Goal: Task Accomplishment & Management: Use online tool/utility

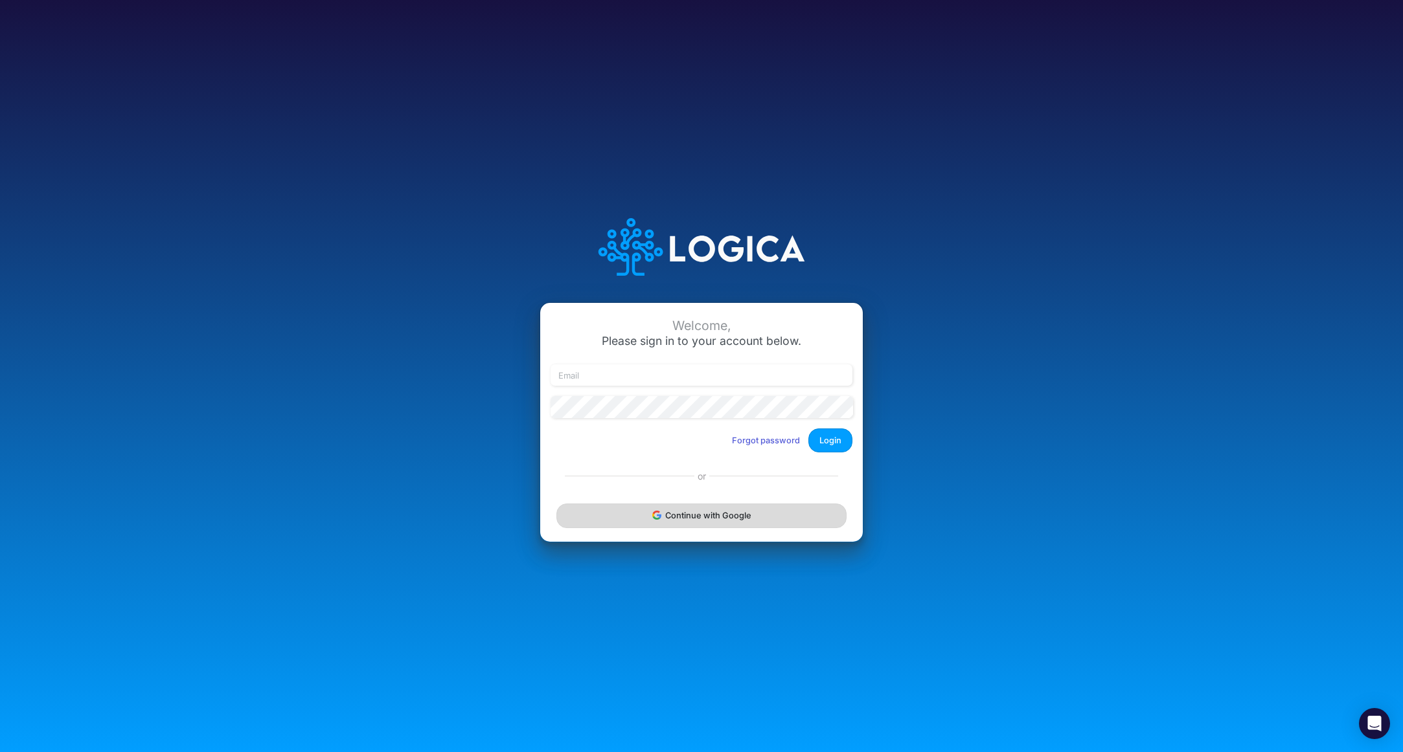
click at [690, 511] on button "Continue with Google" at bounding box center [701, 516] width 290 height 24
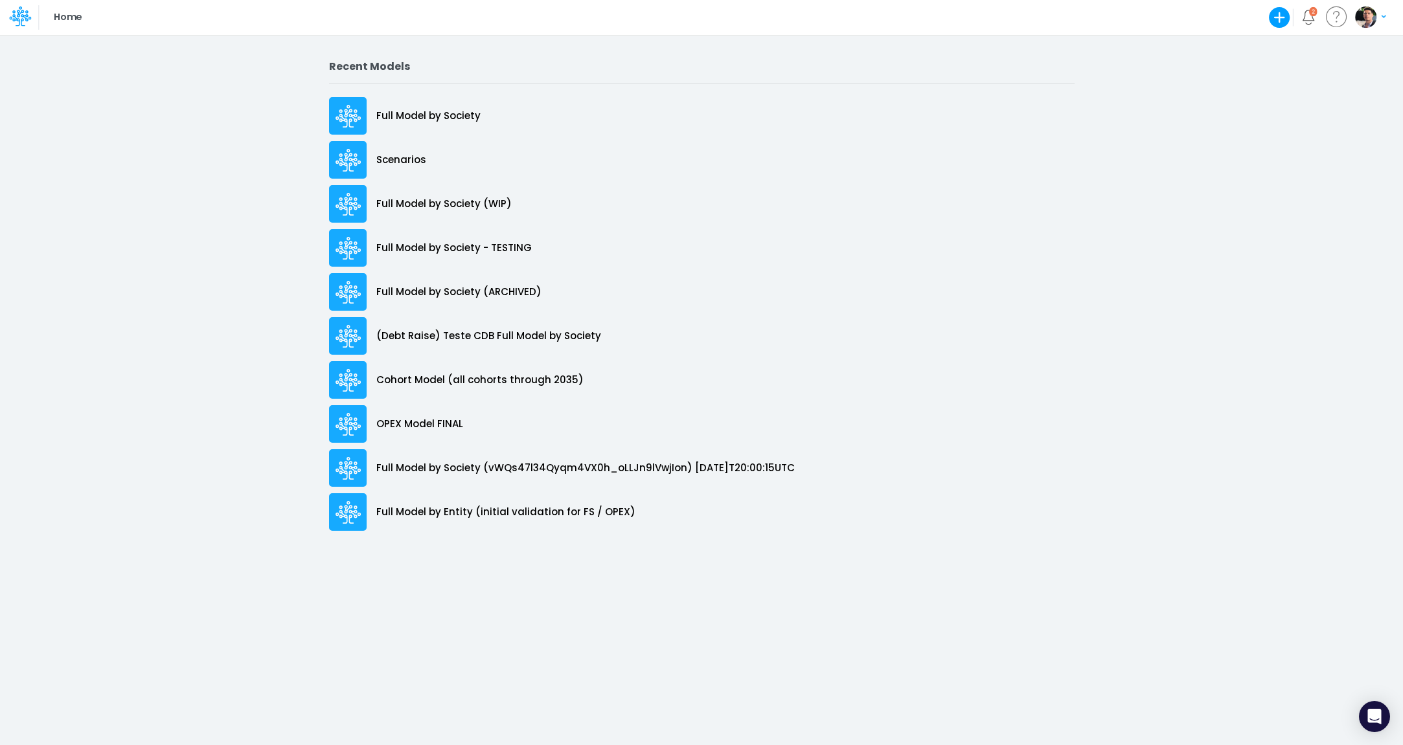
click at [17, 19] on icon at bounding box center [16, 20] width 8 height 12
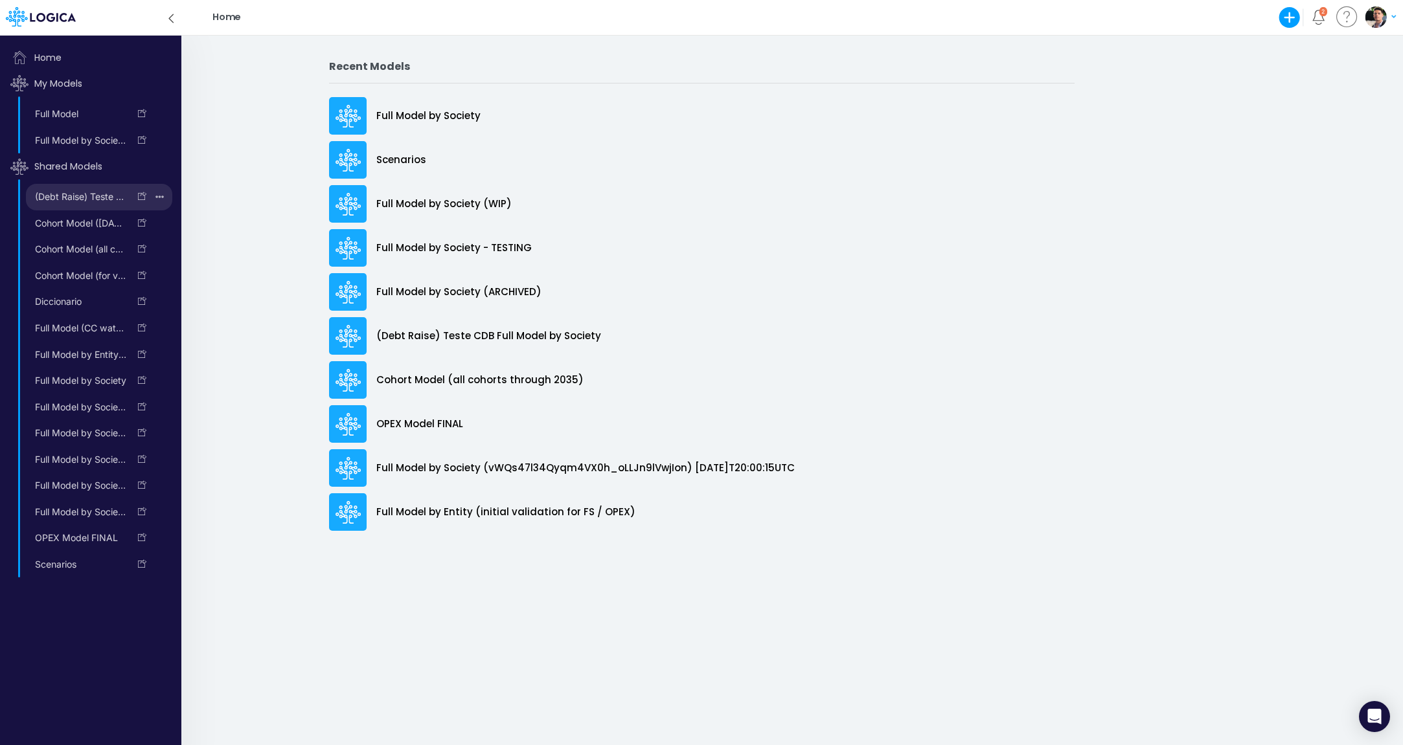
click at [163, 196] on icon "button" at bounding box center [159, 197] width 8 height 3
click at [159, 219] on icon "button" at bounding box center [159, 223] width 8 height 17
click at [164, 248] on icon "button" at bounding box center [159, 249] width 8 height 17
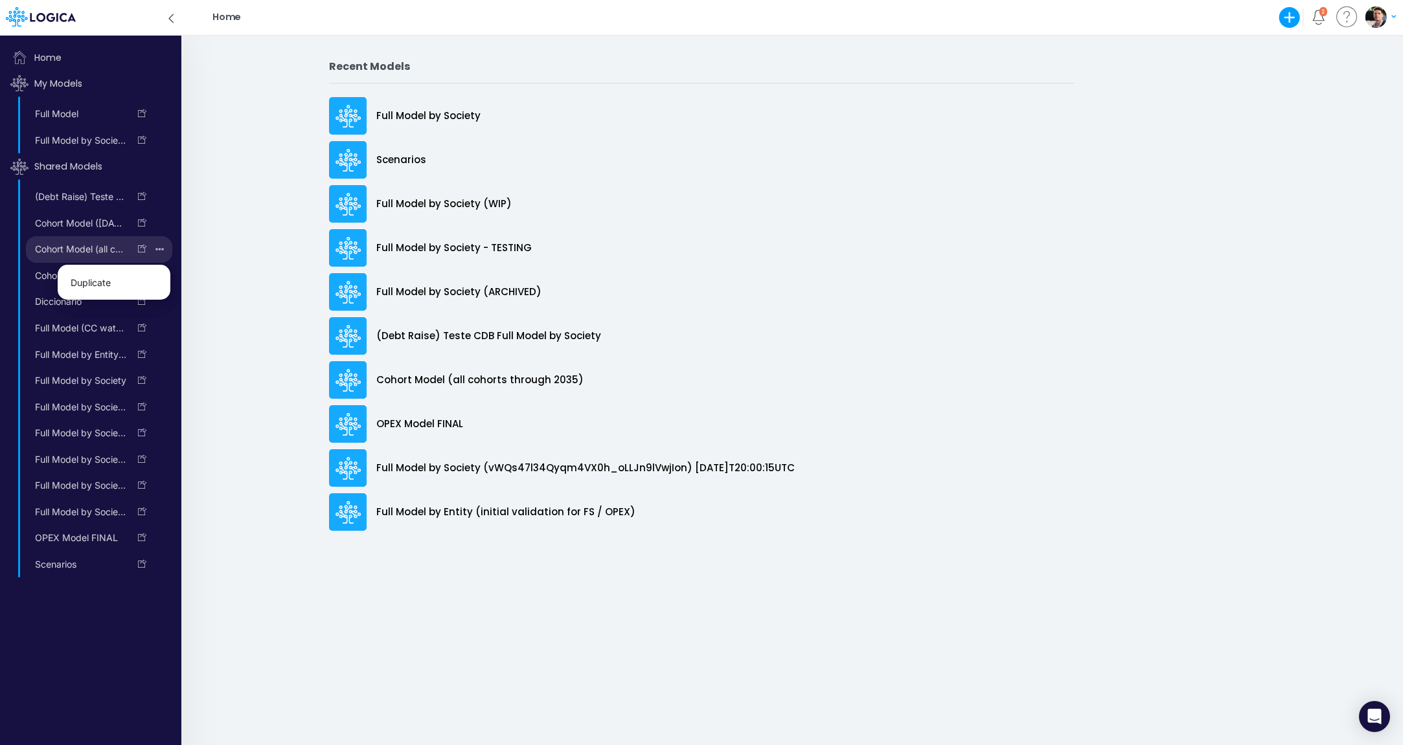
click at [161, 245] on icon "button" at bounding box center [159, 249] width 8 height 17
click at [161, 275] on icon "button" at bounding box center [159, 276] width 8 height 3
click at [160, 273] on icon "button" at bounding box center [159, 275] width 8 height 17
click at [157, 302] on div "Duplicate" at bounding box center [159, 302] width 25 height 27
click at [164, 296] on div "Duplicate" at bounding box center [159, 302] width 25 height 27
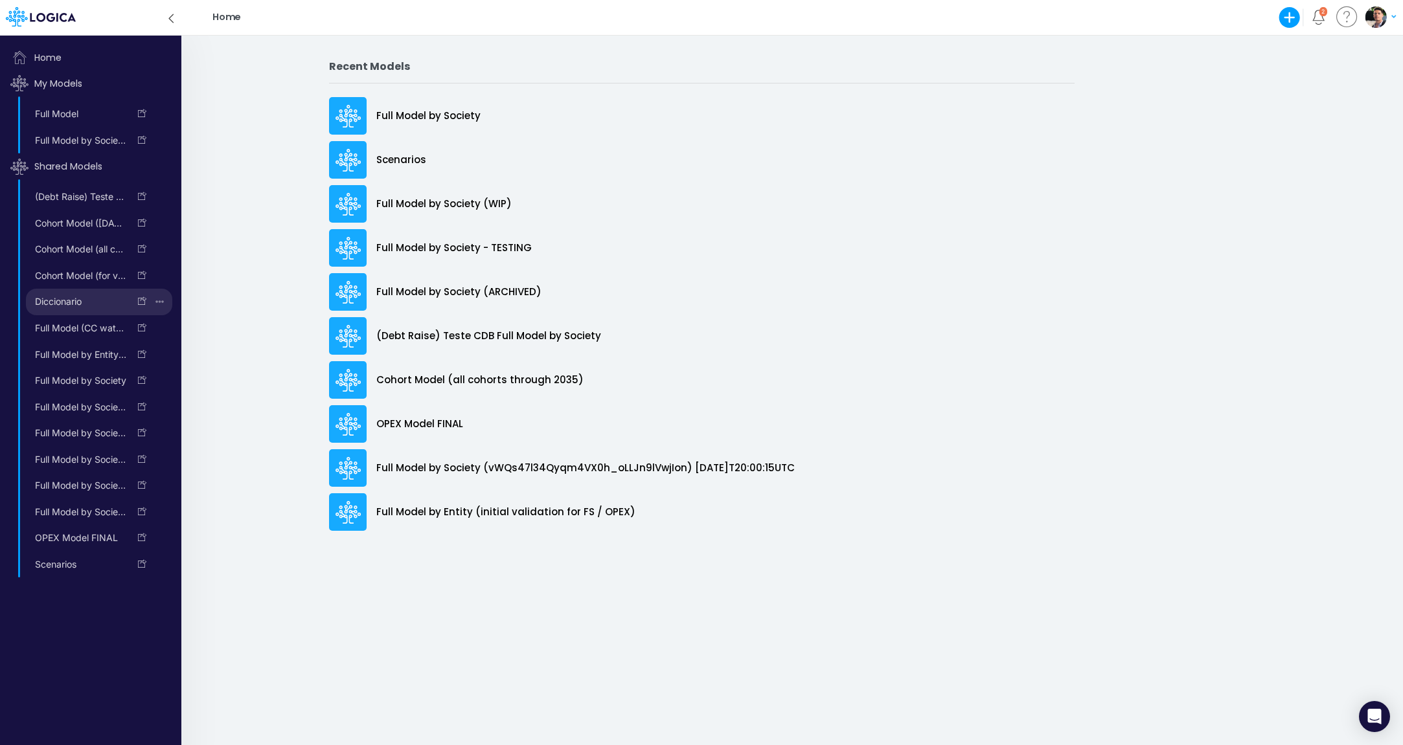
click at [161, 301] on div "Duplicate" at bounding box center [159, 302] width 25 height 27
click at [161, 326] on icon "button" at bounding box center [159, 328] width 8 height 17
click at [162, 349] on div "Duplicate" at bounding box center [159, 354] width 25 height 27
click at [161, 352] on div "Duplicate" at bounding box center [159, 354] width 25 height 27
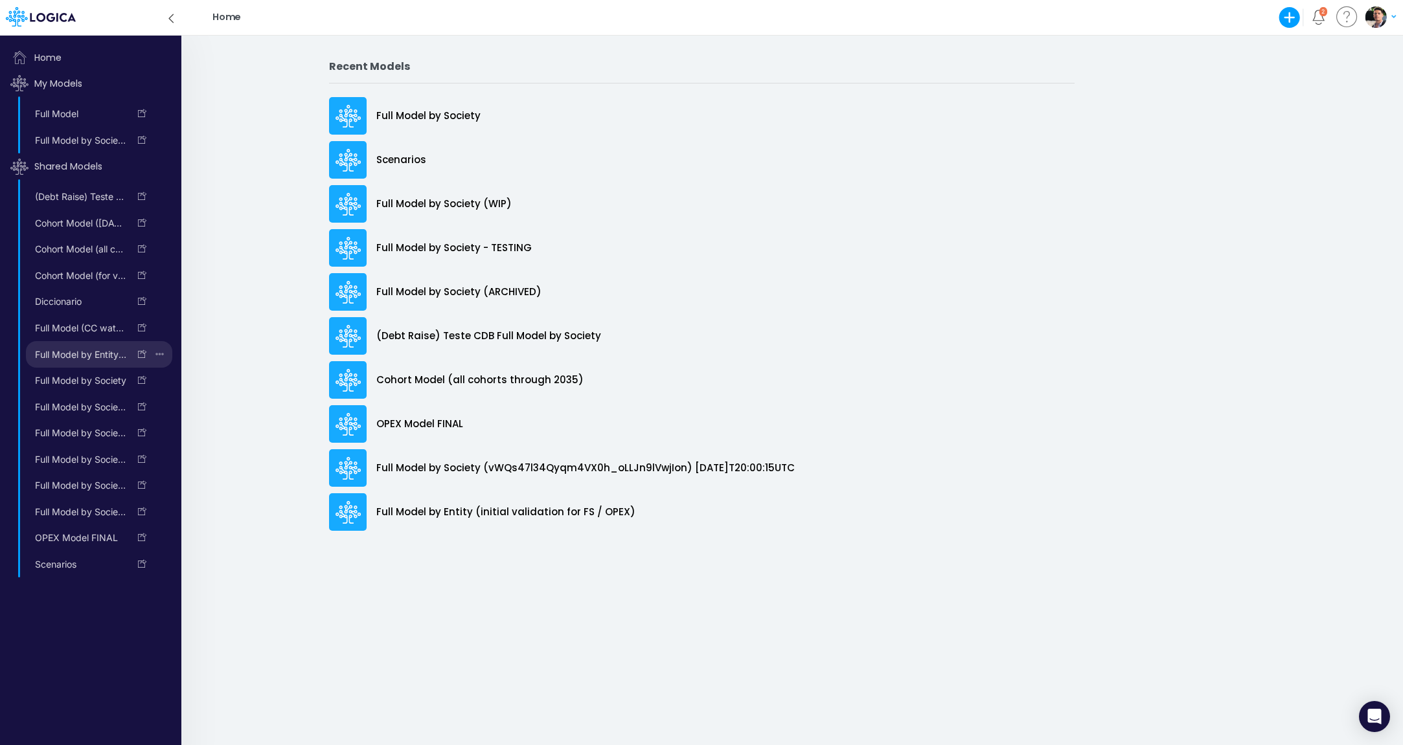
click at [161, 353] on div "Duplicate" at bounding box center [159, 354] width 25 height 27
click at [162, 382] on icon "button" at bounding box center [159, 380] width 8 height 17
click at [163, 379] on icon "button" at bounding box center [159, 380] width 8 height 17
click at [159, 404] on div "Duplicate" at bounding box center [159, 407] width 25 height 27
click at [160, 428] on div "Duplicate" at bounding box center [159, 433] width 25 height 27
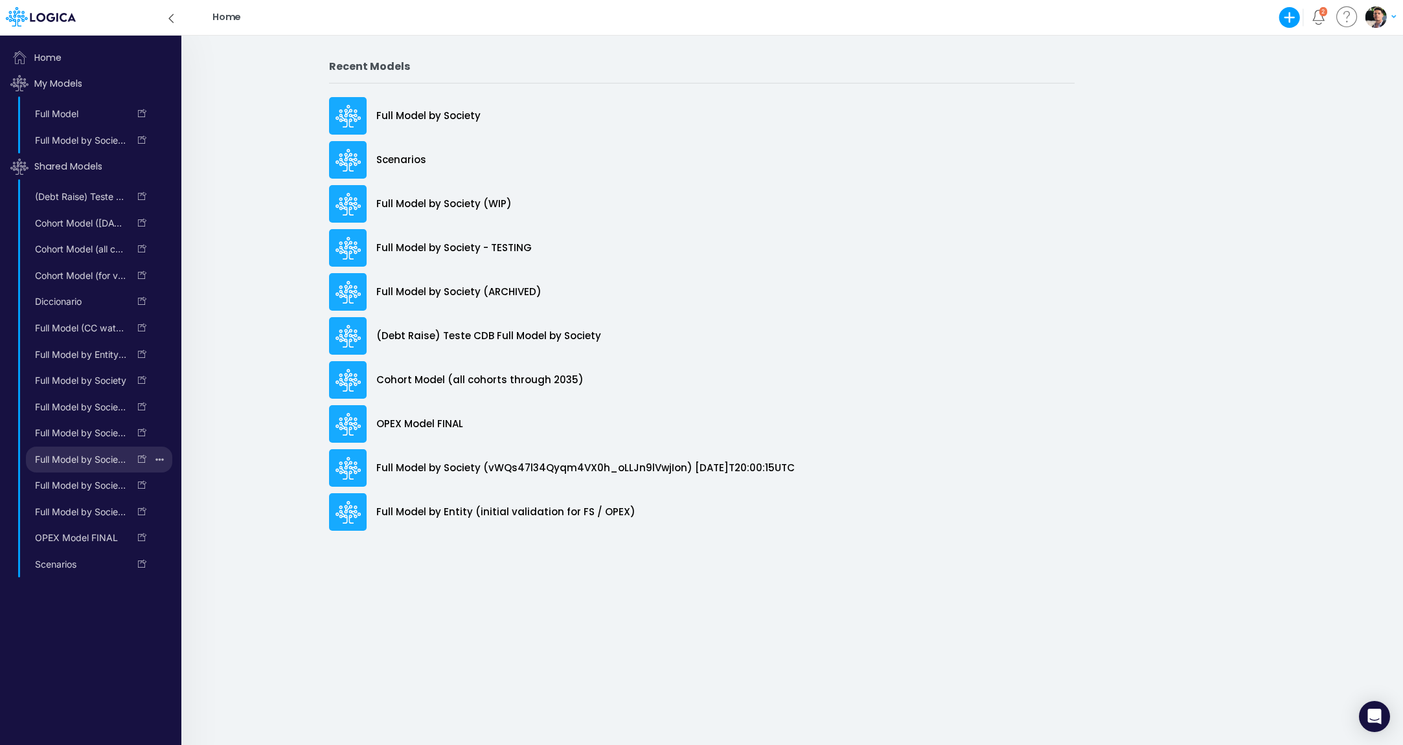
click at [161, 455] on icon "button" at bounding box center [159, 459] width 8 height 17
click at [161, 482] on icon "button" at bounding box center [159, 485] width 8 height 17
click at [160, 485] on icon "button" at bounding box center [159, 486] width 8 height 3
click at [160, 507] on icon "button" at bounding box center [159, 512] width 8 height 17
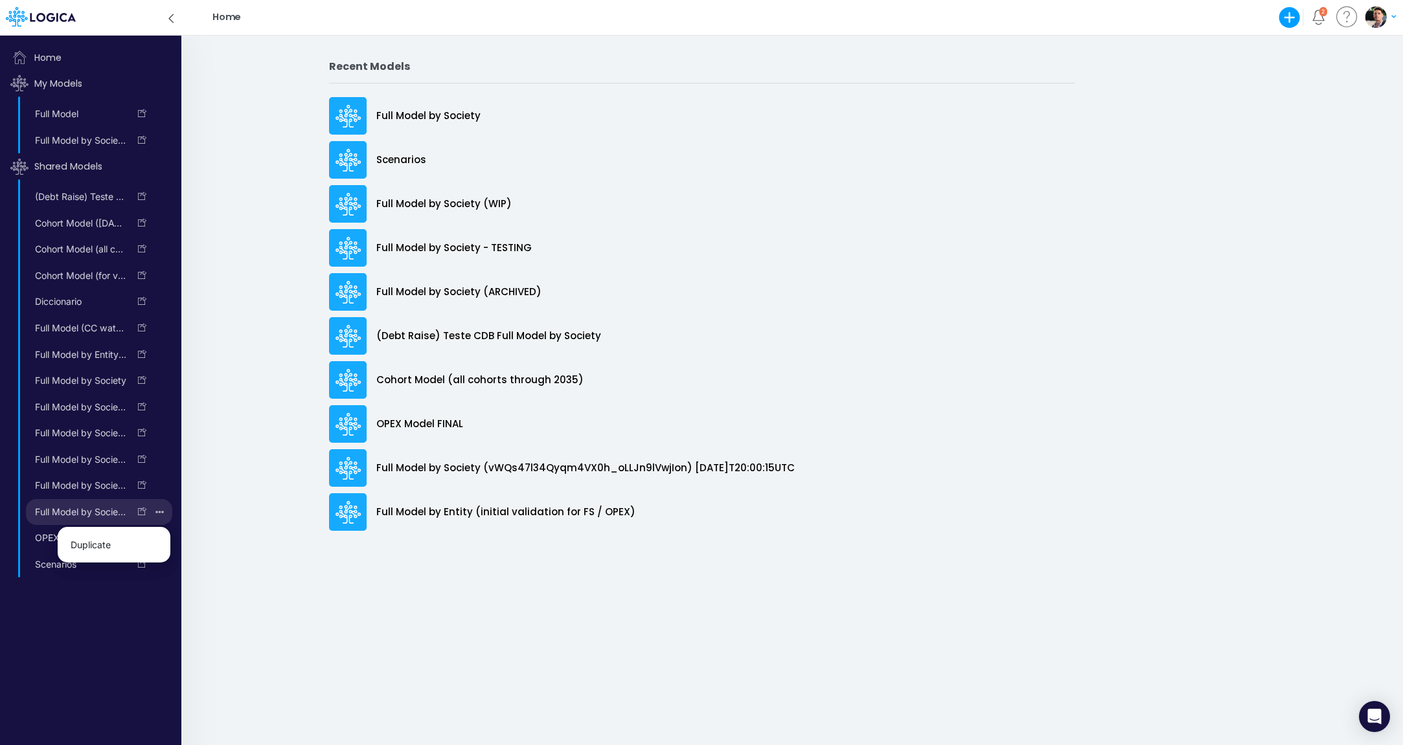
click at [162, 511] on icon "button" at bounding box center [159, 512] width 8 height 3
click at [161, 534] on div "Duplicate" at bounding box center [159, 538] width 25 height 27
click at [160, 563] on icon "button" at bounding box center [159, 564] width 8 height 3
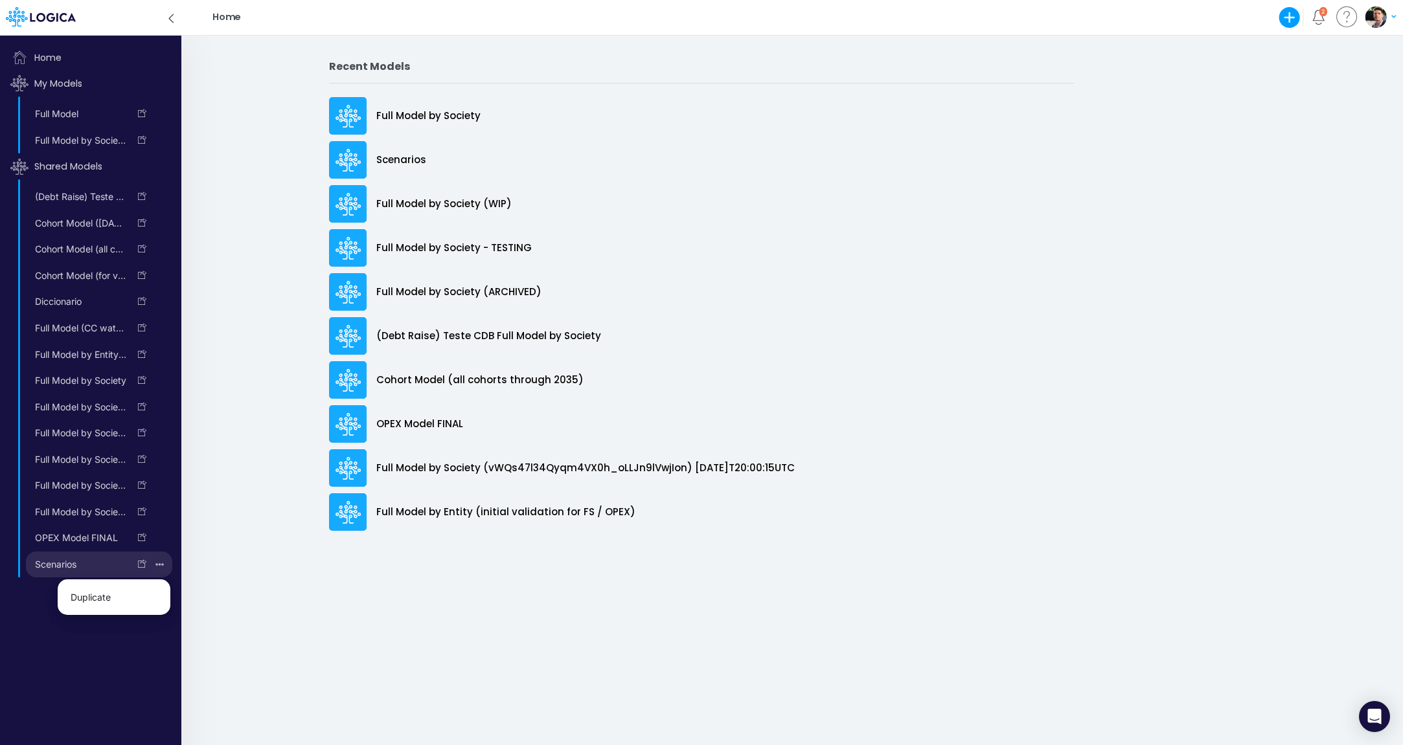
click at [160, 563] on icon "button" at bounding box center [159, 564] width 8 height 3
click at [159, 139] on icon "button" at bounding box center [159, 140] width 8 height 17
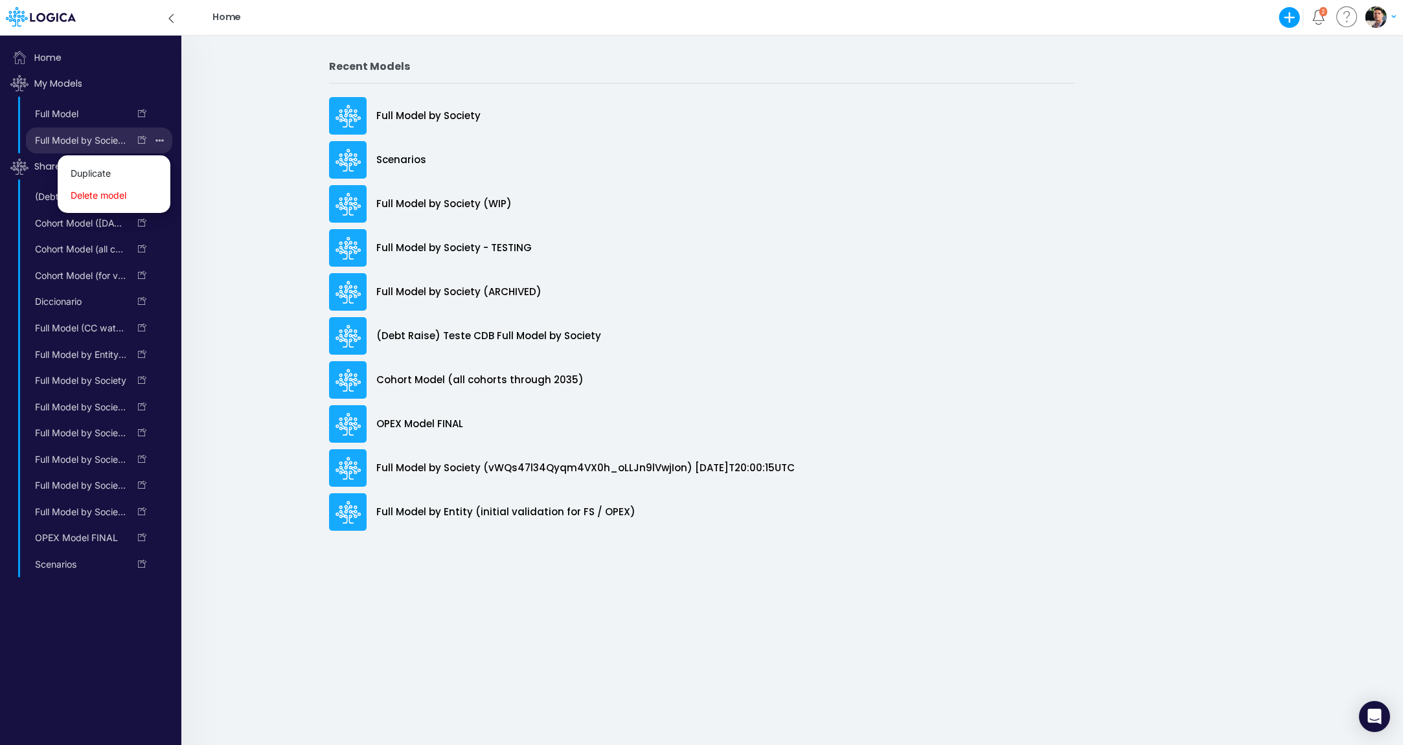
click at [159, 139] on icon "button" at bounding box center [159, 140] width 8 height 17
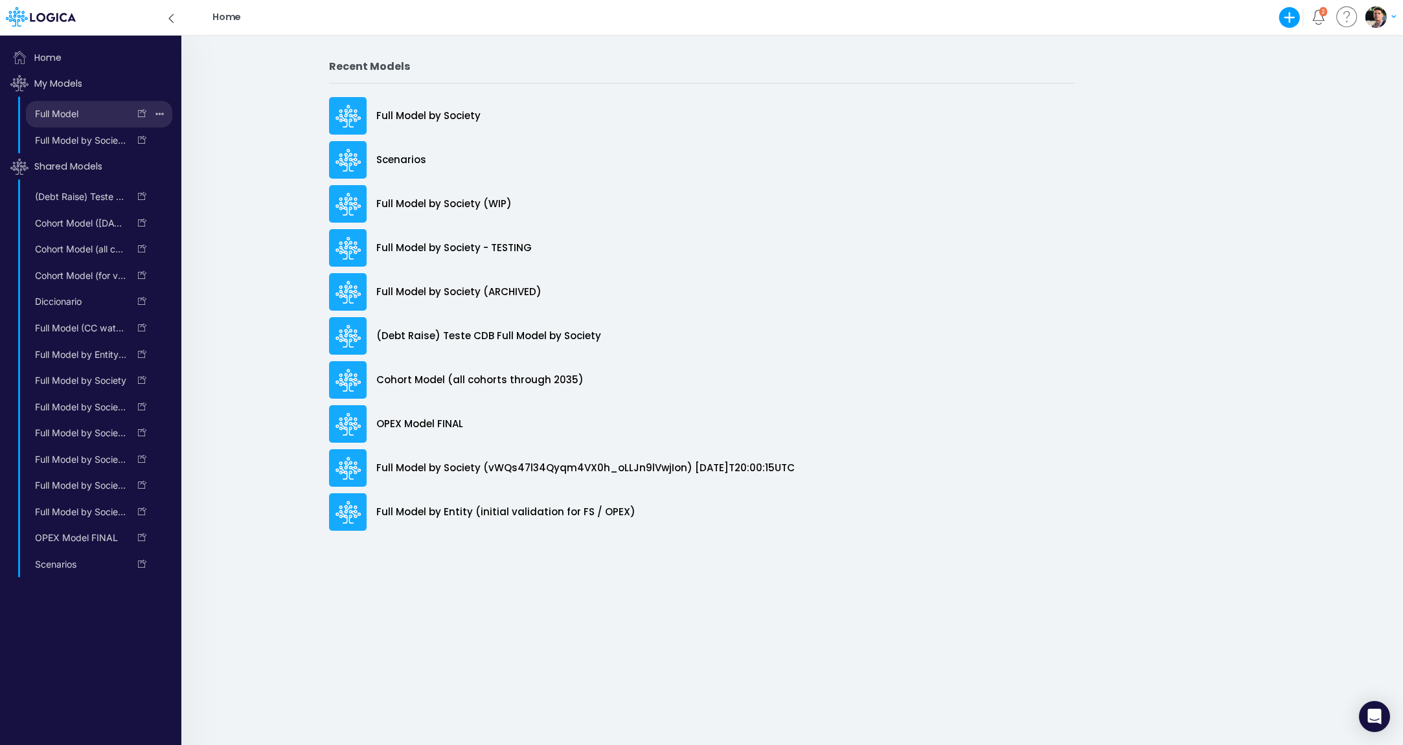
click at [161, 111] on icon "button" at bounding box center [159, 114] width 8 height 17
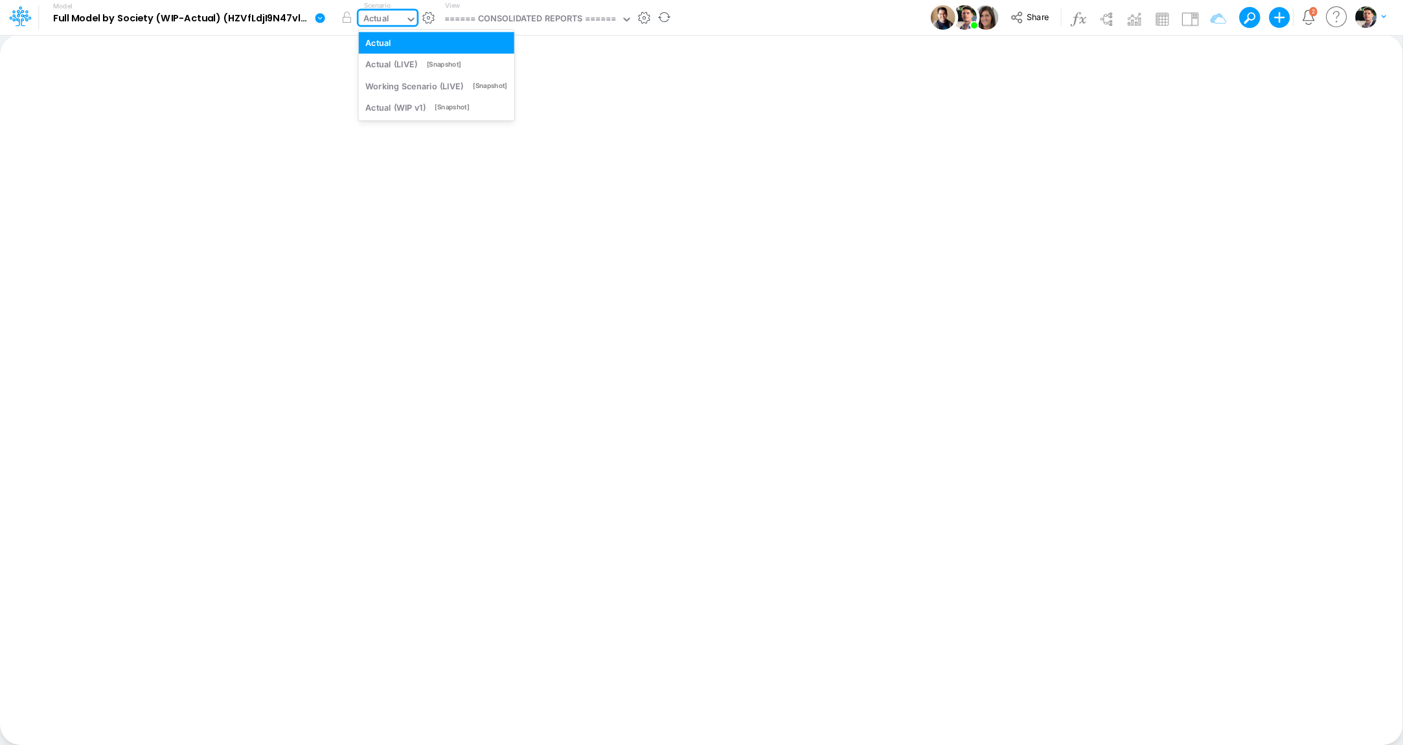
click at [372, 21] on div "Actual" at bounding box center [376, 19] width 26 height 15
click at [379, 19] on div "Actual" at bounding box center [376, 19] width 26 height 15
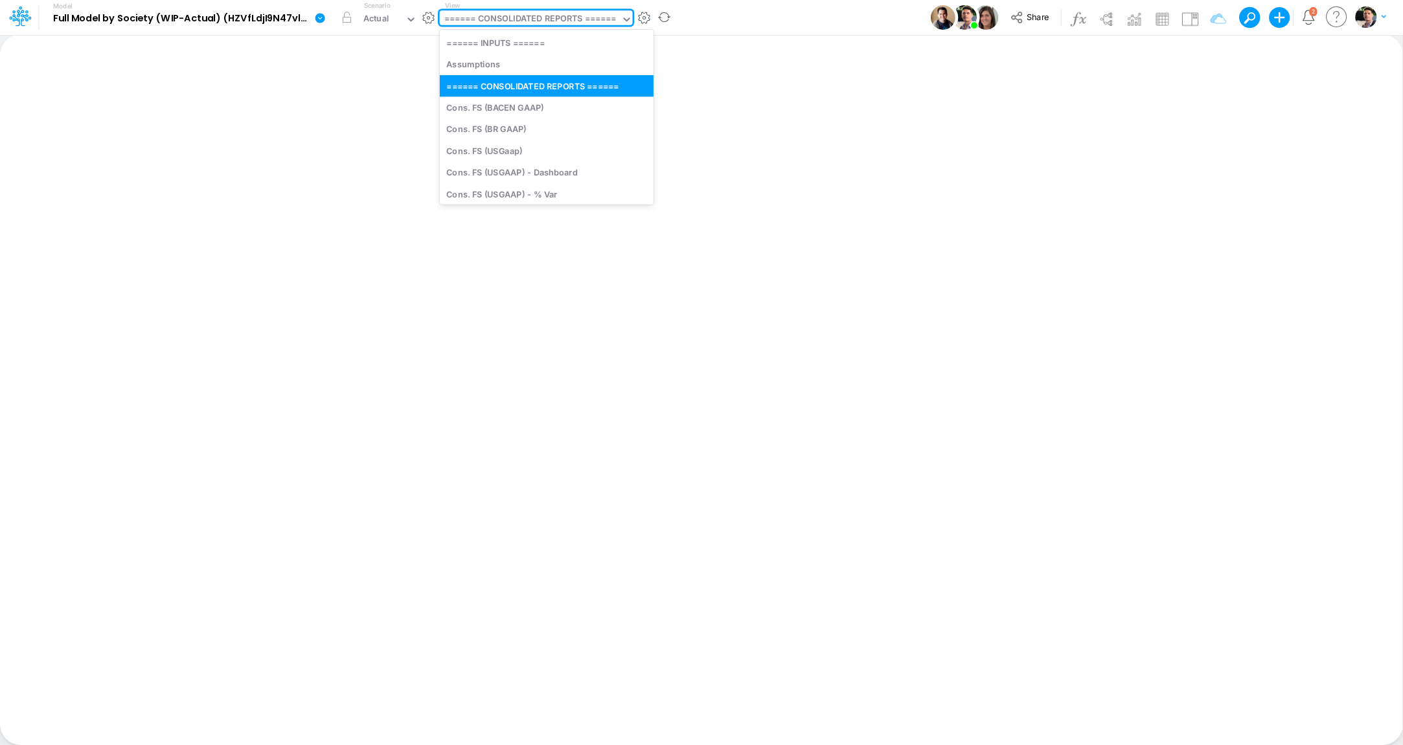
click at [515, 23] on div "====== CONSOLIDATED REPORTS ======" at bounding box center [530, 19] width 172 height 15
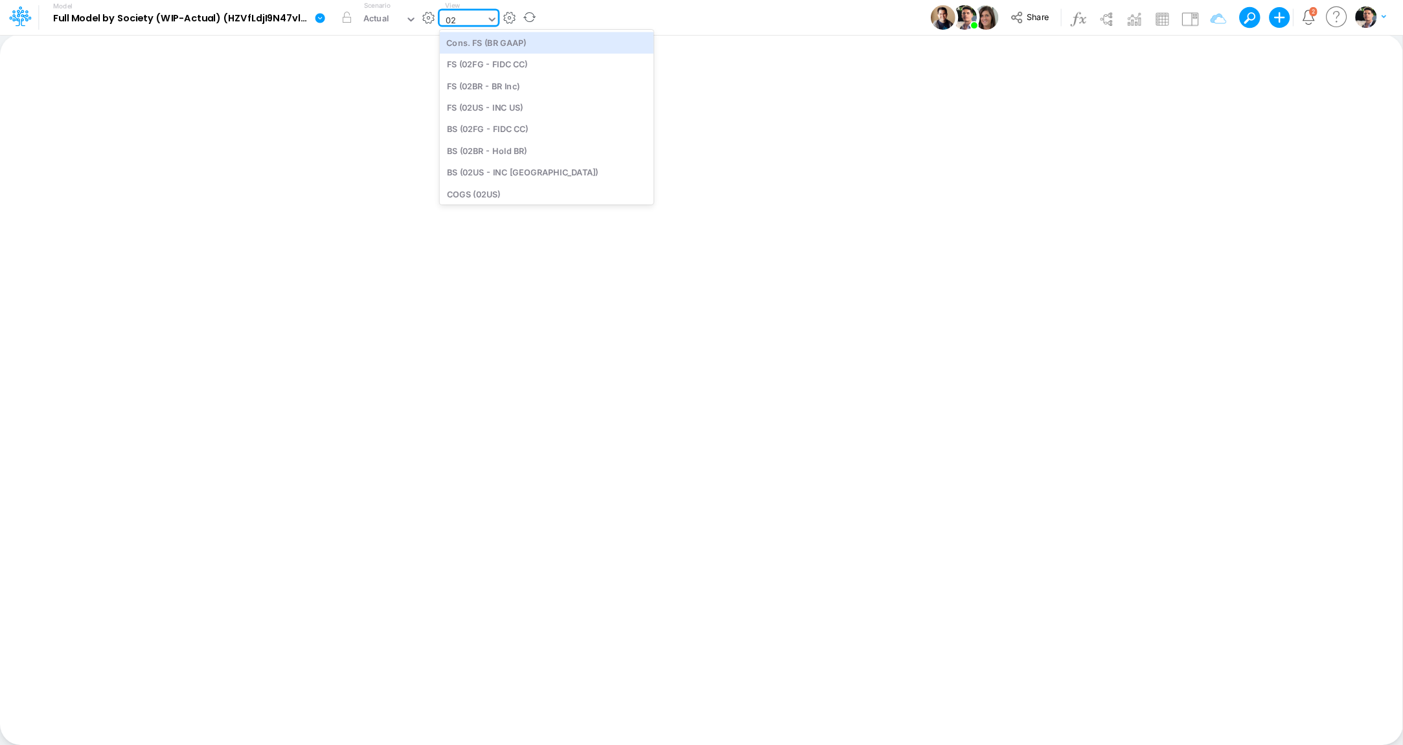
type input "02us"
click at [487, 42] on div "FS (02US - INC US)" at bounding box center [547, 42] width 214 height 21
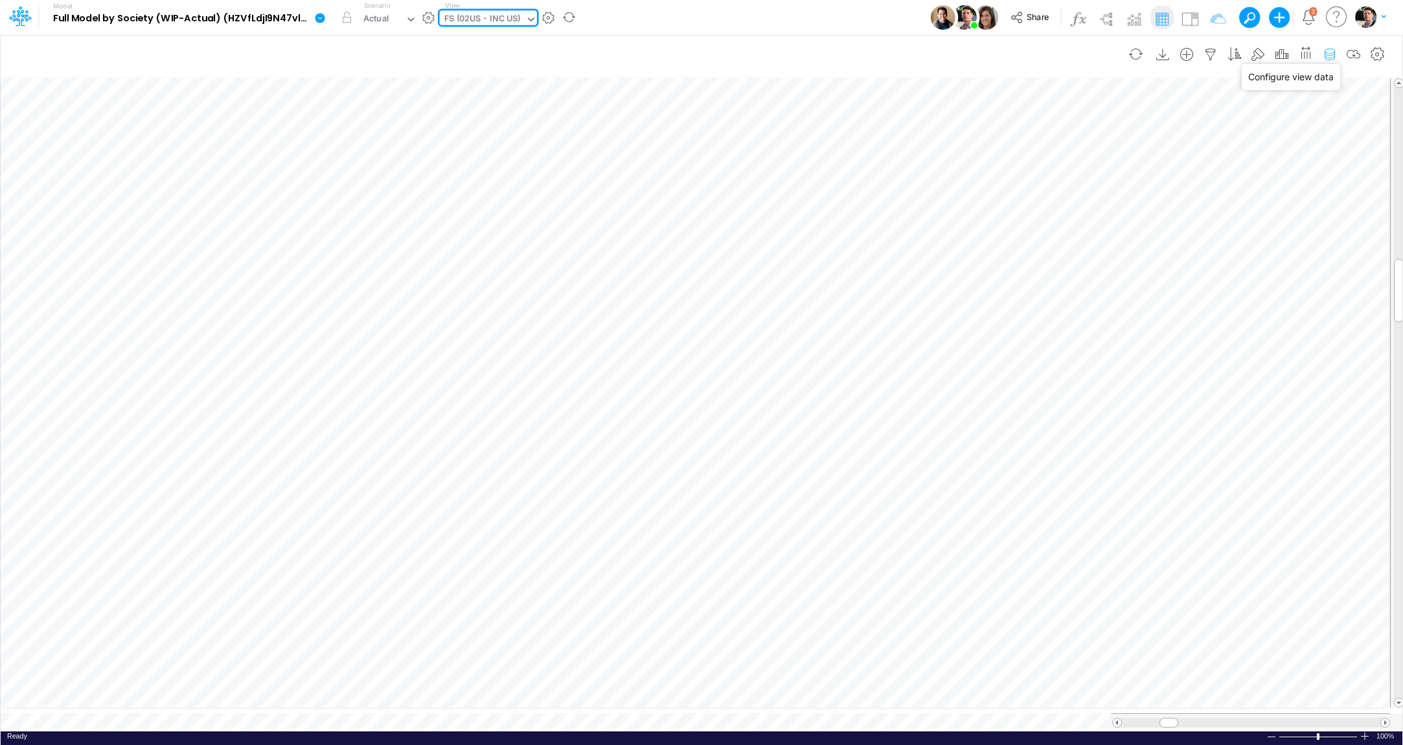
click at [1332, 52] on icon "button" at bounding box center [1329, 55] width 19 height 14
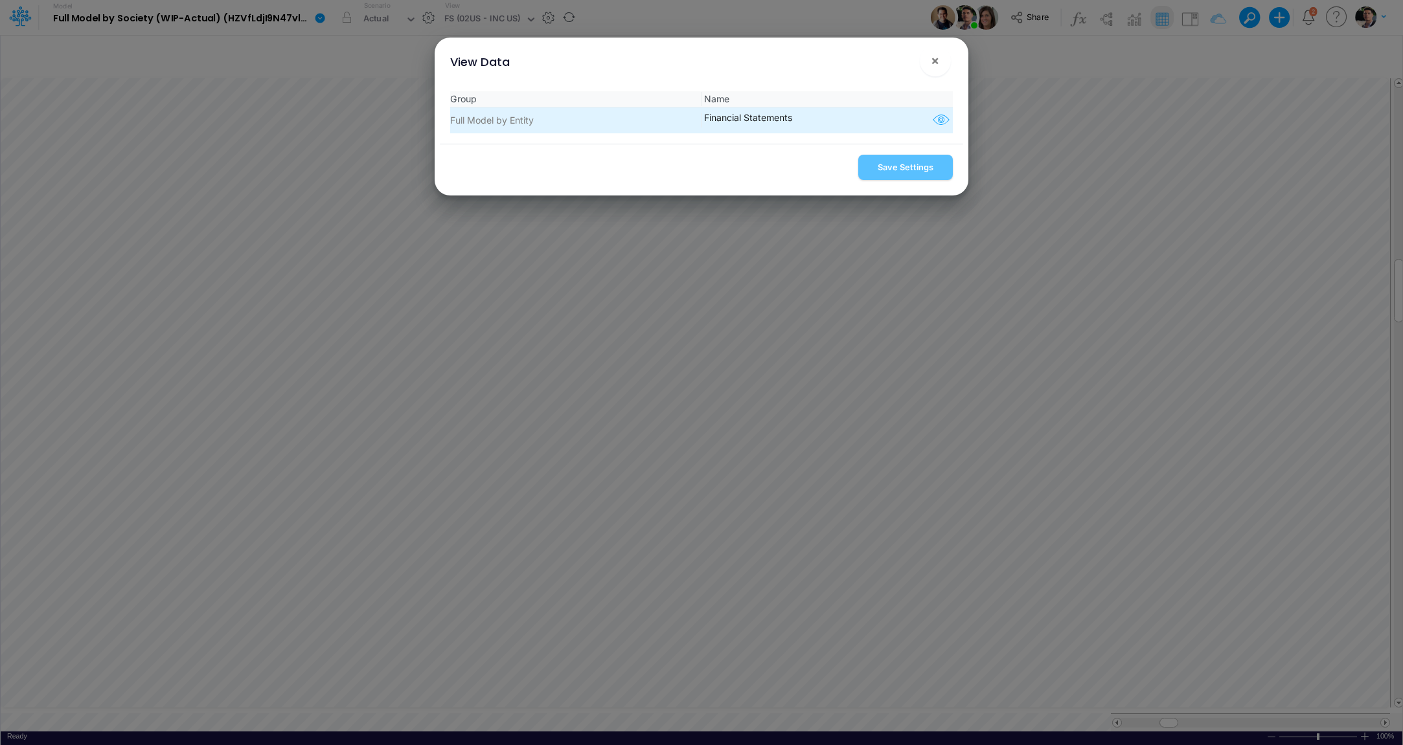
click at [931, 120] on icon "button" at bounding box center [940, 120] width 19 height 17
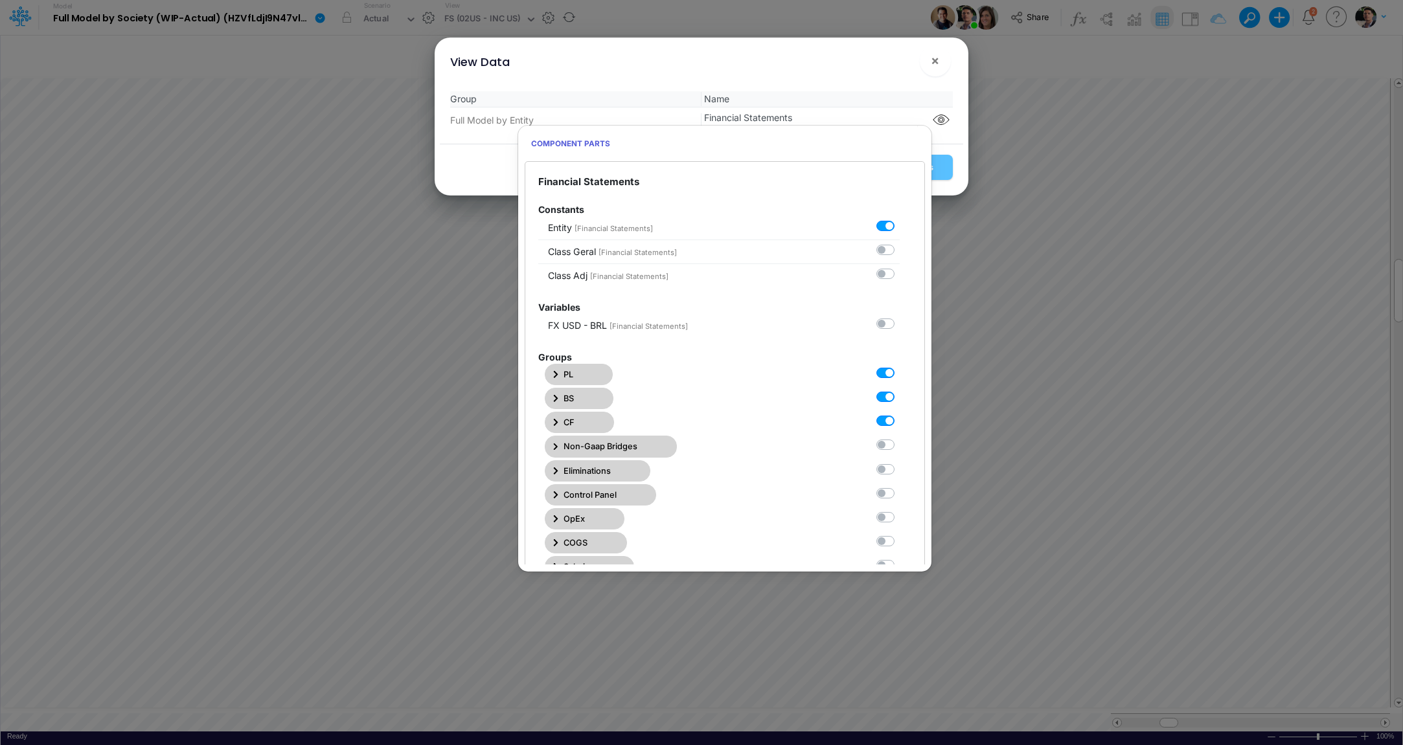
click at [899, 366] on label at bounding box center [899, 366] width 0 height 0
click at [899, 373] on Statements0 "checkbox" at bounding box center [903, 370] width 8 height 8
click at [899, 366] on label at bounding box center [899, 366] width 0 height 0
click at [899, 371] on Statements0 "checkbox" at bounding box center [903, 370] width 8 height 8
checkbox Statements0 "true"
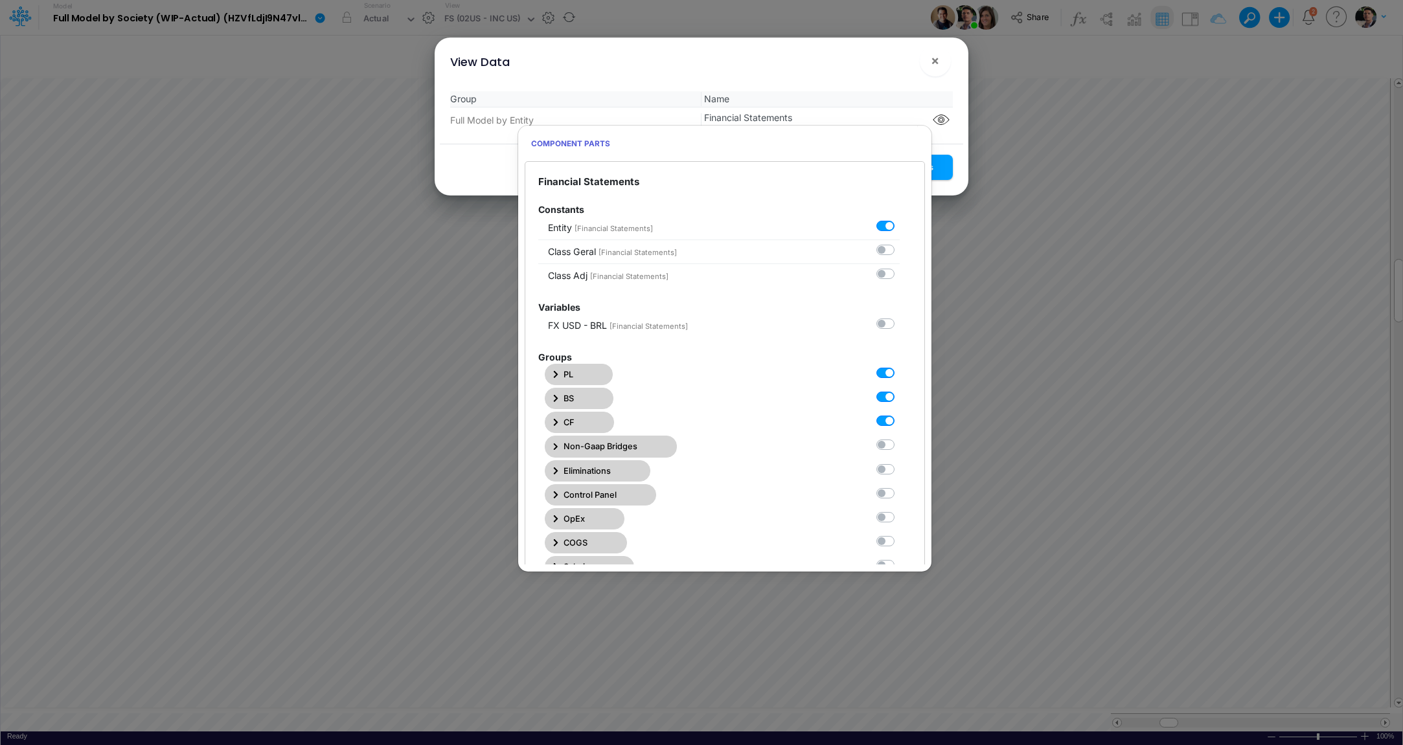
drag, startPoint x: 879, startPoint y: 389, endPoint x: 874, endPoint y: 396, distance: 8.4
click at [879, 390] on div at bounding box center [887, 397] width 23 height 14
click at [899, 390] on label at bounding box center [899, 390] width 0 height 0
click at [899, 396] on Statements1 "checkbox" at bounding box center [903, 394] width 8 height 8
click at [899, 390] on label at bounding box center [899, 390] width 0 height 0
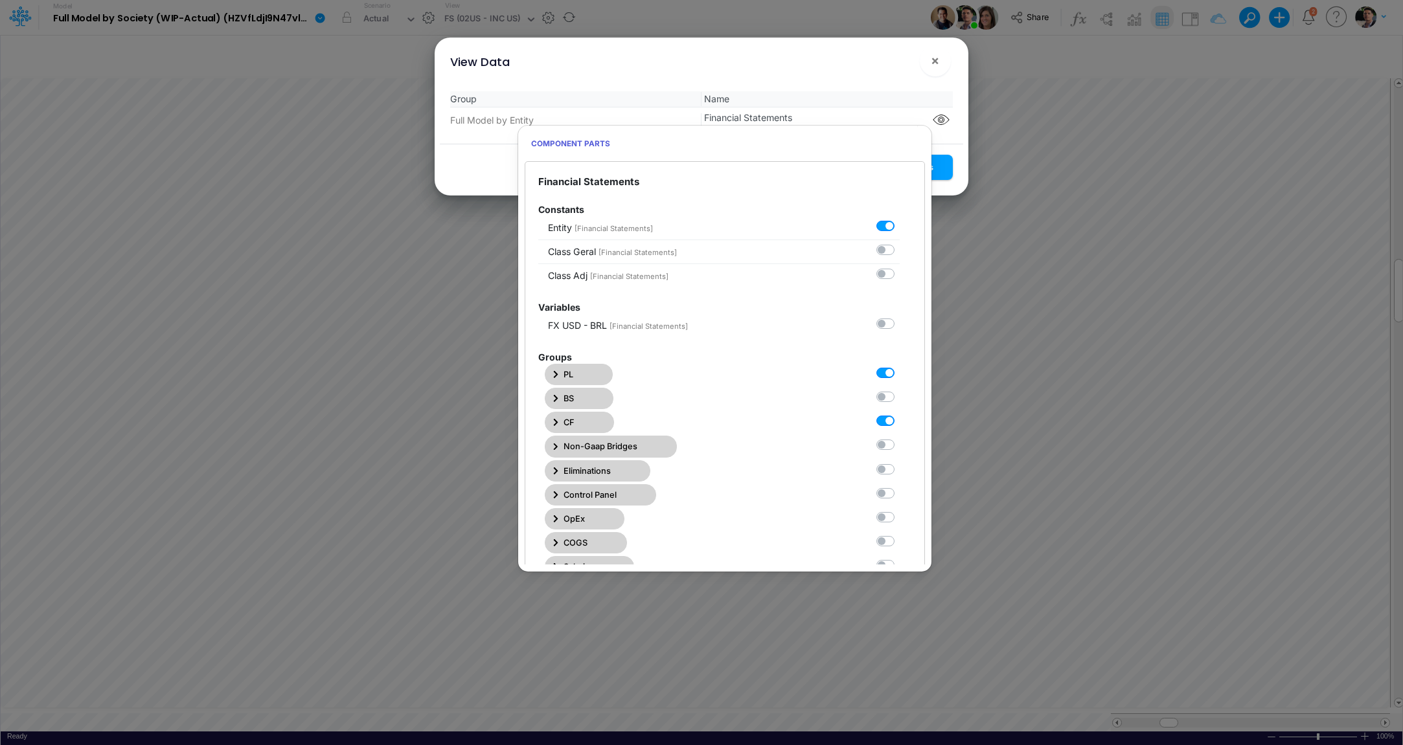
click at [899, 398] on Statements1 "checkbox" at bounding box center [903, 394] width 8 height 8
checkbox Statements1 "true"
click at [899, 414] on label at bounding box center [899, 414] width 0 height 0
click at [899, 418] on Statements2 "checkbox" at bounding box center [903, 418] width 8 height 8
click at [899, 414] on label at bounding box center [899, 414] width 0 height 0
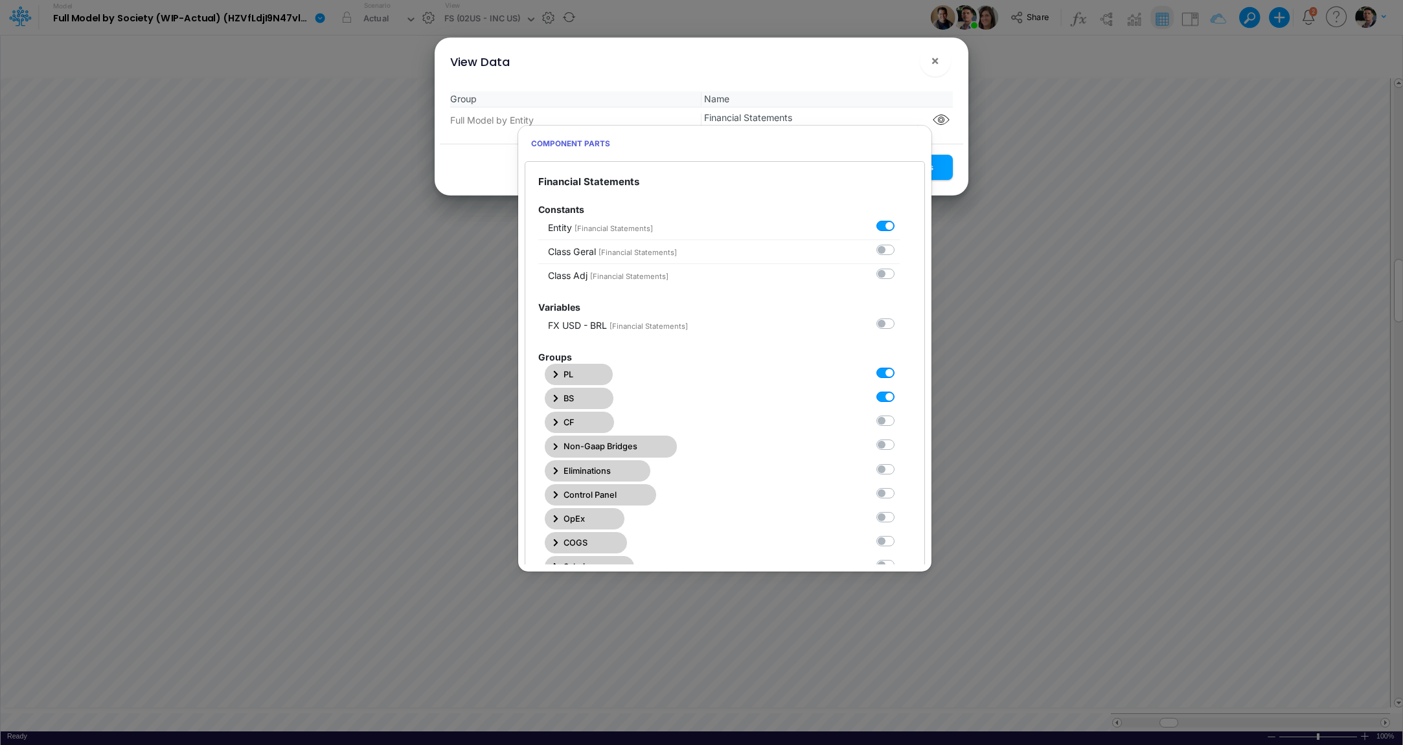
click at [899, 420] on Statements2 "checkbox" at bounding box center [903, 418] width 8 height 8
checkbox Statements2 "true"
click at [947, 164] on button "Save Settings" at bounding box center [905, 167] width 95 height 25
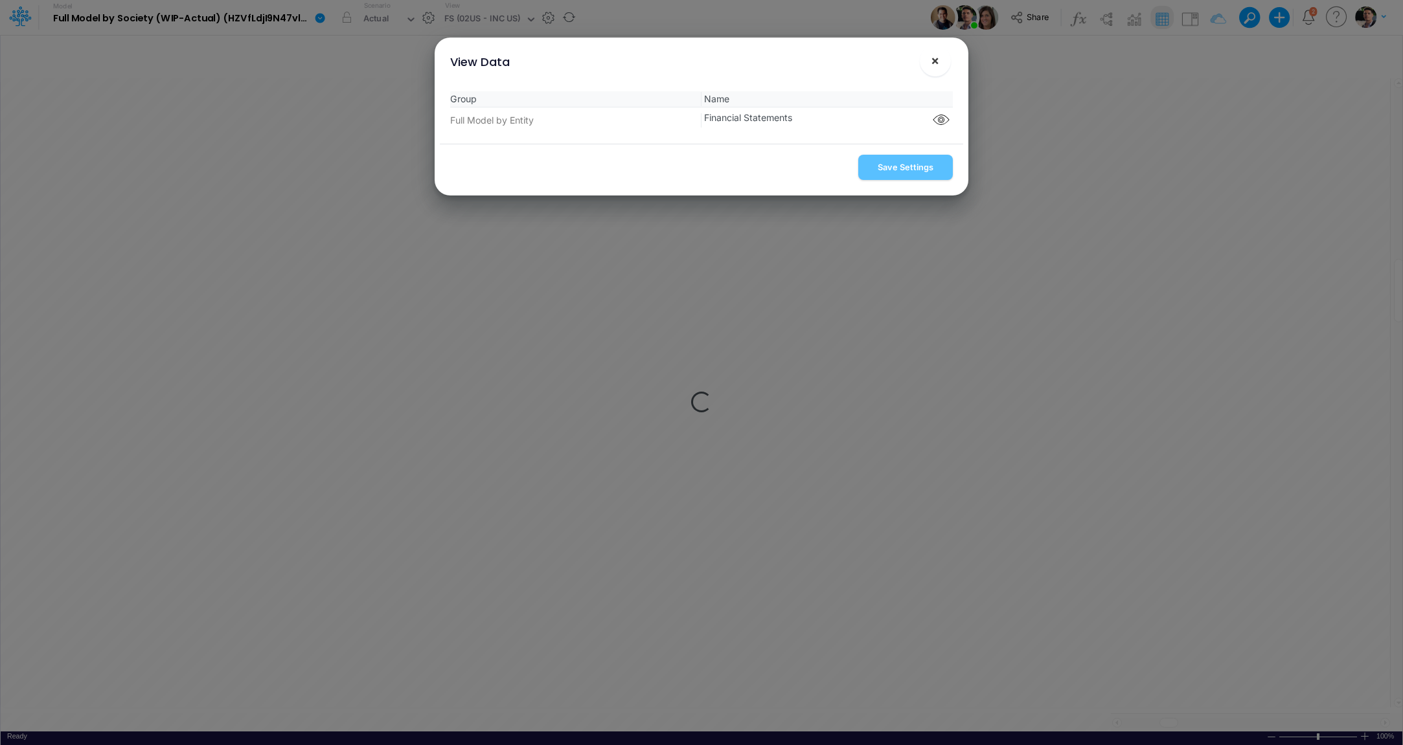
click at [936, 58] on span "×" at bounding box center [935, 60] width 8 height 16
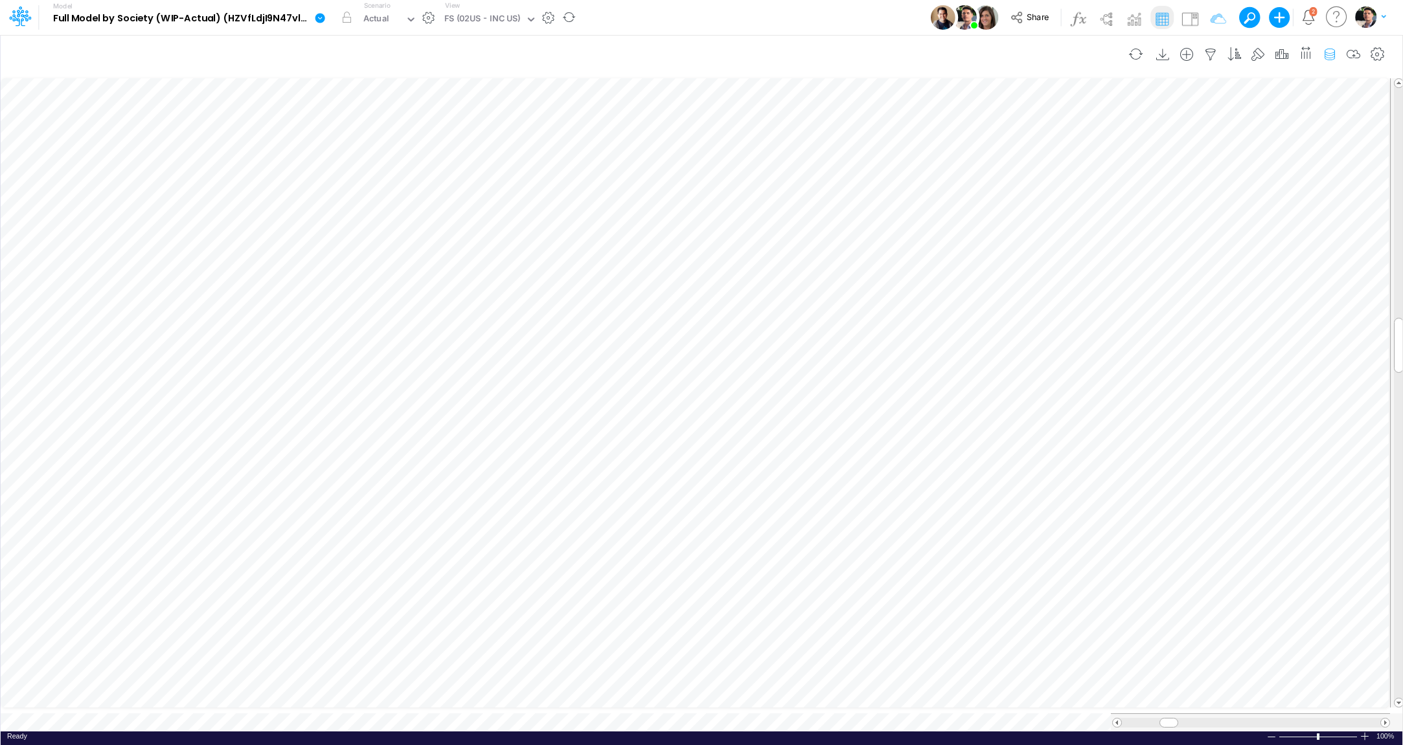
click at [1331, 51] on icon "button" at bounding box center [1329, 55] width 19 height 14
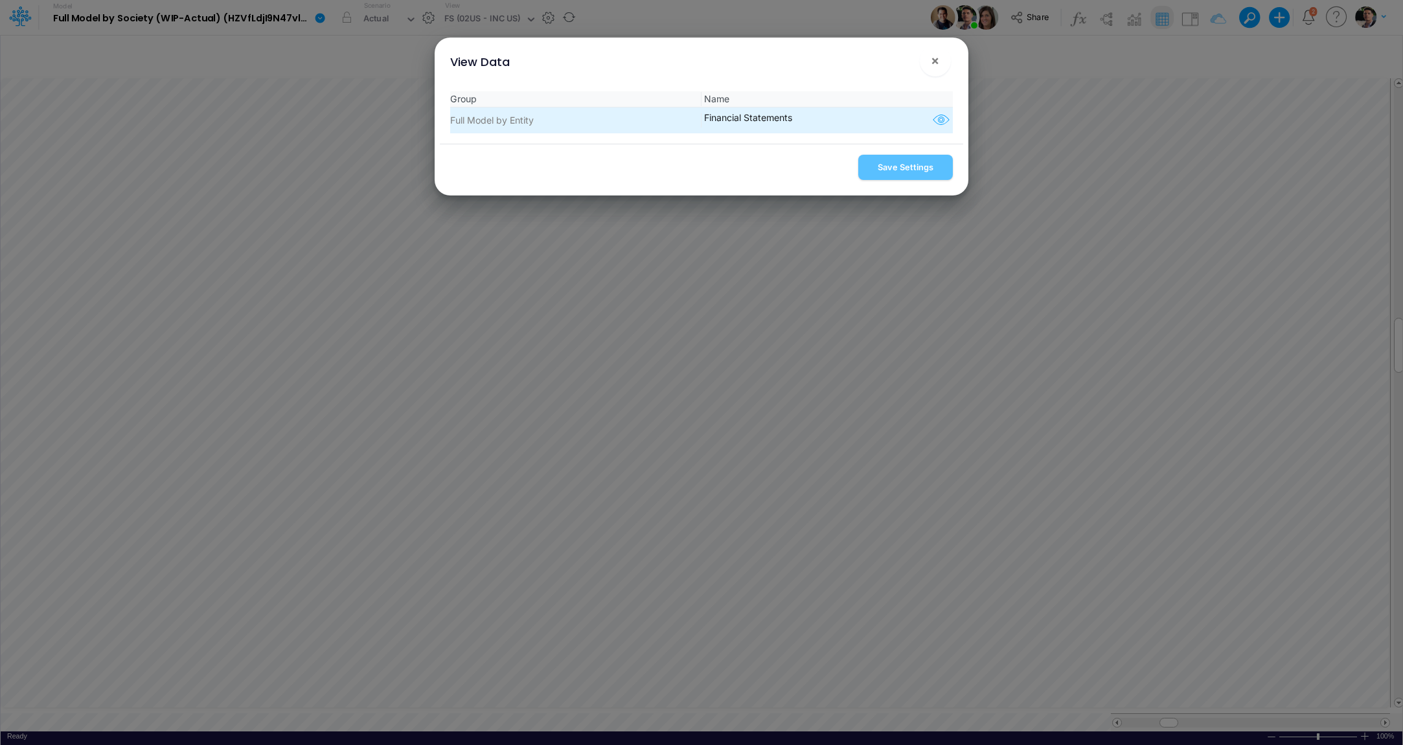
click at [931, 119] on icon "button" at bounding box center [940, 120] width 19 height 17
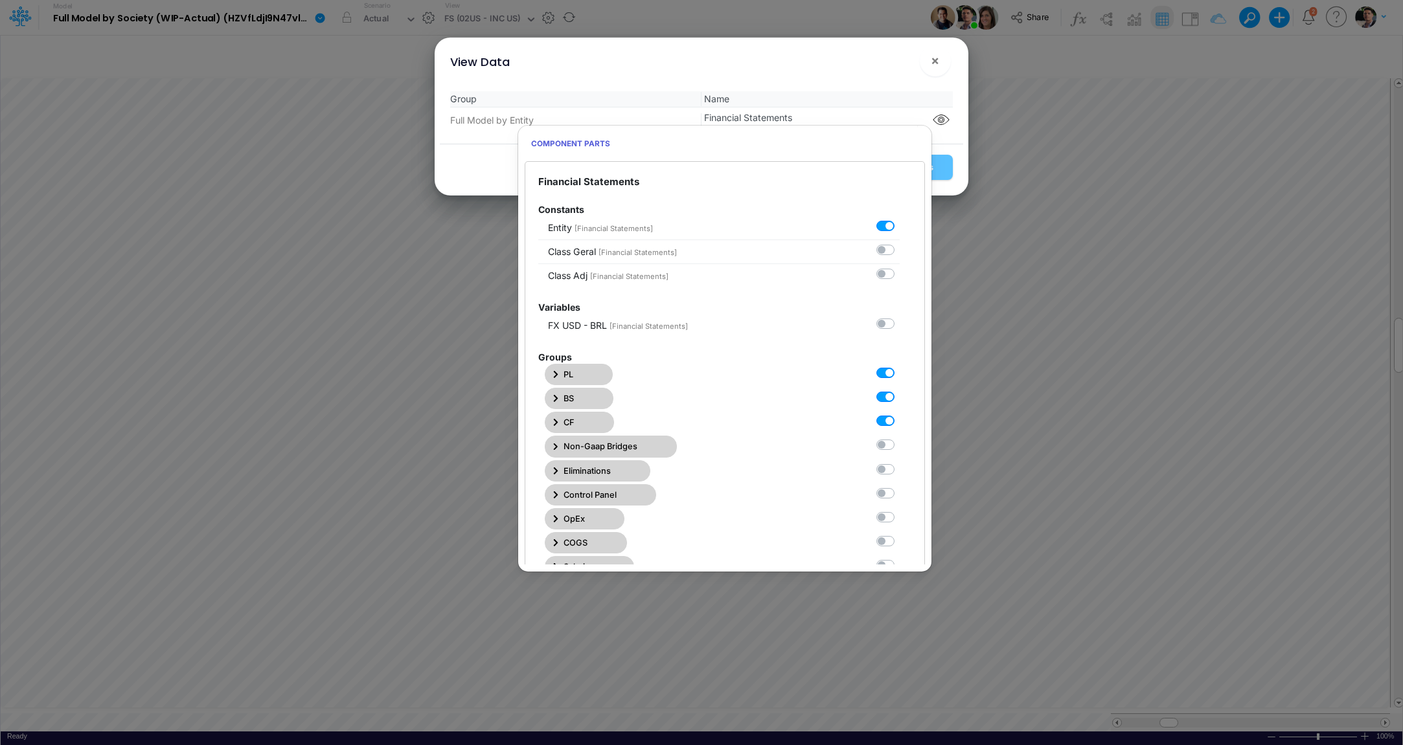
click at [551, 372] on button "PL" at bounding box center [579, 374] width 68 height 21
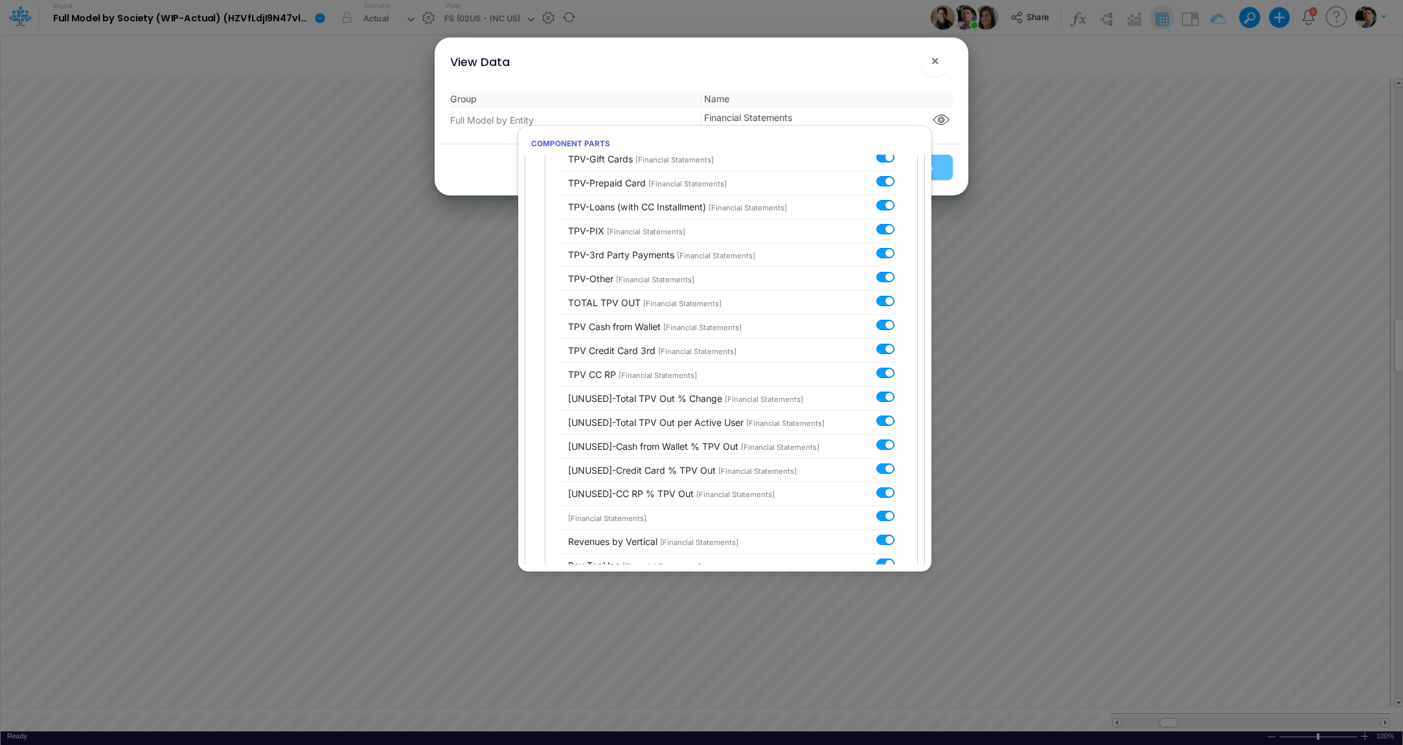
scroll to position [1329, 0]
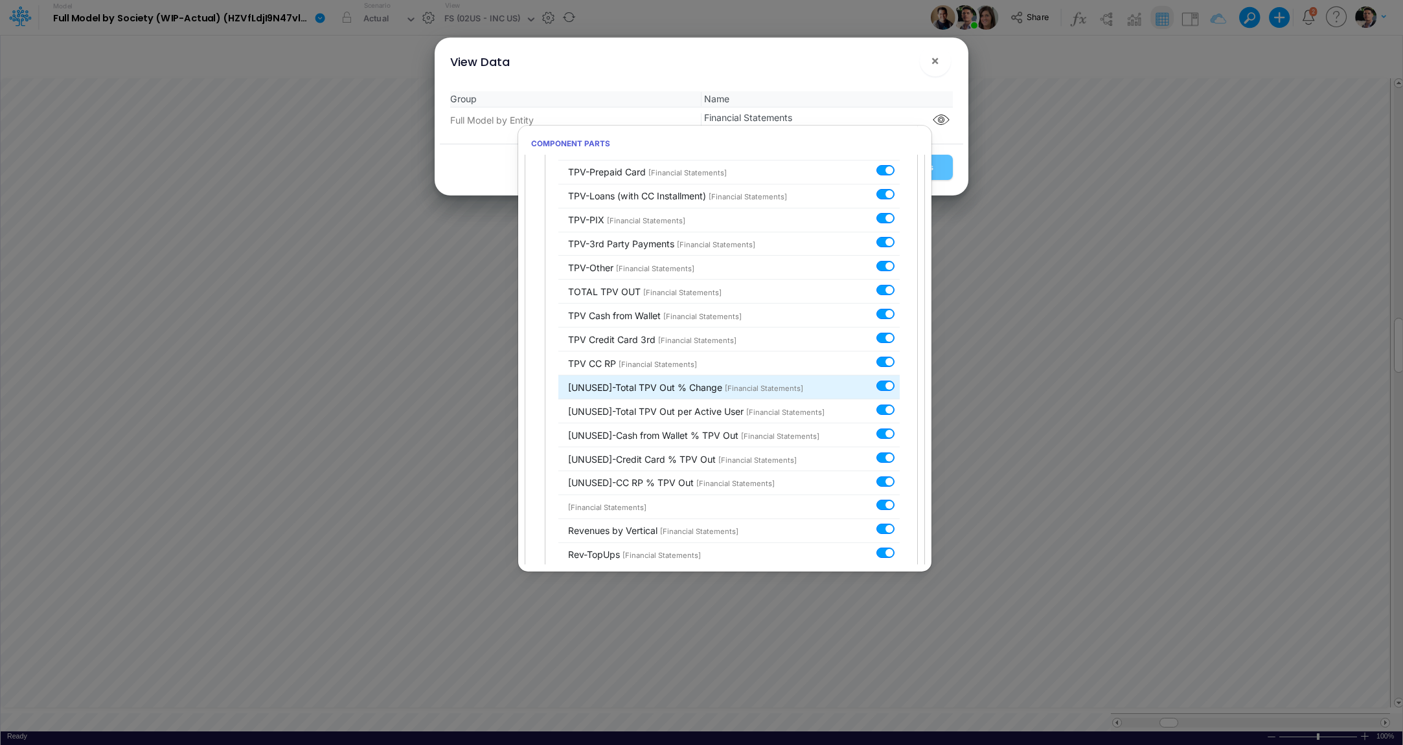
click at [899, 379] on label at bounding box center [899, 379] width 0 height 0
click at [899, 379] on input "checkbox" at bounding box center [903, 383] width 8 height 8
checkbox input "false"
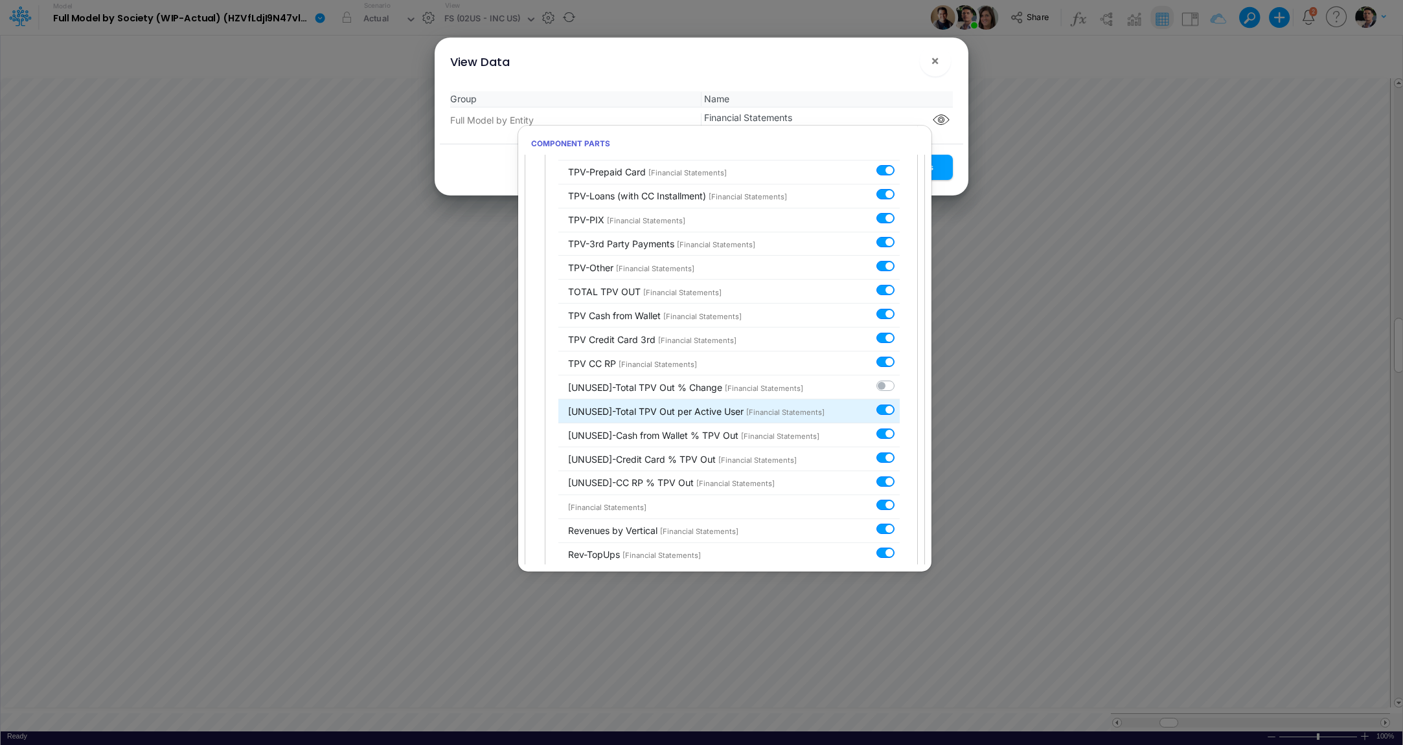
click at [899, 403] on label at bounding box center [899, 403] width 0 height 0
click at [899, 403] on input "checkbox" at bounding box center [903, 407] width 8 height 8
checkbox input "false"
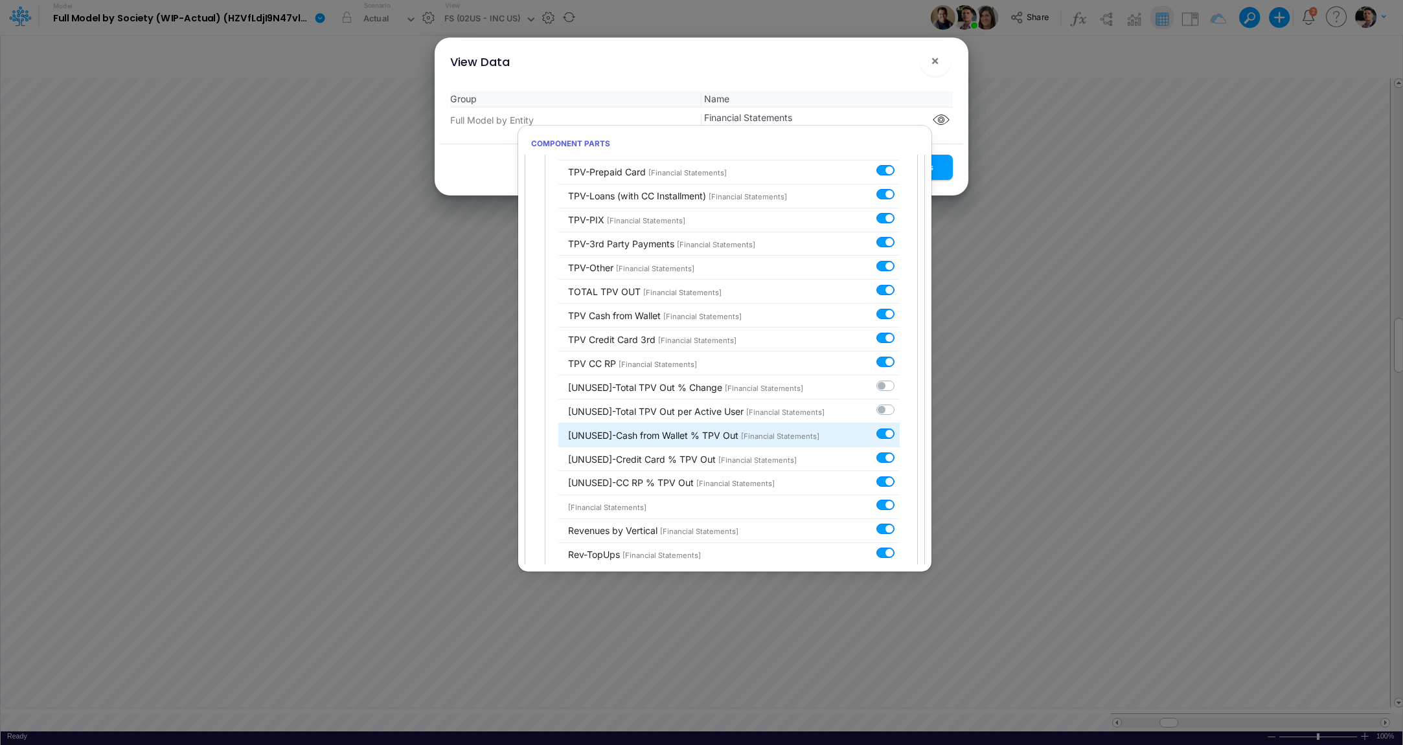
click at [899, 427] on label at bounding box center [899, 427] width 0 height 0
click at [899, 427] on input "checkbox" at bounding box center [903, 431] width 8 height 8
checkbox input "false"
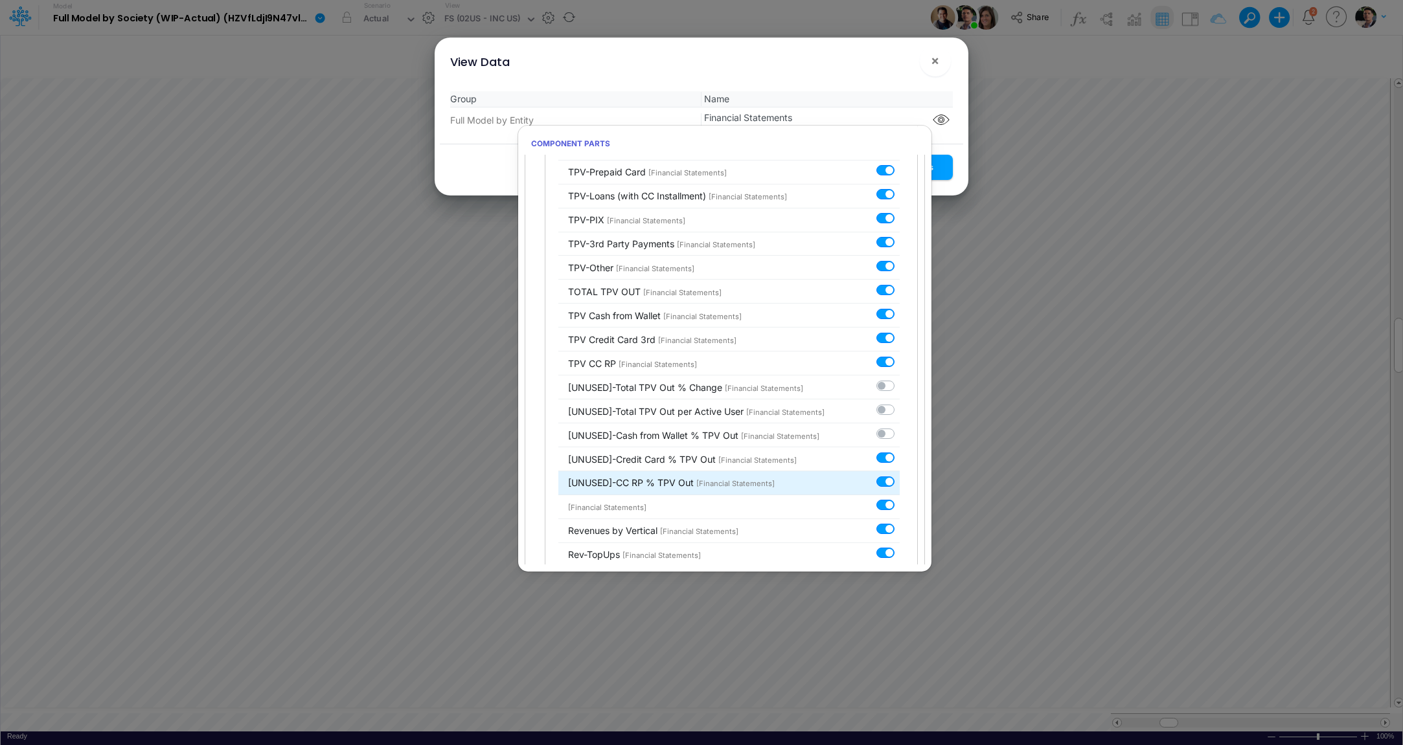
drag, startPoint x: 877, startPoint y: 441, endPoint x: 880, endPoint y: 460, distance: 19.0
click at [899, 451] on label at bounding box center [899, 451] width 0 height 0
click at [899, 451] on input "checkbox" at bounding box center [903, 455] width 8 height 8
checkbox input "false"
click at [899, 475] on label at bounding box center [899, 475] width 0 height 0
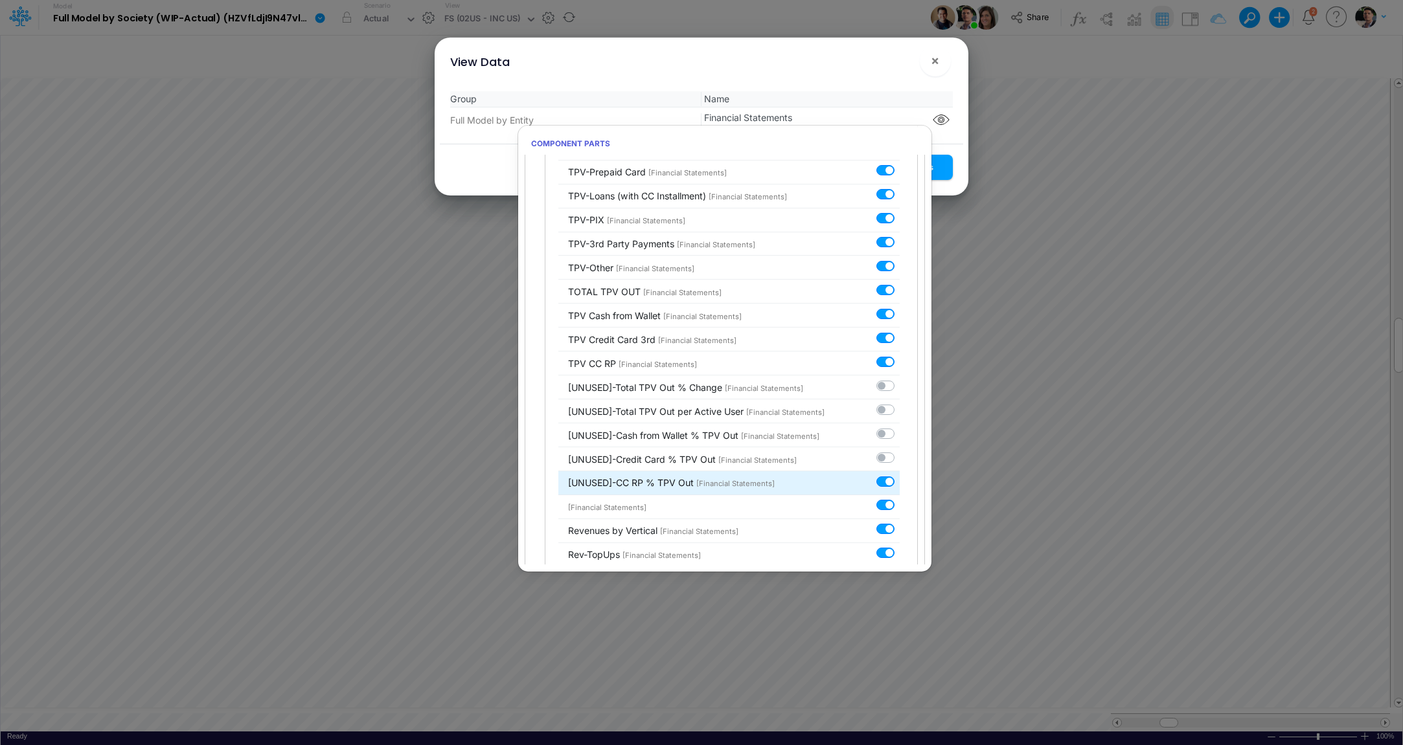
click at [899, 475] on input "checkbox" at bounding box center [903, 479] width 8 height 8
checkbox input "false"
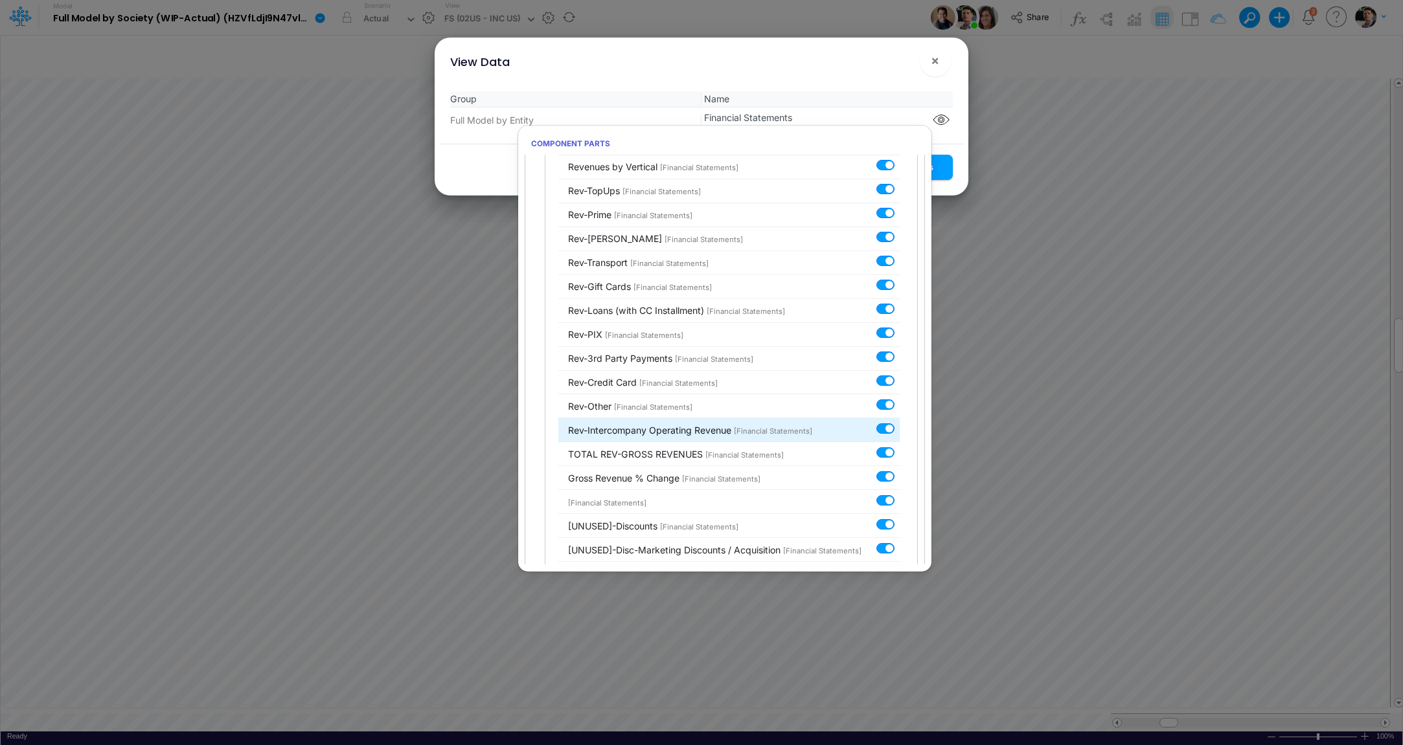
scroll to position [1714, 0]
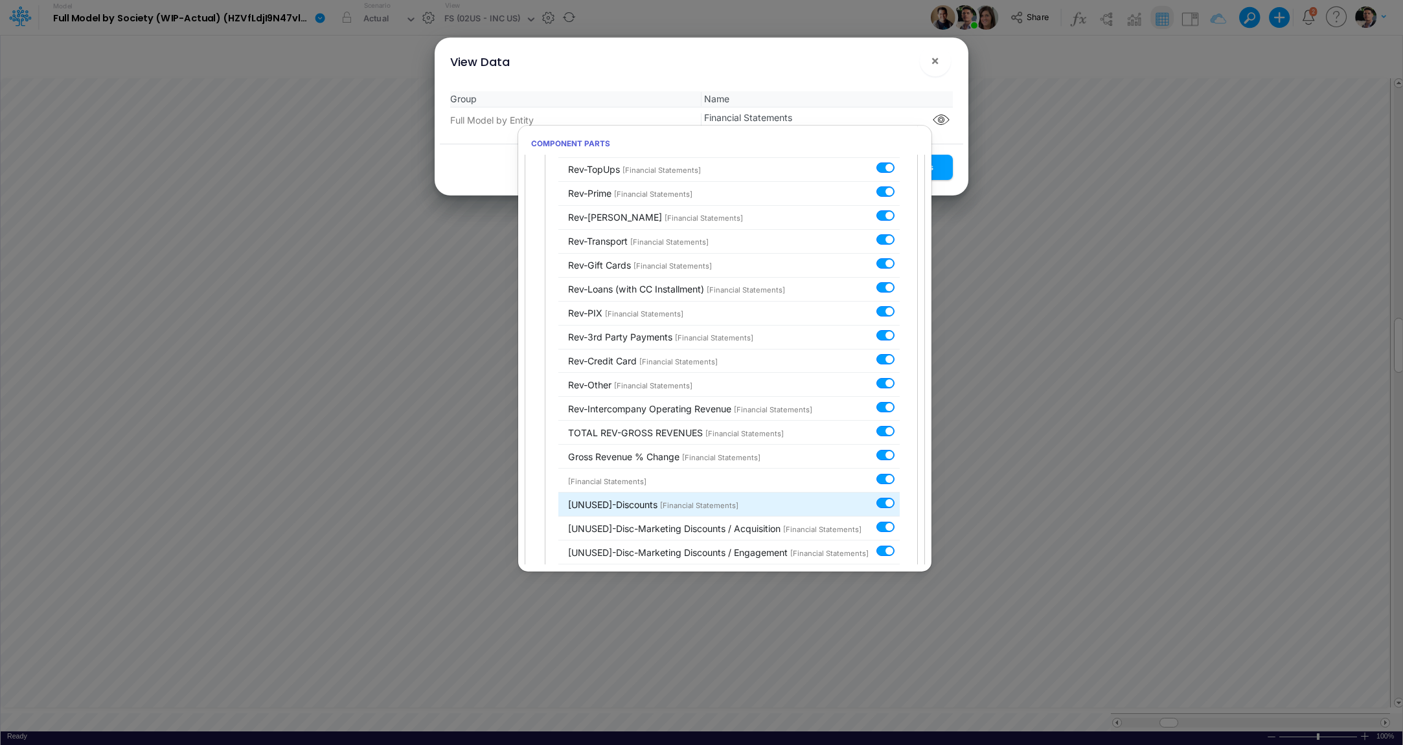
click at [876, 496] on div at bounding box center [887, 503] width 23 height 14
click at [899, 520] on label at bounding box center [899, 520] width 0 height 0
click at [899, 520] on input "checkbox" at bounding box center [903, 524] width 8 height 8
checkbox input "false"
click at [899, 496] on label at bounding box center [899, 496] width 0 height 0
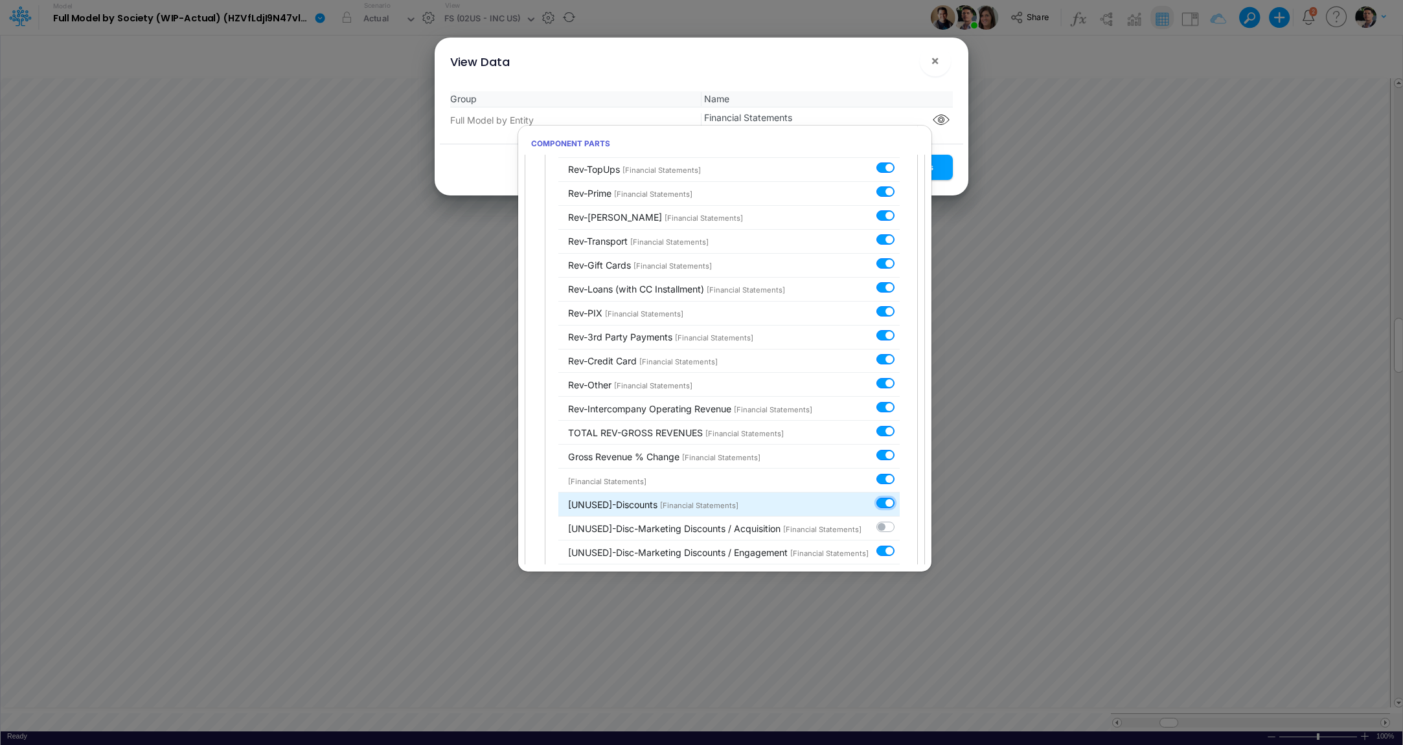
click at [899, 496] on input "checkbox" at bounding box center [903, 500] width 8 height 8
checkbox input "false"
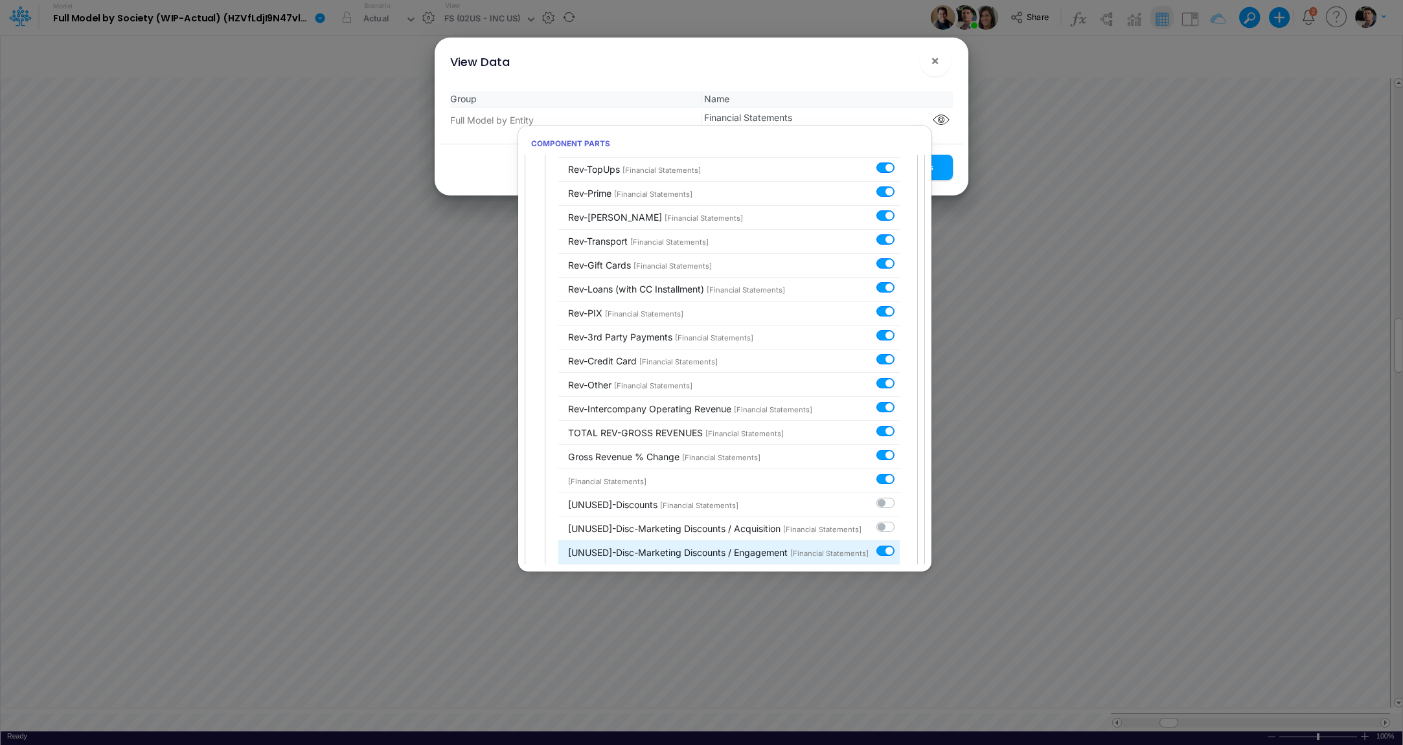
click at [899, 544] on label at bounding box center [899, 544] width 0 height 0
click at [899, 544] on input "checkbox" at bounding box center [903, 548] width 8 height 8
checkbox input "false"
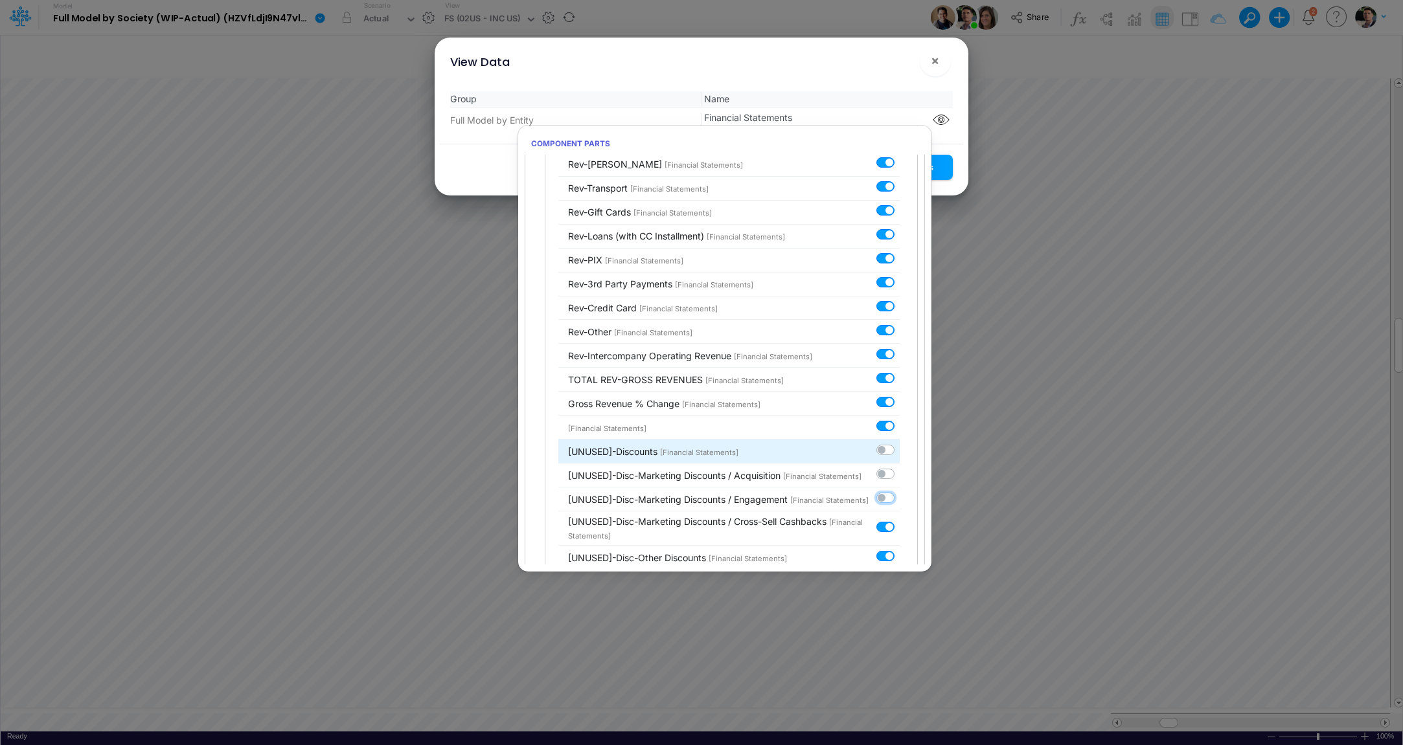
scroll to position [1778, 0]
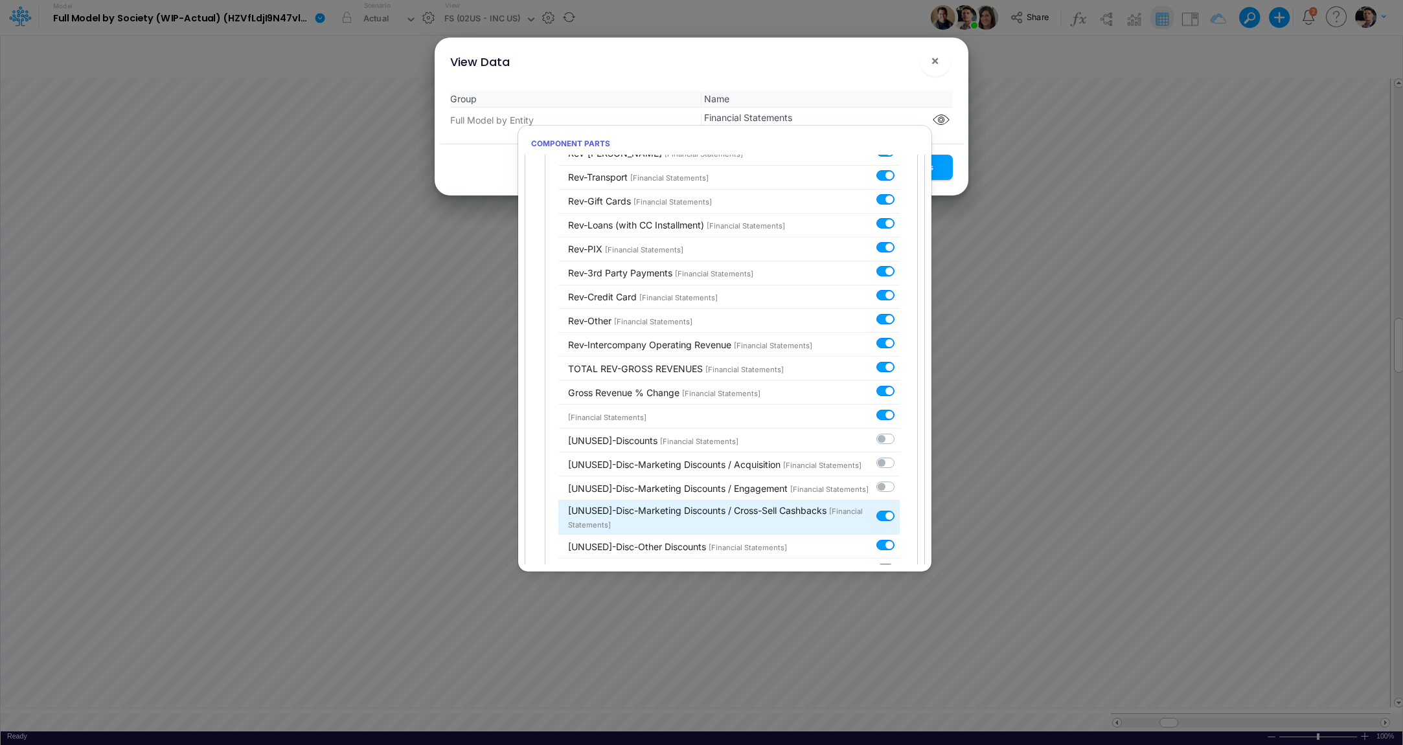
click at [899, 509] on label at bounding box center [899, 509] width 0 height 0
click at [899, 509] on input "checkbox" at bounding box center [903, 513] width 8 height 8
checkbox input "false"
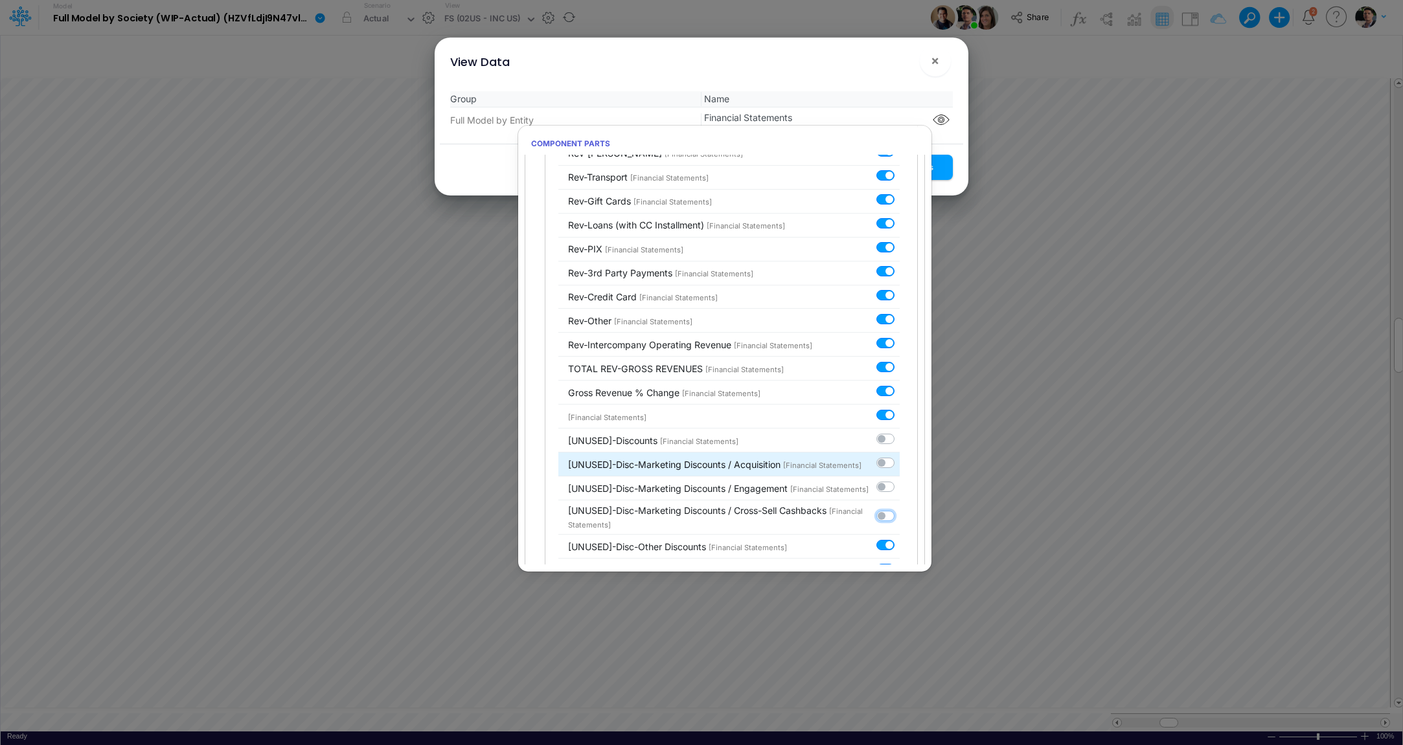
scroll to position [1810, 0]
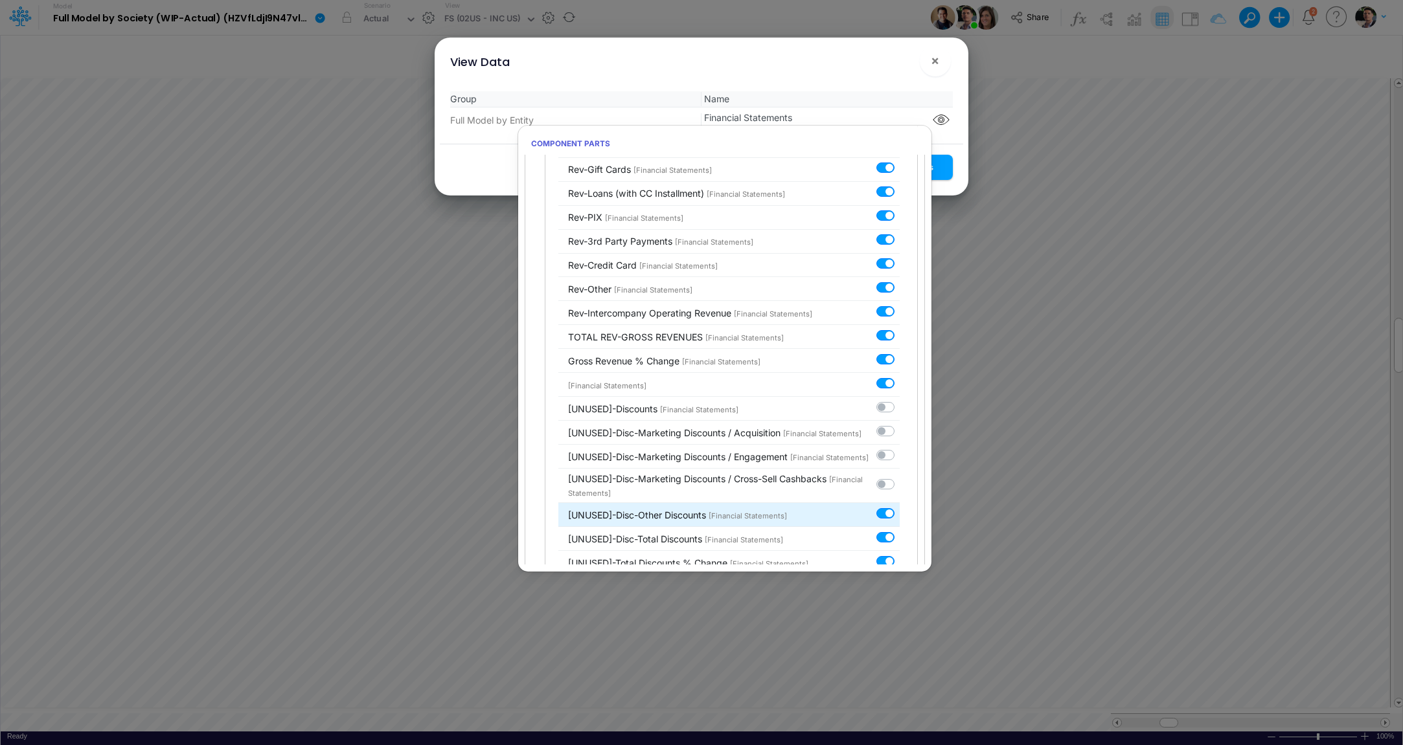
click at [899, 506] on label at bounding box center [899, 506] width 0 height 0
click at [899, 506] on input "checkbox" at bounding box center [903, 510] width 8 height 8
checkbox input "false"
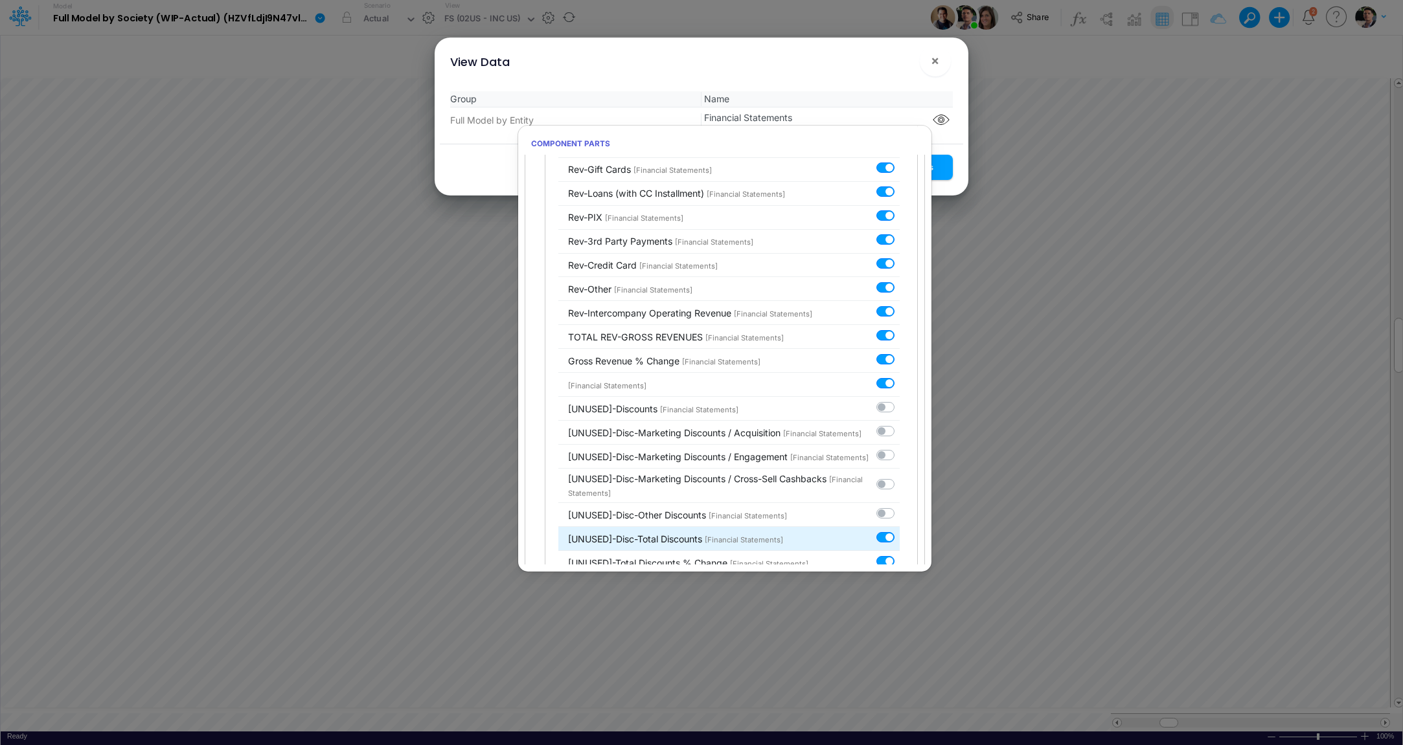
click at [899, 530] on label at bounding box center [899, 530] width 0 height 0
click at [899, 531] on input "checkbox" at bounding box center [903, 534] width 8 height 8
checkbox input "false"
click at [899, 554] on label at bounding box center [899, 554] width 0 height 0
click at [899, 554] on input "checkbox" at bounding box center [903, 558] width 8 height 8
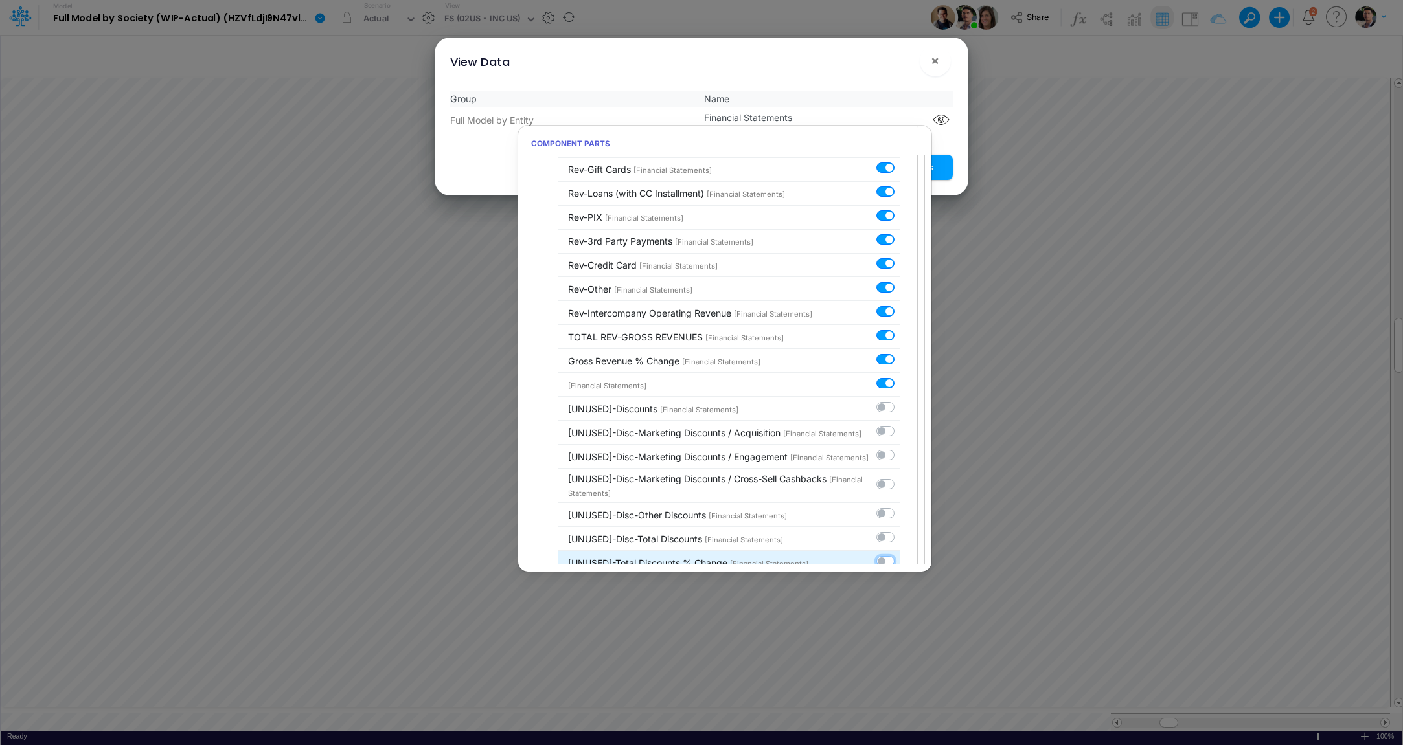
checkbox input "false"
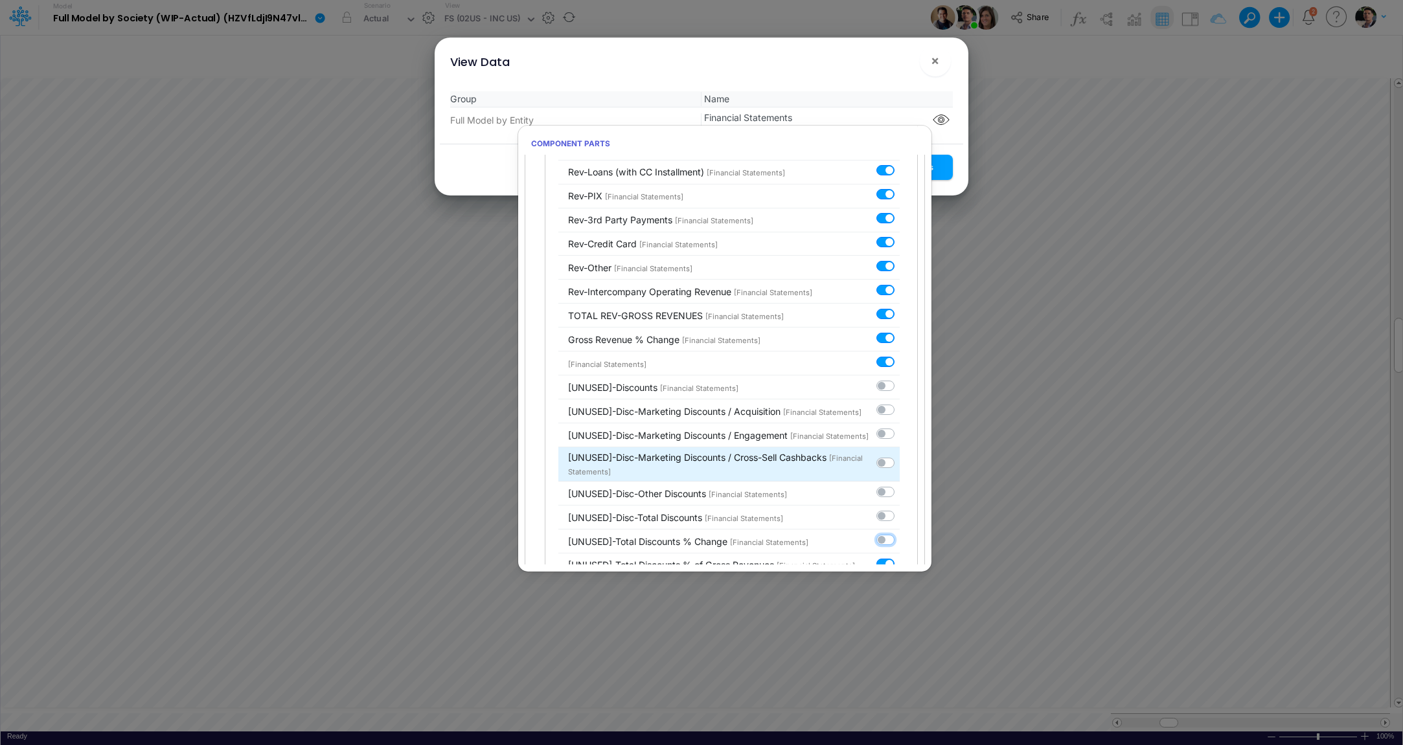
scroll to position [1910, 0]
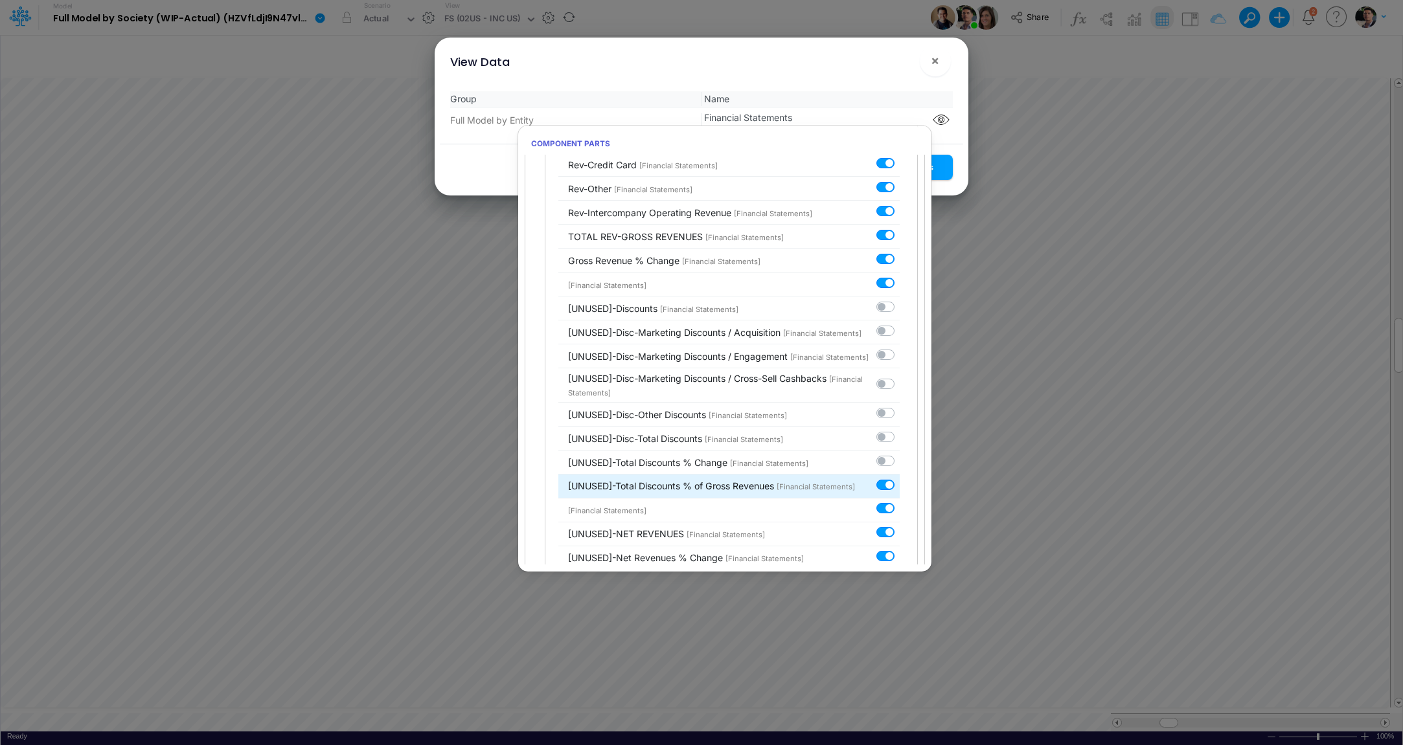
click at [899, 478] on label at bounding box center [899, 478] width 0 height 0
click at [899, 478] on input "checkbox" at bounding box center [903, 482] width 8 height 8
checkbox input "false"
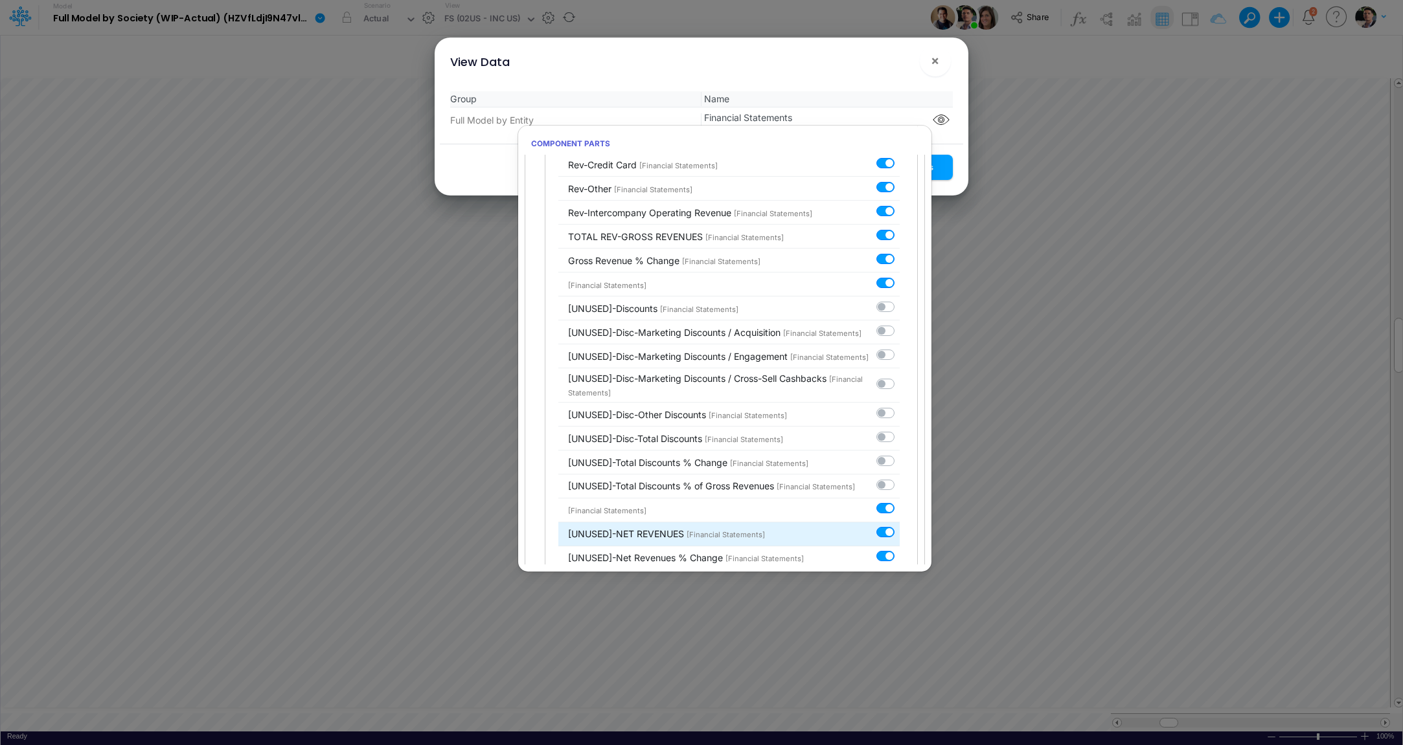
click at [899, 526] on label at bounding box center [899, 526] width 0 height 0
click at [899, 526] on input "checkbox" at bounding box center [903, 530] width 8 height 8
checkbox input "false"
click at [899, 550] on label at bounding box center [899, 550] width 0 height 0
click at [899, 550] on input "checkbox" at bounding box center [903, 554] width 8 height 8
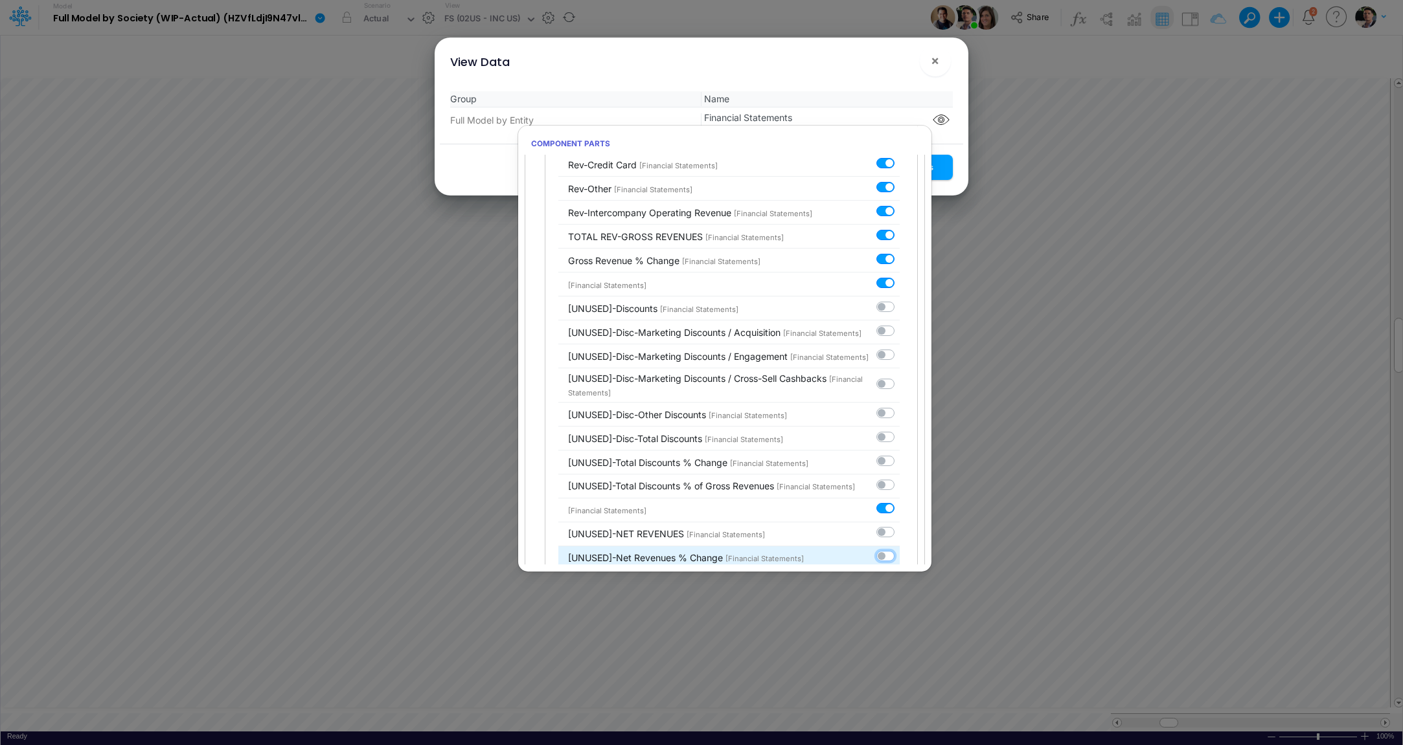
checkbox input "false"
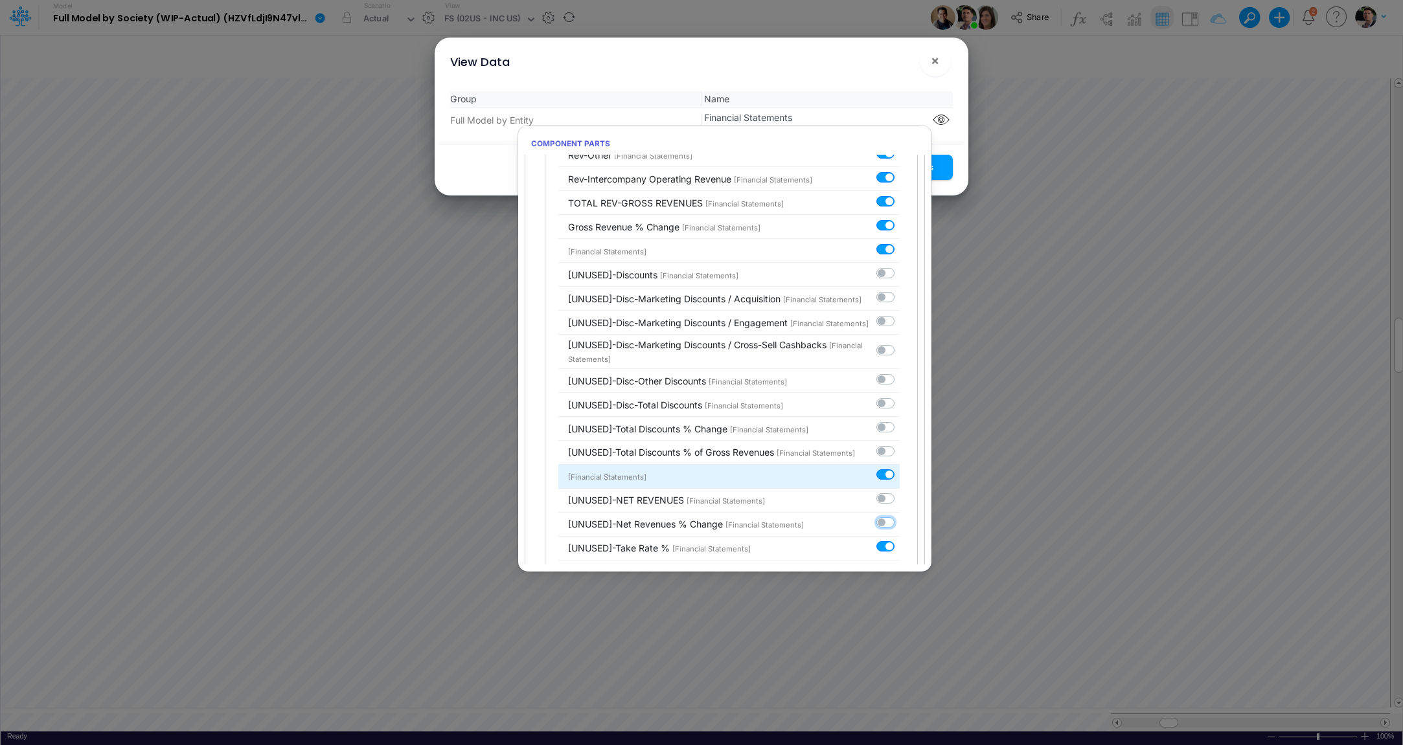
scroll to position [2000, 0]
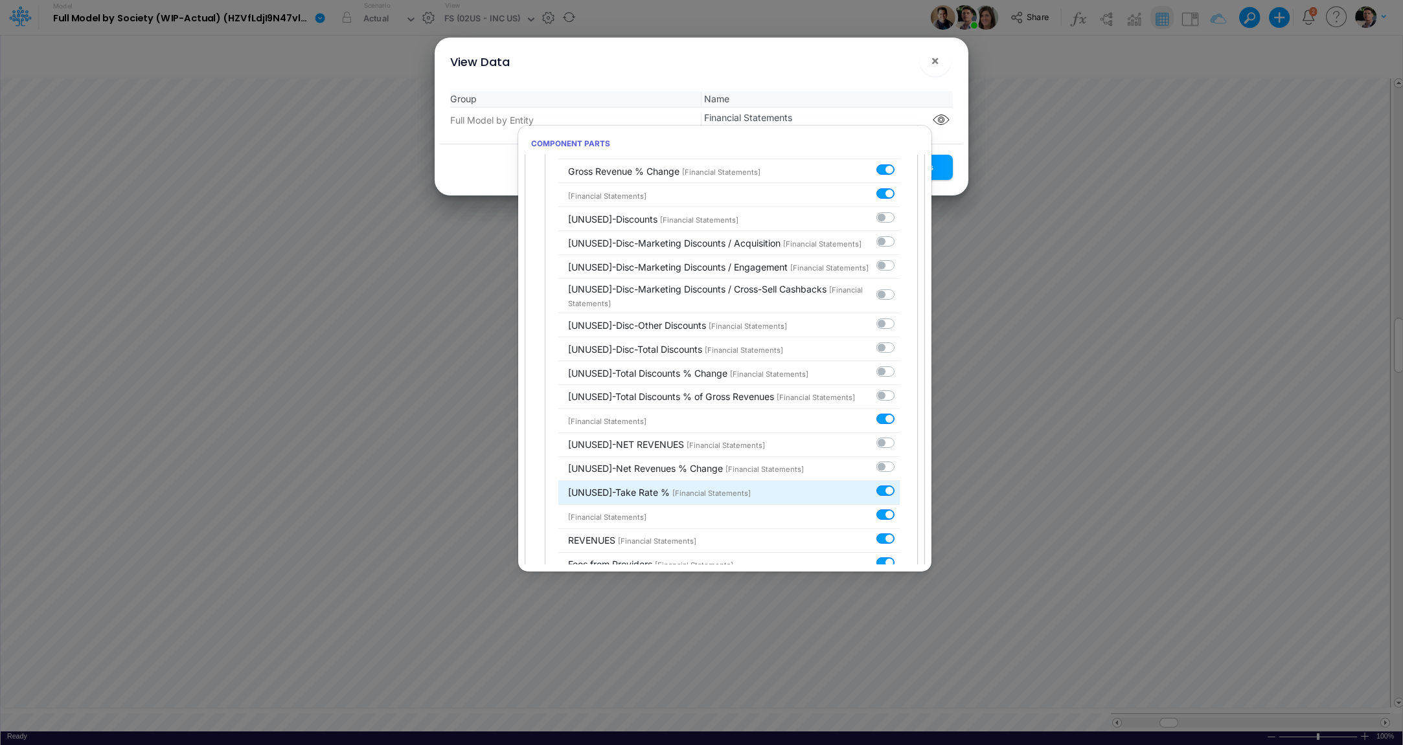
click at [899, 484] on label at bounding box center [899, 484] width 0 height 0
click at [899, 484] on input "checkbox" at bounding box center [903, 488] width 8 height 8
checkbox input "false"
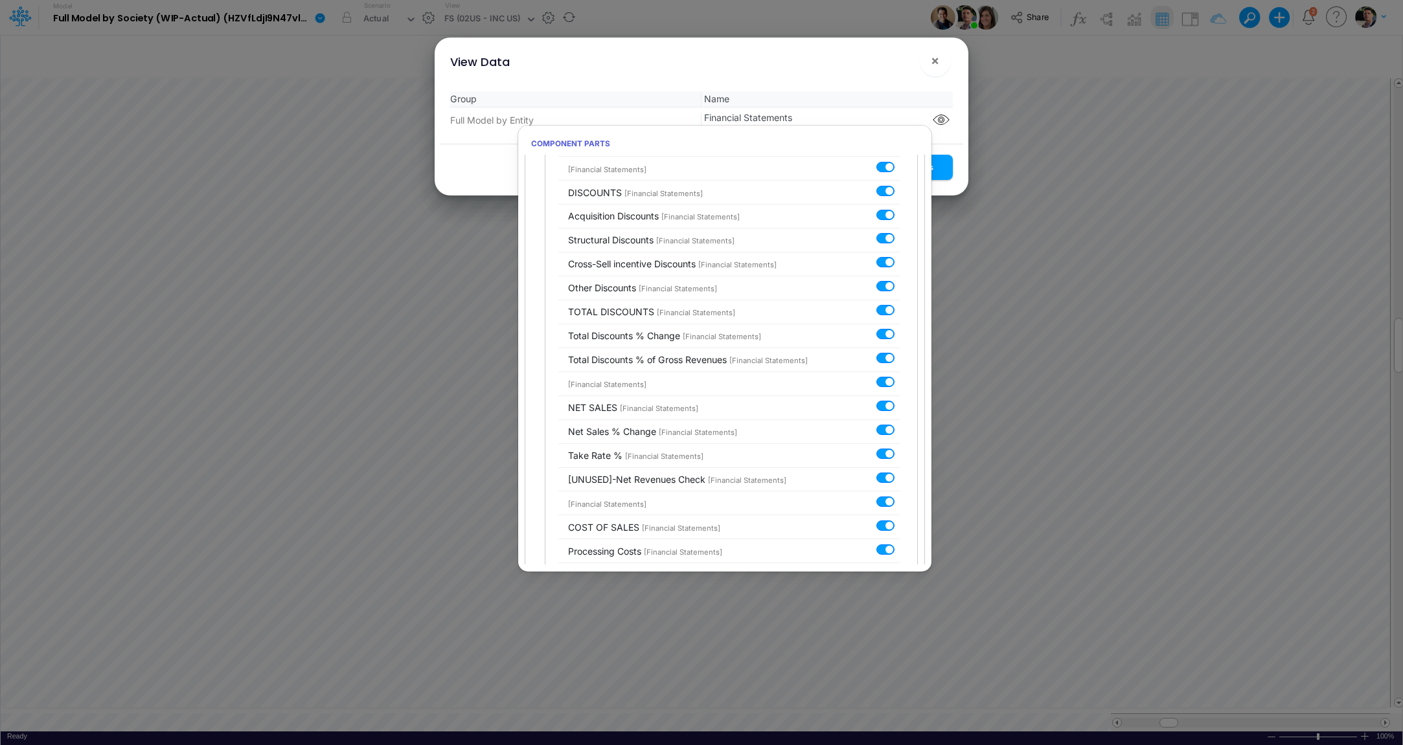
scroll to position [2805, 0]
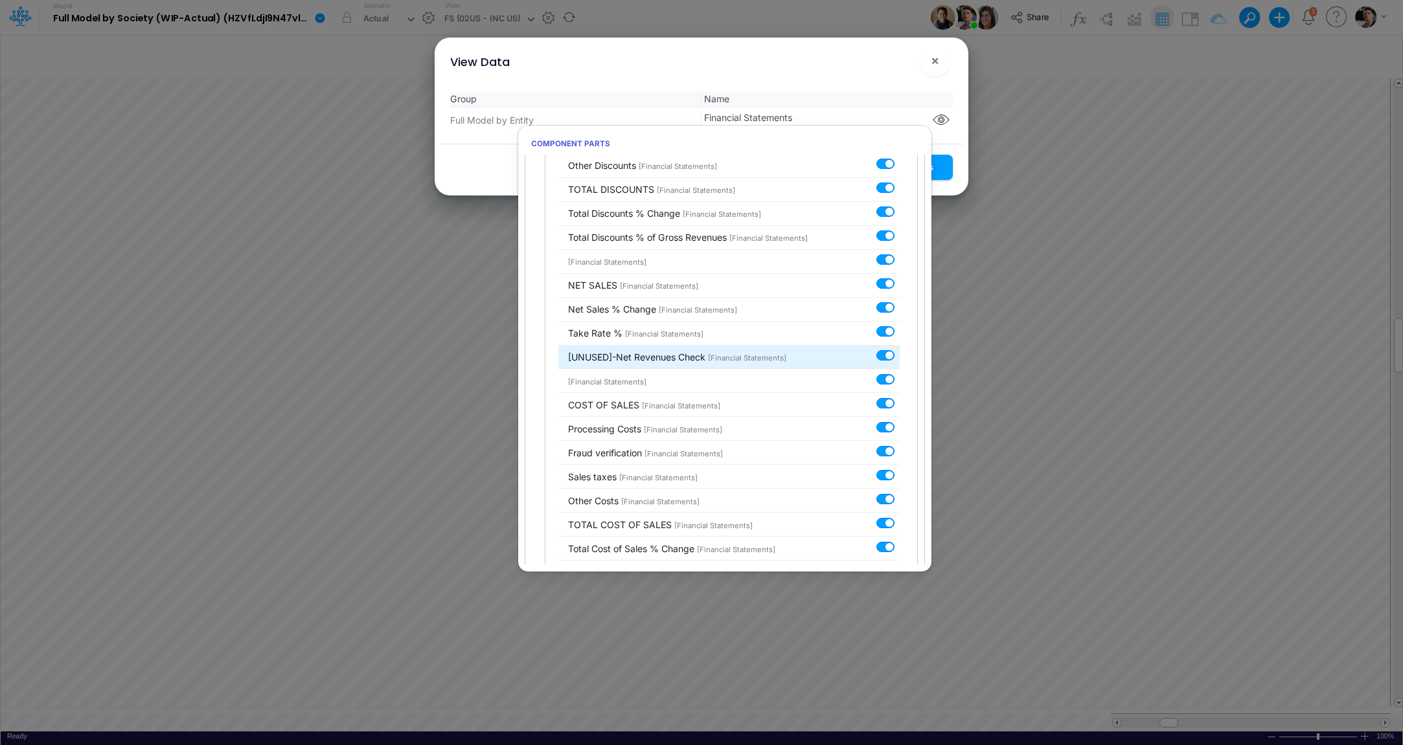
click at [899, 348] on label at bounding box center [899, 348] width 0 height 0
click at [899, 348] on input "checkbox" at bounding box center [903, 352] width 8 height 8
checkbox input "false"
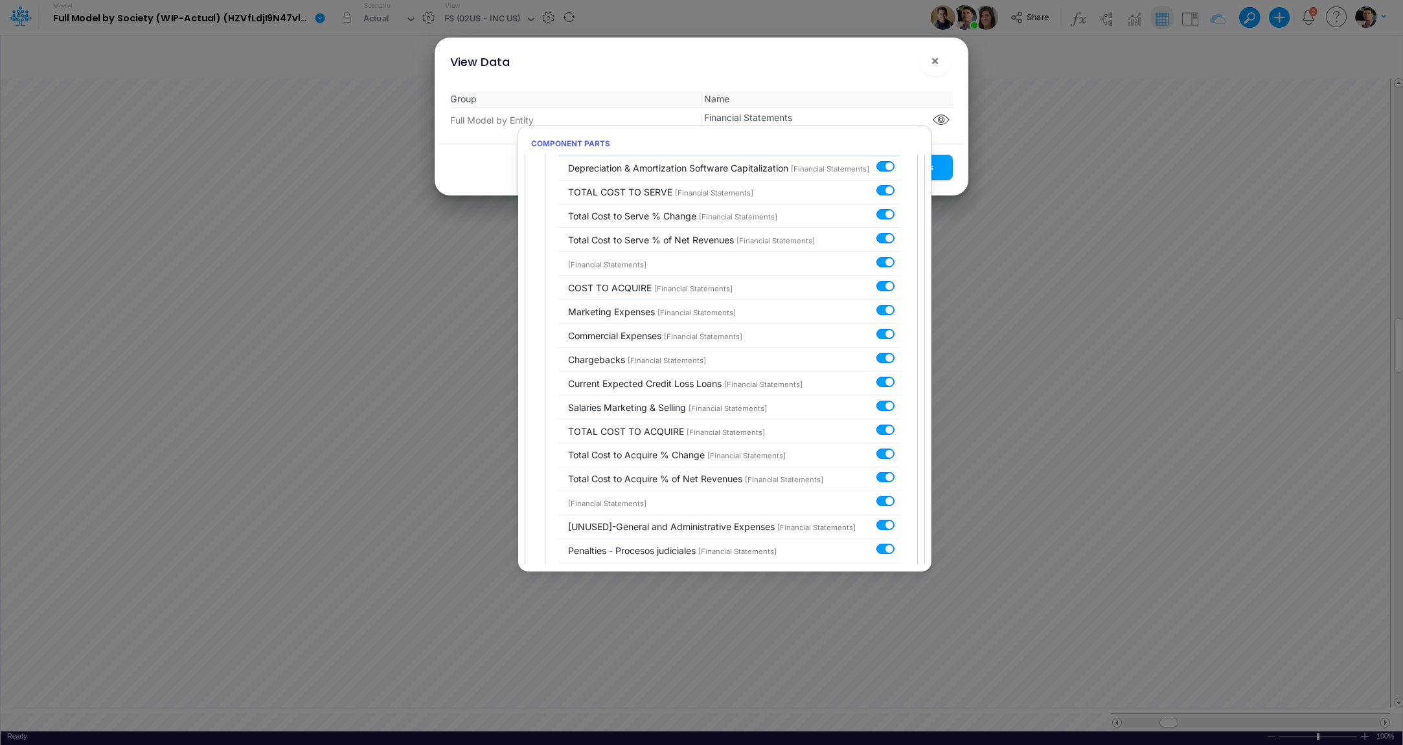
scroll to position [3565, 0]
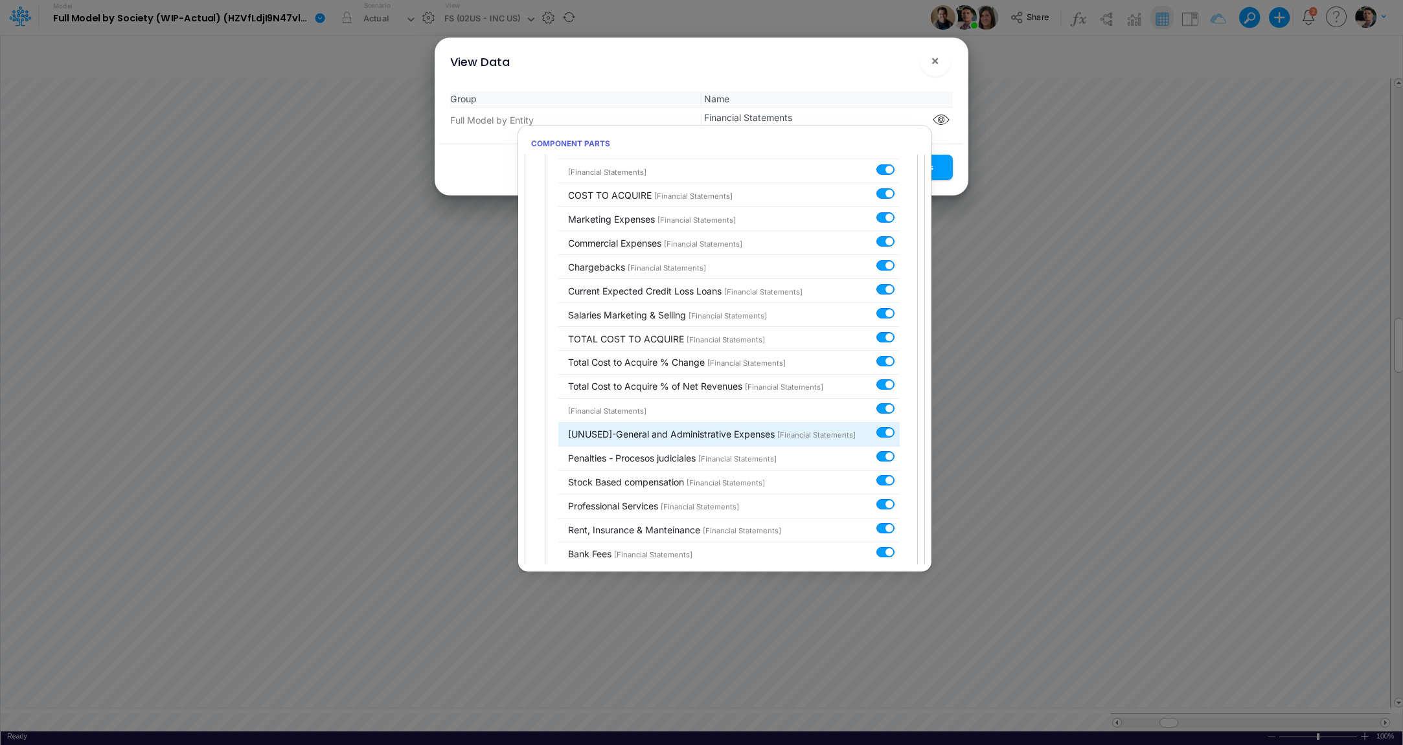
click at [899, 426] on label at bounding box center [899, 426] width 0 height 0
click at [899, 426] on input "checkbox" at bounding box center [903, 430] width 8 height 8
checkbox input "false"
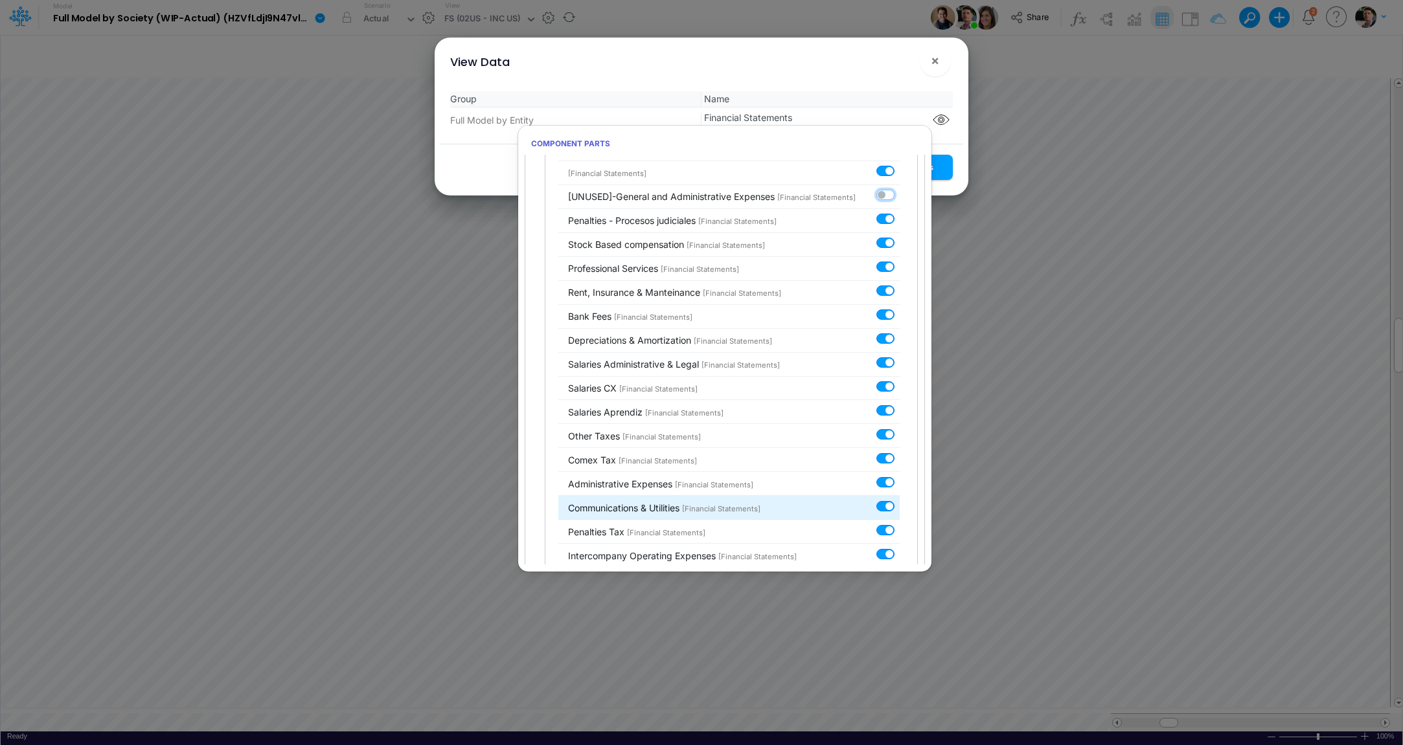
scroll to position [3824, 0]
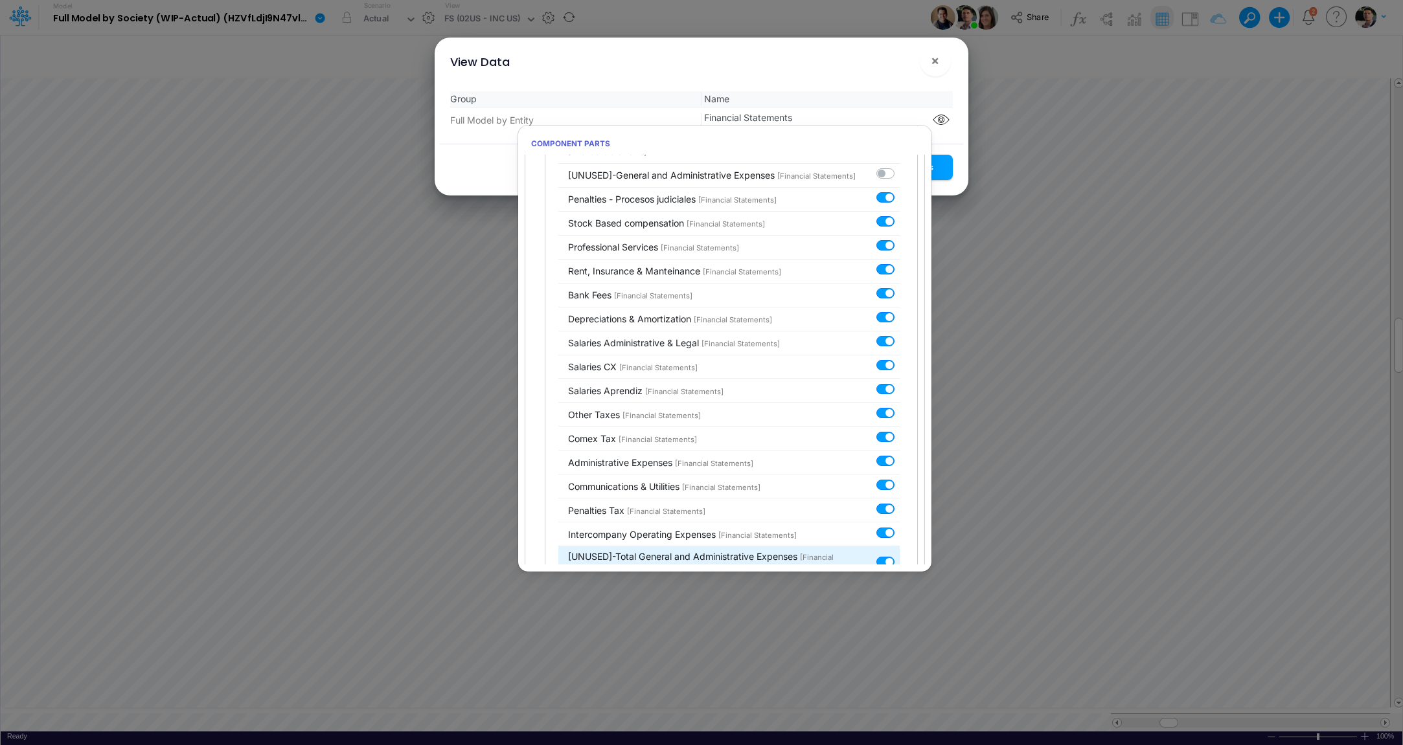
click at [899, 555] on label at bounding box center [899, 555] width 0 height 0
click at [899, 555] on input "checkbox" at bounding box center [903, 559] width 8 height 8
checkbox input "false"
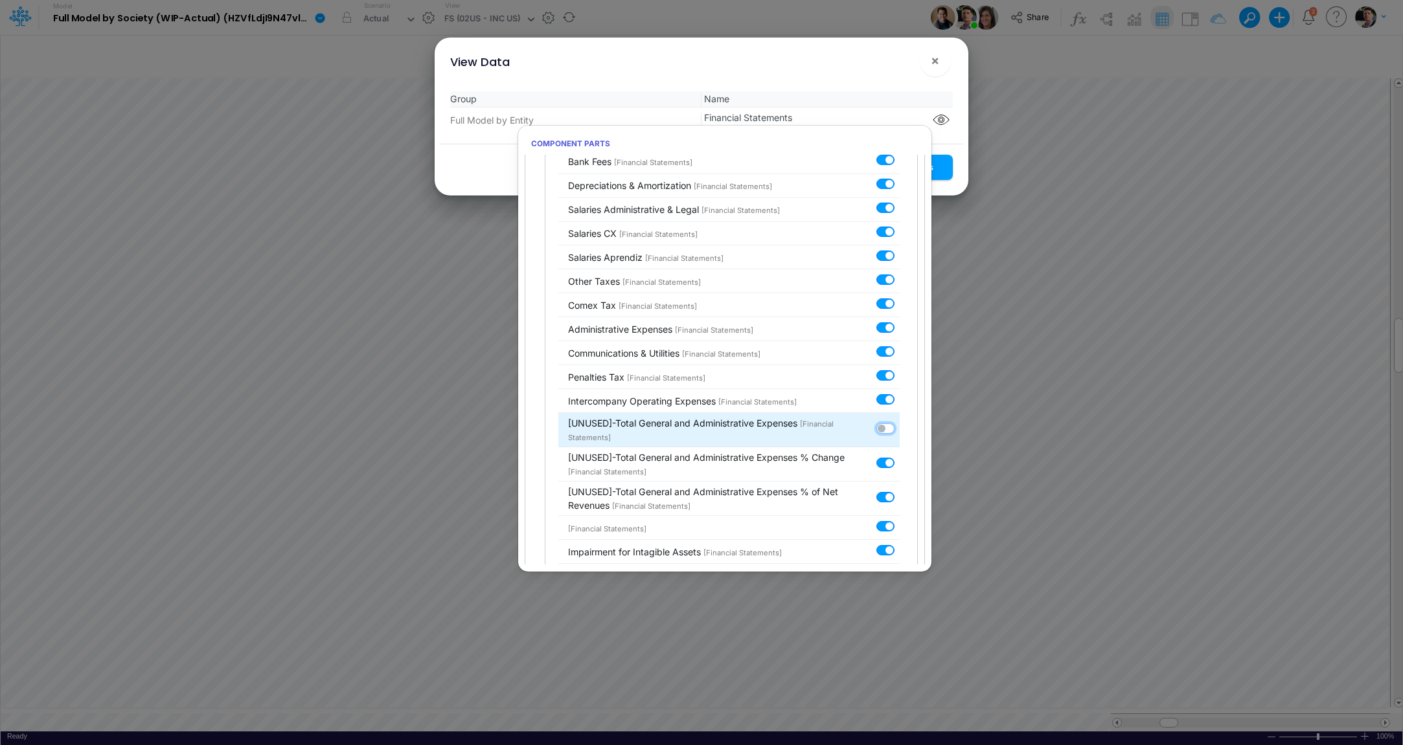
scroll to position [3990, 0]
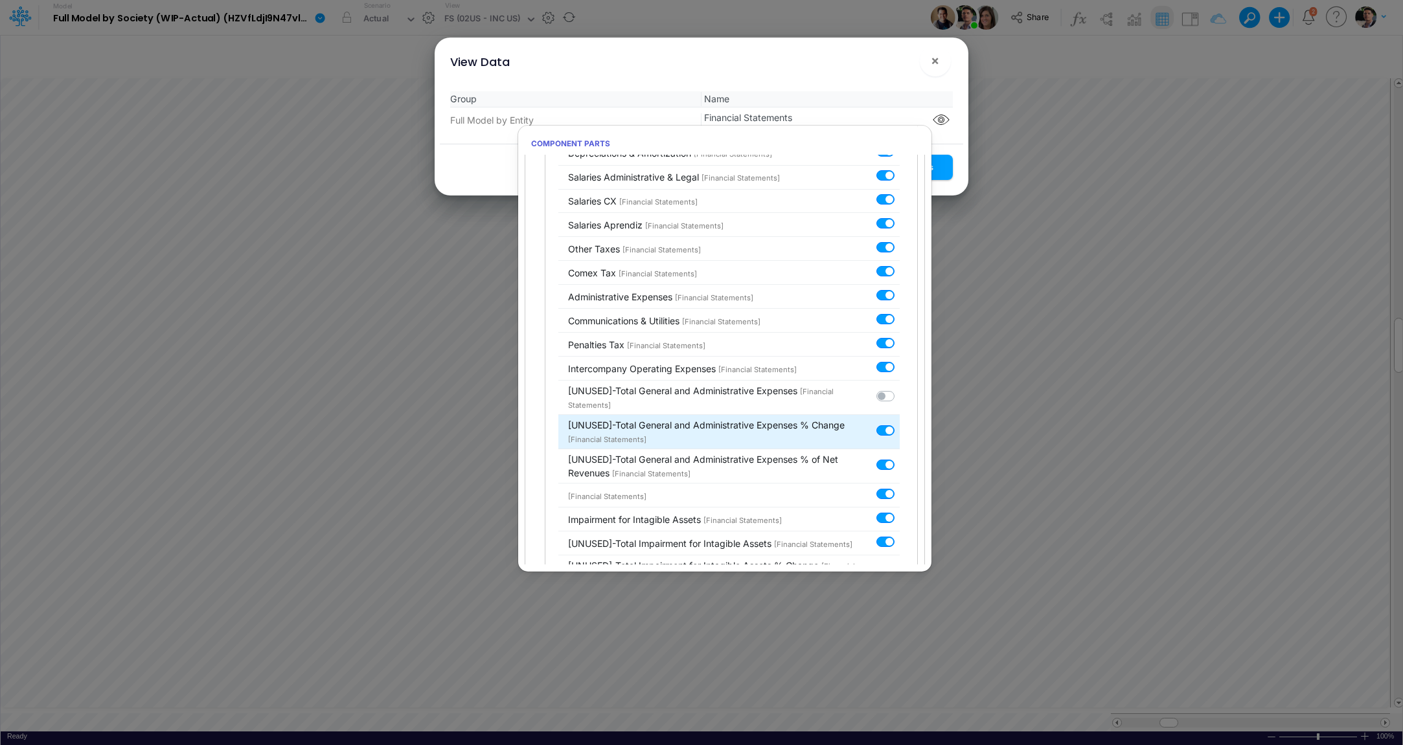
click at [899, 423] on label at bounding box center [899, 423] width 0 height 0
click at [899, 423] on input "checkbox" at bounding box center [903, 427] width 8 height 8
checkbox input "false"
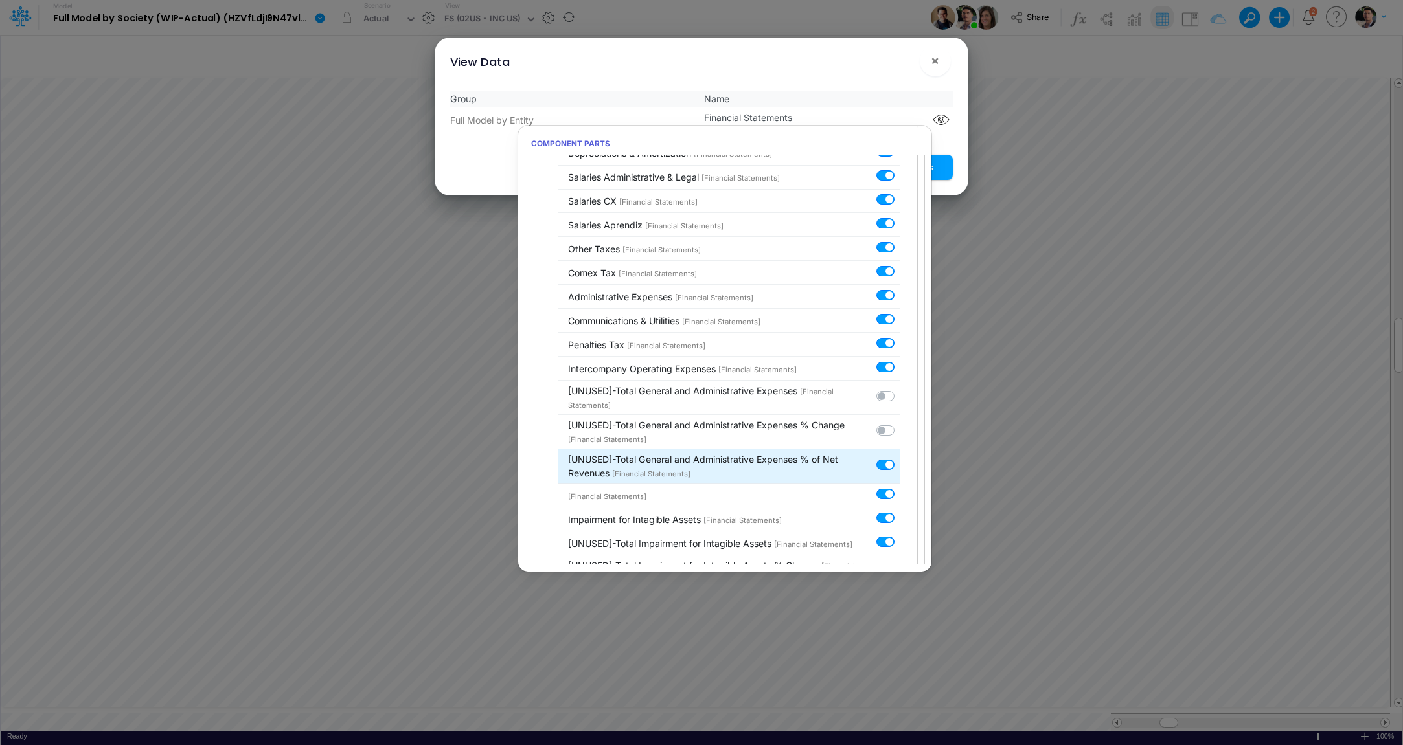
click at [899, 458] on label at bounding box center [899, 458] width 0 height 0
click at [899, 458] on input "checkbox" at bounding box center [903, 462] width 8 height 8
checkbox input "false"
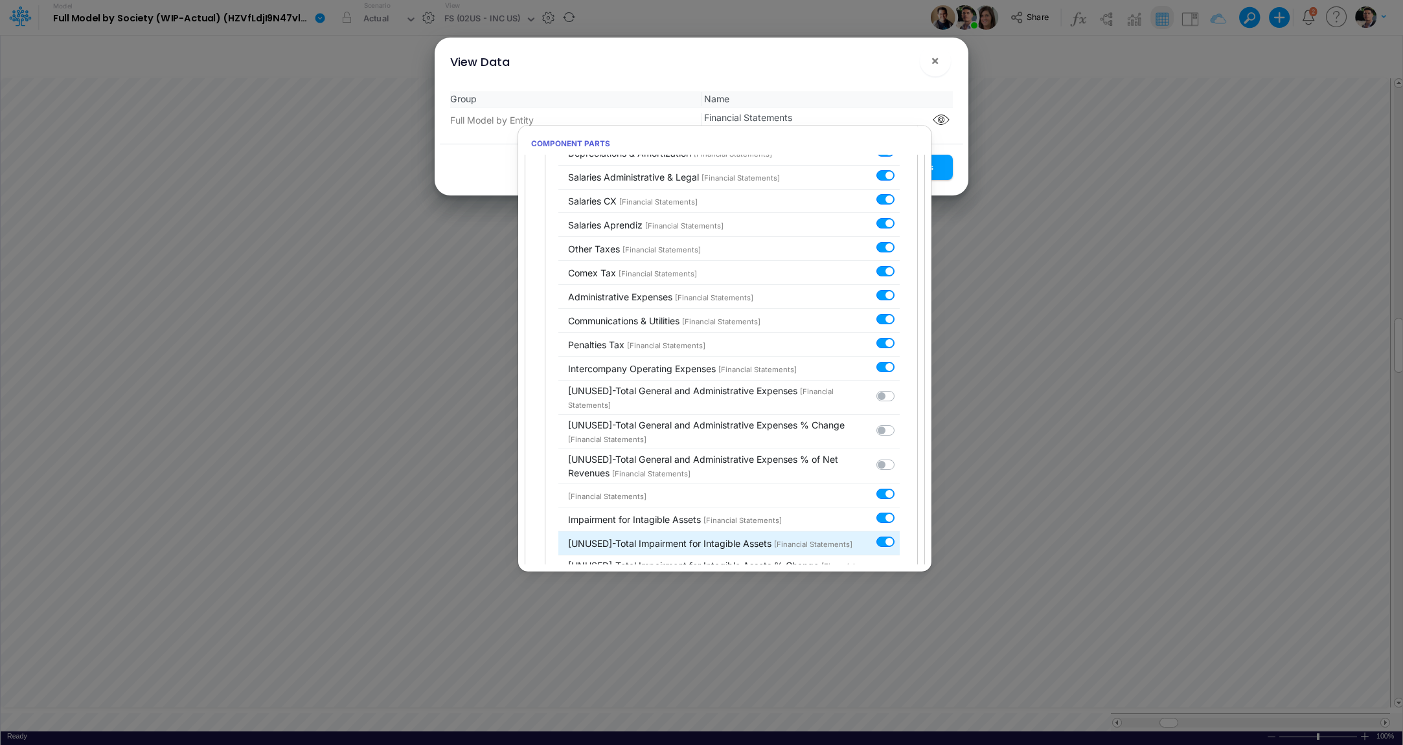
click at [899, 535] on label at bounding box center [899, 535] width 0 height 0
click at [899, 535] on input "checkbox" at bounding box center [903, 539] width 8 height 8
checkbox input "false"
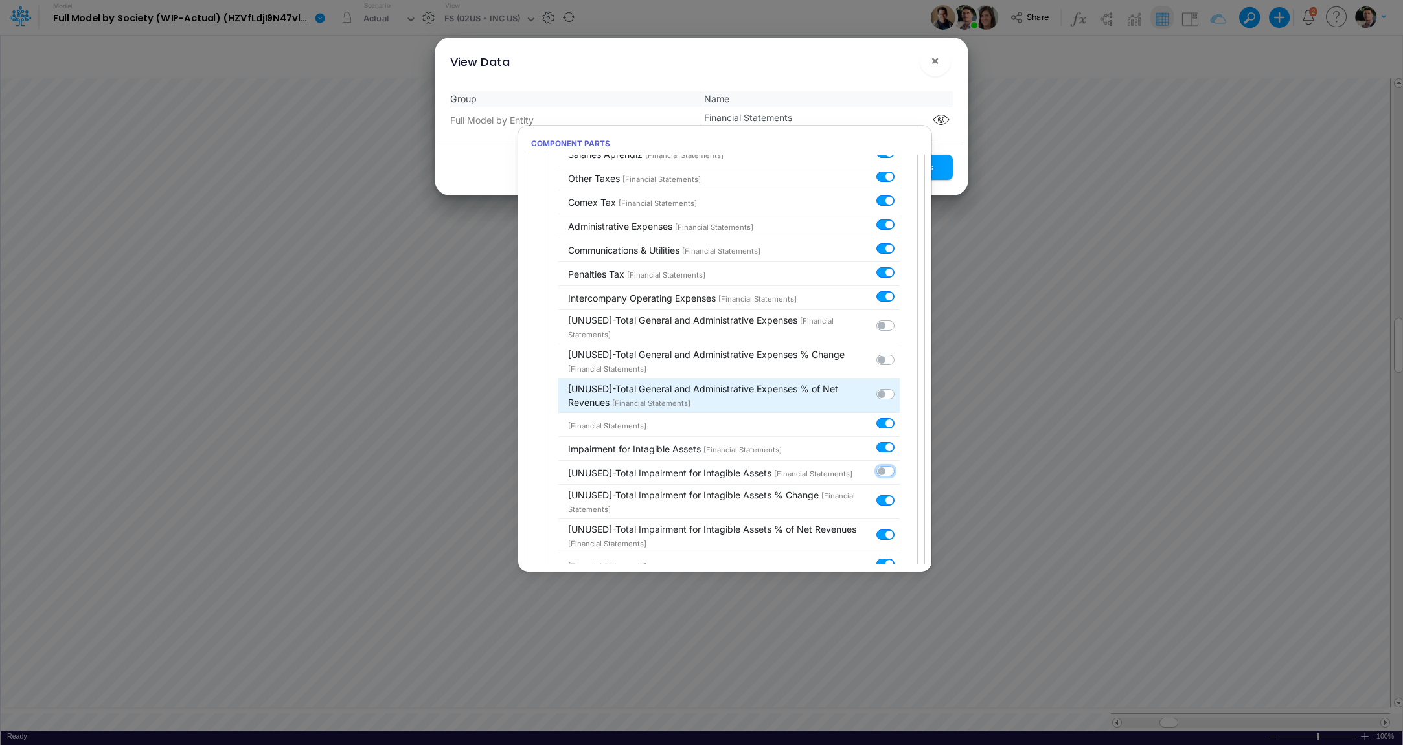
scroll to position [4082, 0]
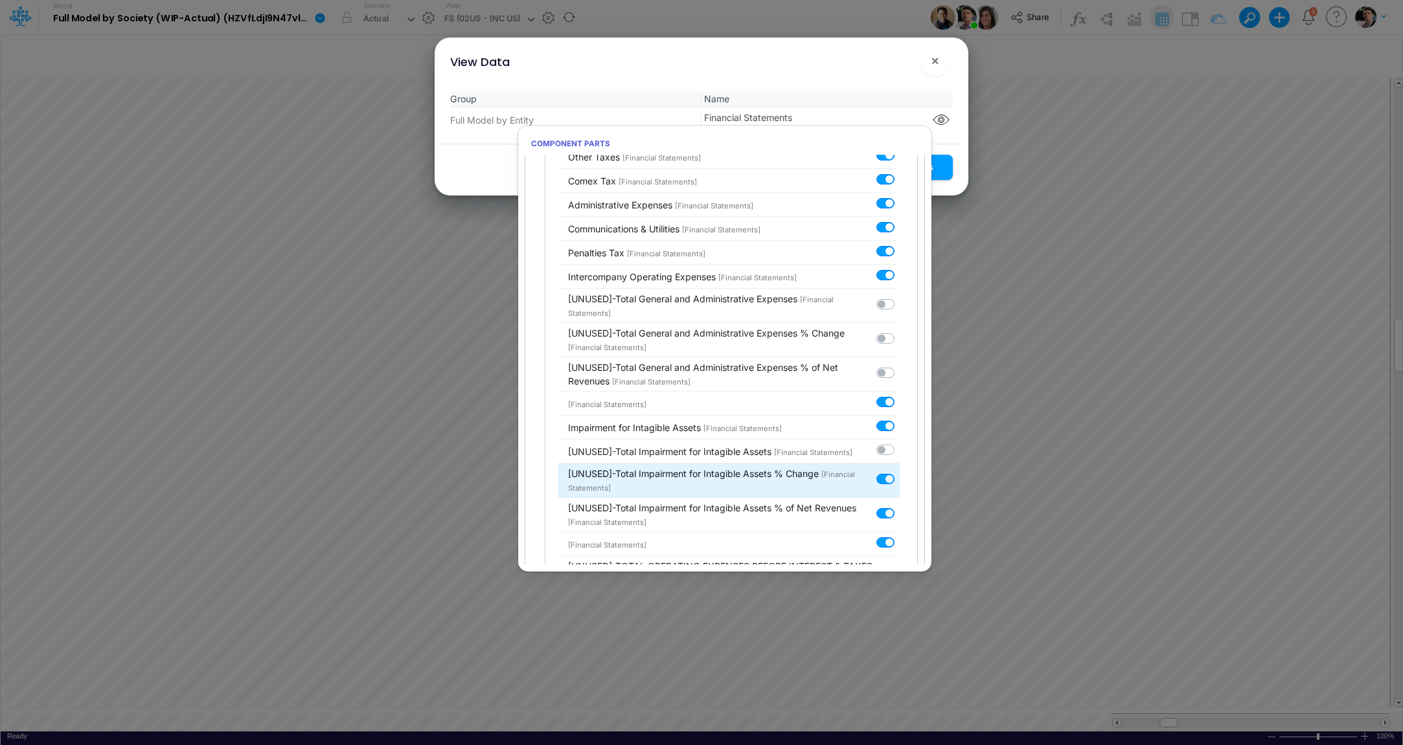
click at [899, 472] on label at bounding box center [899, 472] width 0 height 0
click at [899, 472] on input "checkbox" at bounding box center [903, 476] width 8 height 8
checkbox input "false"
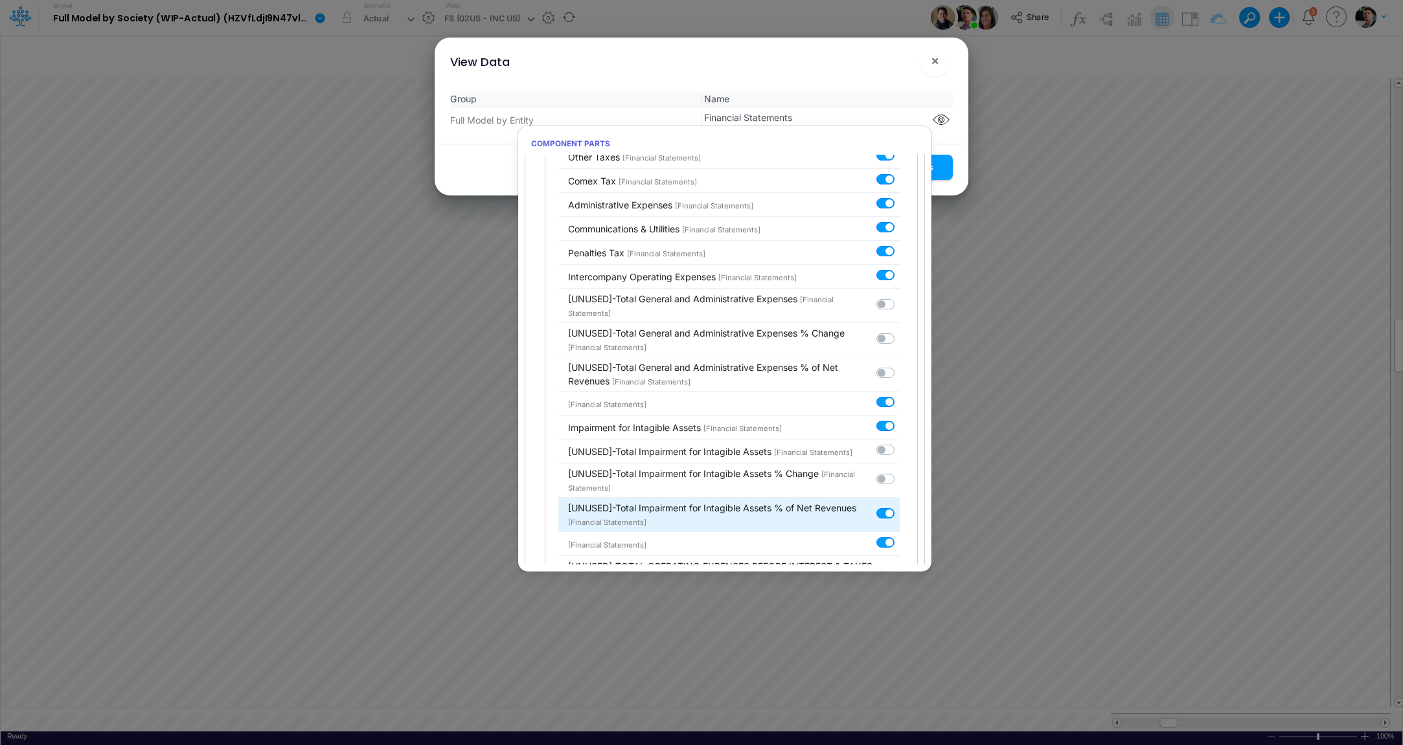
click at [899, 506] on label at bounding box center [899, 506] width 0 height 0
click at [899, 506] on input "checkbox" at bounding box center [903, 510] width 8 height 8
checkbox input "false"
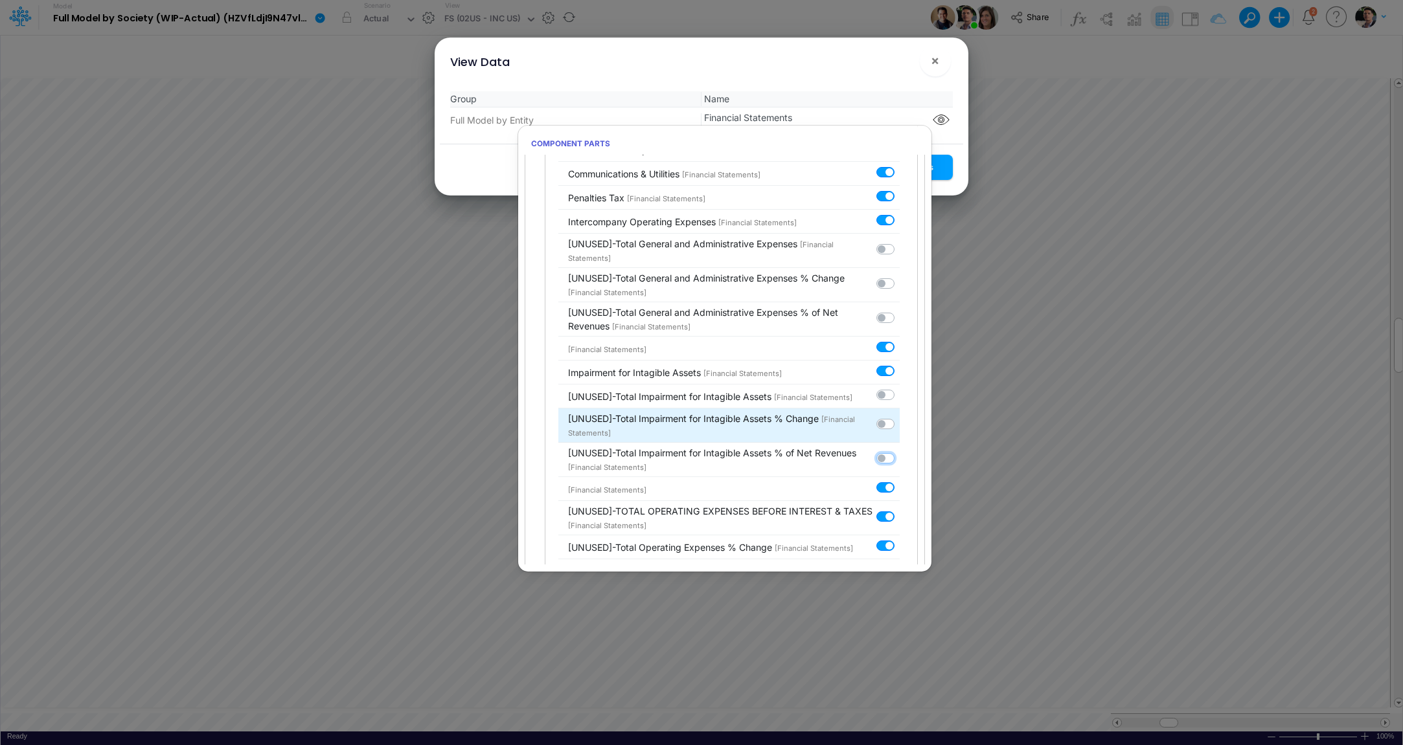
scroll to position [4290, 0]
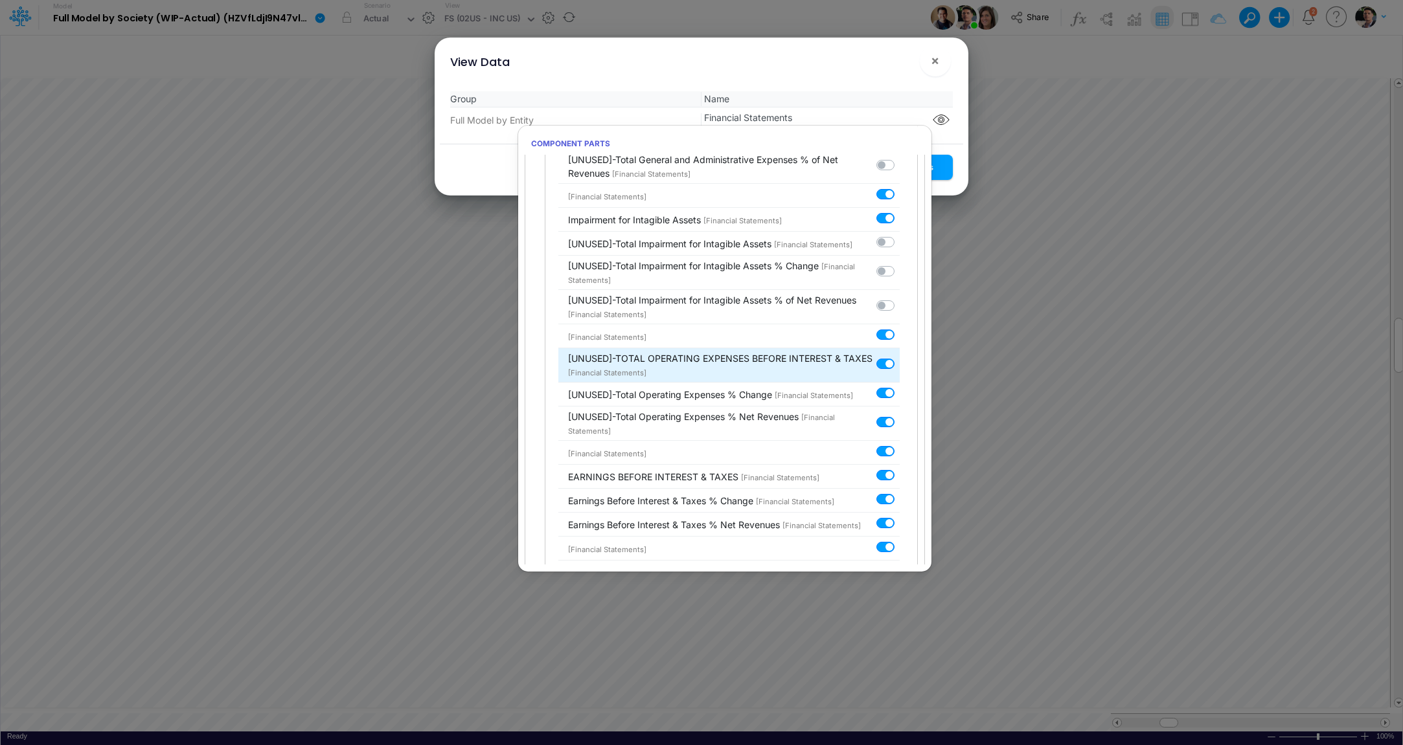
click at [899, 357] on label at bounding box center [899, 357] width 0 height 0
click at [899, 357] on input "checkbox" at bounding box center [903, 361] width 8 height 8
checkbox input "false"
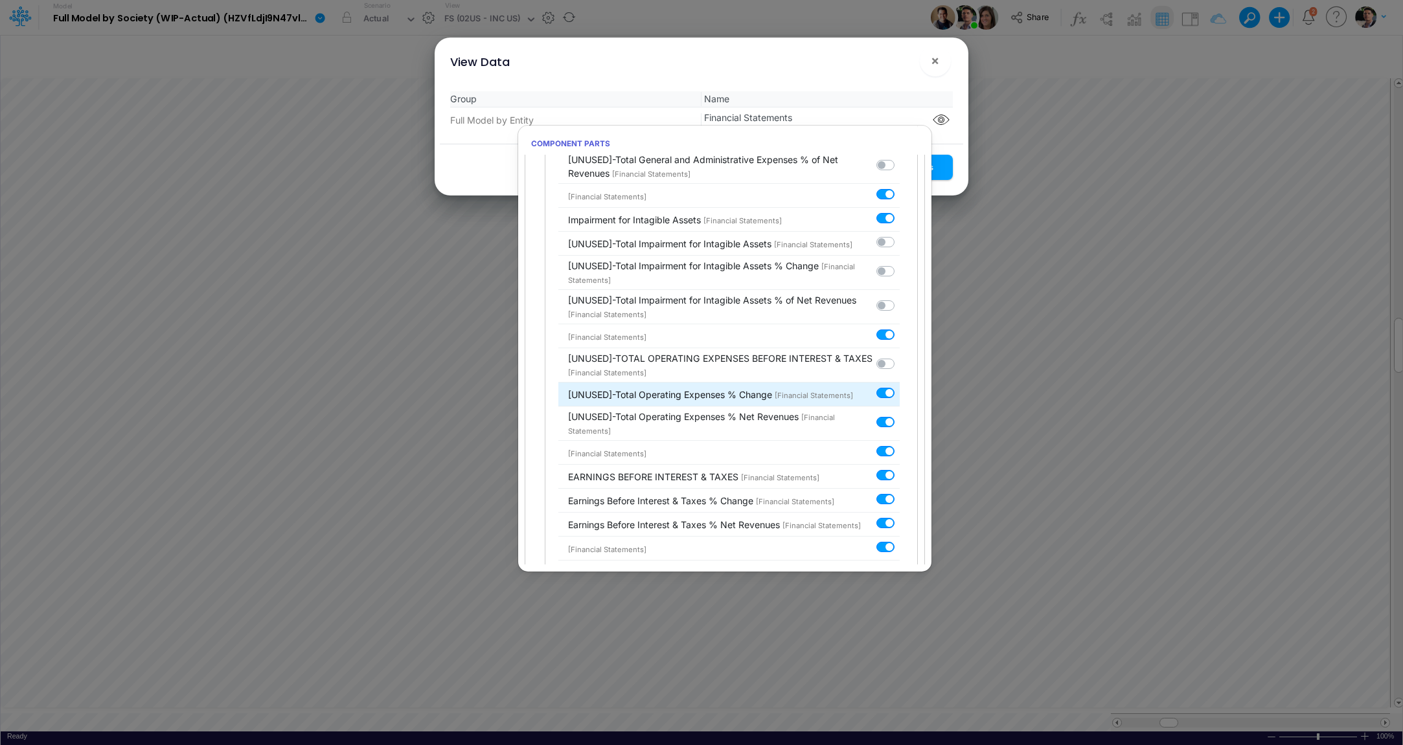
click at [899, 386] on label at bounding box center [899, 386] width 0 height 0
click at [899, 386] on input "checkbox" at bounding box center [903, 390] width 8 height 8
checkbox input "false"
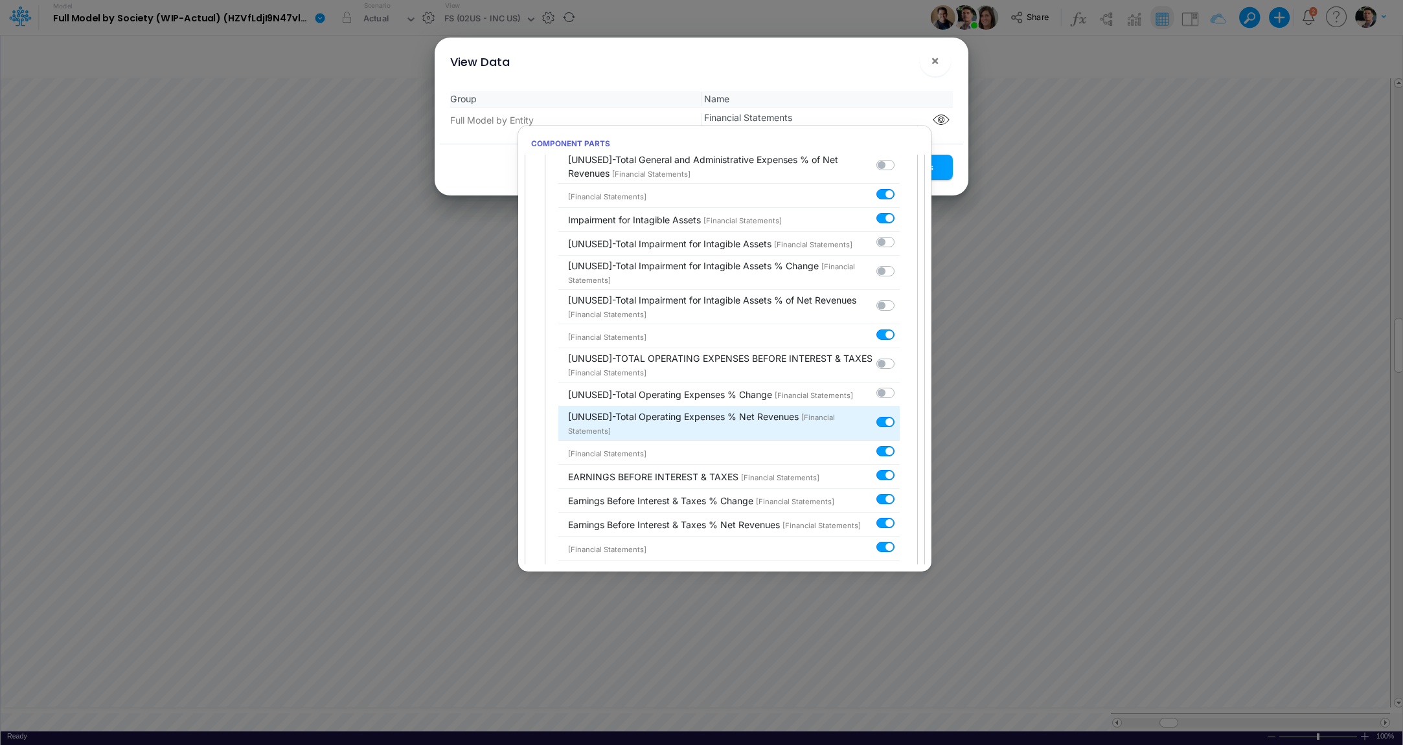
click at [899, 415] on label at bounding box center [899, 415] width 0 height 0
click at [899, 415] on input "checkbox" at bounding box center [903, 419] width 8 height 8
checkbox input "false"
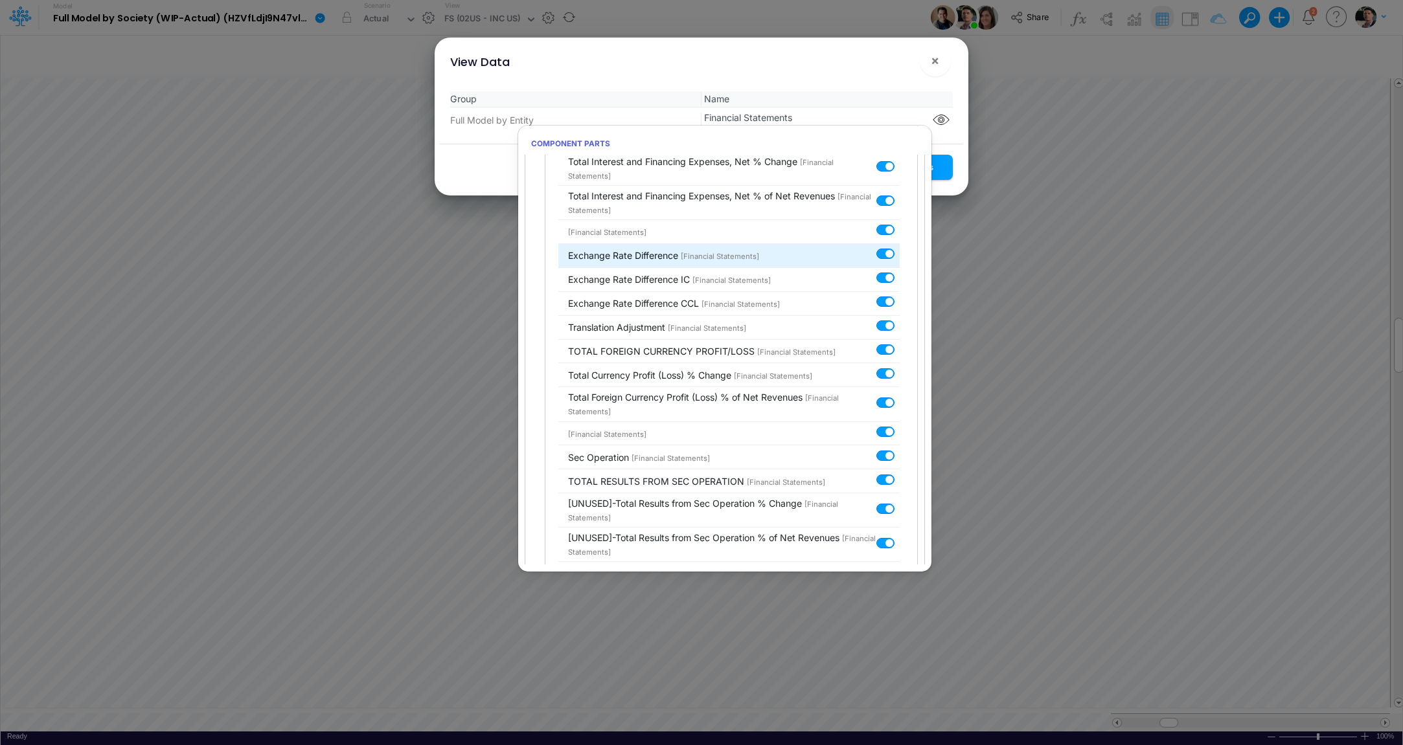
scroll to position [4949, 0]
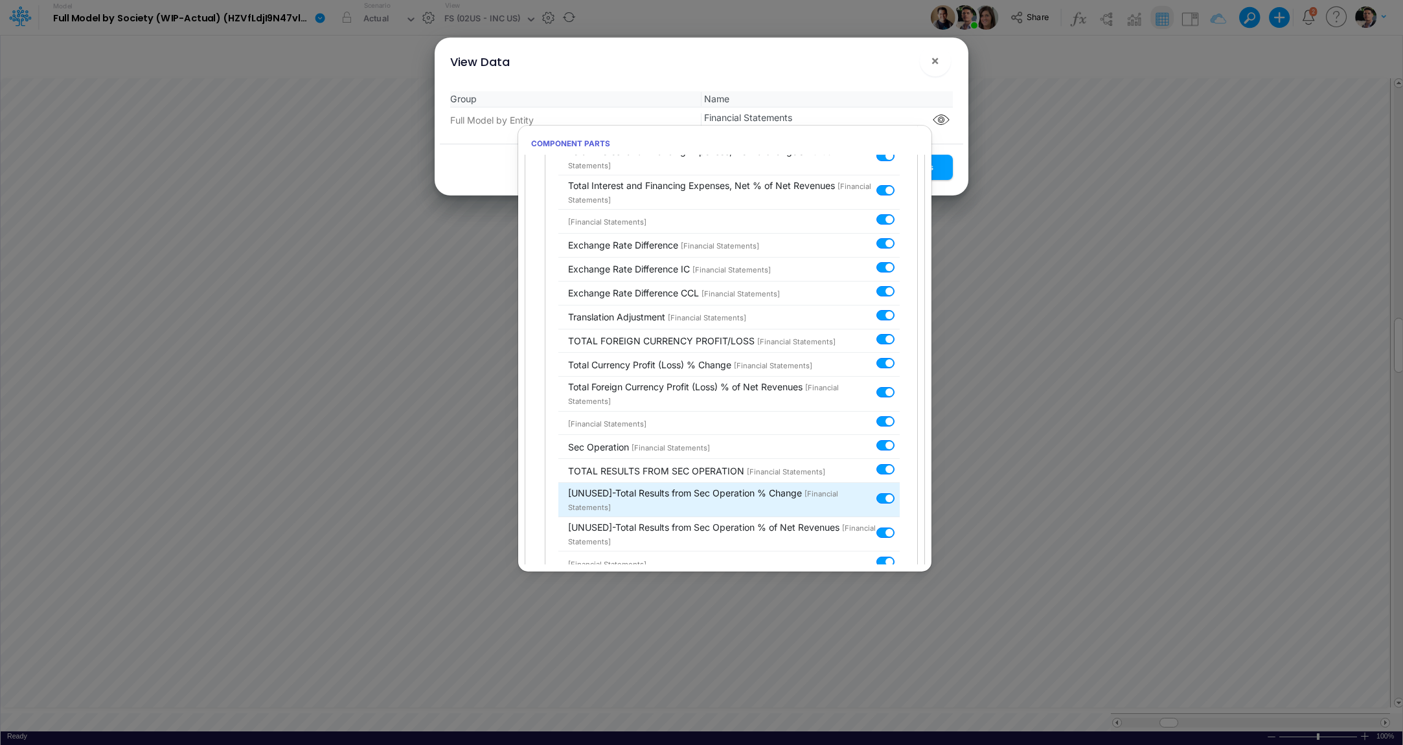
click at [899, 491] on label at bounding box center [899, 491] width 0 height 0
click at [899, 491] on input "checkbox" at bounding box center [903, 495] width 8 height 8
checkbox input "false"
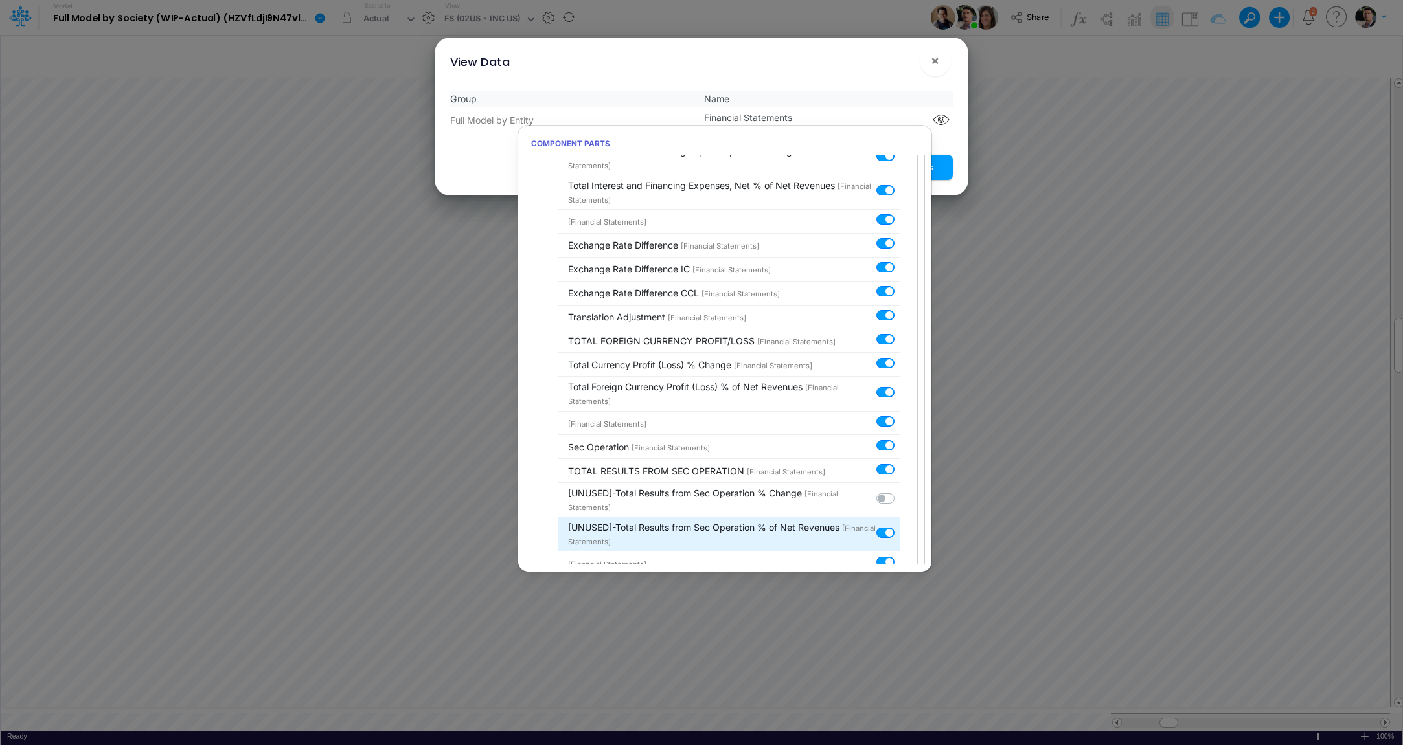
click at [899, 526] on label at bounding box center [899, 526] width 0 height 0
click at [899, 526] on input "checkbox" at bounding box center [903, 530] width 8 height 8
checkbox input "false"
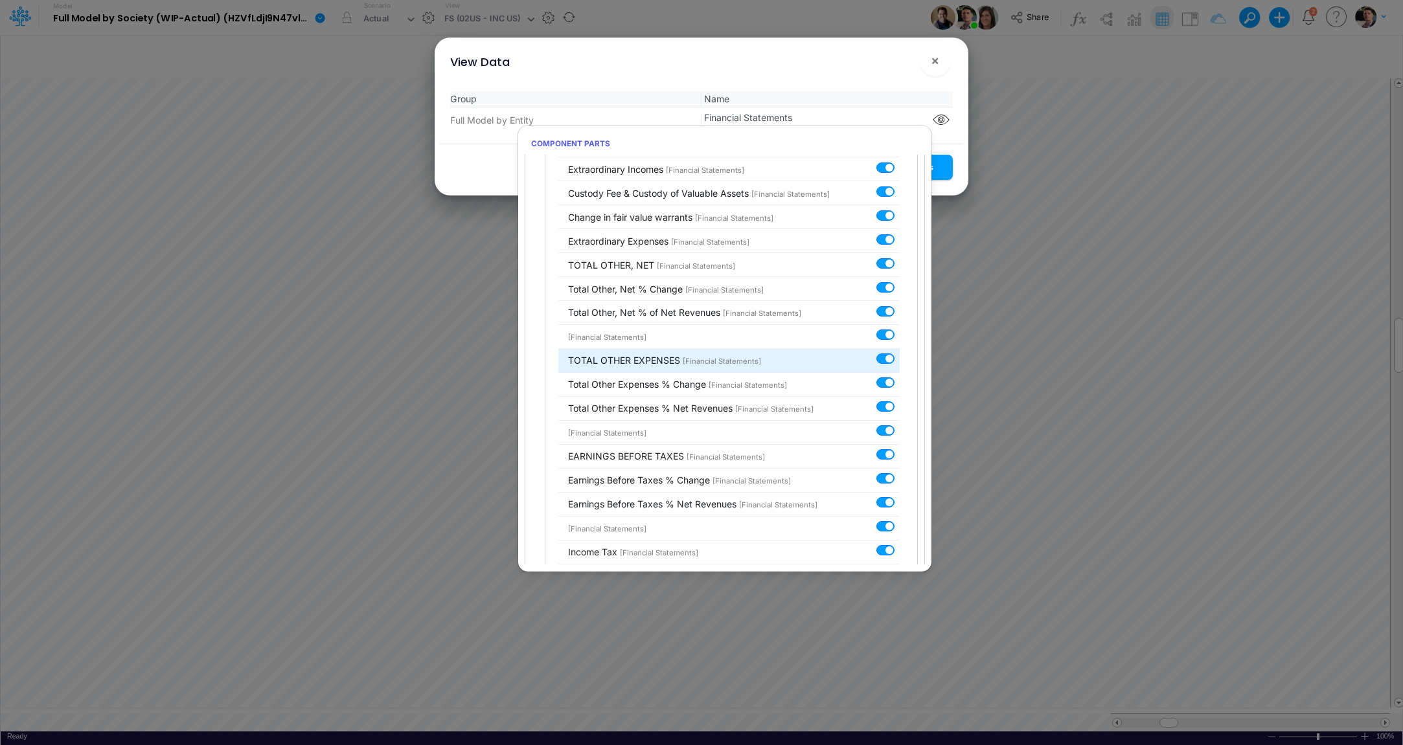
scroll to position [5529, 0]
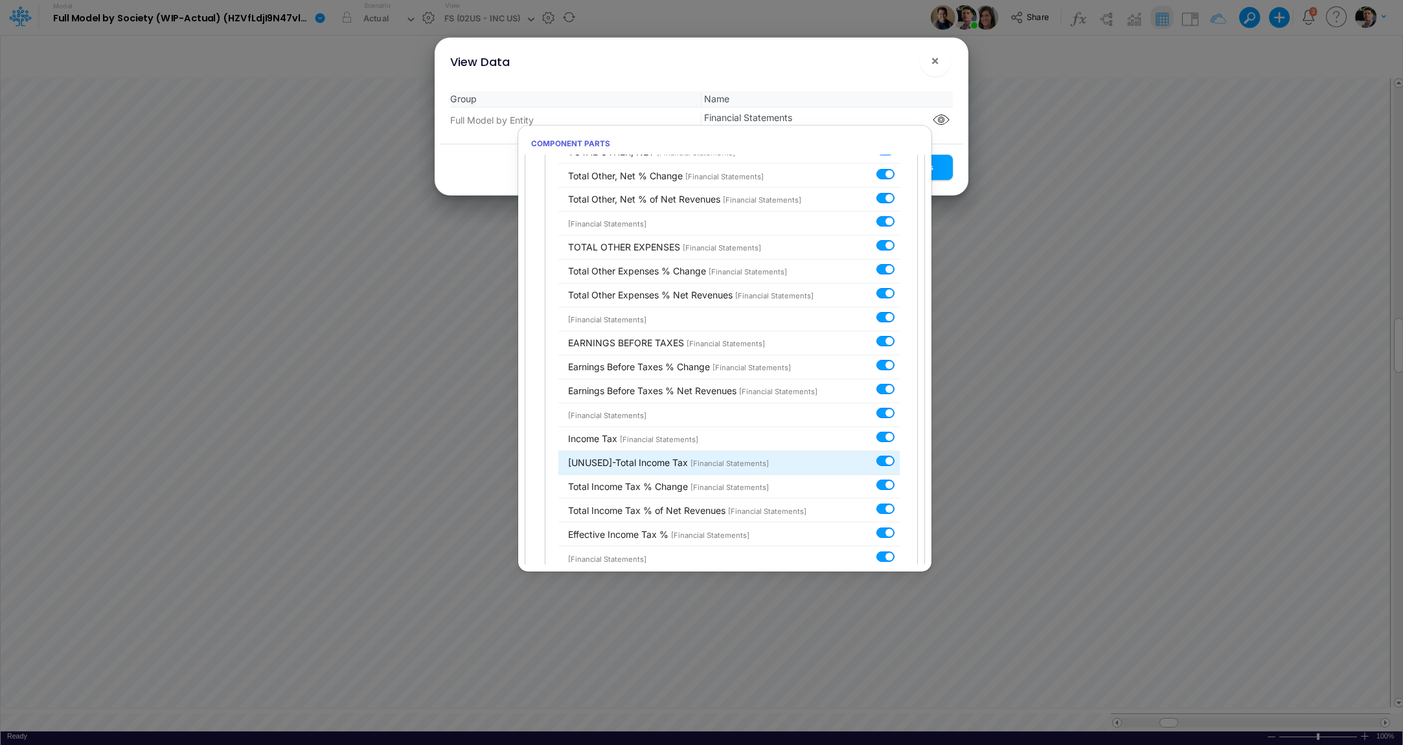
click at [899, 454] on label at bounding box center [899, 454] width 0 height 0
click at [899, 454] on input "checkbox" at bounding box center [903, 458] width 8 height 8
checkbox input "false"
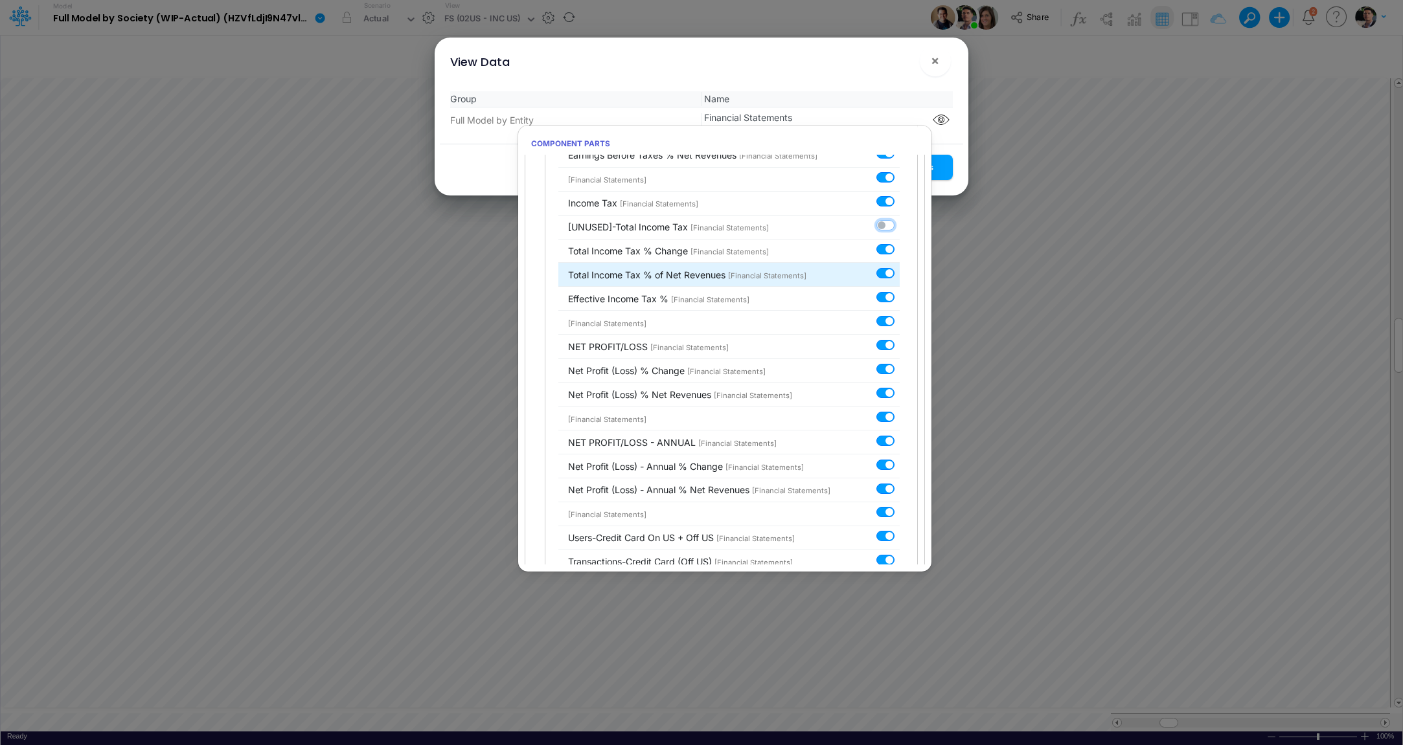
scroll to position [6008, 0]
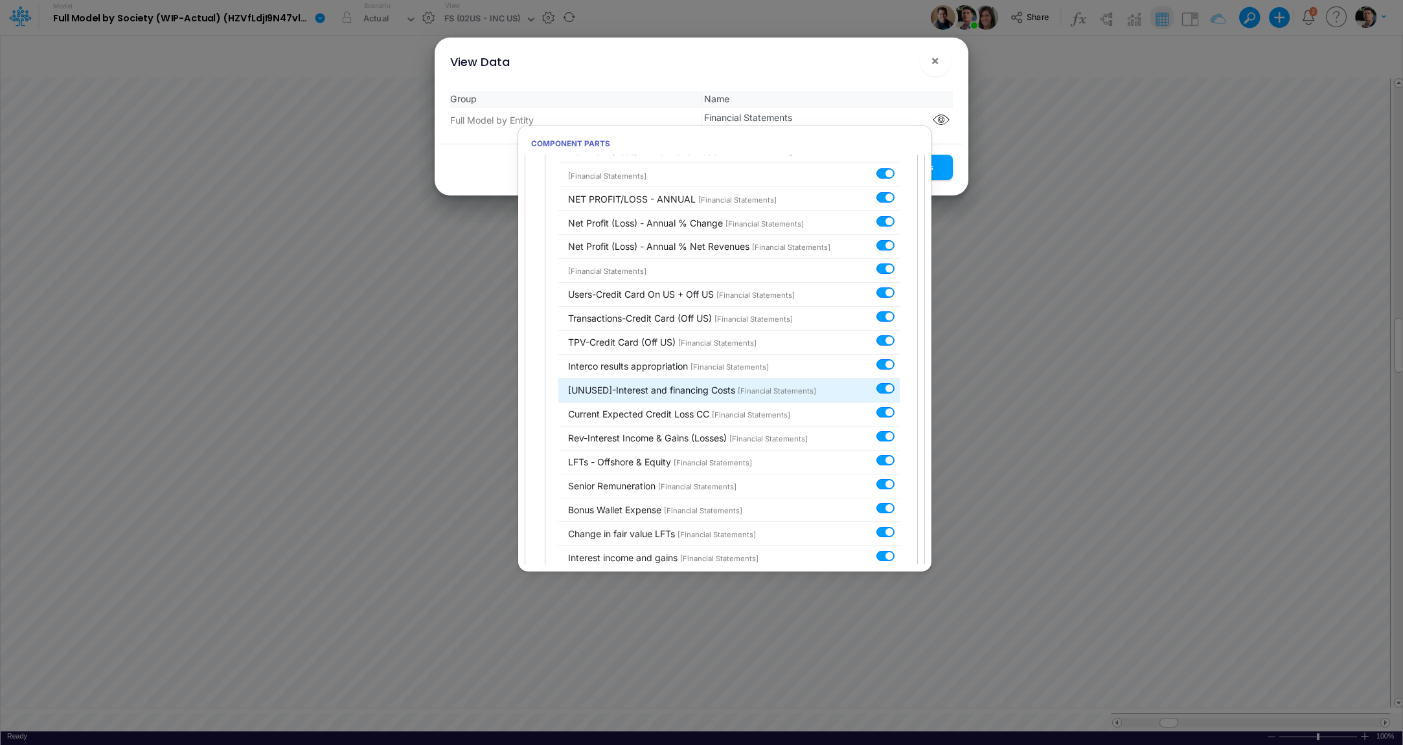
click at [899, 382] on label at bounding box center [899, 382] width 0 height 0
click at [899, 382] on input "checkbox" at bounding box center [903, 386] width 8 height 8
checkbox input "false"
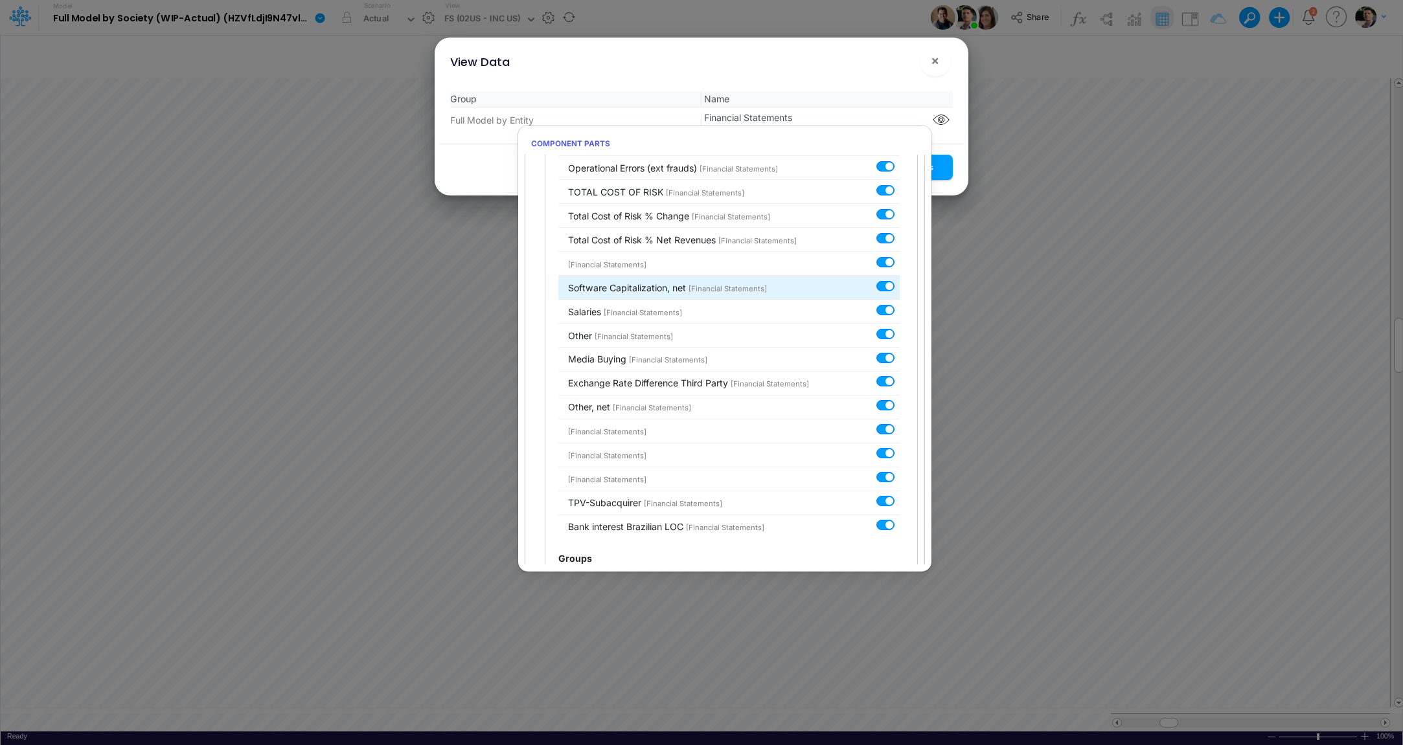
scroll to position [7004, 0]
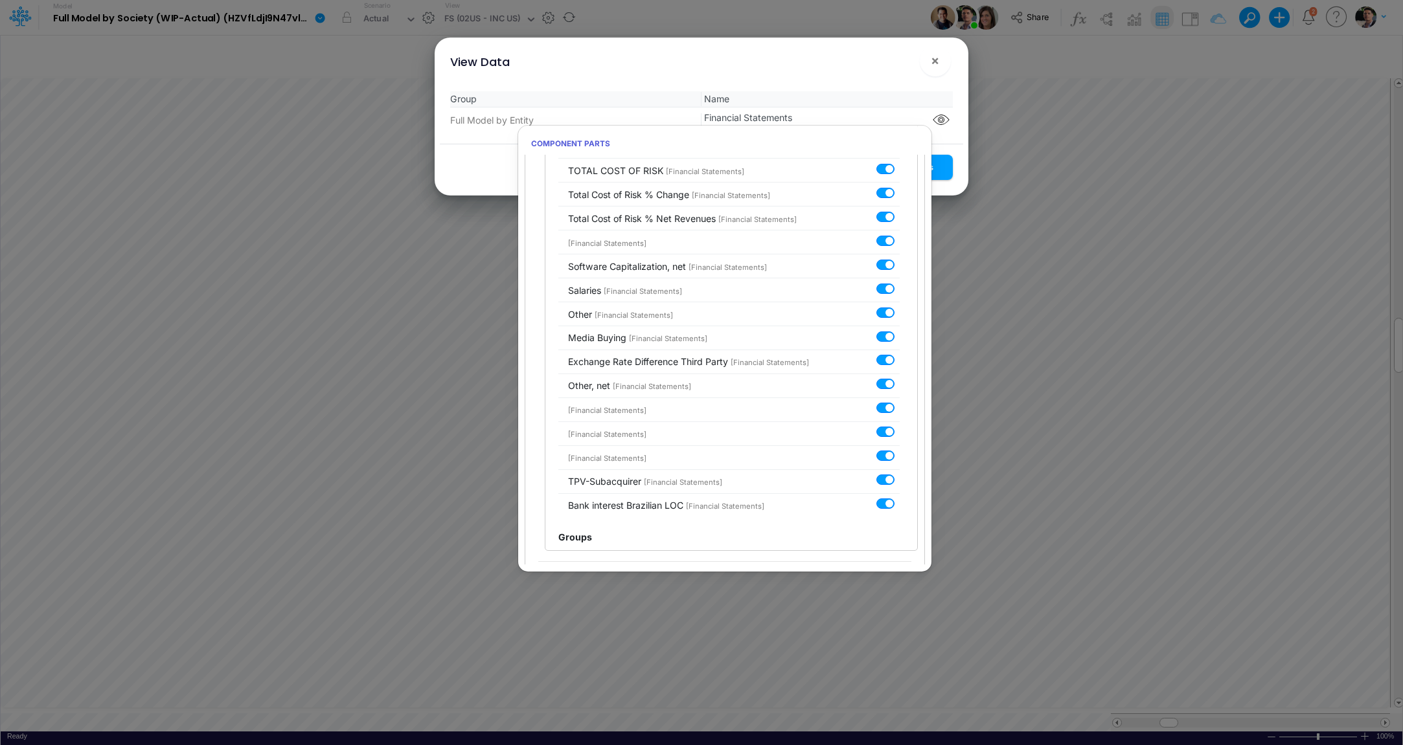
drag, startPoint x: 946, startPoint y: 172, endPoint x: 929, endPoint y: 337, distance: 166.0
click at [946, 172] on button "Save Settings" at bounding box center [905, 167] width 95 height 25
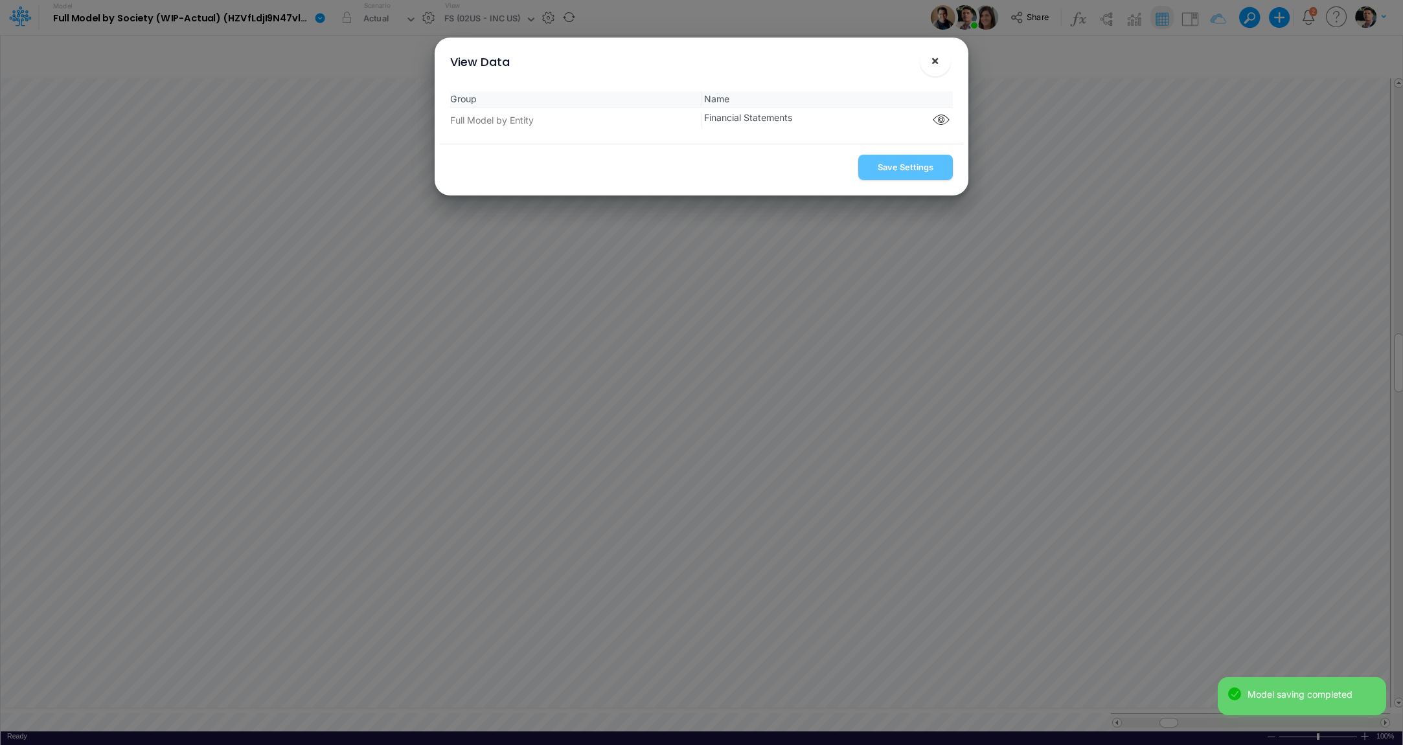
click at [934, 61] on span "×" at bounding box center [935, 60] width 8 height 16
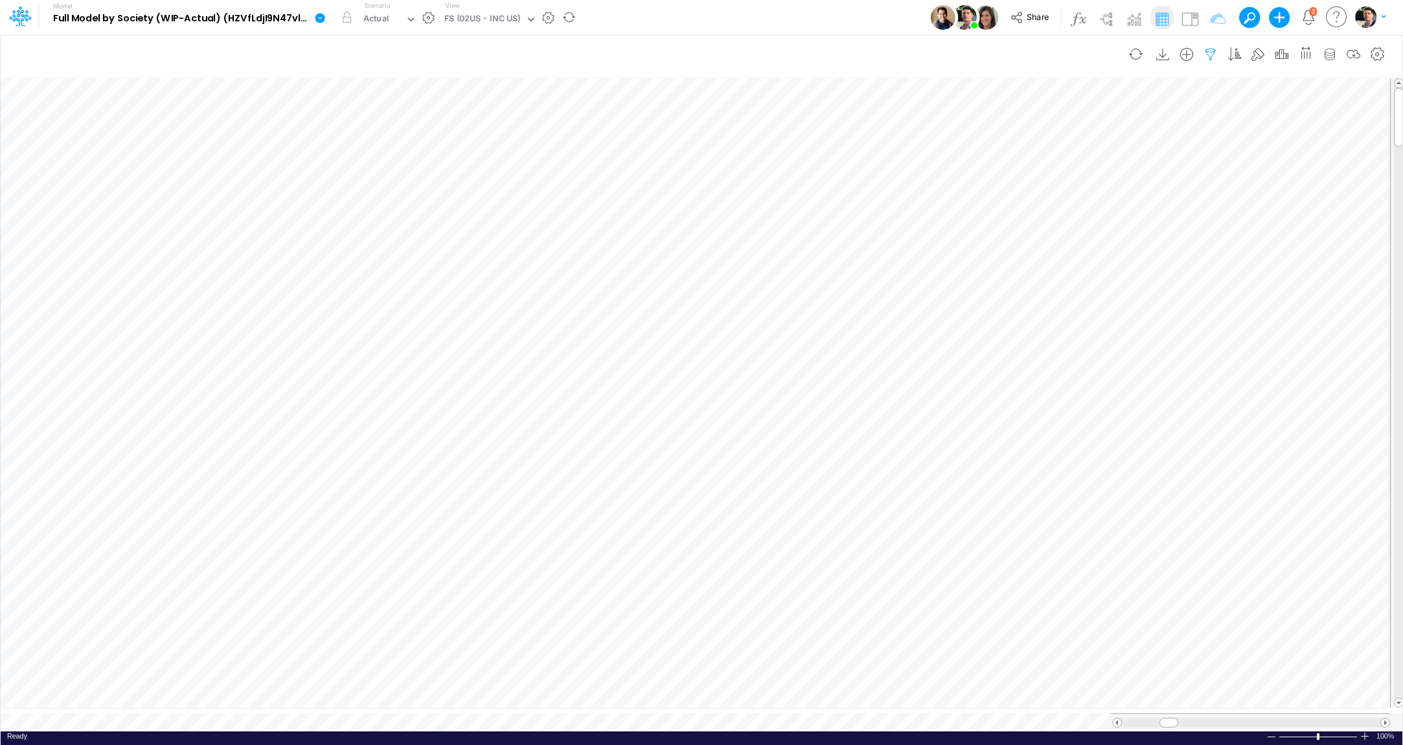
click at [1215, 56] on icon "button" at bounding box center [1210, 55] width 19 height 14
drag, startPoint x: 1142, startPoint y: 180, endPoint x: 1045, endPoint y: 177, distance: 97.2
click at [1095, 177] on input "02US" at bounding box center [1138, 178] width 87 height 22
type input "01us"
click at [837, 109] on button "Apply" at bounding box center [843, 109] width 34 height 19
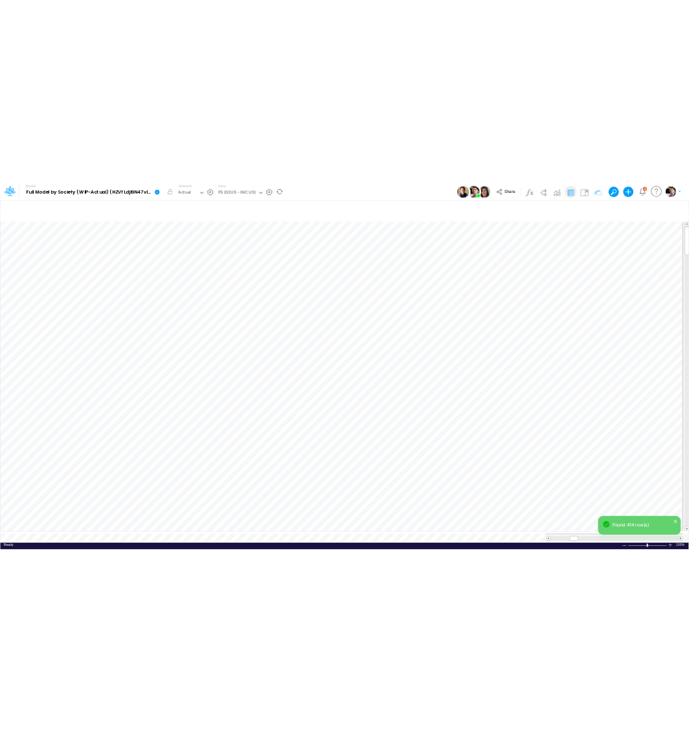
scroll to position [5, 3]
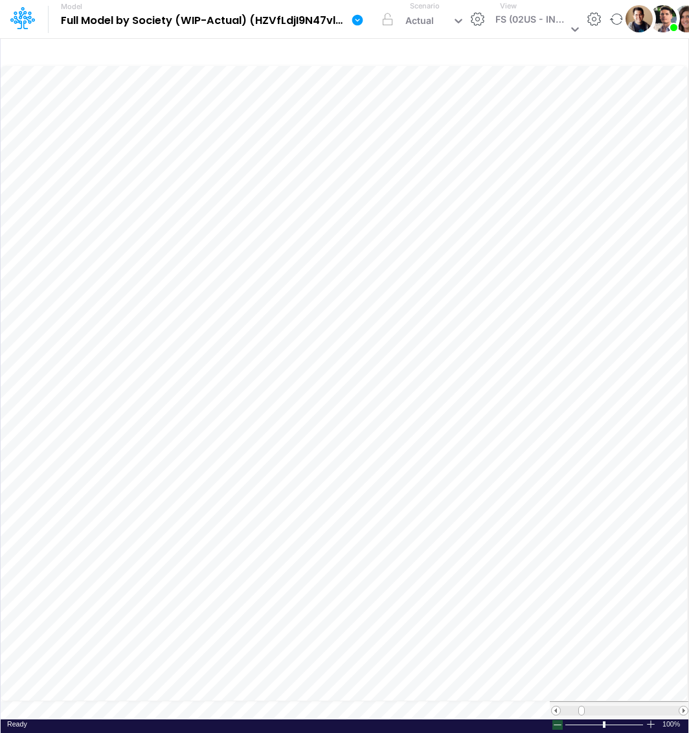
click at [563, 726] on div at bounding box center [557, 725] width 10 height 10
click at [684, 710] on span at bounding box center [683, 710] width 8 height 8
click at [682, 711] on span at bounding box center [683, 710] width 8 height 8
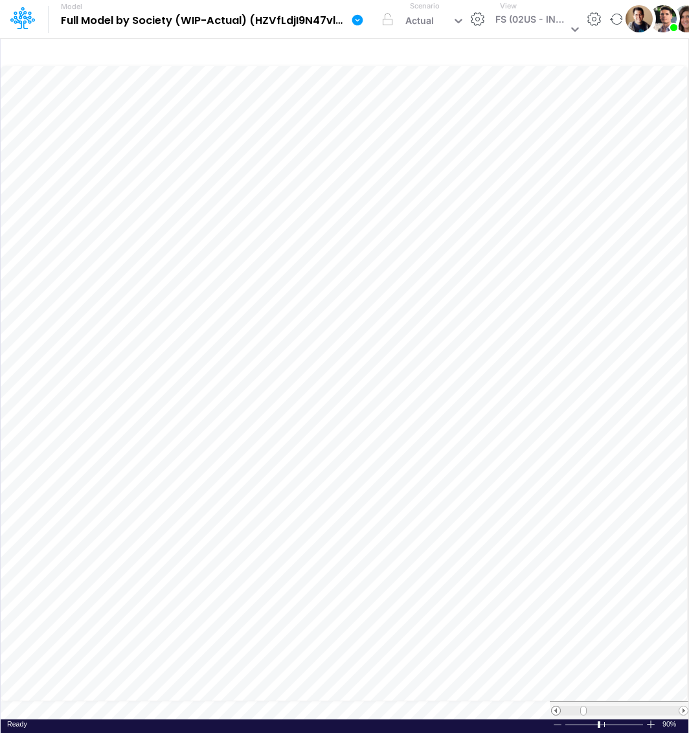
click at [555, 710] on span at bounding box center [556, 710] width 8 height 8
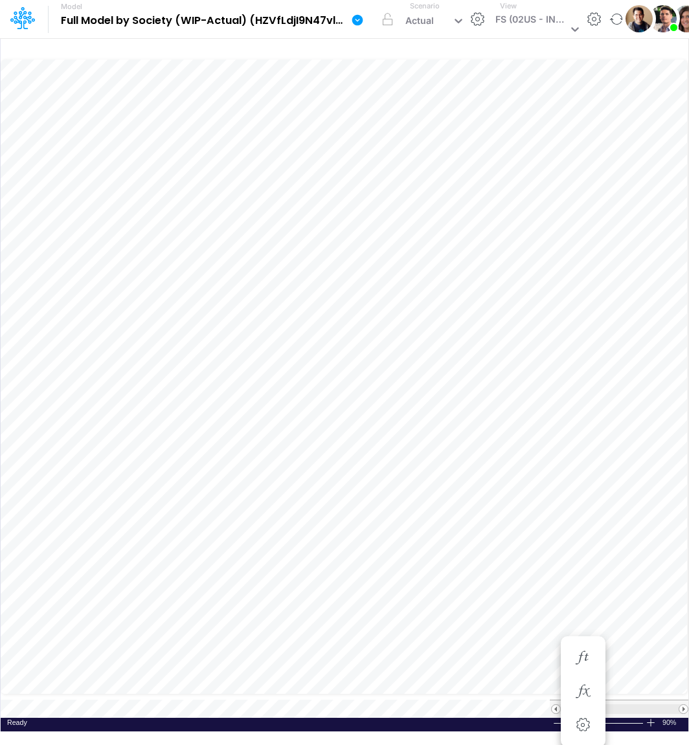
scroll to position [5, 22]
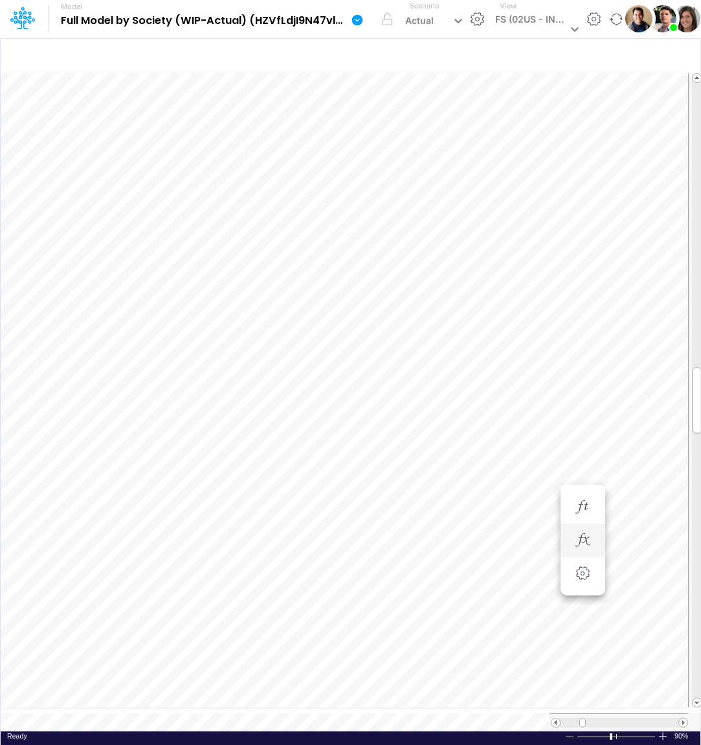
scroll to position [5, 22]
click at [511, 50] on icon "button" at bounding box center [508, 50] width 19 height 14
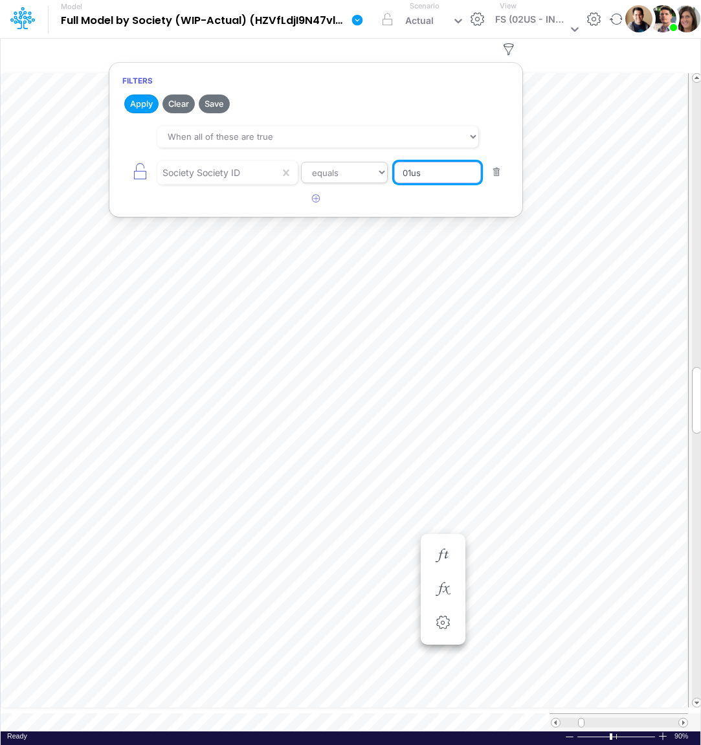
drag, startPoint x: 444, startPoint y: 177, endPoint x: 356, endPoint y: 174, distance: 88.1
click at [394, 174] on input "01us" at bounding box center [437, 173] width 87 height 22
type input "02us"
click at [128, 106] on button "Apply" at bounding box center [141, 104] width 34 height 19
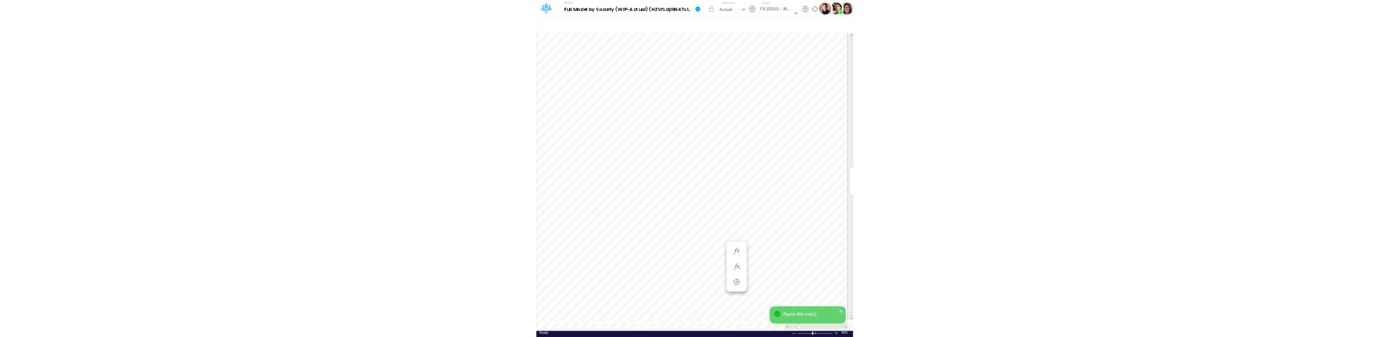
scroll to position [10, 4]
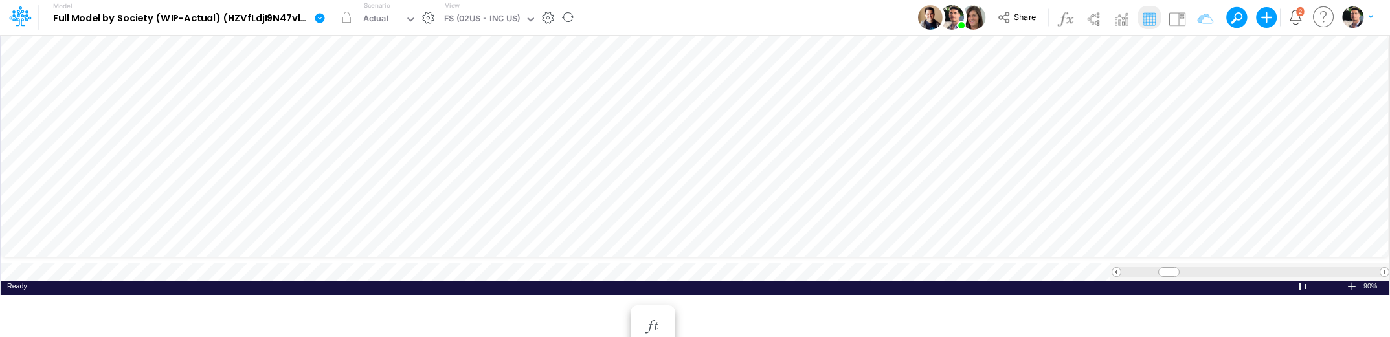
scroll to position [5, 15]
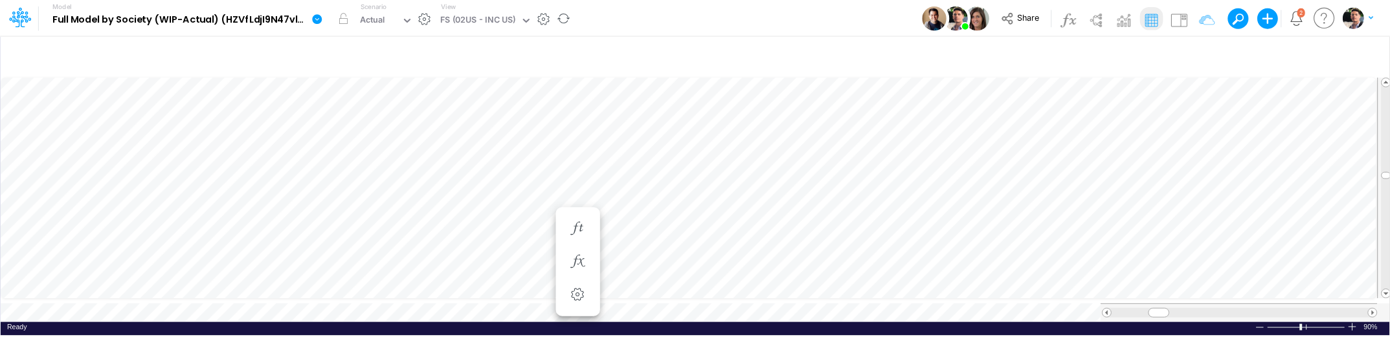
scroll to position [5, 19]
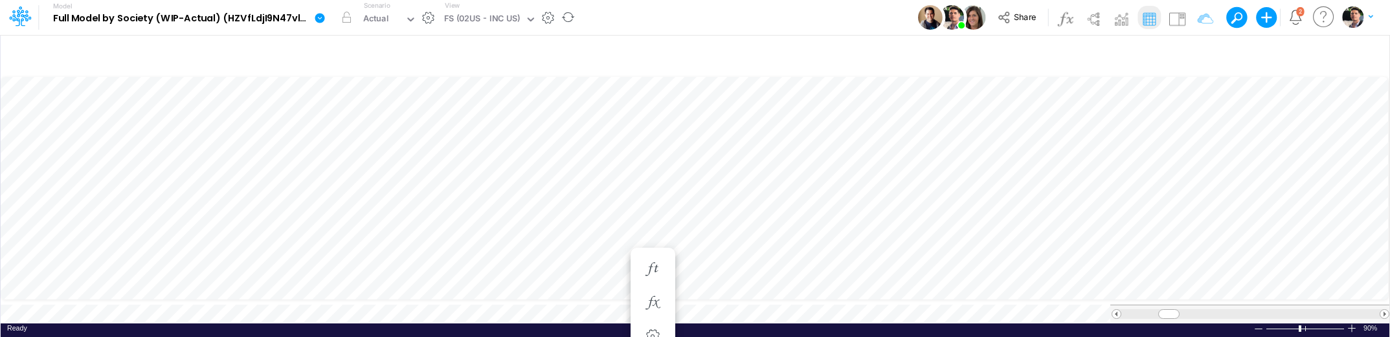
scroll to position [5, 3]
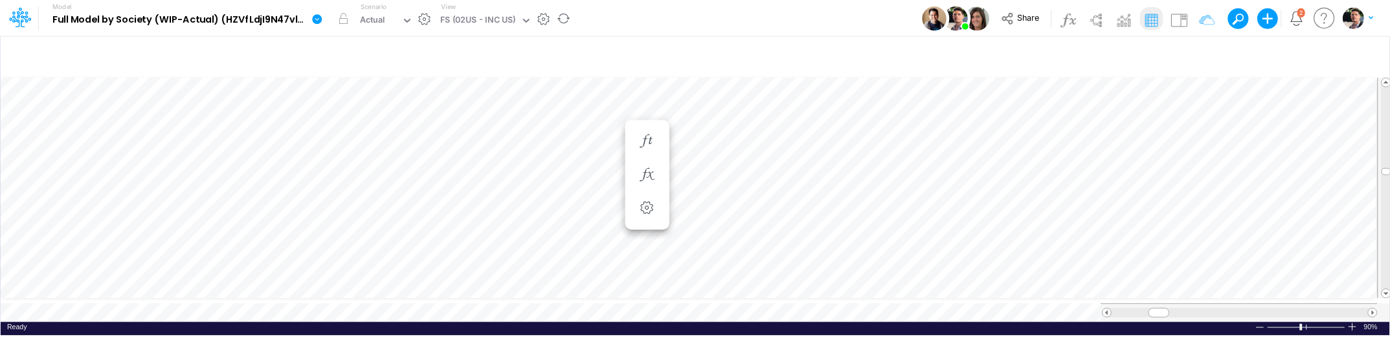
scroll to position [5, 14]
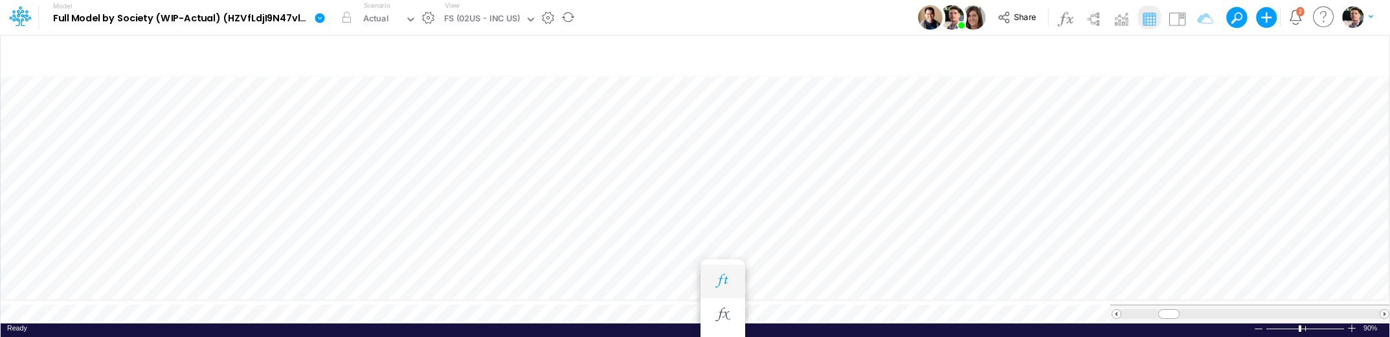
click at [724, 278] on icon "button" at bounding box center [722, 282] width 19 height 14
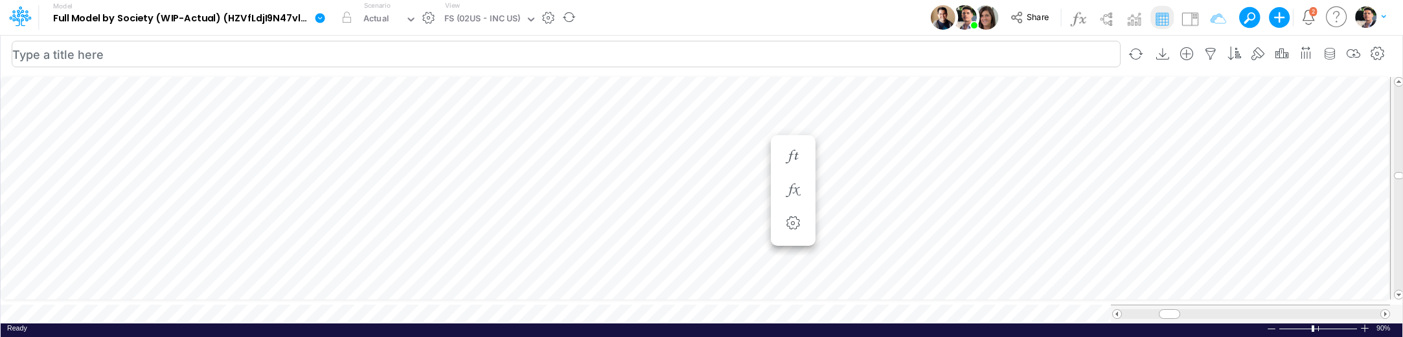
scroll to position [5, 14]
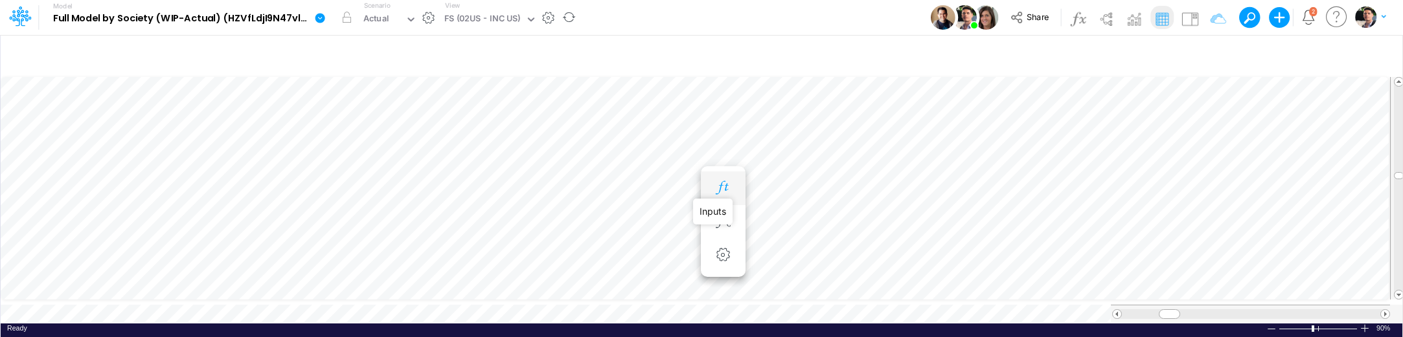
click at [723, 190] on icon "button" at bounding box center [722, 188] width 19 height 14
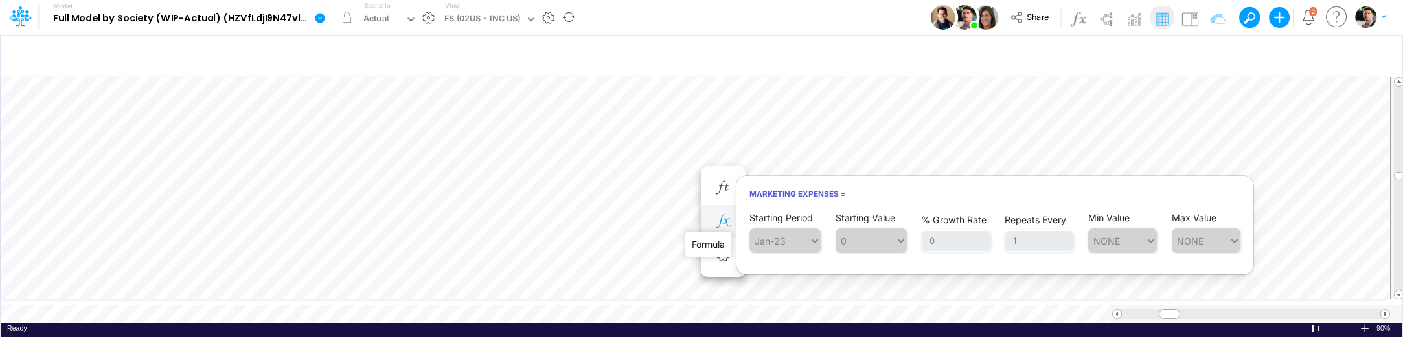
click at [724, 220] on icon "button" at bounding box center [722, 222] width 19 height 14
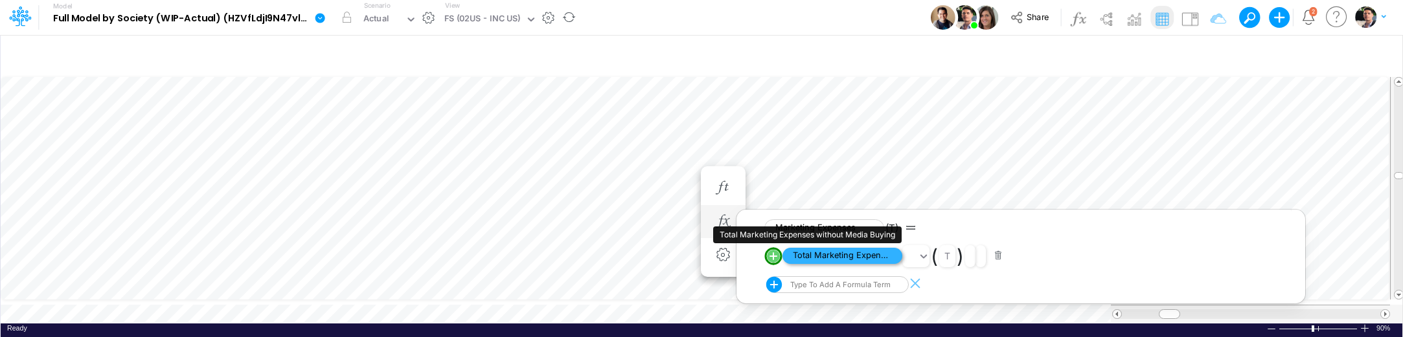
click at [846, 254] on span "Total Marketing Expenses without Media Buying" at bounding box center [842, 256] width 120 height 16
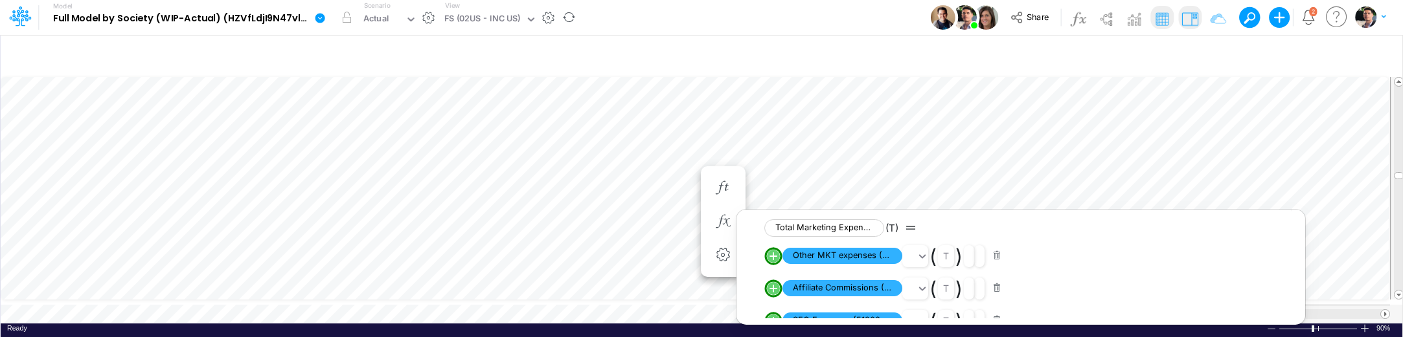
click at [1185, 21] on img at bounding box center [1189, 18] width 21 height 21
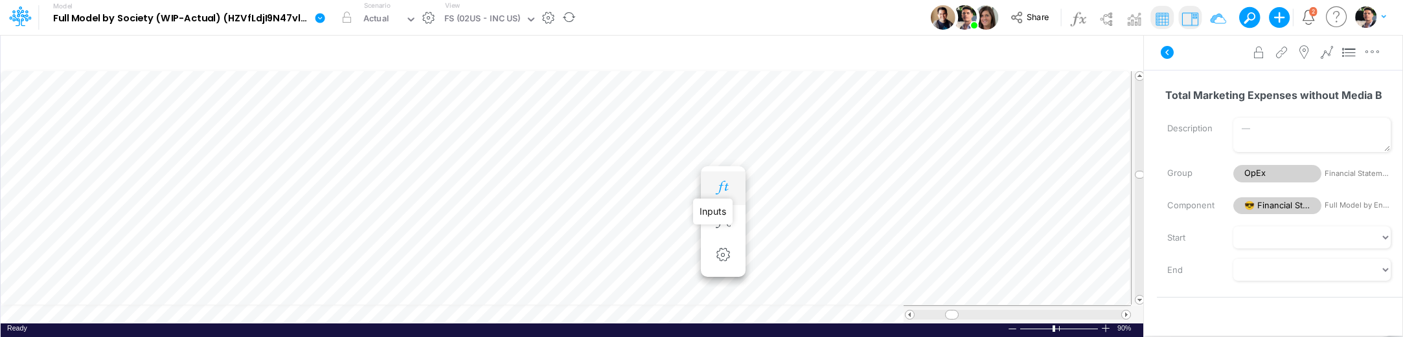
click at [723, 190] on icon "button" at bounding box center [722, 188] width 19 height 14
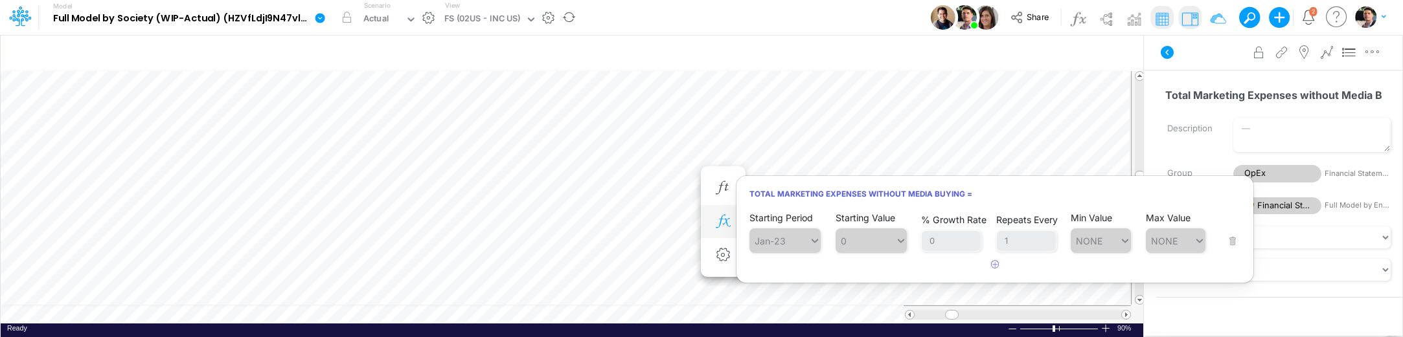
click at [722, 215] on icon "button" at bounding box center [722, 222] width 19 height 14
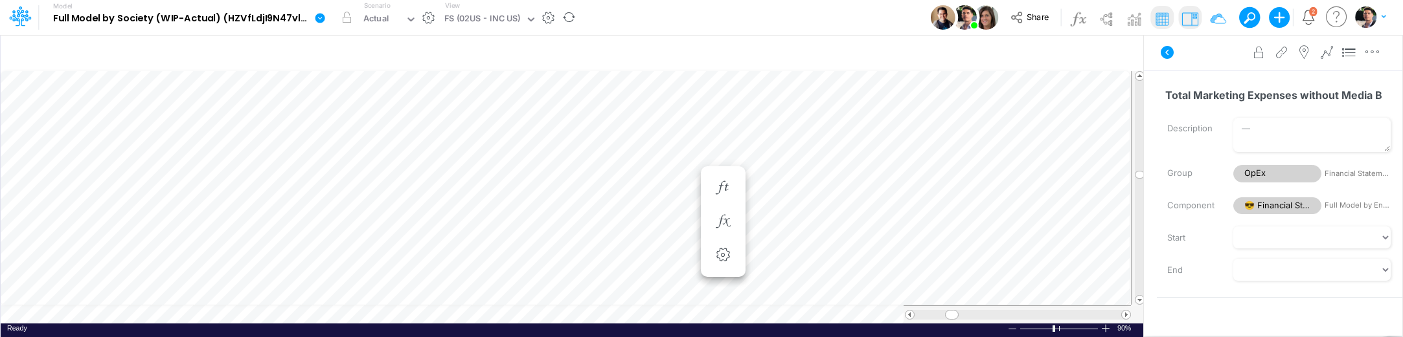
scroll to position [5, 14]
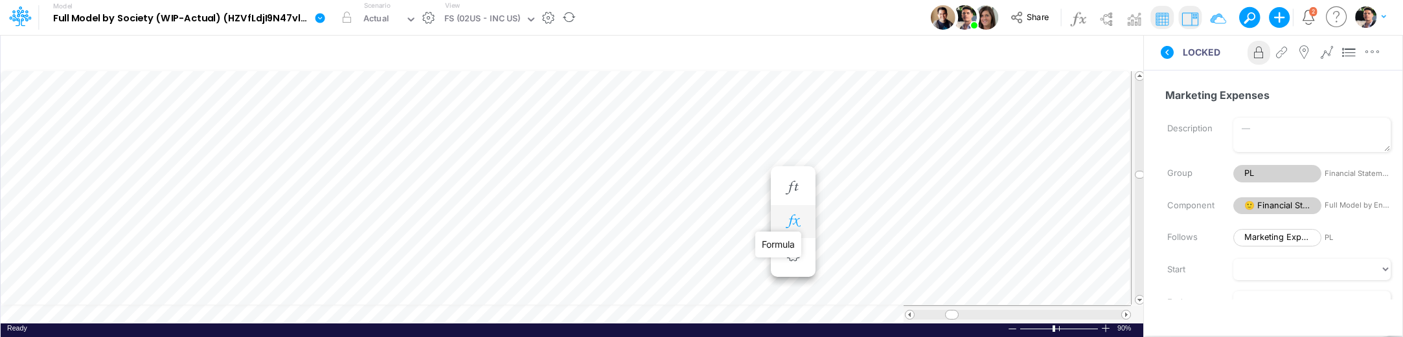
click at [789, 221] on icon "button" at bounding box center [792, 222] width 19 height 14
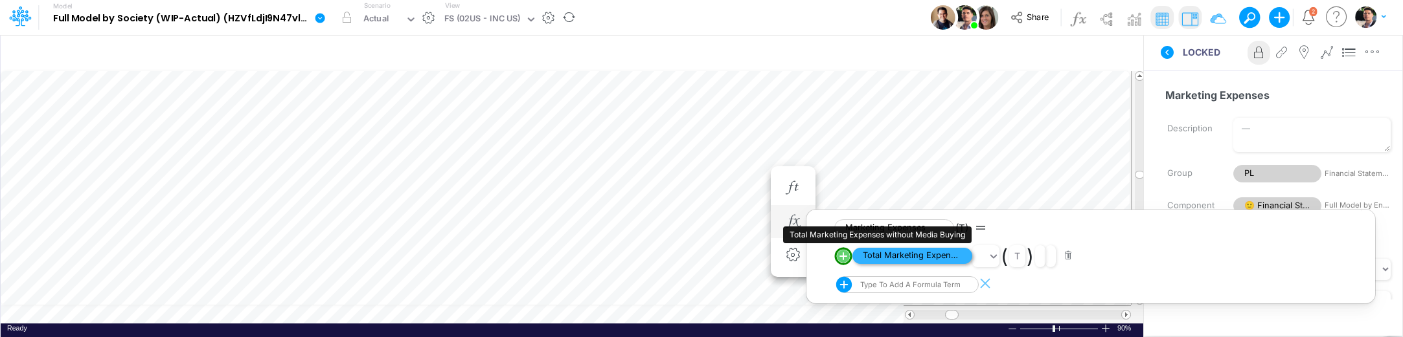
click at [885, 258] on span "Total Marketing Expenses without Media Buying" at bounding box center [912, 256] width 120 height 16
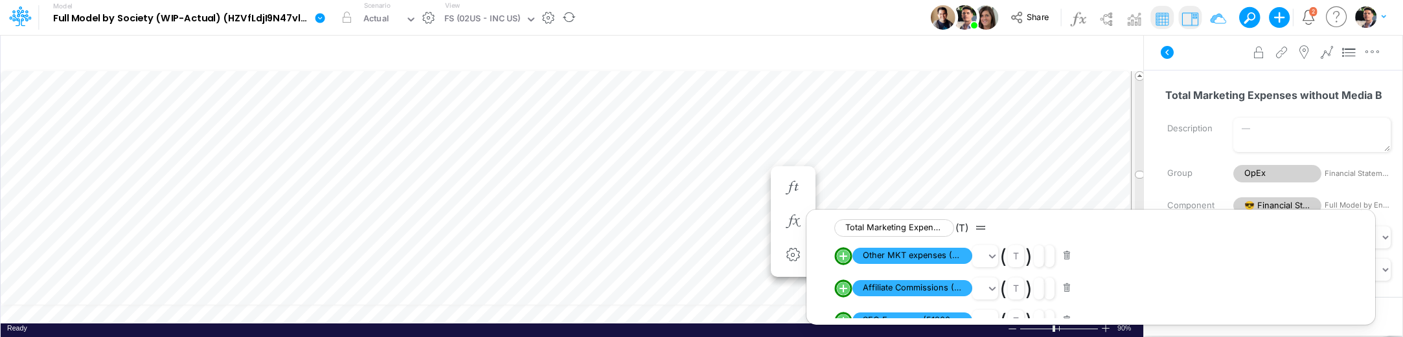
scroll to position [305, 0]
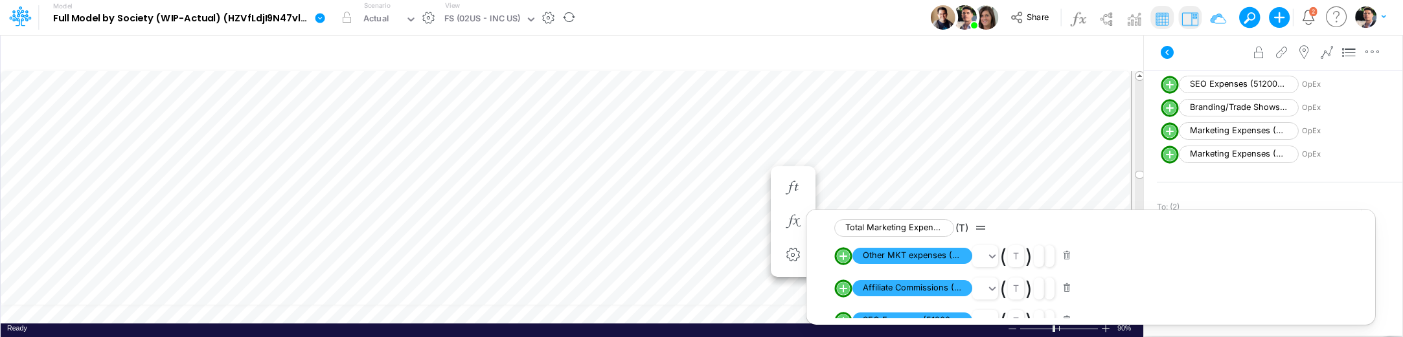
click at [1377, 192] on div "To: (2) Positive. Active in all periods. Marketing Expenses PL Positive. Active…" at bounding box center [1279, 230] width 245 height 85
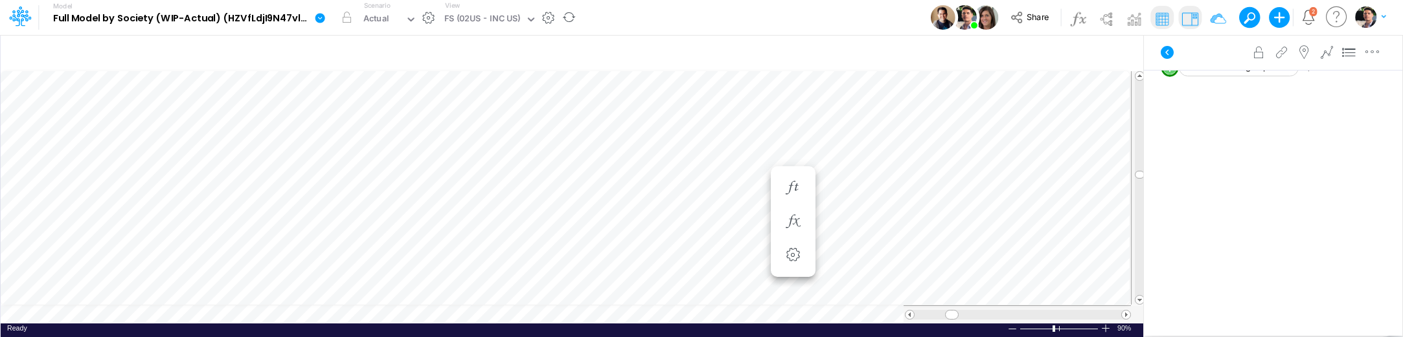
scroll to position [5, 14]
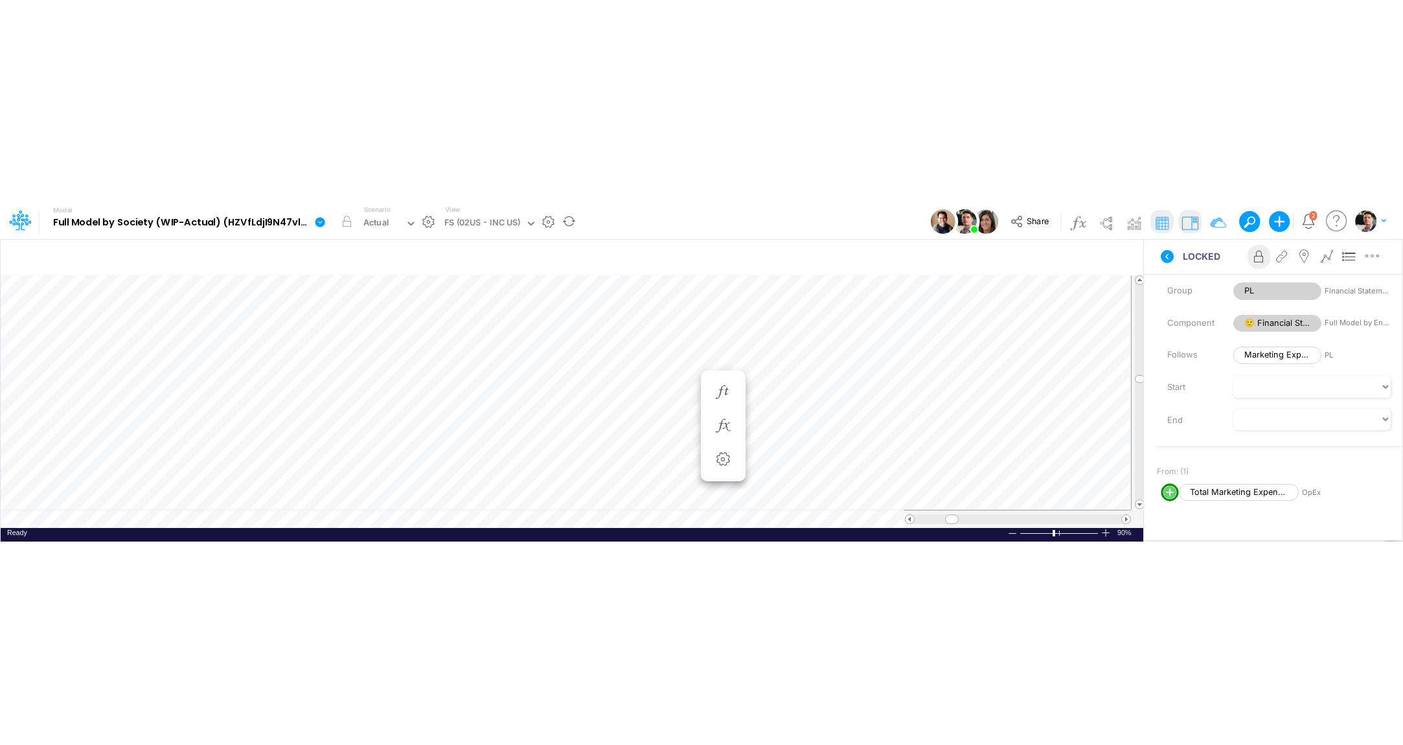
scroll to position [5, 14]
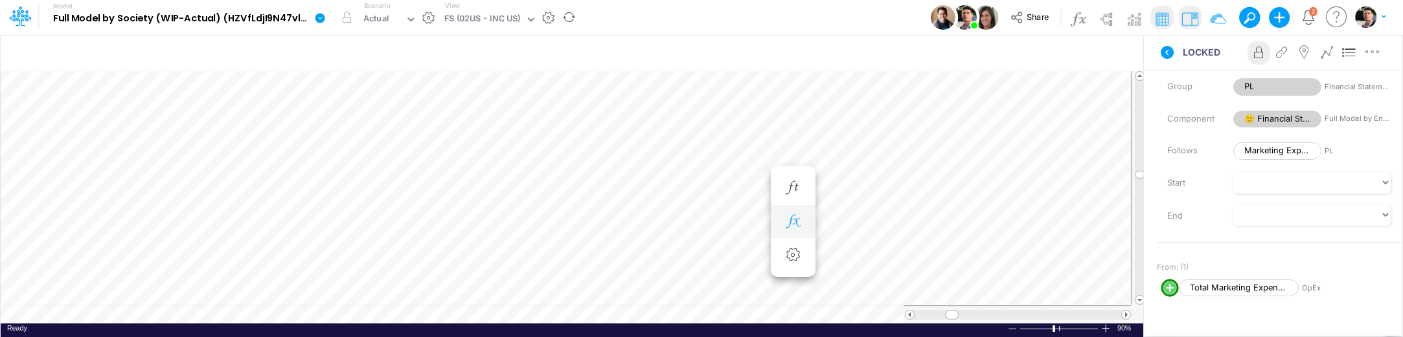
click at [804, 225] on button "button" at bounding box center [793, 222] width 24 height 26
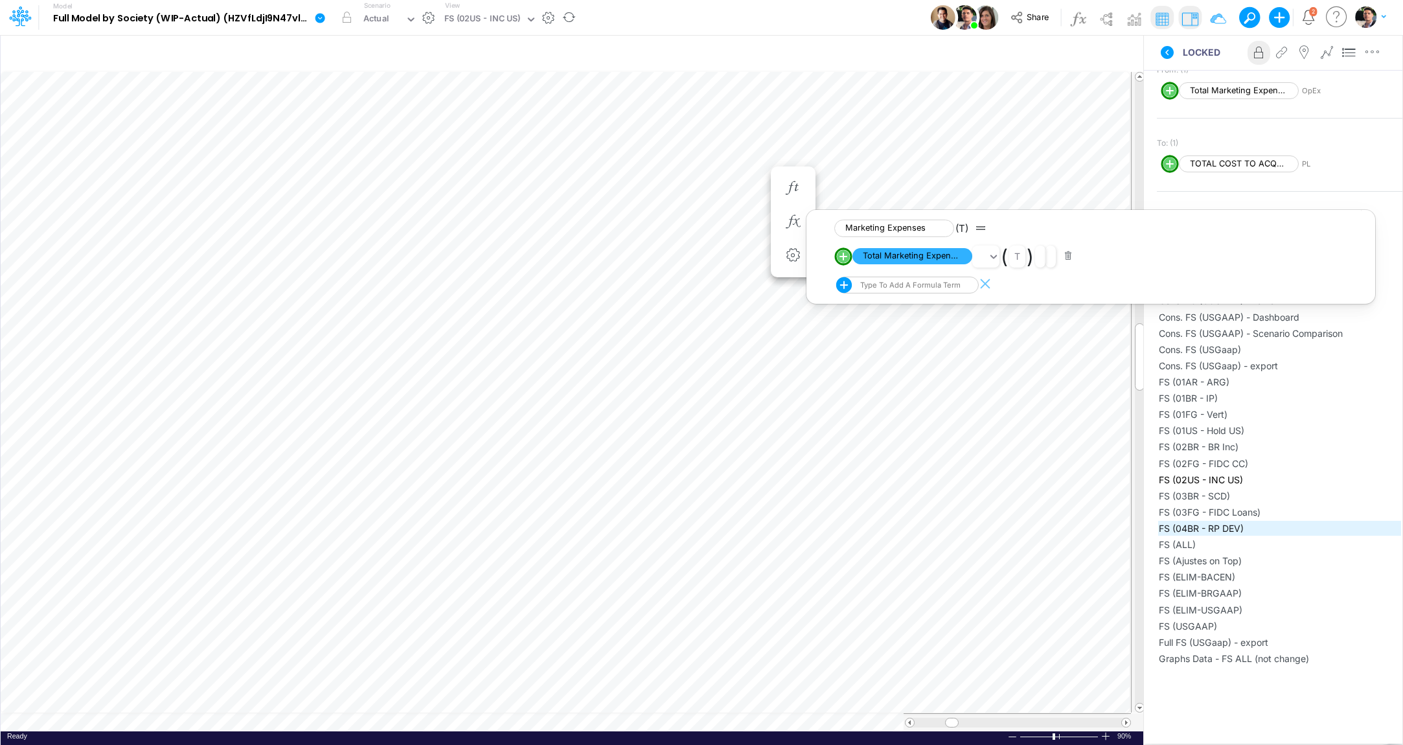
scroll to position [31, 0]
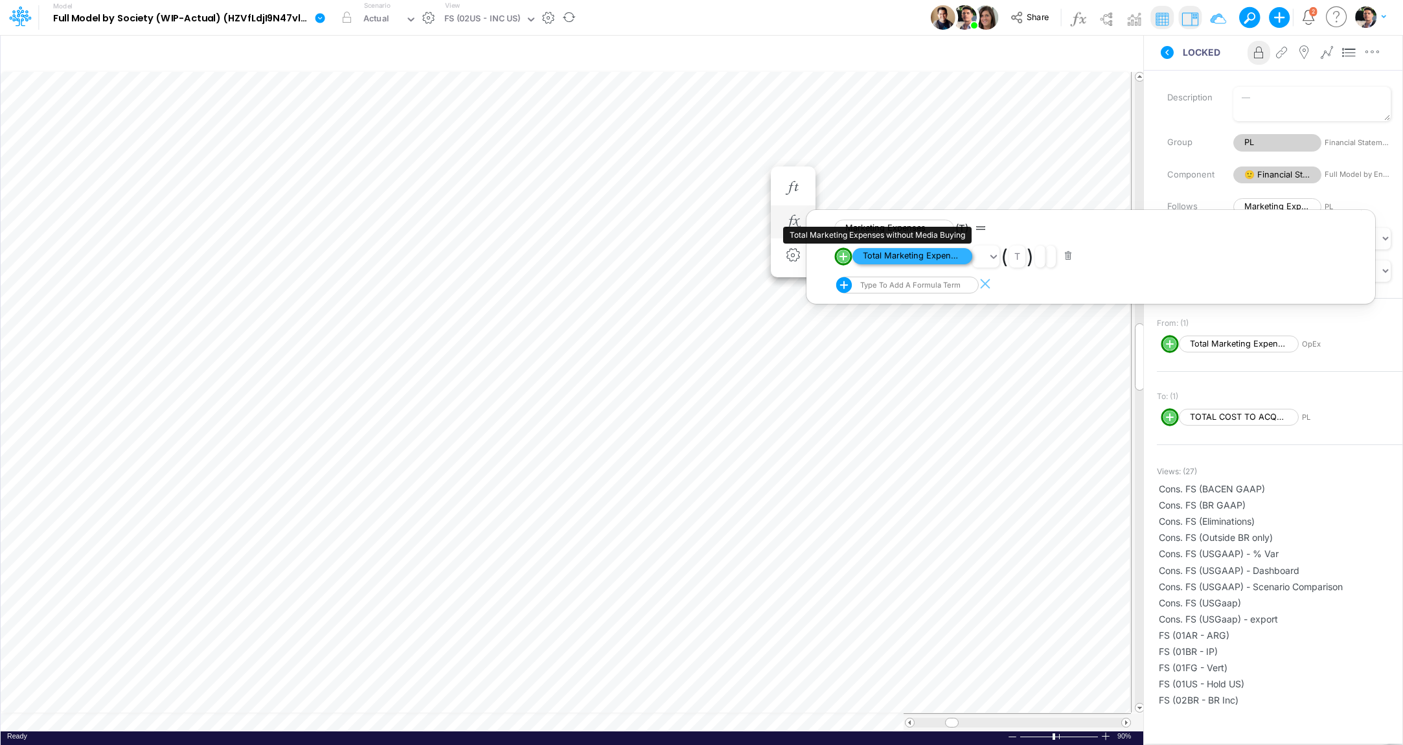
click at [892, 254] on span "Total Marketing Expenses without Media Buying" at bounding box center [912, 256] width 120 height 16
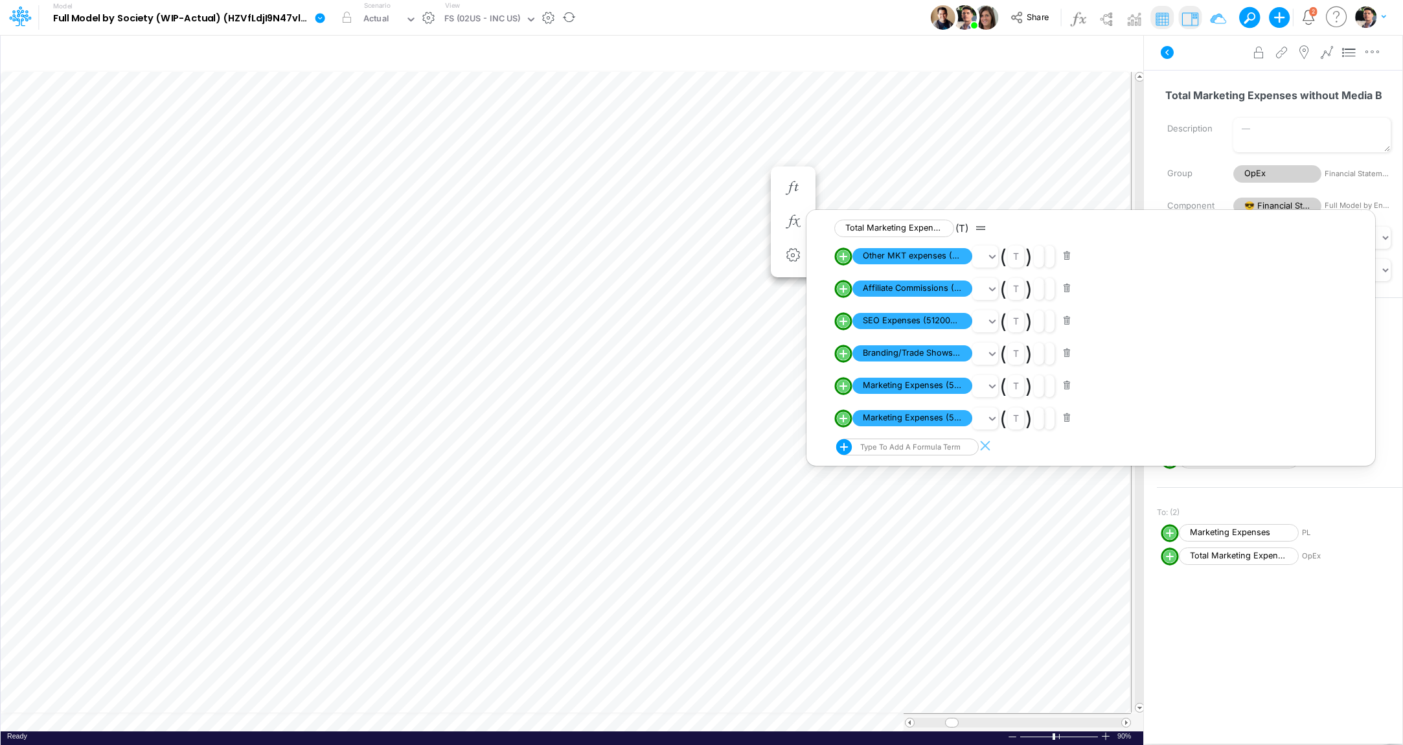
click at [1378, 487] on div "From: (6) Positive. Active in all periods. Other MKT expenses (5120000001) OpEx…" at bounding box center [1279, 435] width 245 height 286
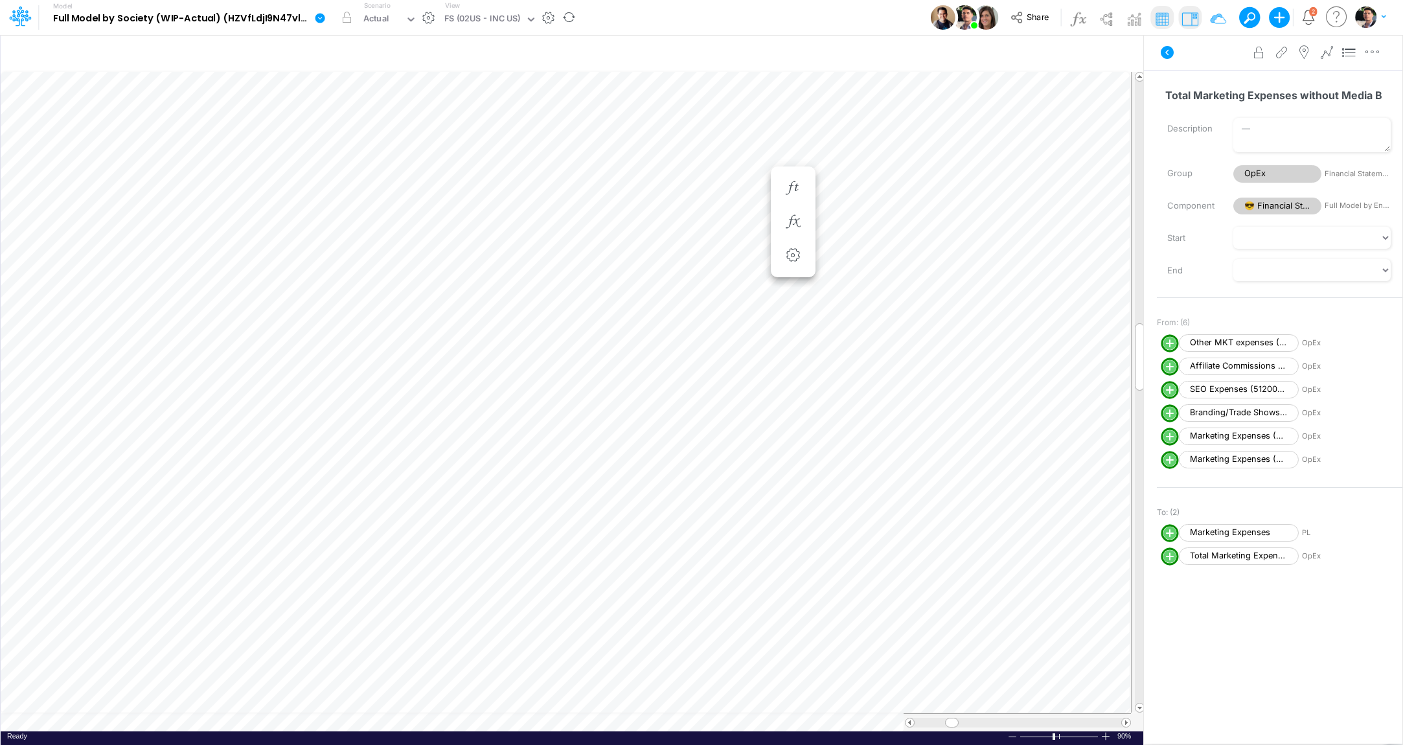
scroll to position [82, 0]
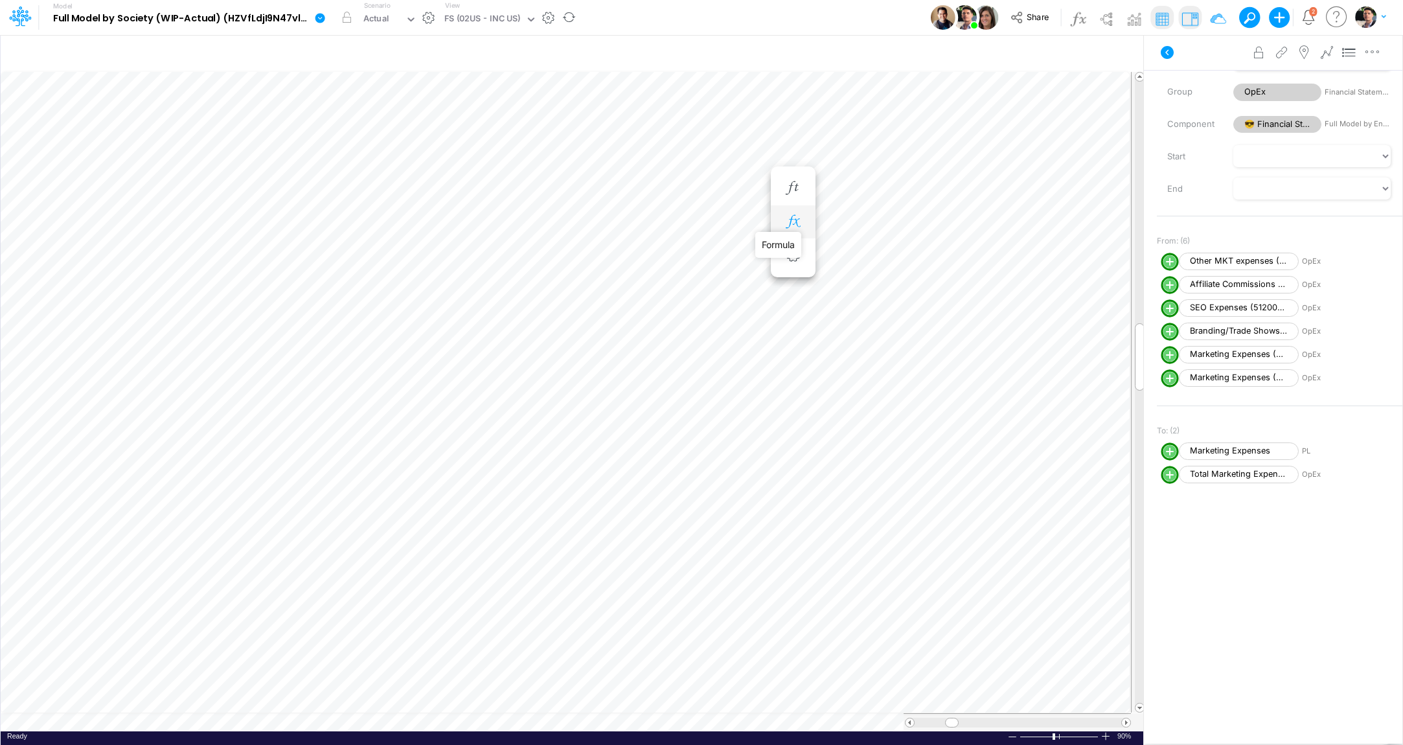
click at [784, 219] on icon "button" at bounding box center [792, 222] width 19 height 14
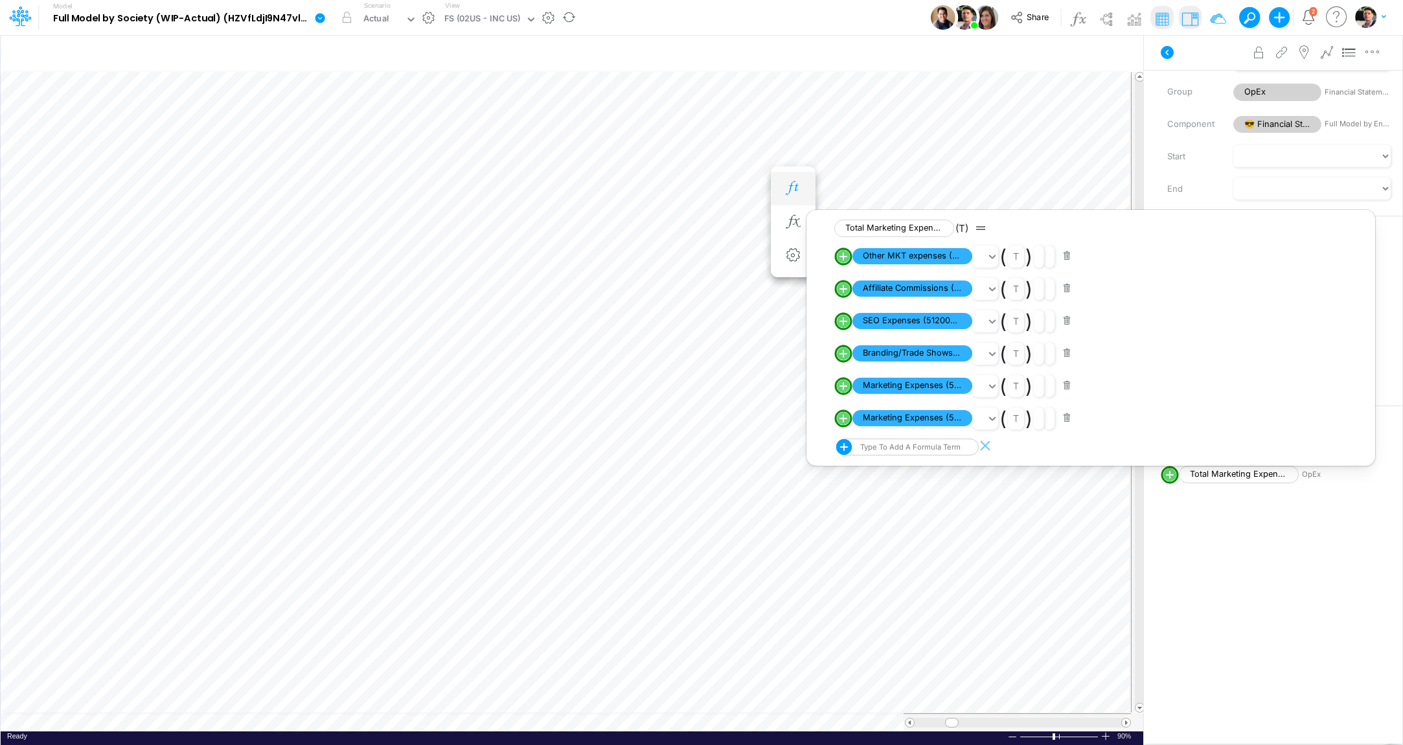
click at [784, 188] on icon "button" at bounding box center [792, 188] width 19 height 14
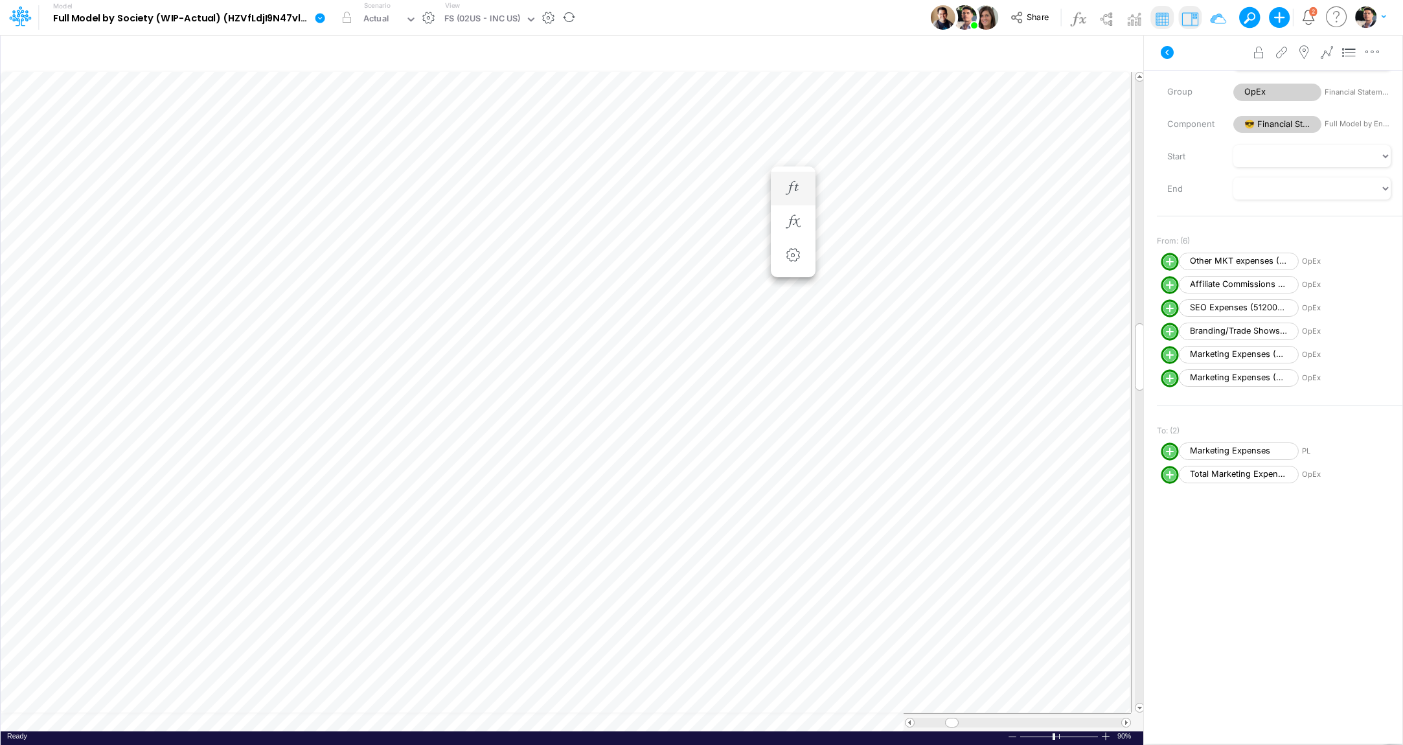
scroll to position [5, 19]
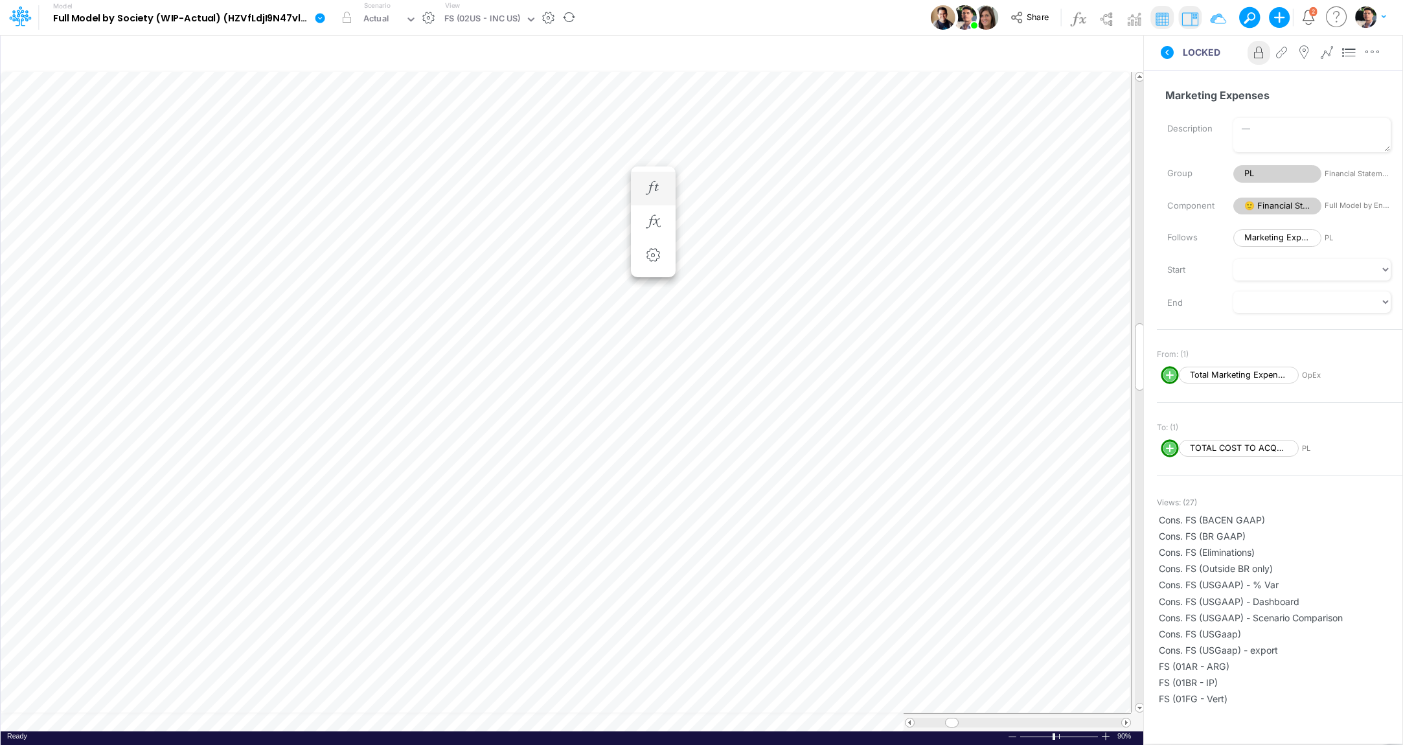
scroll to position [5, 14]
click at [716, 225] on icon "button" at bounding box center [722, 222] width 19 height 14
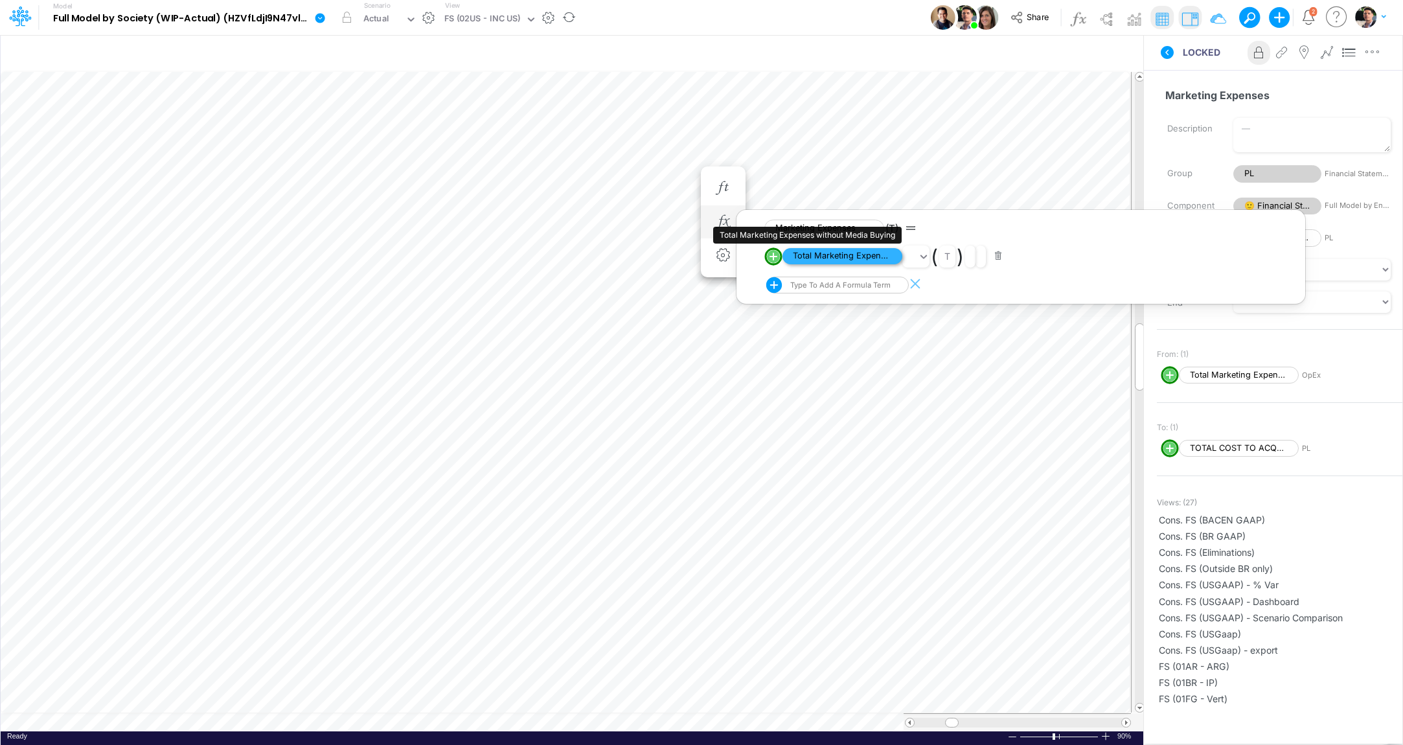
click at [852, 262] on span "Total Marketing Expenses without Media Buying" at bounding box center [842, 256] width 120 height 16
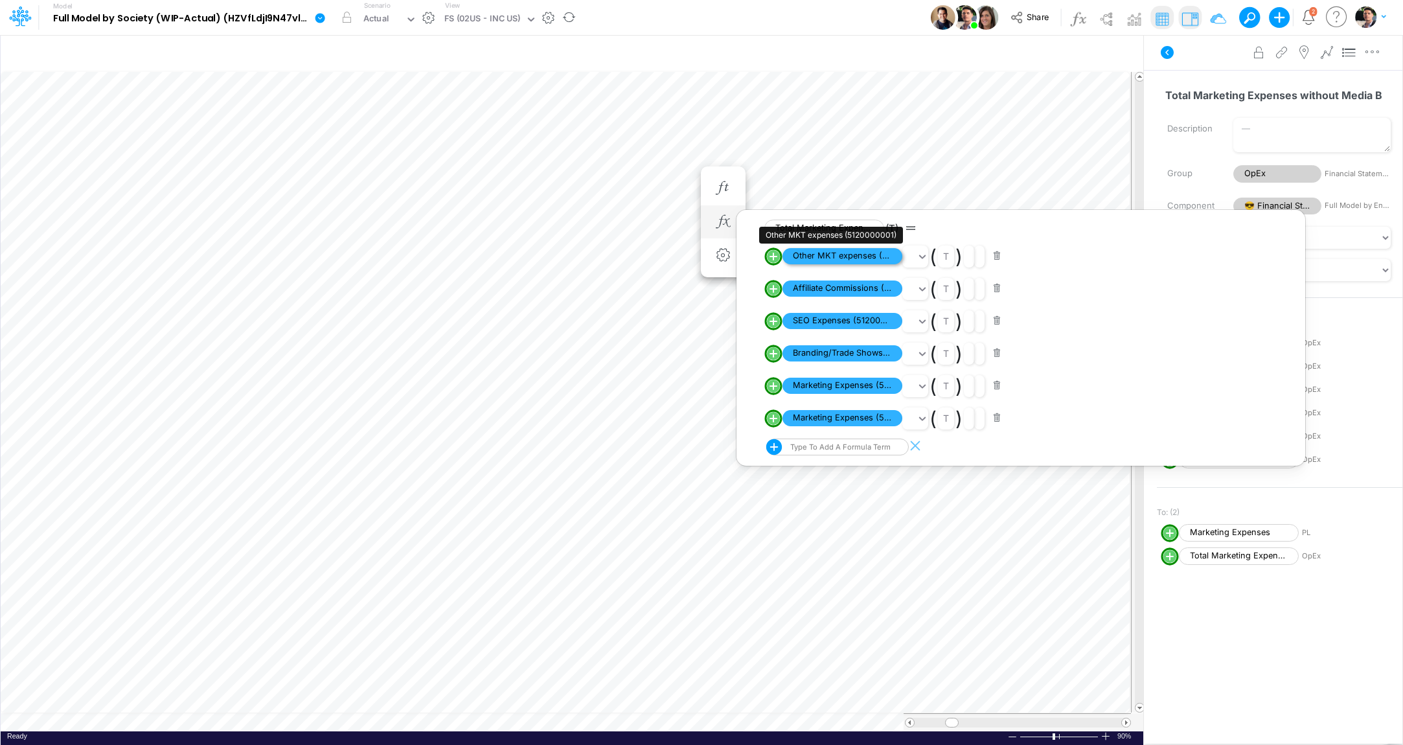
click at [852, 258] on span "Other MKT expenses (5120000001)" at bounding box center [842, 256] width 120 height 16
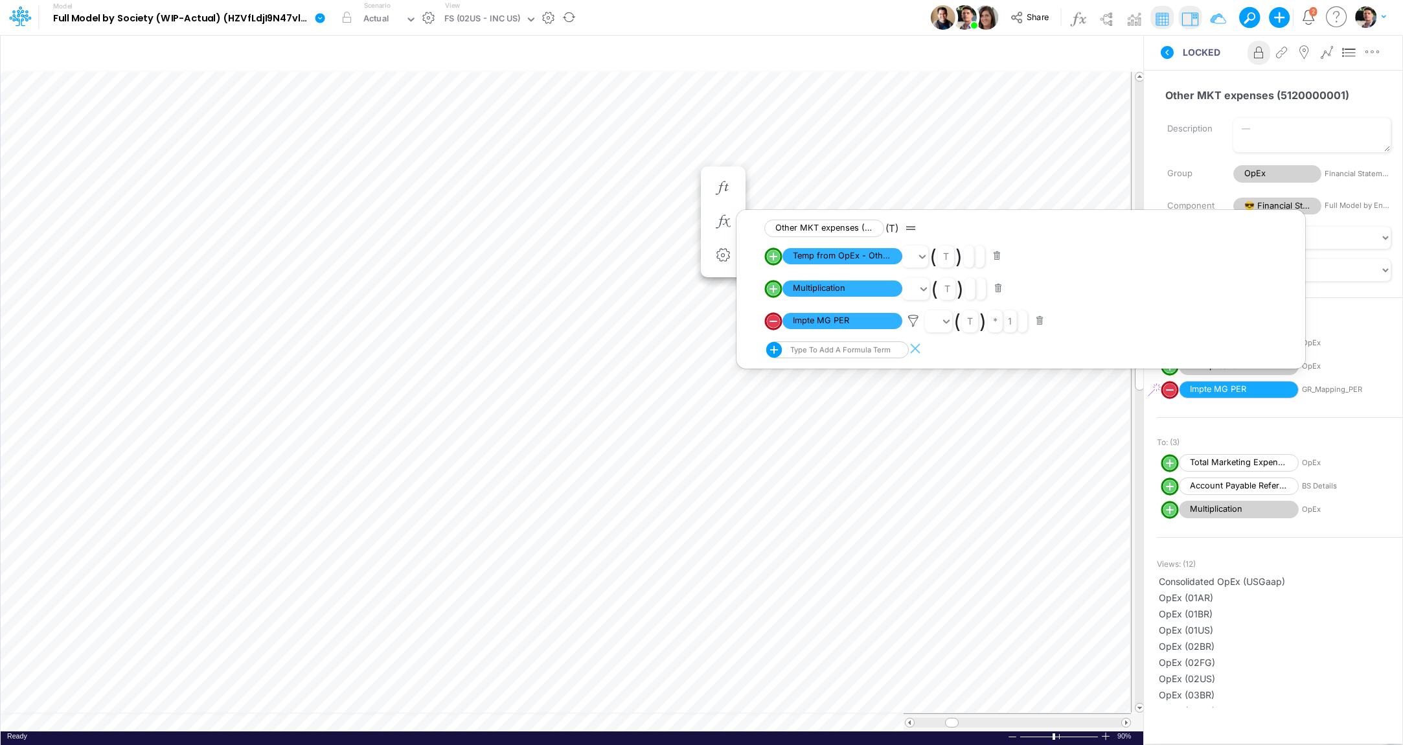
scroll to position [89, 0]
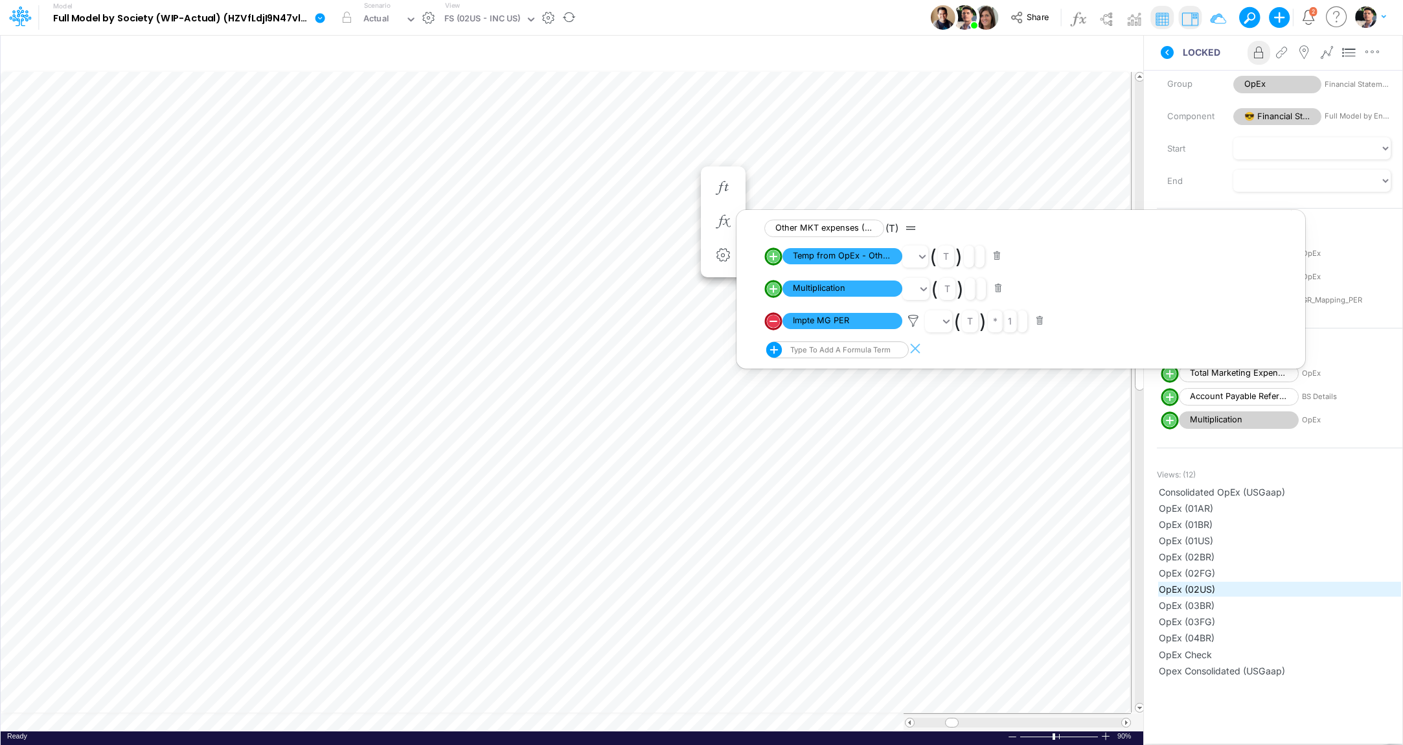
click at [1188, 591] on span "OpEx (02US)" at bounding box center [1279, 589] width 242 height 14
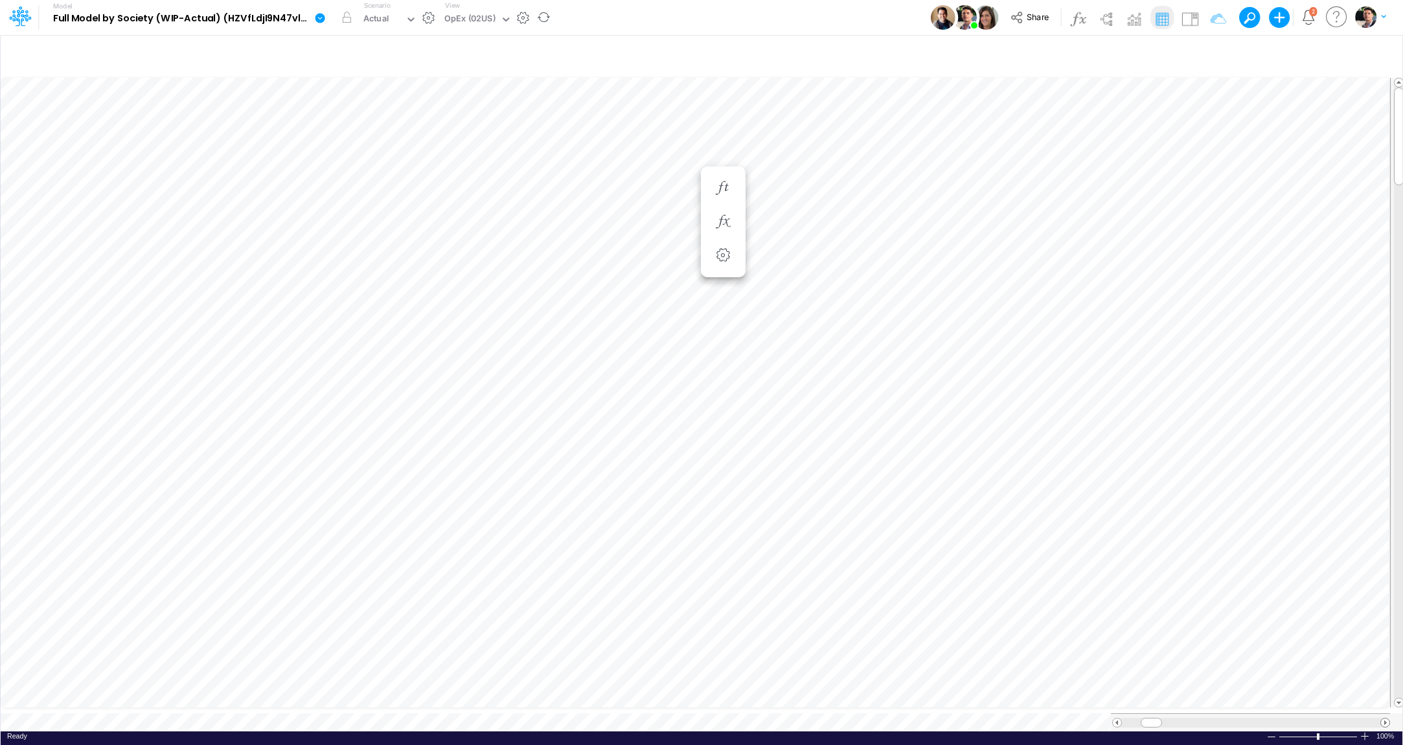
click at [1383, 718] on span at bounding box center [1385, 722] width 8 height 8
click at [1382, 718] on span at bounding box center [1385, 722] width 8 height 8
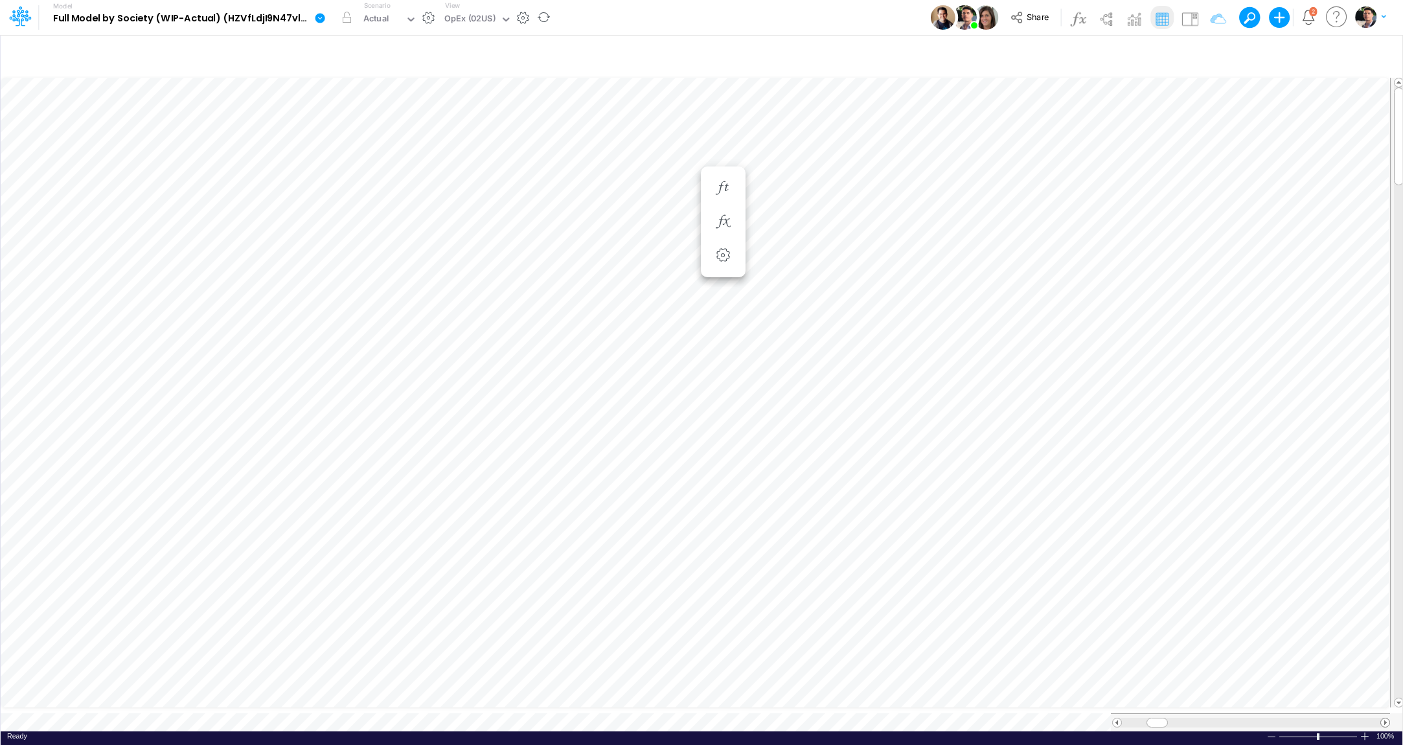
click at [1382, 718] on span at bounding box center [1385, 722] width 8 height 8
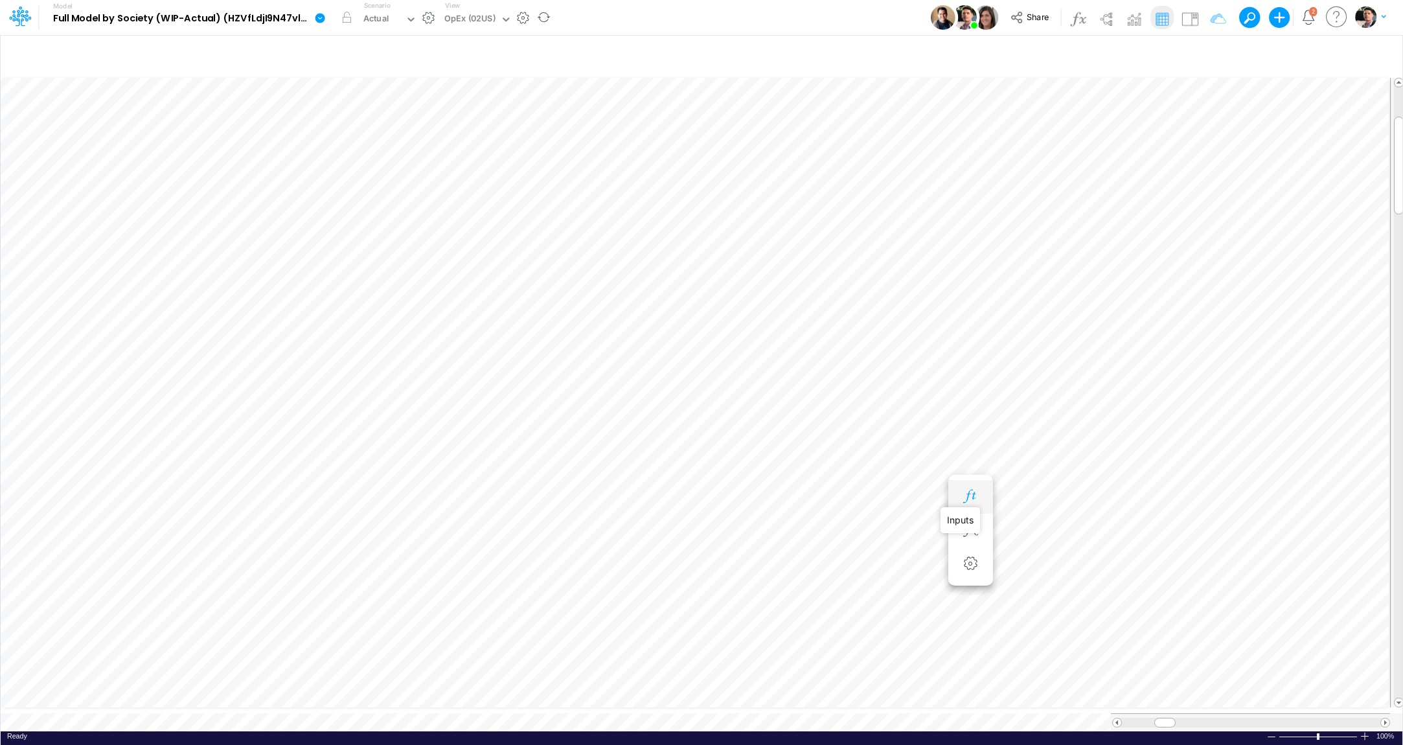
click at [970, 496] on icon "button" at bounding box center [969, 497] width 19 height 14
click at [1035, 497] on icon "button" at bounding box center [1039, 497] width 19 height 14
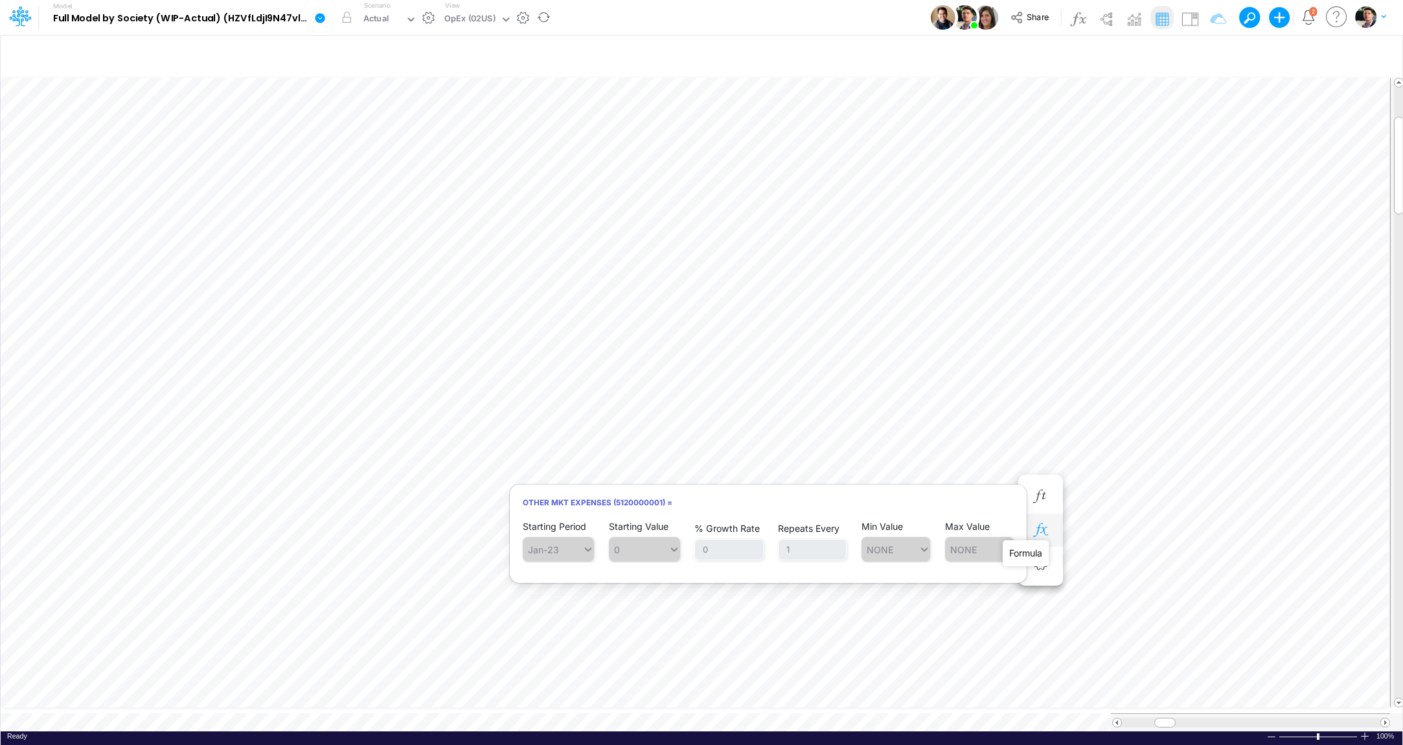
click at [1040, 528] on icon "button" at bounding box center [1039, 530] width 19 height 14
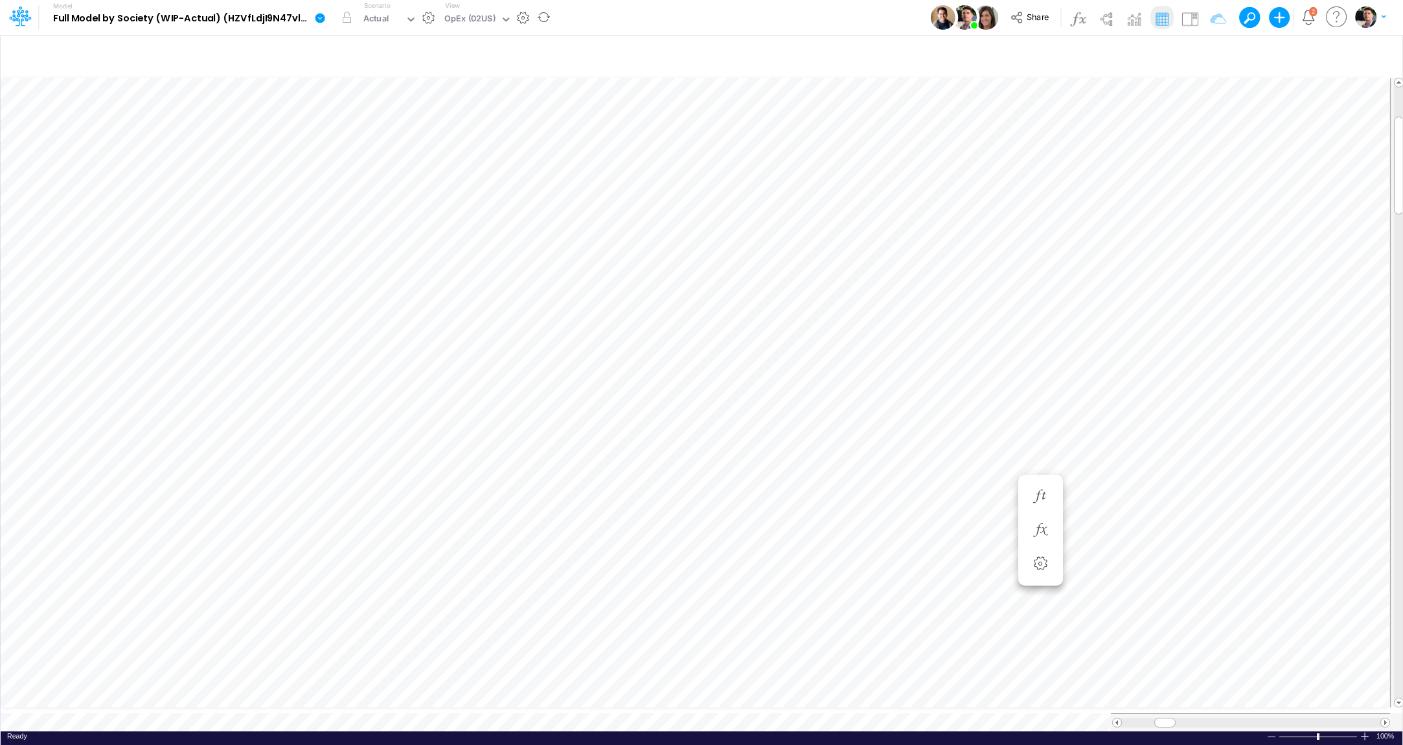
scroll to position [5, 3]
click at [899, 544] on icon "button" at bounding box center [899, 548] width 19 height 14
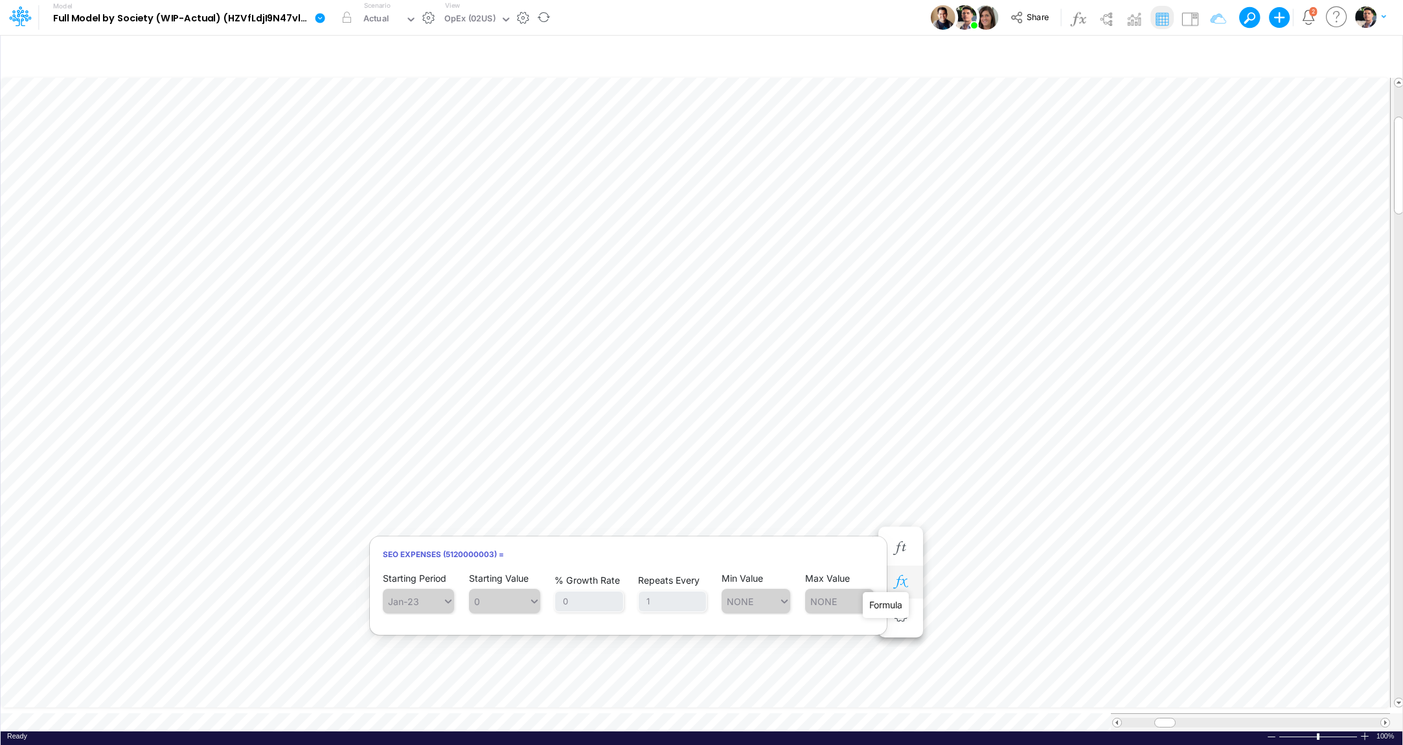
click at [905, 585] on icon "button" at bounding box center [899, 582] width 19 height 14
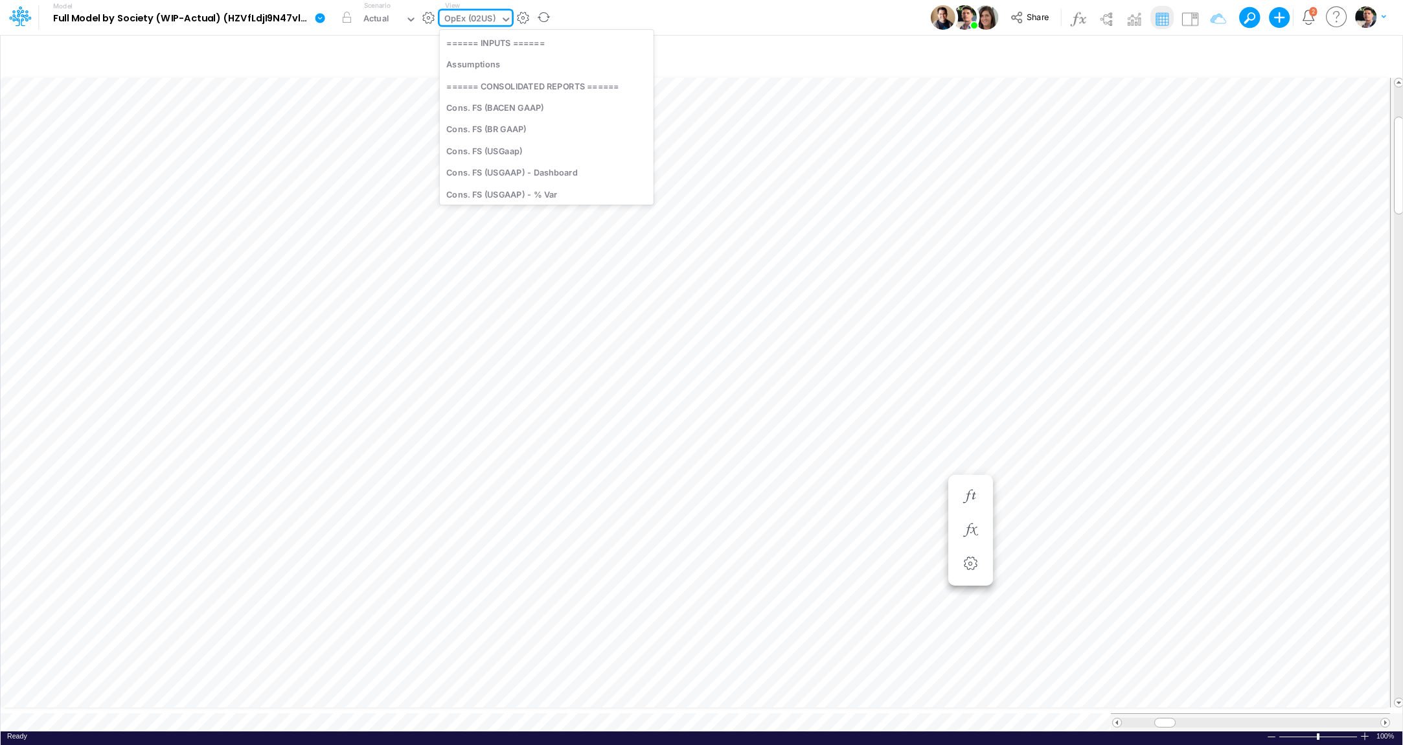
click at [490, 17] on div "OpEx (02US)" at bounding box center [469, 19] width 51 height 15
type input "gr"
click at [502, 61] on div "GR Mapping - PER" at bounding box center [546, 64] width 212 height 21
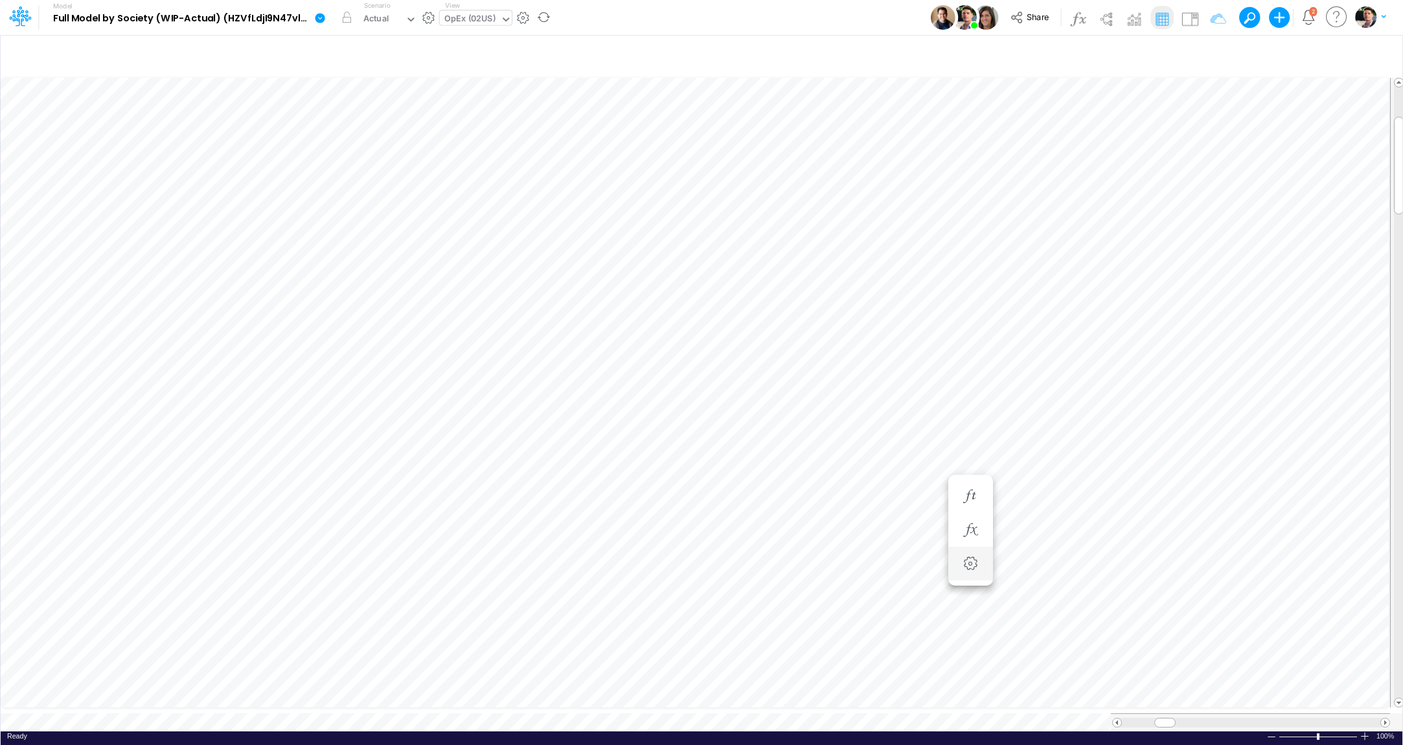
scroll to position [5, 14]
click at [975, 529] on icon "button" at bounding box center [969, 530] width 19 height 14
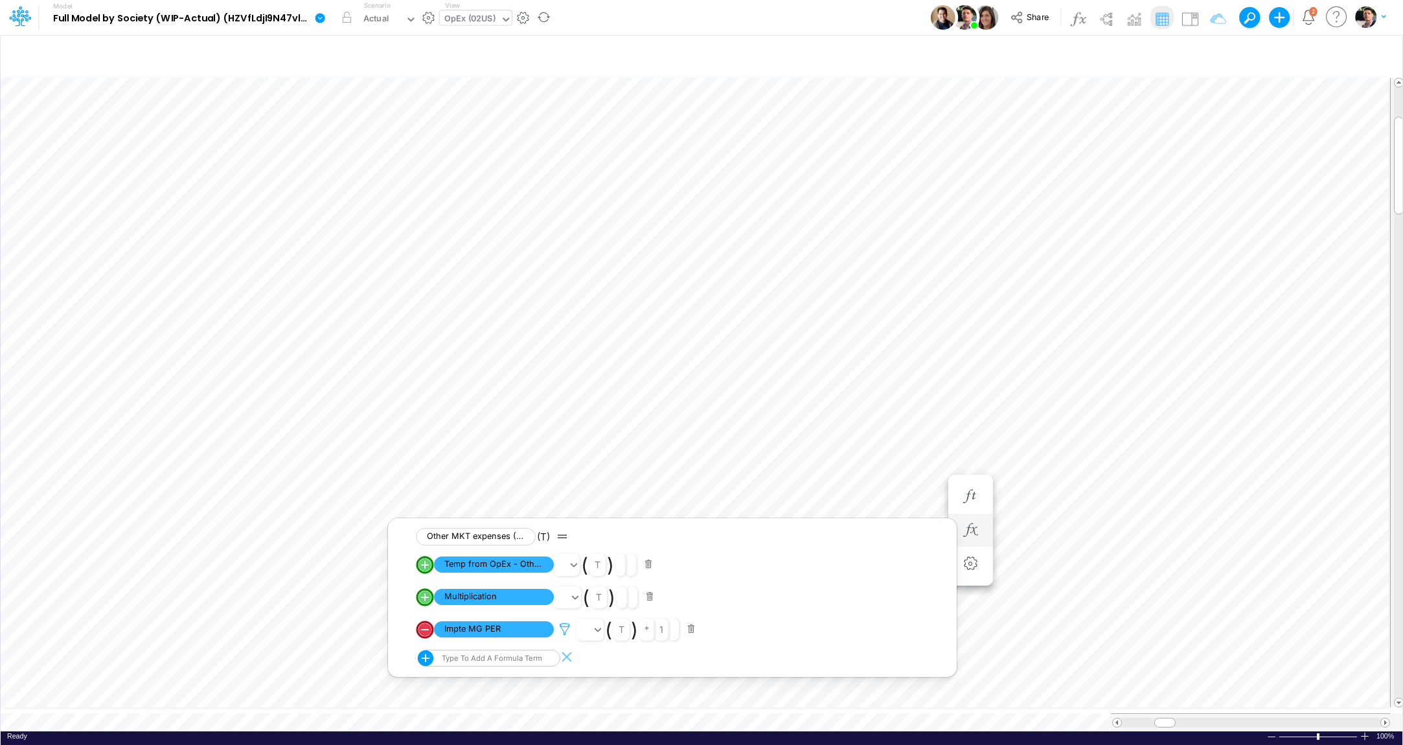
click at [566, 633] on icon at bounding box center [564, 629] width 19 height 14
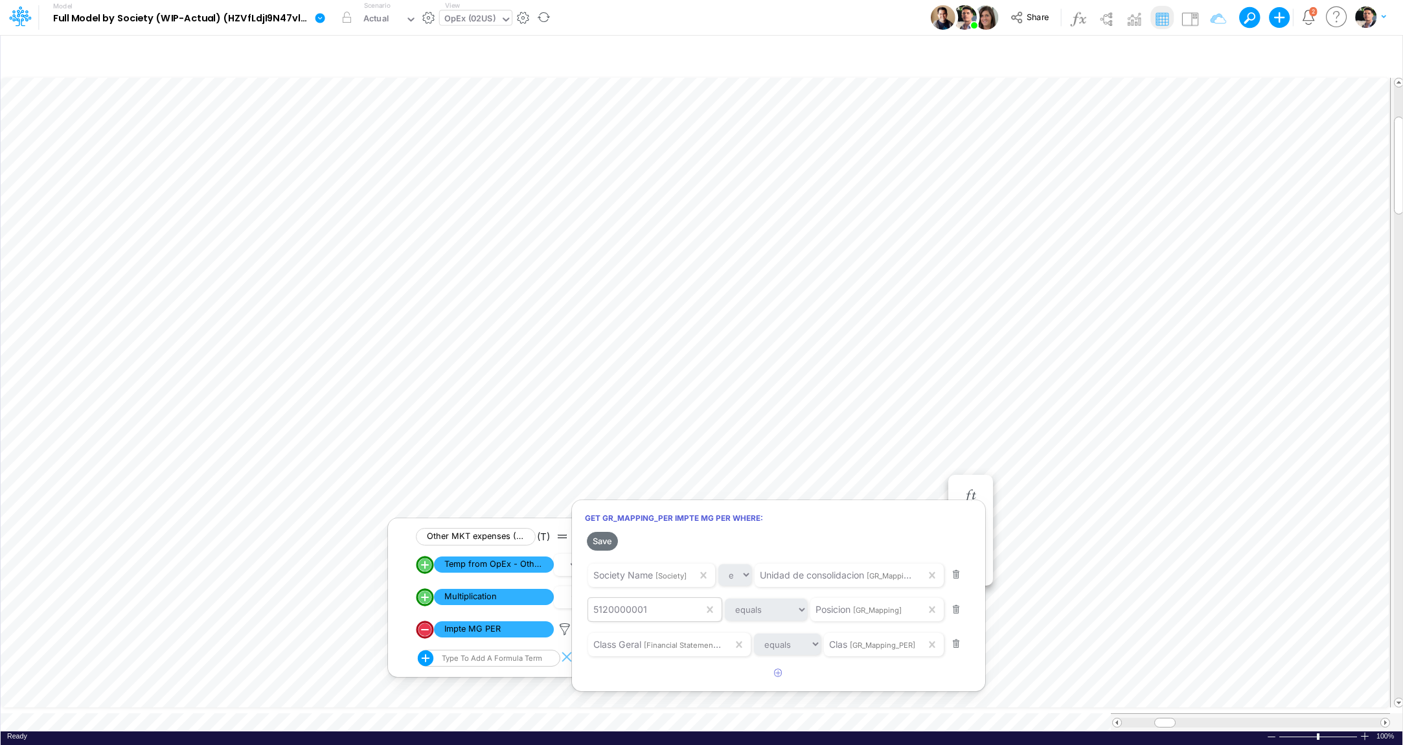
click at [655, 619] on div "5120000001" at bounding box center [645, 609] width 115 height 22
click at [703, 342] on div at bounding box center [701, 375] width 1403 height 738
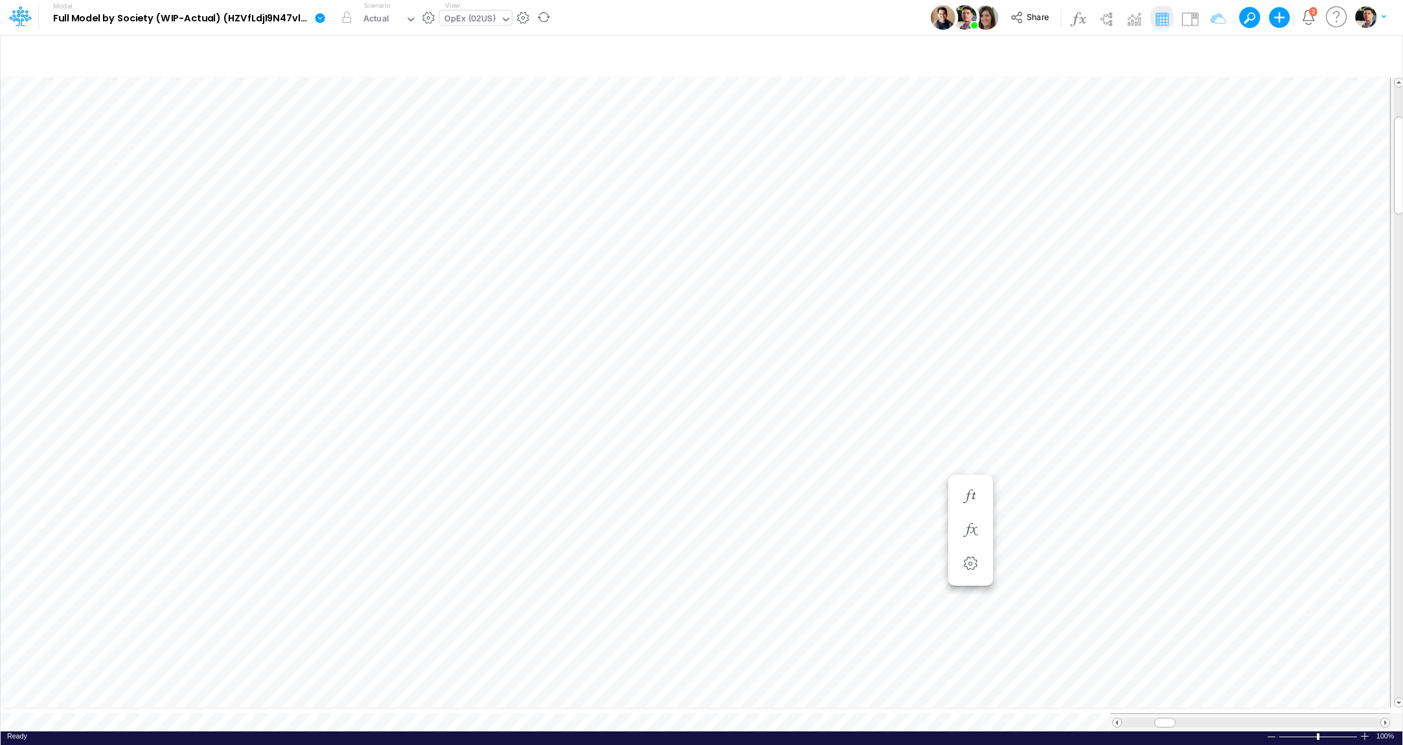
scroll to position [5, 69]
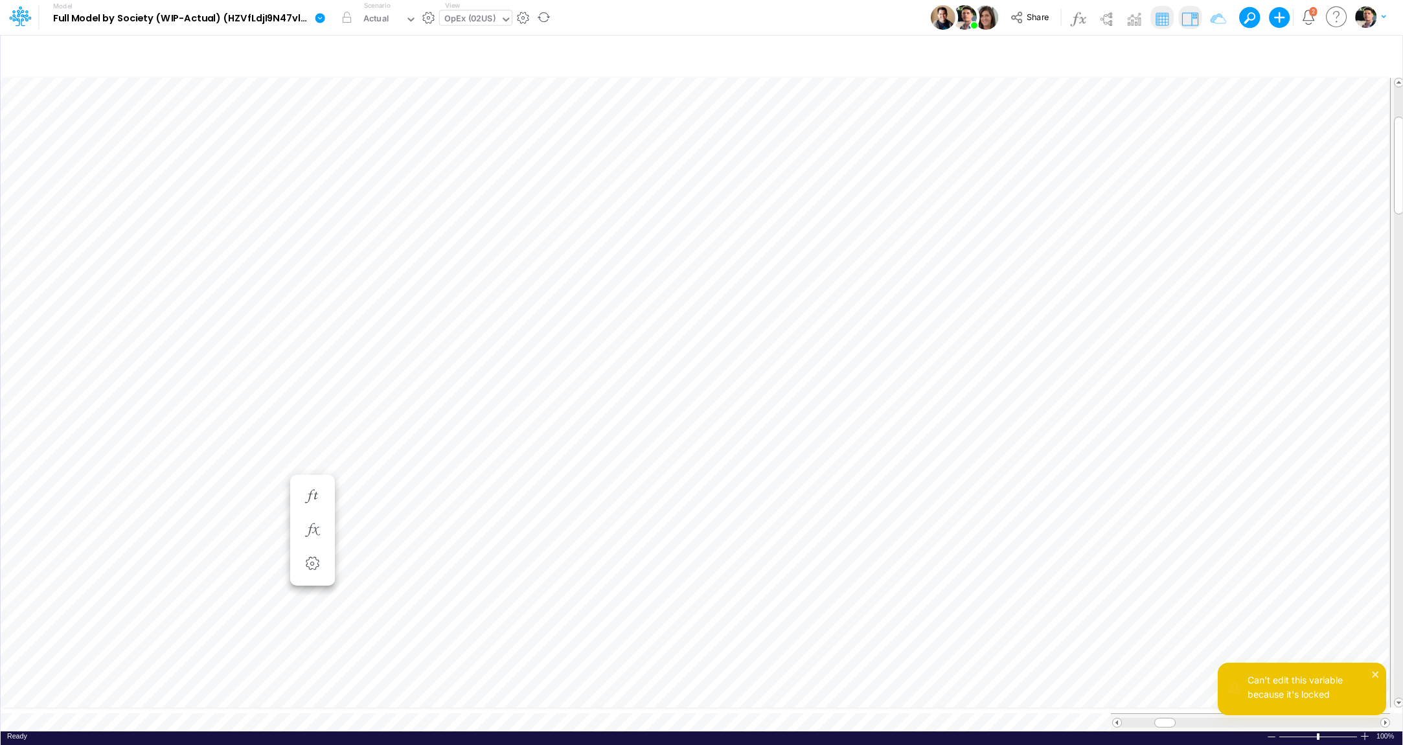
click at [1193, 19] on img at bounding box center [1189, 18] width 21 height 21
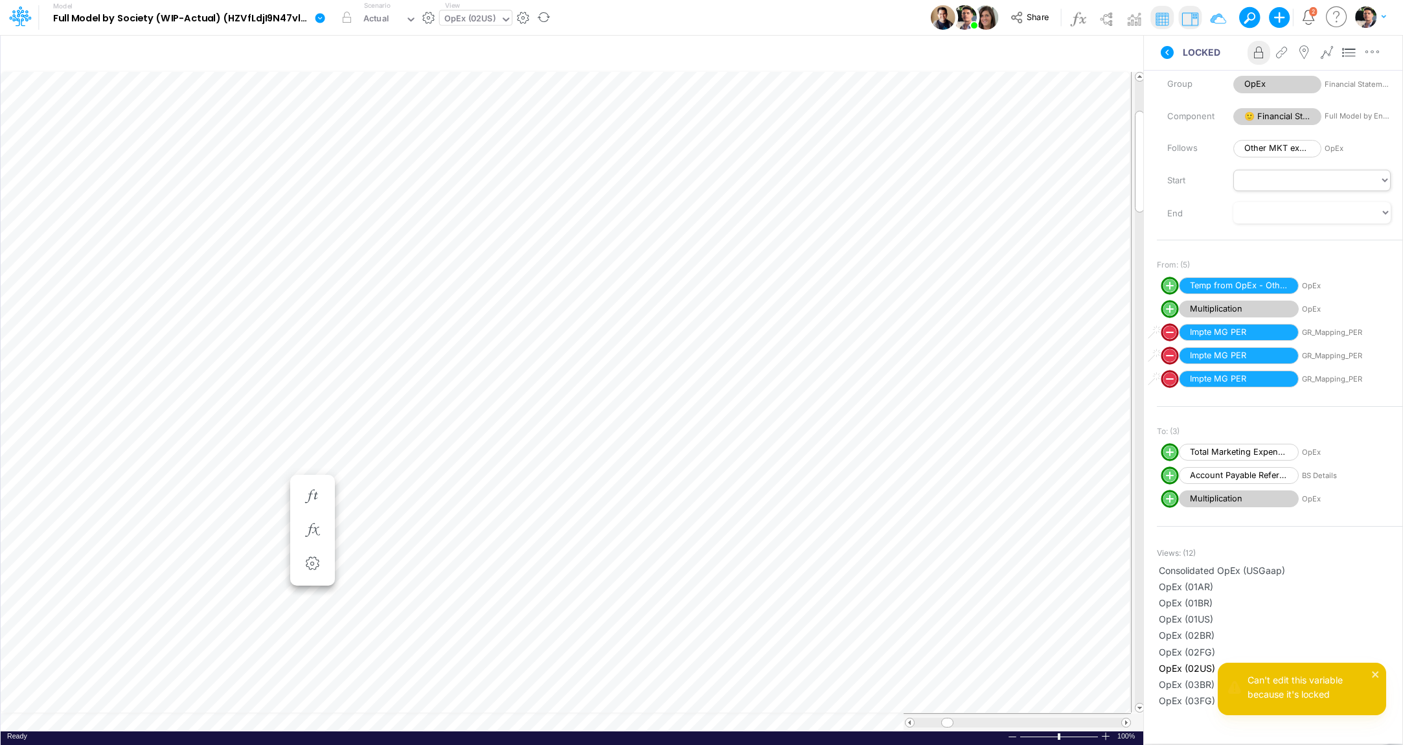
scroll to position [0, 0]
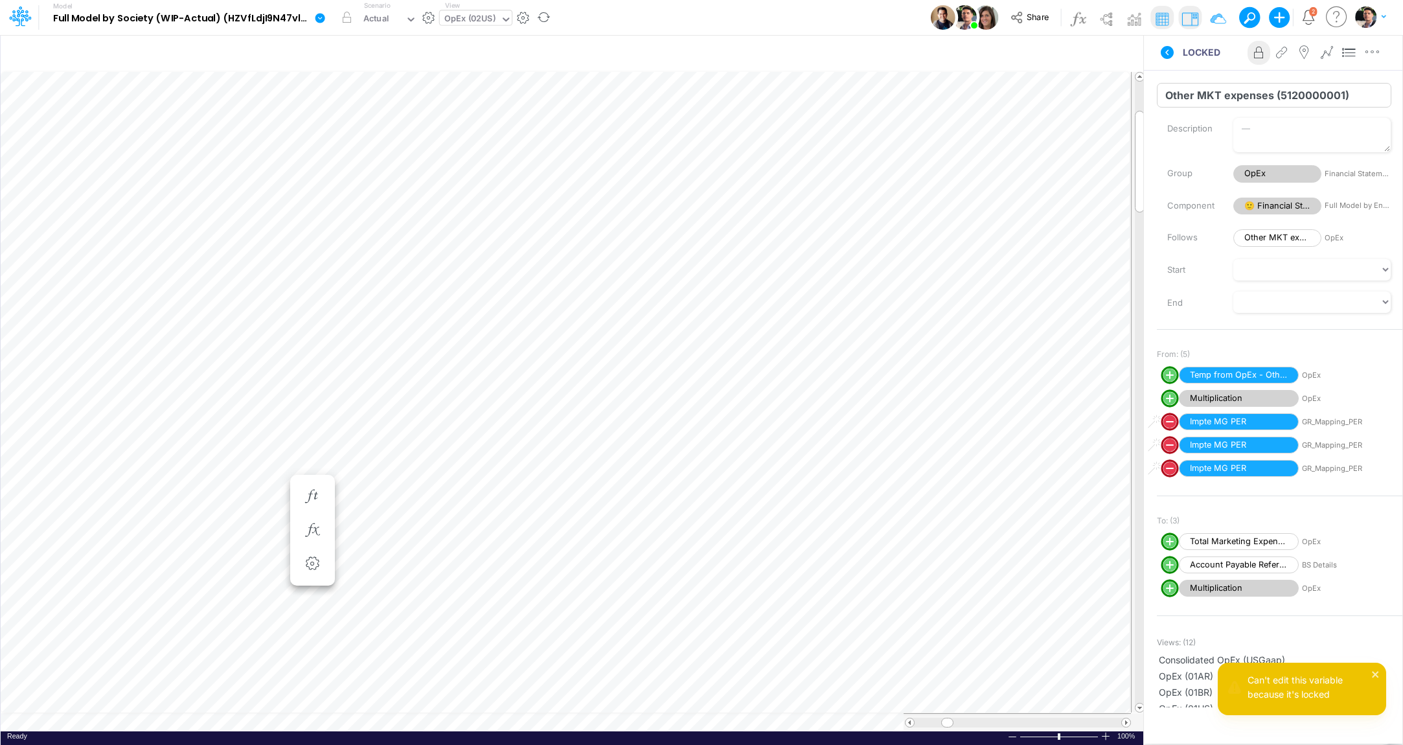
drag, startPoint x: 1281, startPoint y: 95, endPoint x: 1342, endPoint y: 96, distance: 60.9
click at [1342, 96] on input "Other MKT expenses (5120000001)" at bounding box center [1274, 95] width 234 height 25
click at [1349, 94] on input "Other MKT expenses (5120000001)" at bounding box center [1274, 95] width 234 height 25
drag, startPoint x: 1279, startPoint y: 95, endPoint x: 1342, endPoint y: 96, distance: 63.5
click at [1342, 96] on input "Other MKT expenses (5120000001)" at bounding box center [1274, 95] width 234 height 25
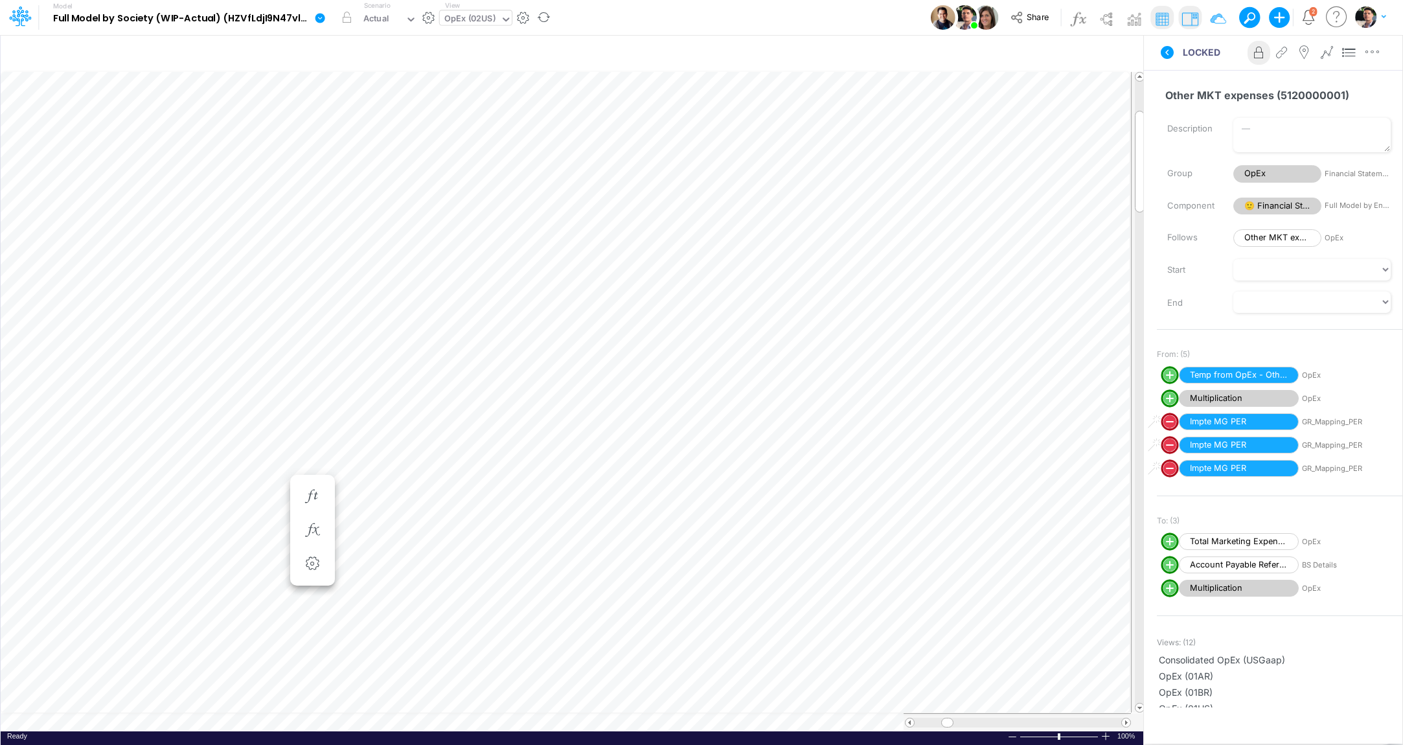
scroll to position [5, 3]
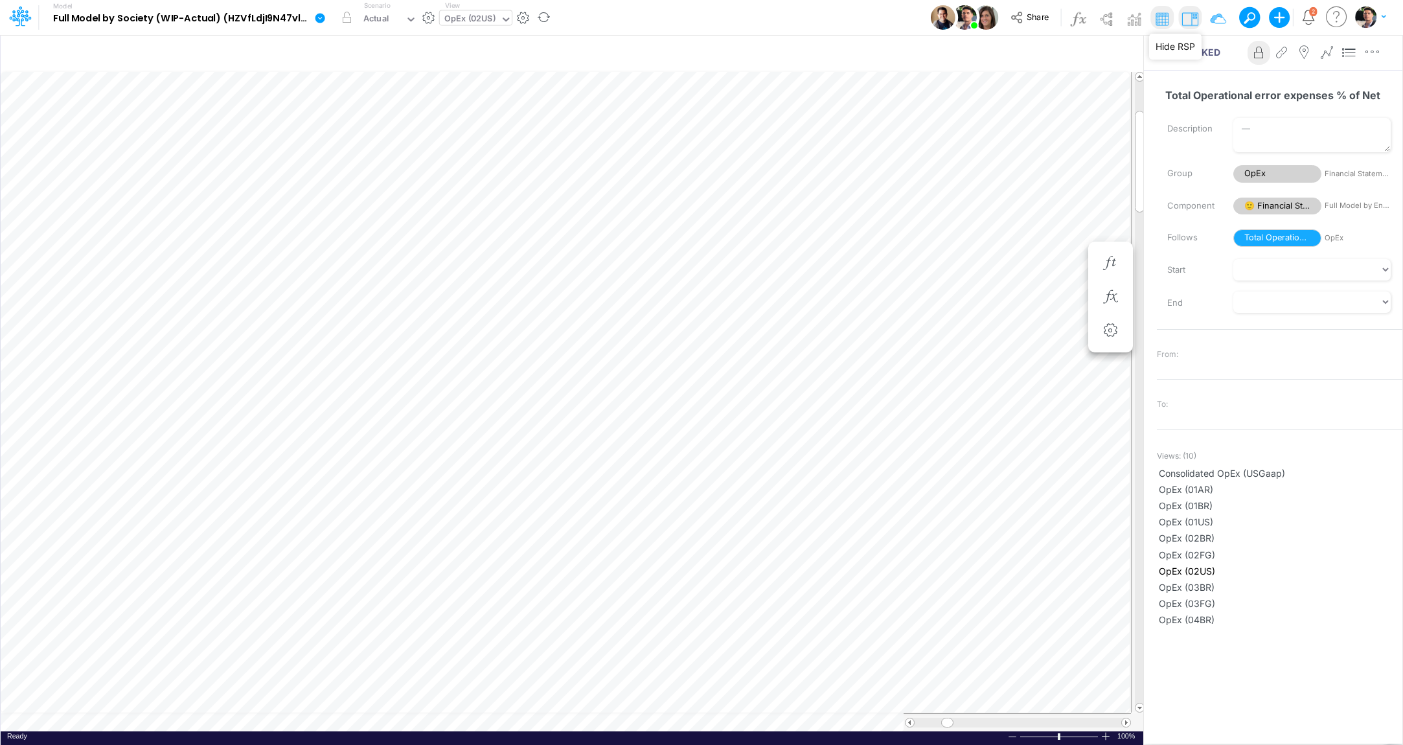
click at [1189, 19] on img at bounding box center [1189, 18] width 21 height 21
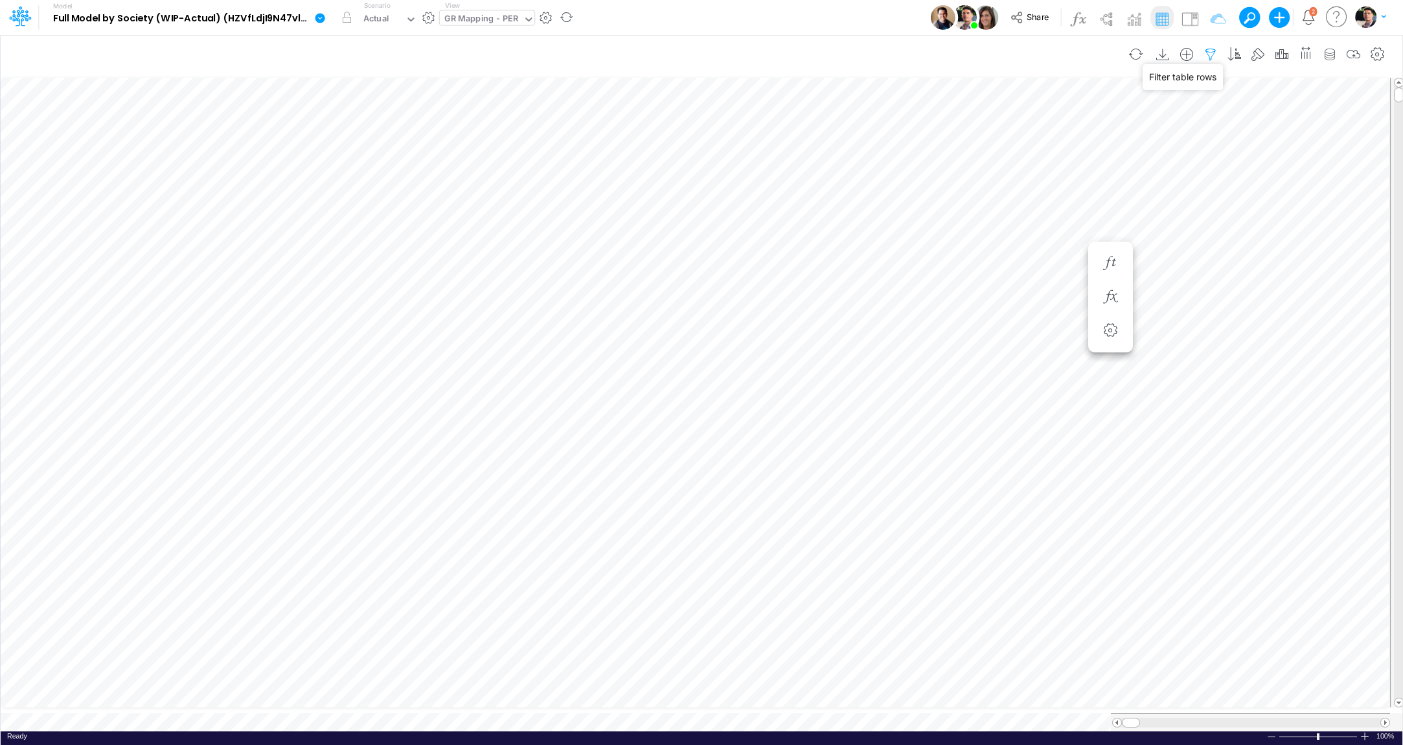
click at [1215, 54] on icon "button" at bounding box center [1210, 55] width 19 height 14
click at [1019, 137] on icon "button" at bounding box center [1017, 137] width 8 height 8
select select "tableSearchOR"
click at [908, 182] on div at bounding box center [920, 178] width 123 height 22
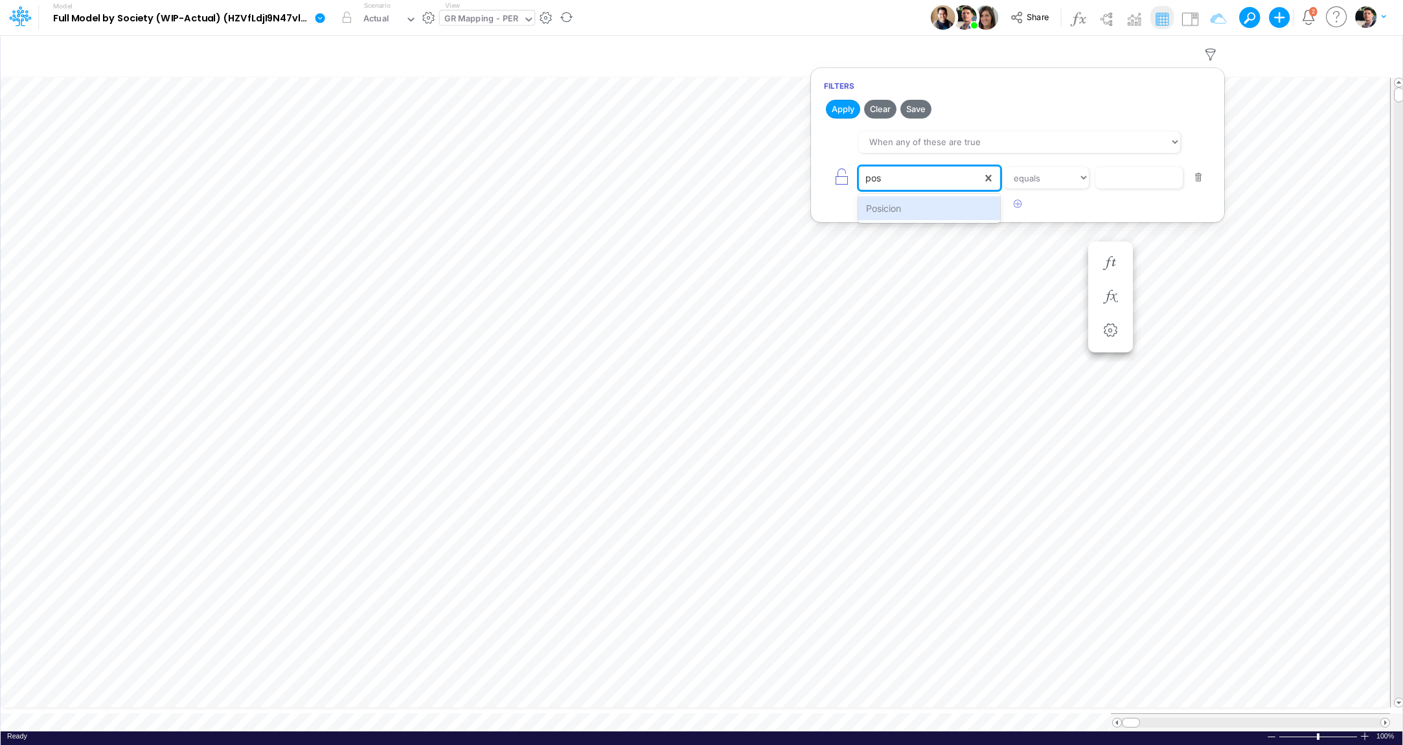
type input "posi"
click at [1155, 164] on div "option Posicion, selected. 0 results available. Select is focused ,type to refi…" at bounding box center [1017, 177] width 387 height 29
click at [1142, 177] on input "text" at bounding box center [1138, 178] width 87 height 22
paste input "5120000001"
type input "5120000001"
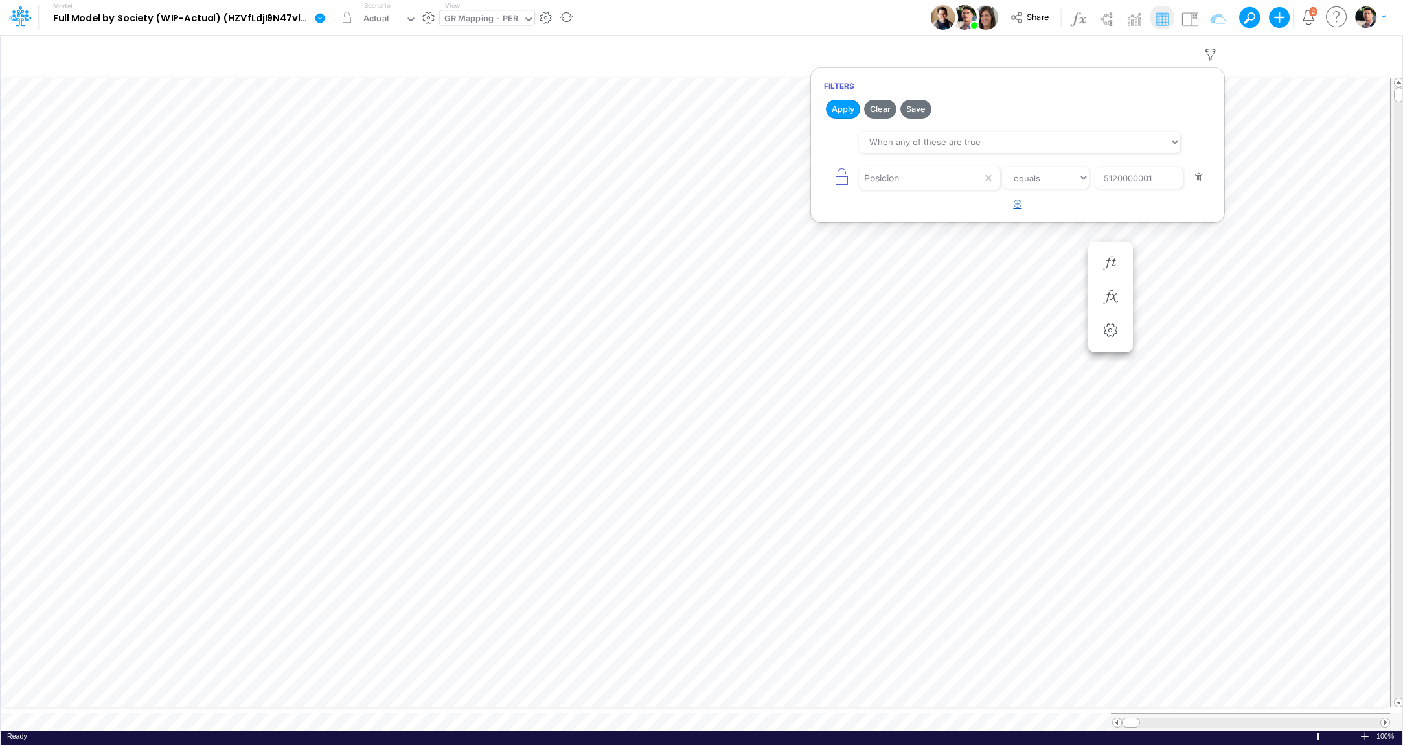
click at [1024, 204] on button "button" at bounding box center [1017, 204] width 25 height 21
click at [902, 205] on div at bounding box center [920, 214] width 123 height 22
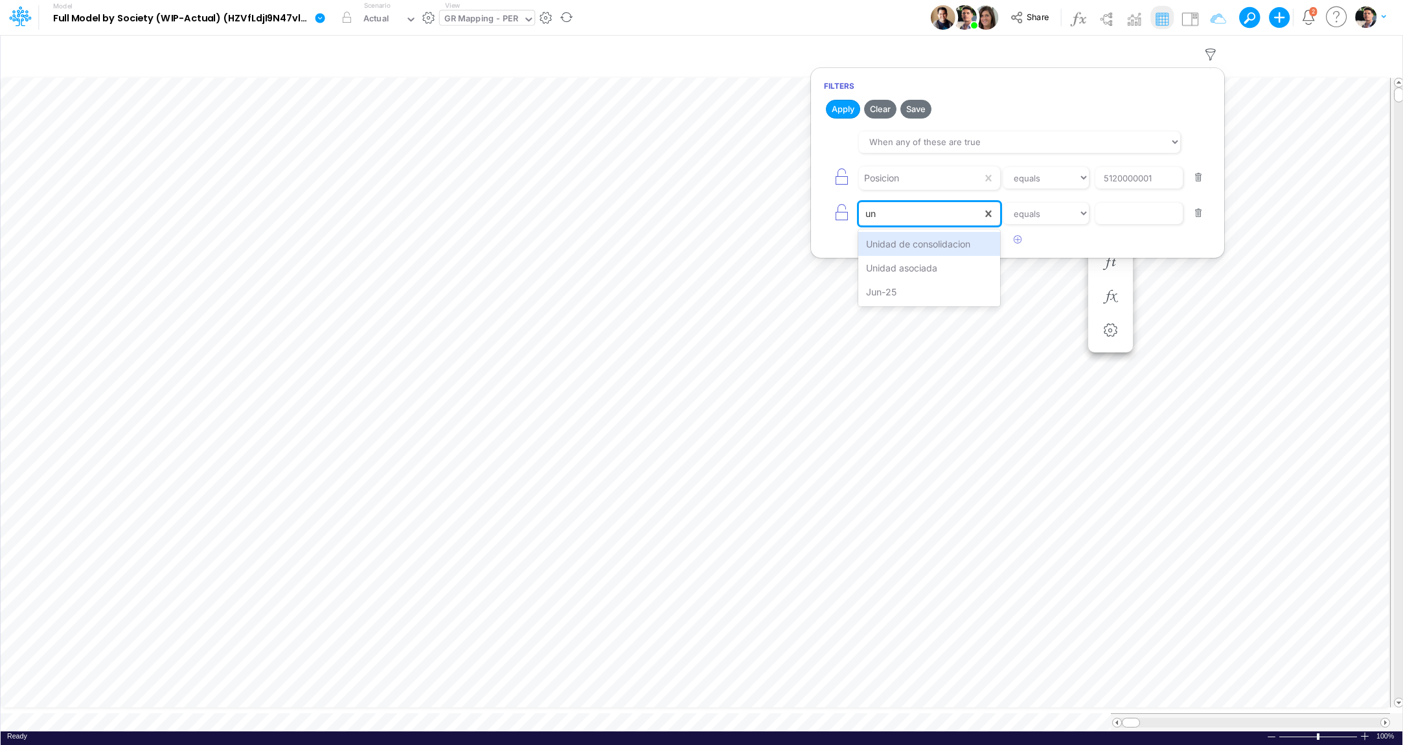
type input "uni"
click at [962, 249] on div "Unidad de consolidacion" at bounding box center [929, 244] width 142 height 24
click at [1145, 203] on input "text" at bounding box center [1138, 214] width 87 height 22
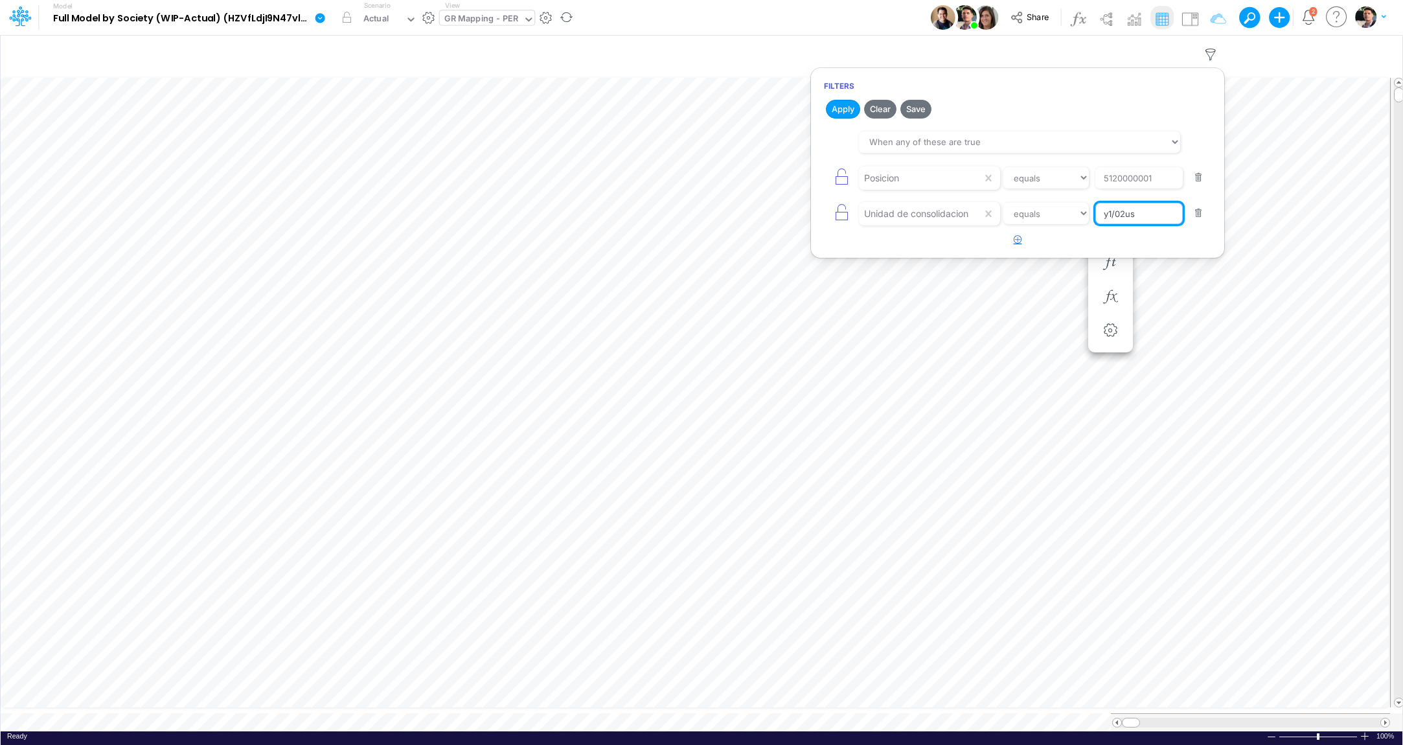
type input "y1/02us"
click at [1020, 242] on icon "button" at bounding box center [1017, 239] width 8 height 8
click at [901, 254] on div at bounding box center [920, 249] width 123 height 22
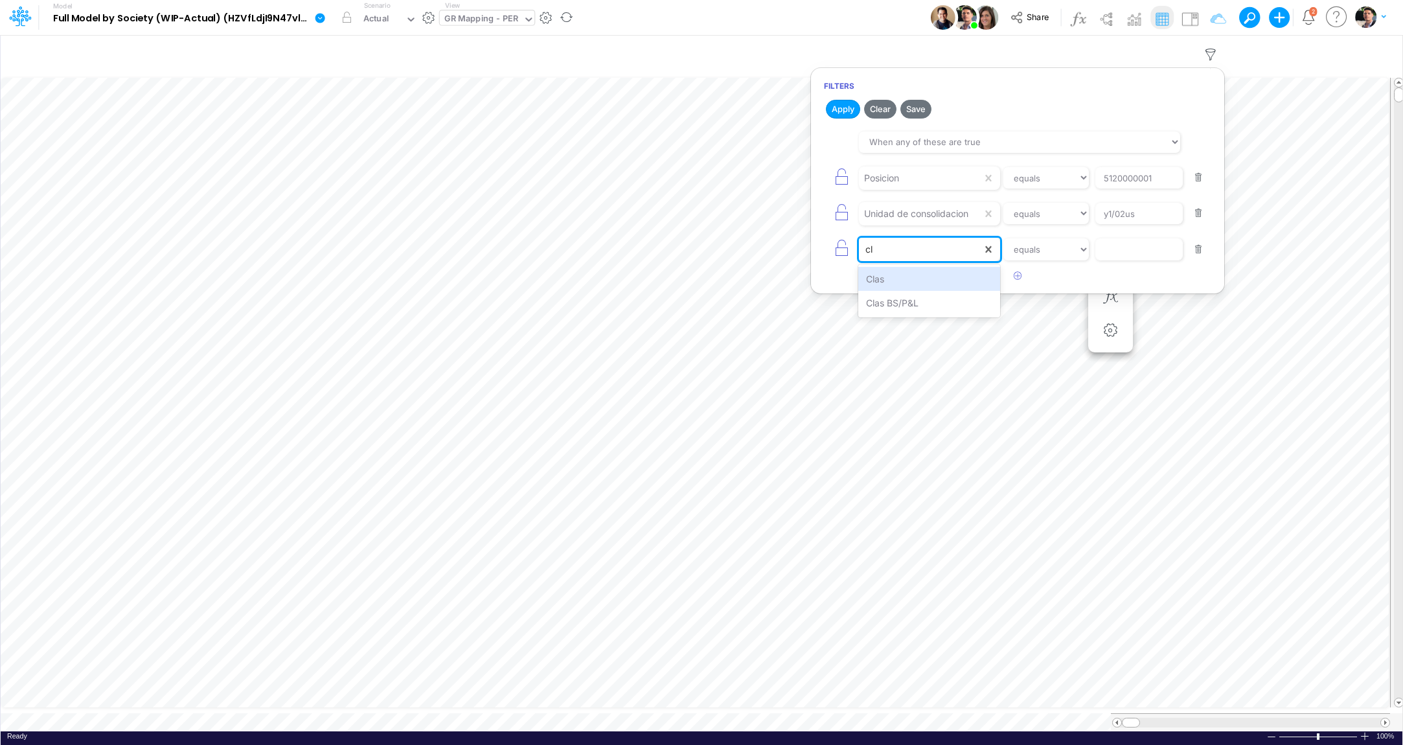
type input "cla"
click at [910, 285] on div "Clas" at bounding box center [929, 279] width 142 height 24
click at [1122, 253] on input "text" at bounding box center [1138, 249] width 87 height 22
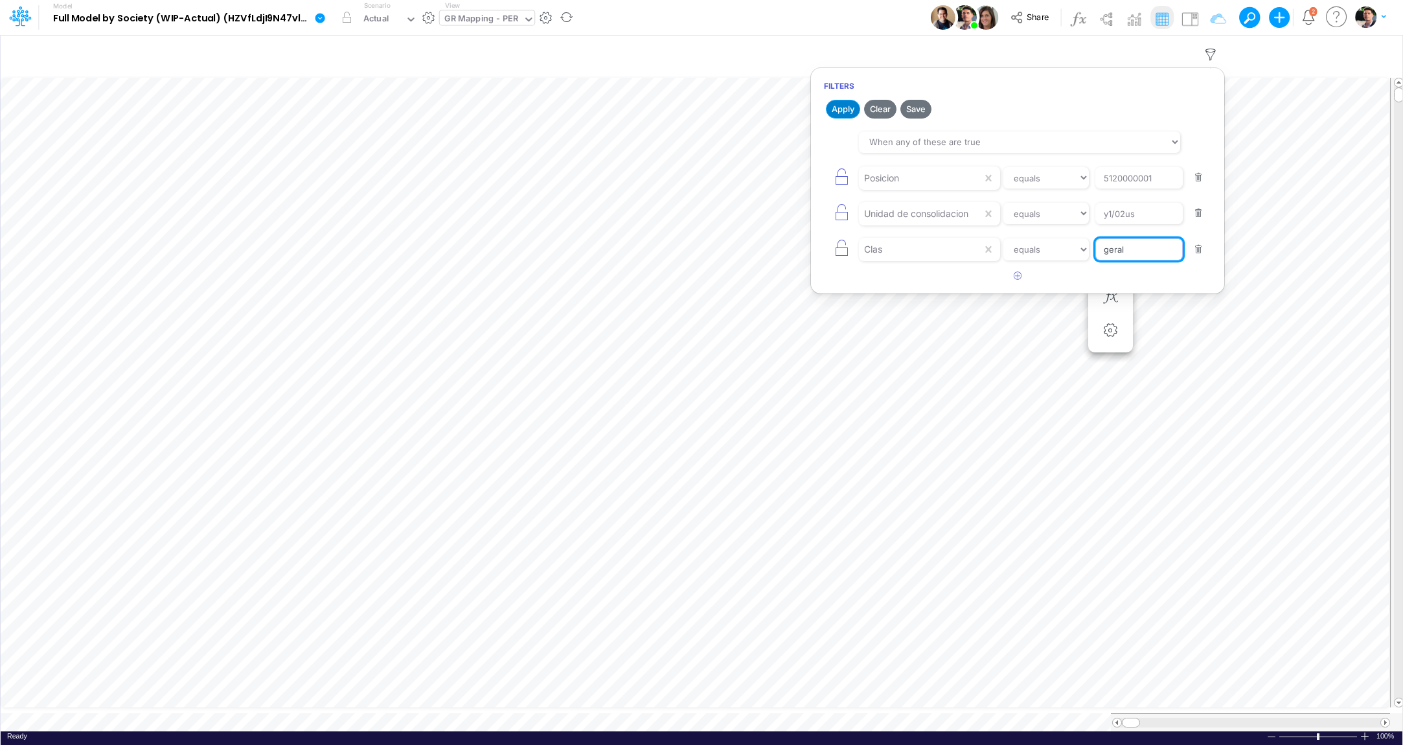
type input "geral"
click at [833, 103] on button "Apply" at bounding box center [843, 109] width 34 height 19
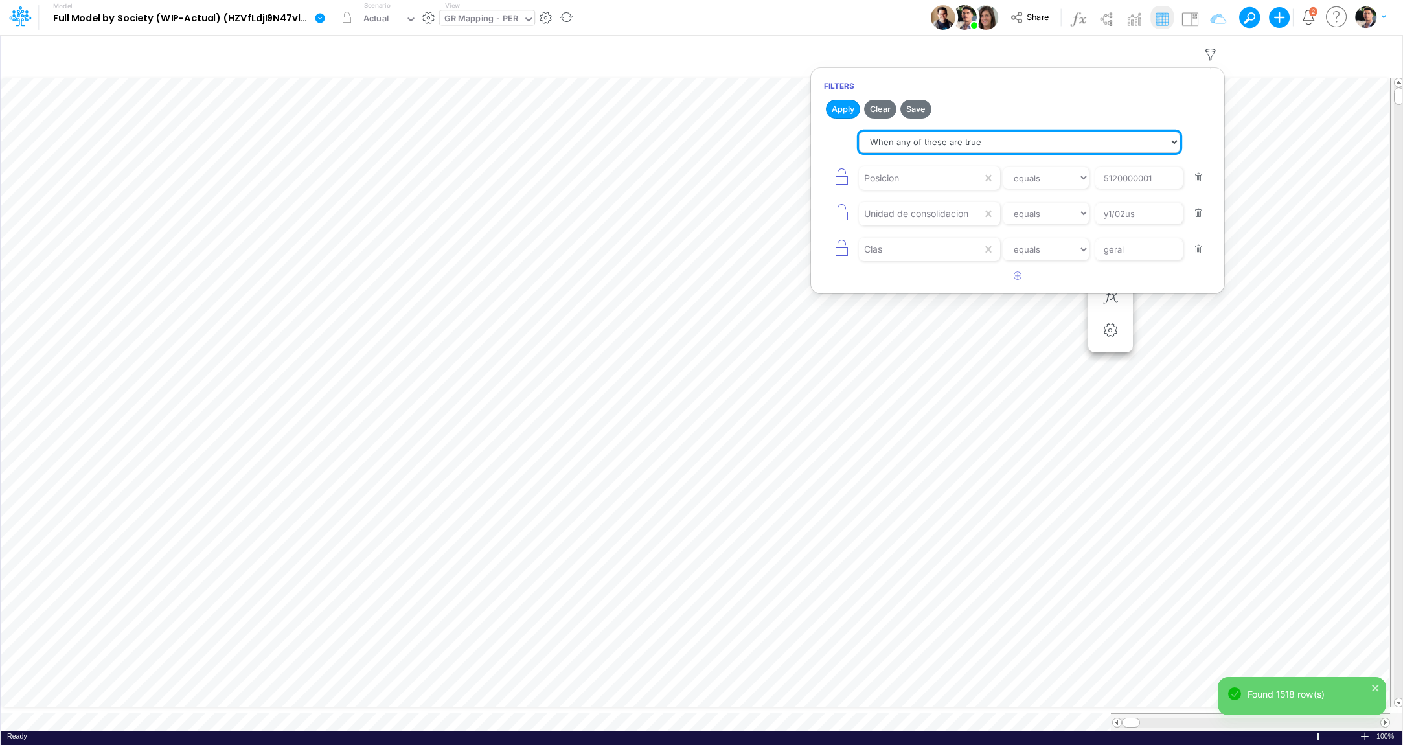
select select "tableSearchAND"
click option "When all of these are true" at bounding box center [0, 0] width 0 height 0
click at [842, 107] on button "Apply" at bounding box center [843, 109] width 34 height 19
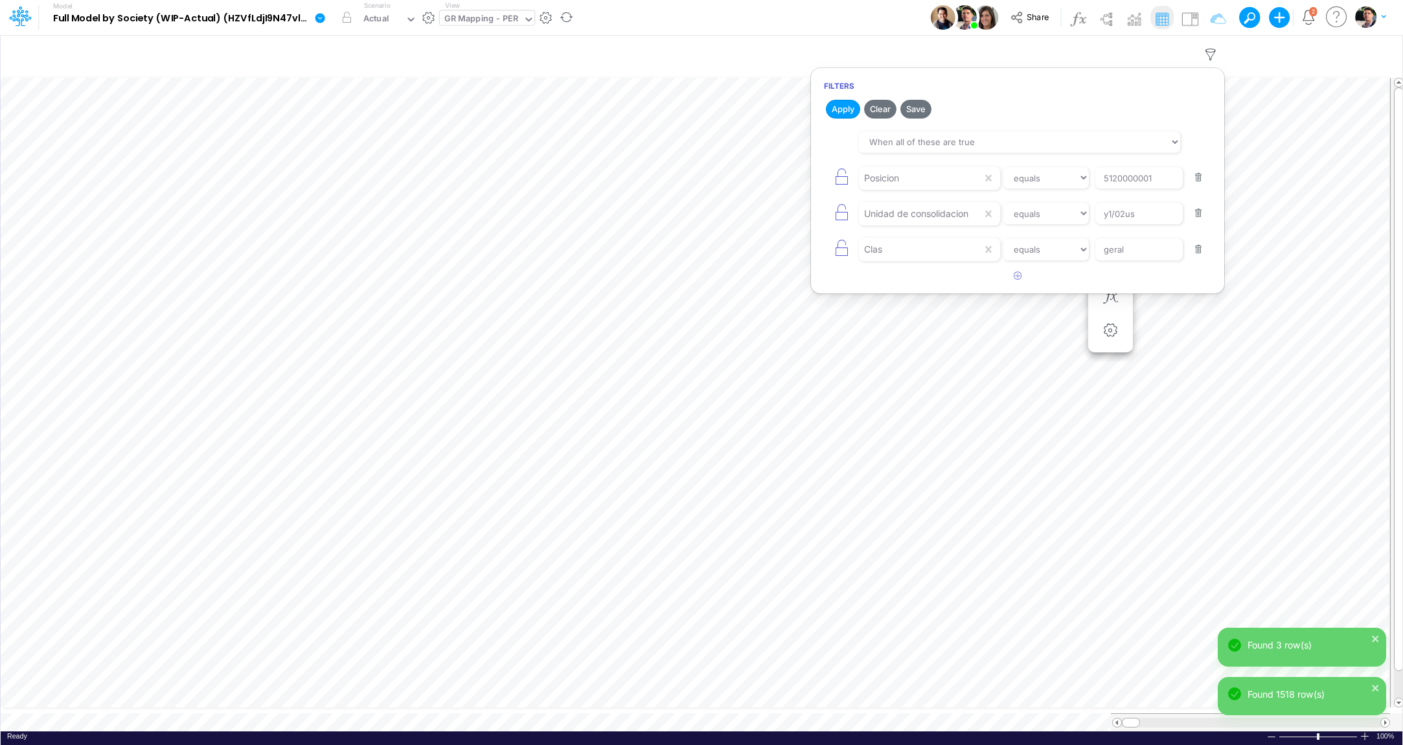
scroll to position [5, 10]
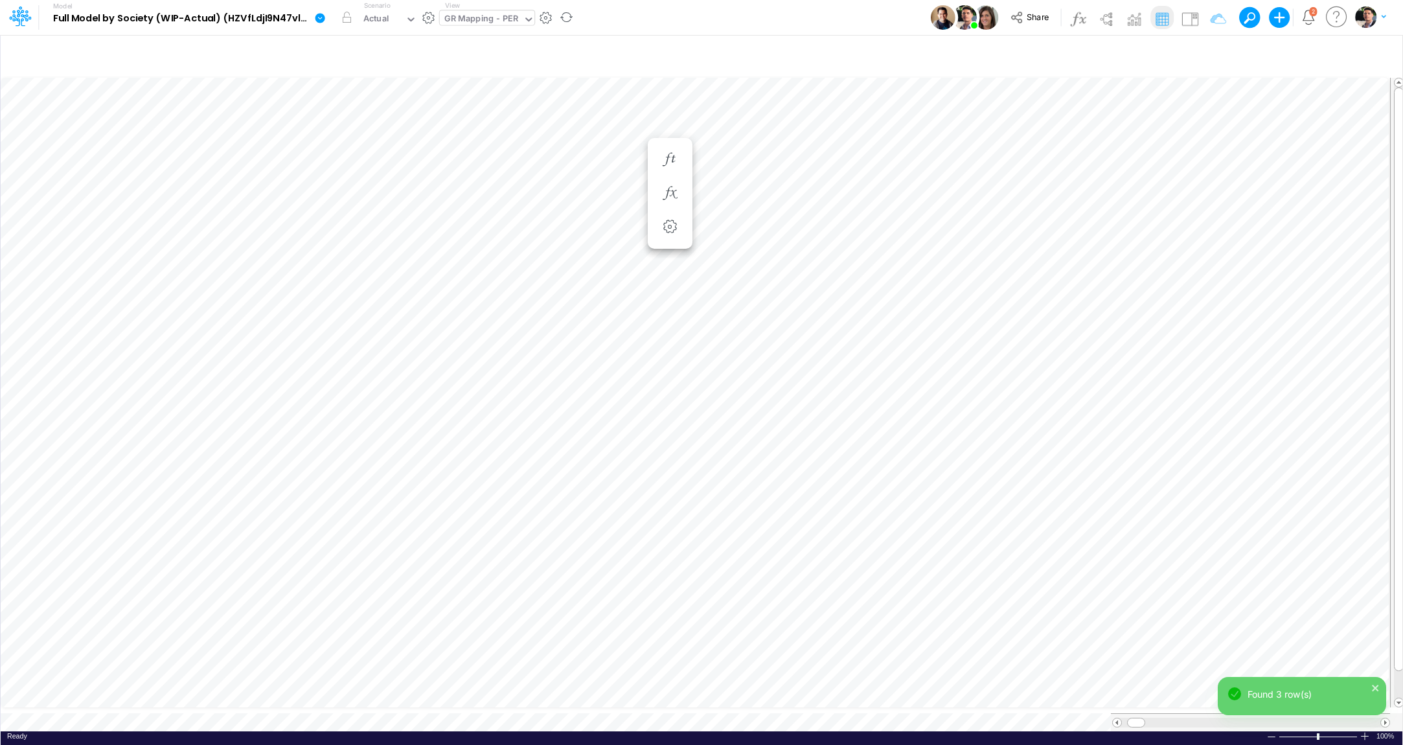
scroll to position [5, 12]
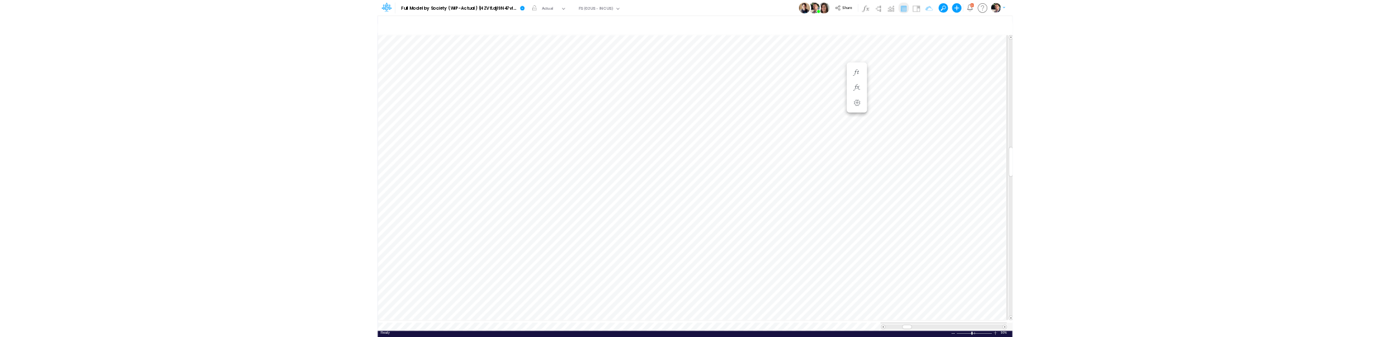
scroll to position [5, 3]
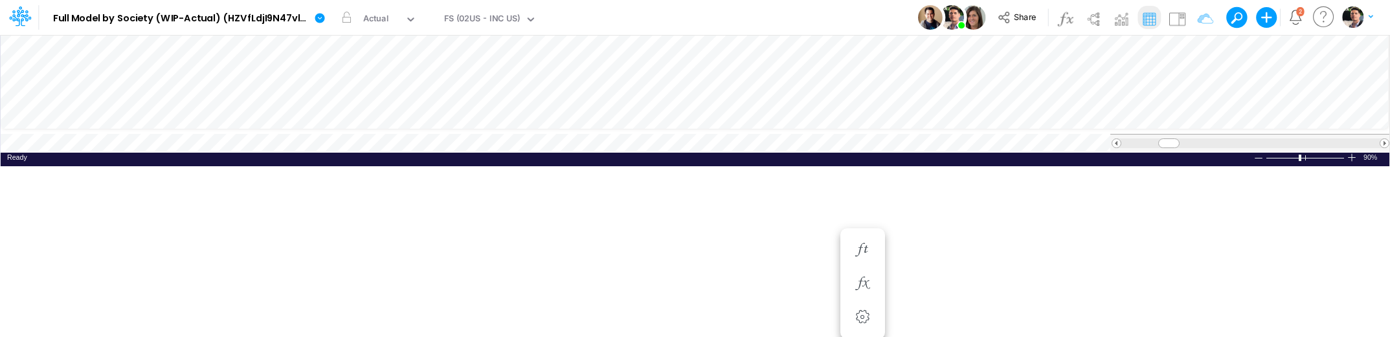
scroll to position [5, 15]
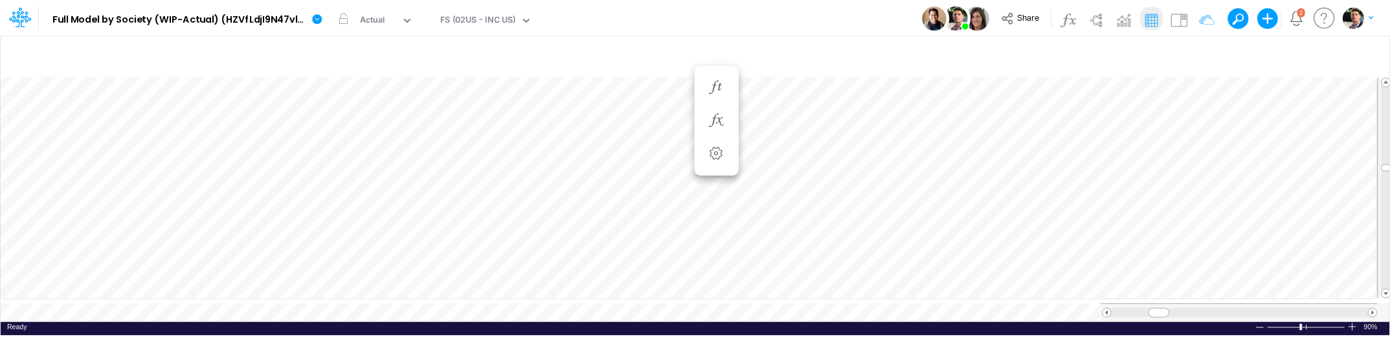
scroll to position [5, 15]
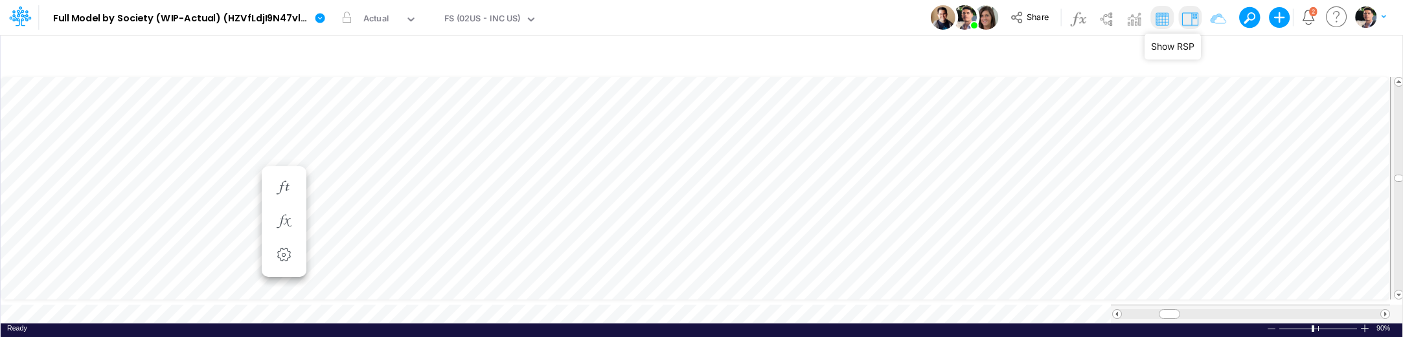
click at [1188, 14] on img at bounding box center [1189, 18] width 21 height 21
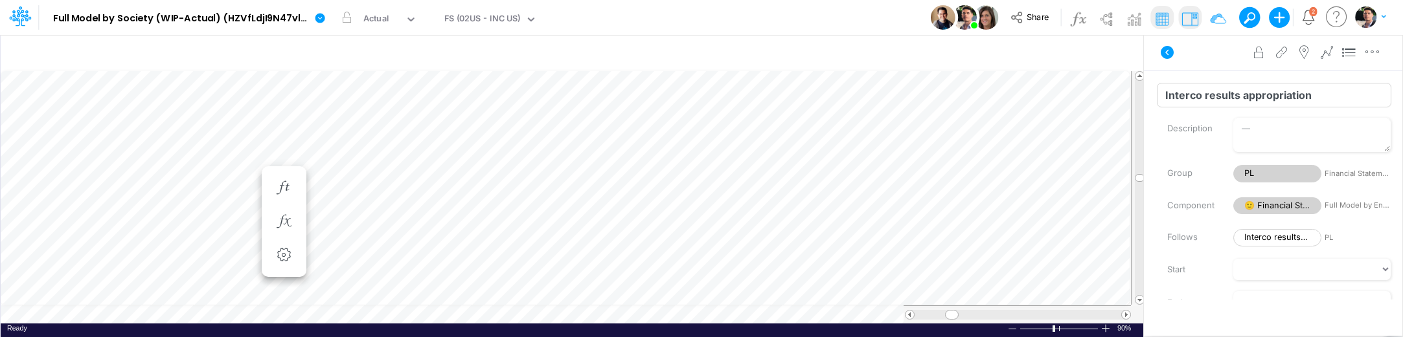
click at [1208, 97] on input "Interco results appropriation" at bounding box center [1274, 95] width 234 height 25
type input "Interco Results Appropriation"
click at [1191, 19] on img at bounding box center [1189, 18] width 21 height 21
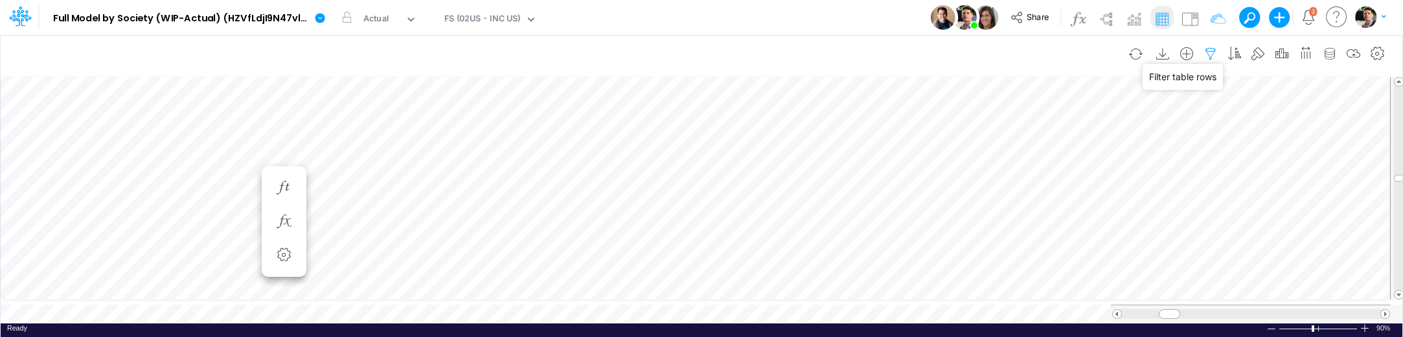
click at [1212, 54] on icon "button" at bounding box center [1210, 54] width 19 height 14
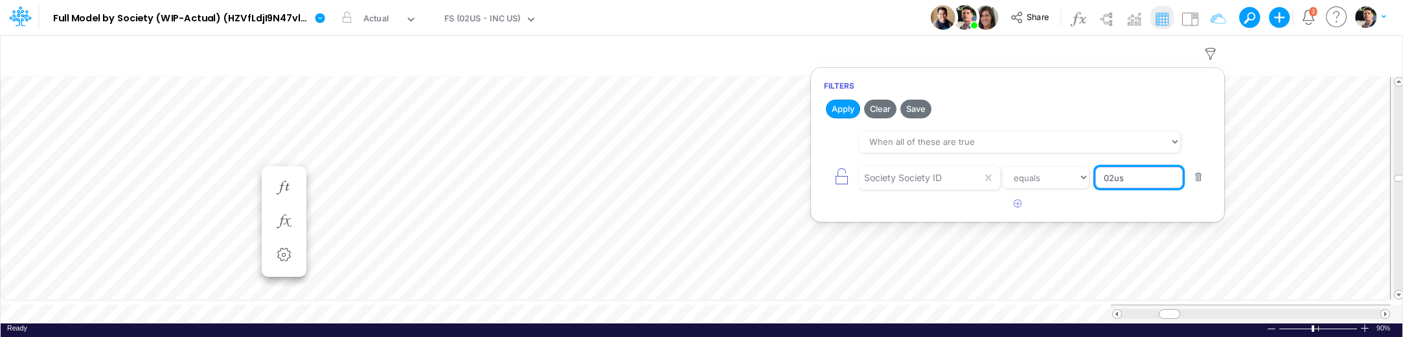
drag, startPoint x: 1129, startPoint y: 179, endPoint x: 1040, endPoint y: 166, distance: 90.3
click at [1095, 175] on input "02us" at bounding box center [1138, 178] width 87 height 22
type input "template"
click at [836, 109] on button "Apply" at bounding box center [843, 109] width 34 height 19
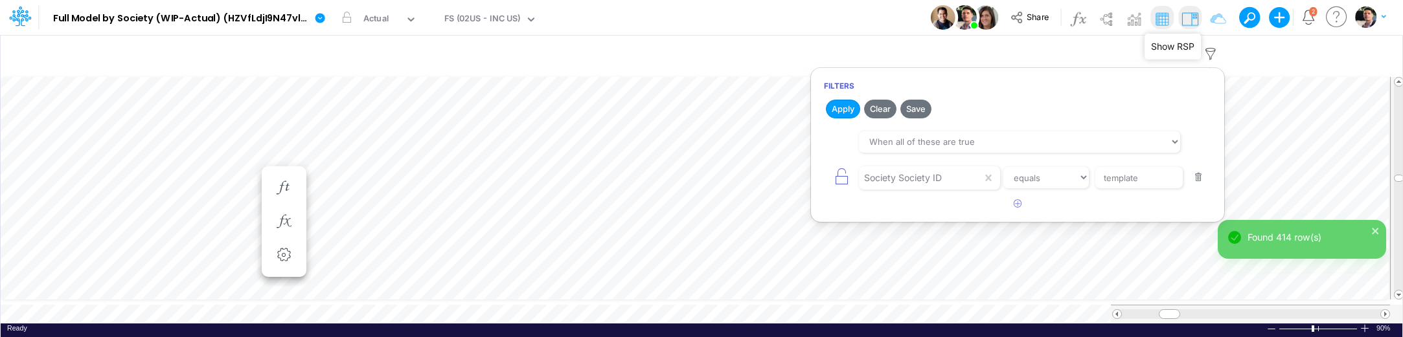
click at [1191, 21] on img at bounding box center [1189, 18] width 21 height 21
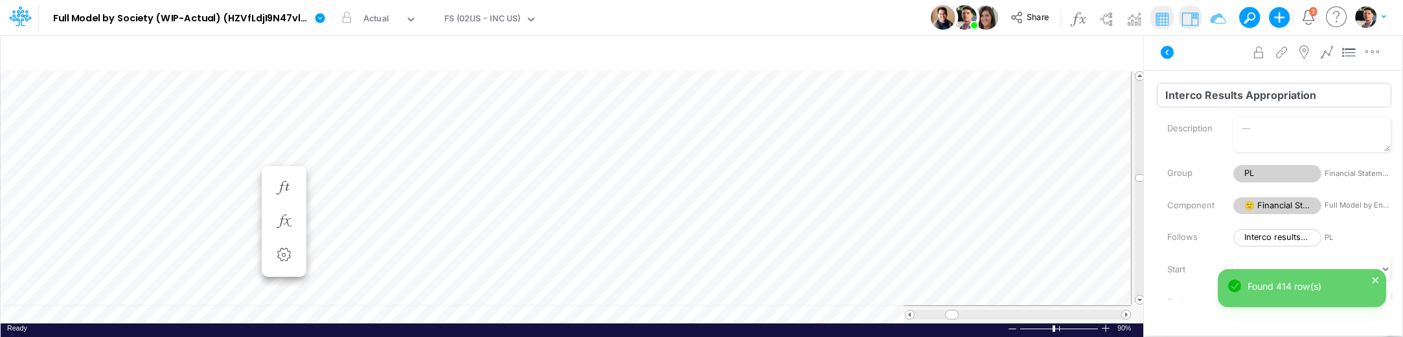
click at [1226, 95] on input "Interco Results Appropriation" at bounding box center [1274, 95] width 234 height 25
click at [1206, 95] on input "Interco Results Appropriation" at bounding box center [1274, 95] width 234 height 25
type input "Interco Results Appropriation"
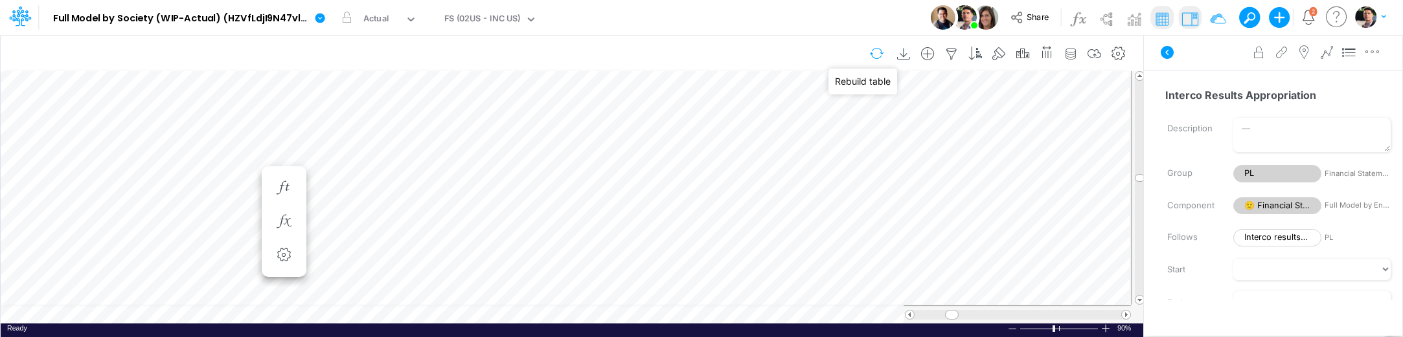
click at [881, 56] on button "button" at bounding box center [876, 53] width 30 height 23
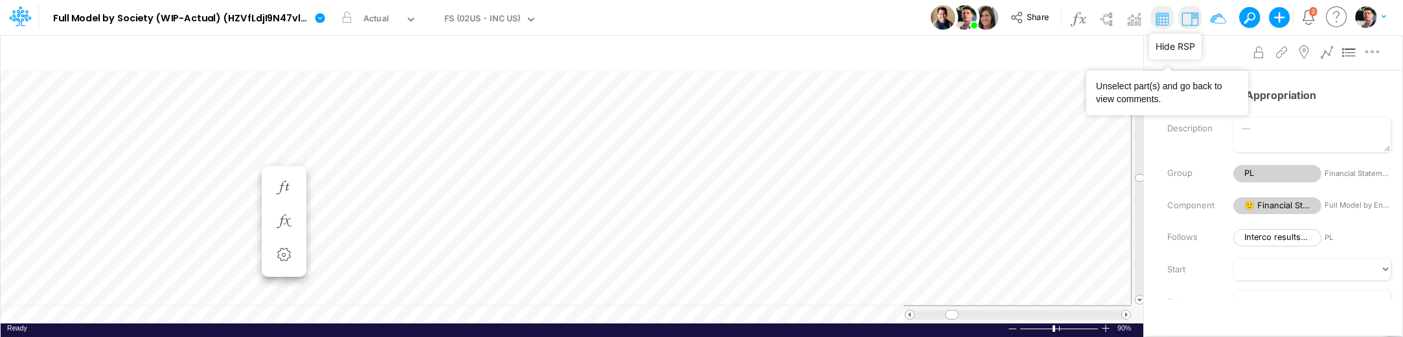
click at [1191, 16] on img at bounding box center [1189, 18] width 21 height 21
